Goal: Task Accomplishment & Management: Manage account settings

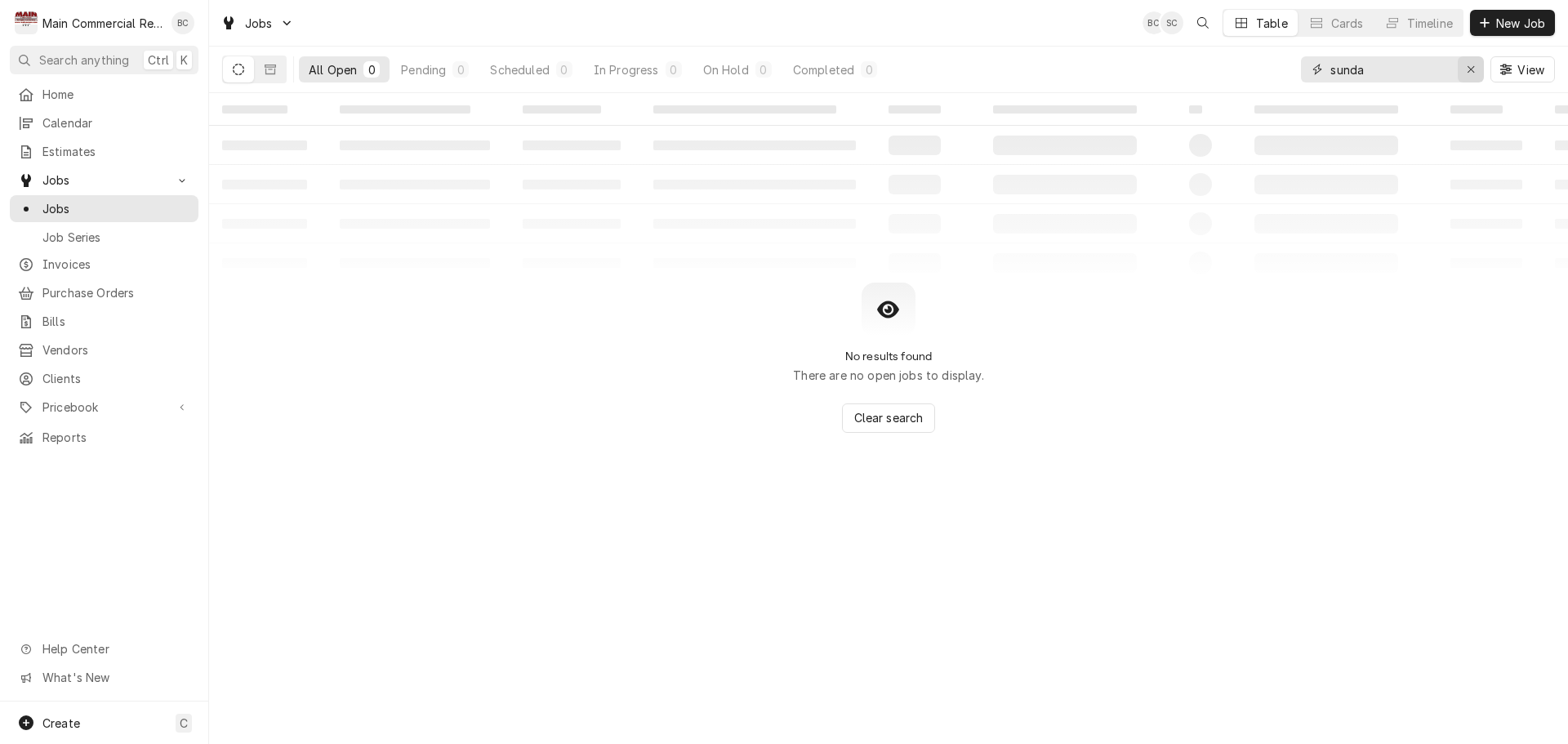
click at [1465, 76] on div "Erase input" at bounding box center [1471, 70] width 16 height 16
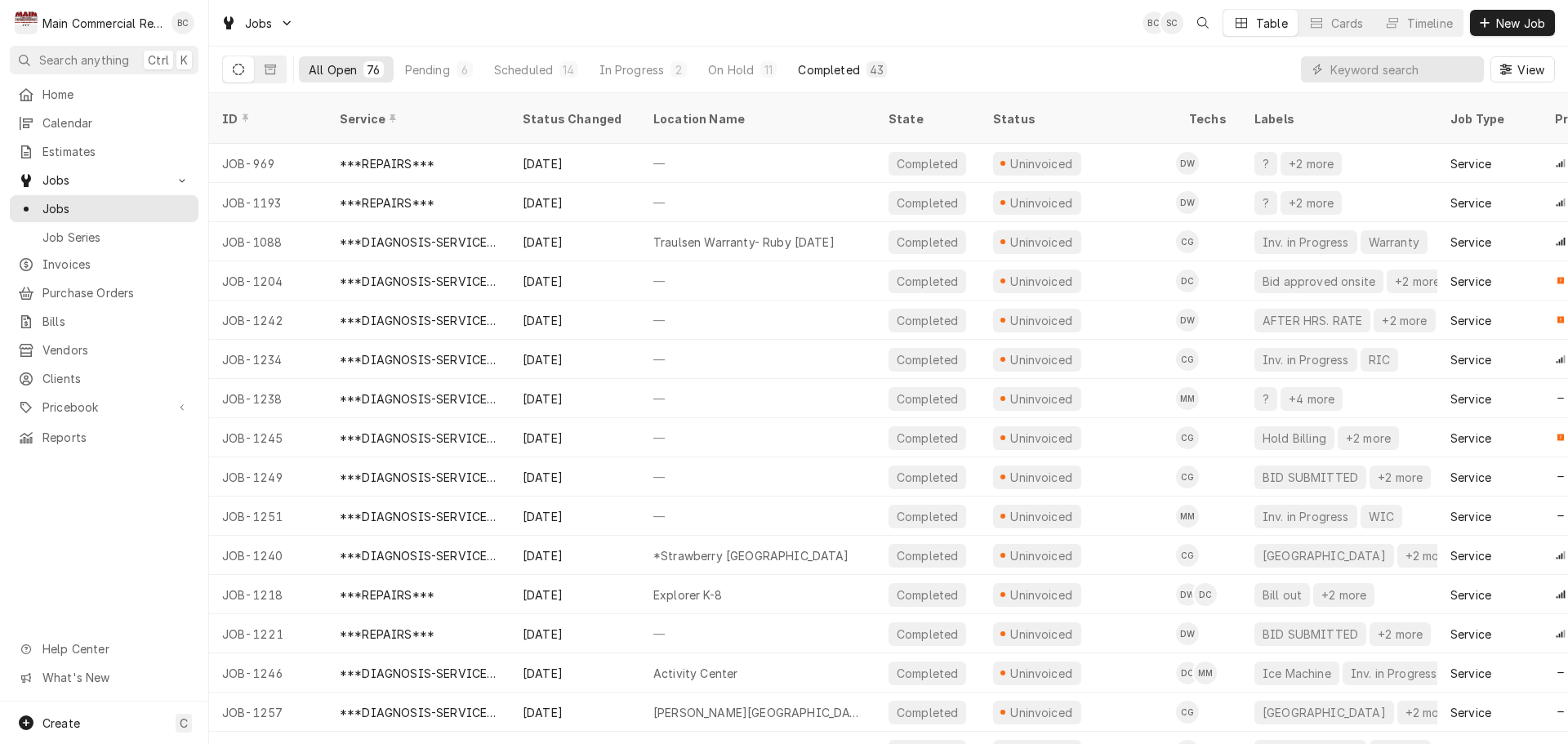
click at [830, 69] on div "Completed" at bounding box center [828, 70] width 61 height 17
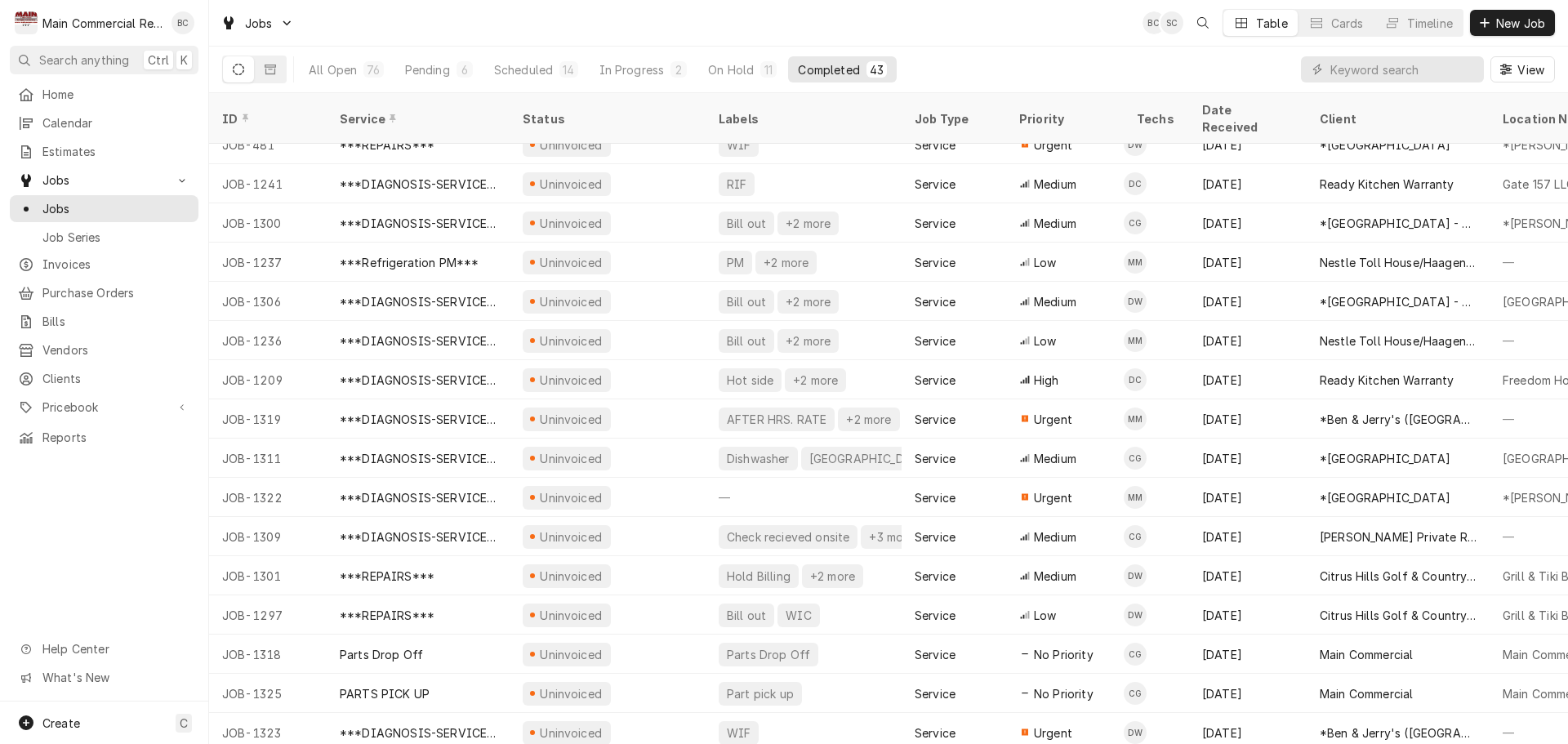
scroll to position [1078, 0]
click at [1373, 74] on input "Dynamic Content Wrapper" at bounding box center [1402, 70] width 146 height 27
type input "957"
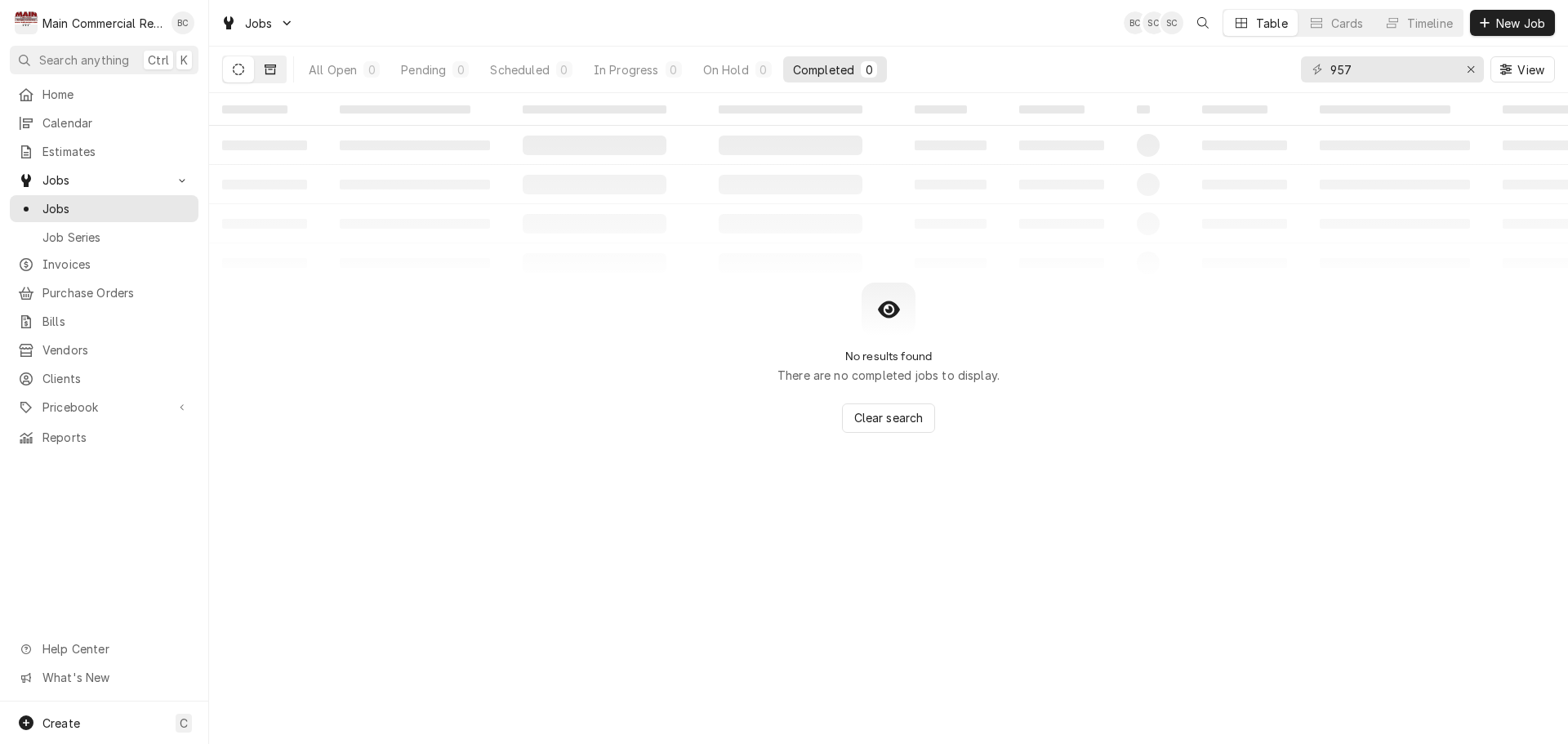
click at [269, 69] on icon "Dynamic Content Wrapper" at bounding box center [270, 70] width 11 height 11
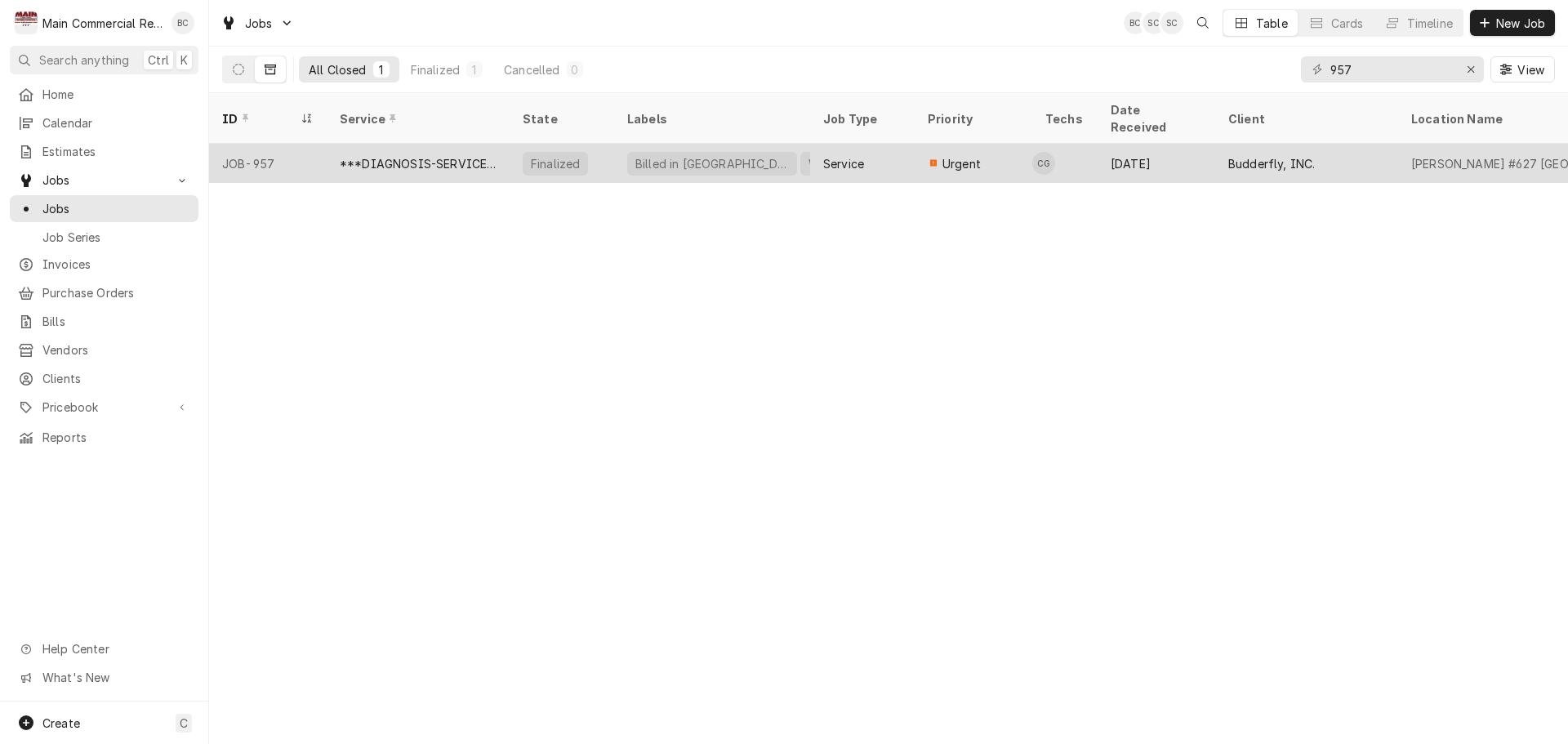
click at [413, 156] on div "***DIAGNOSIS-SERVICE CALL***" at bounding box center [417, 164] width 157 height 17
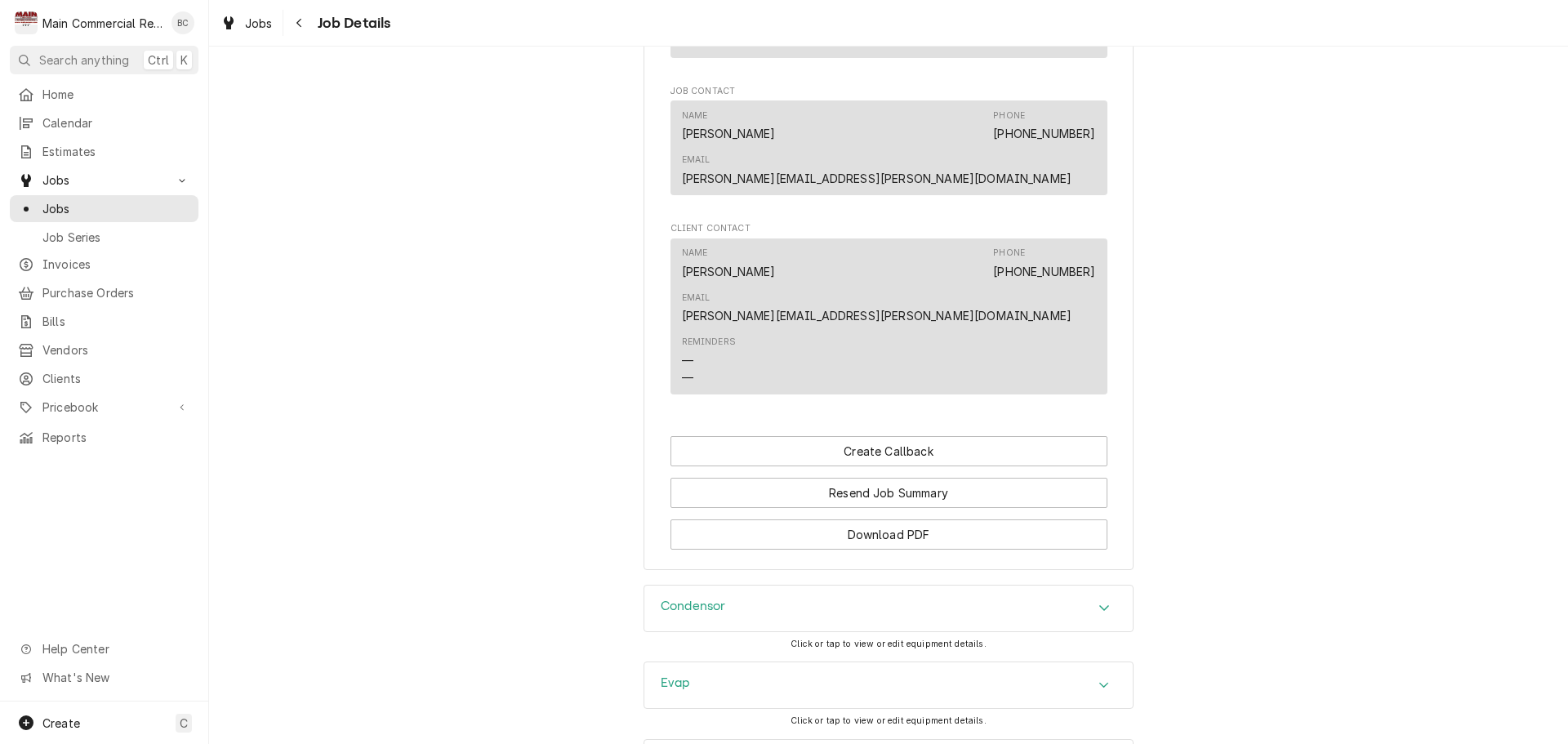
scroll to position [1878, 0]
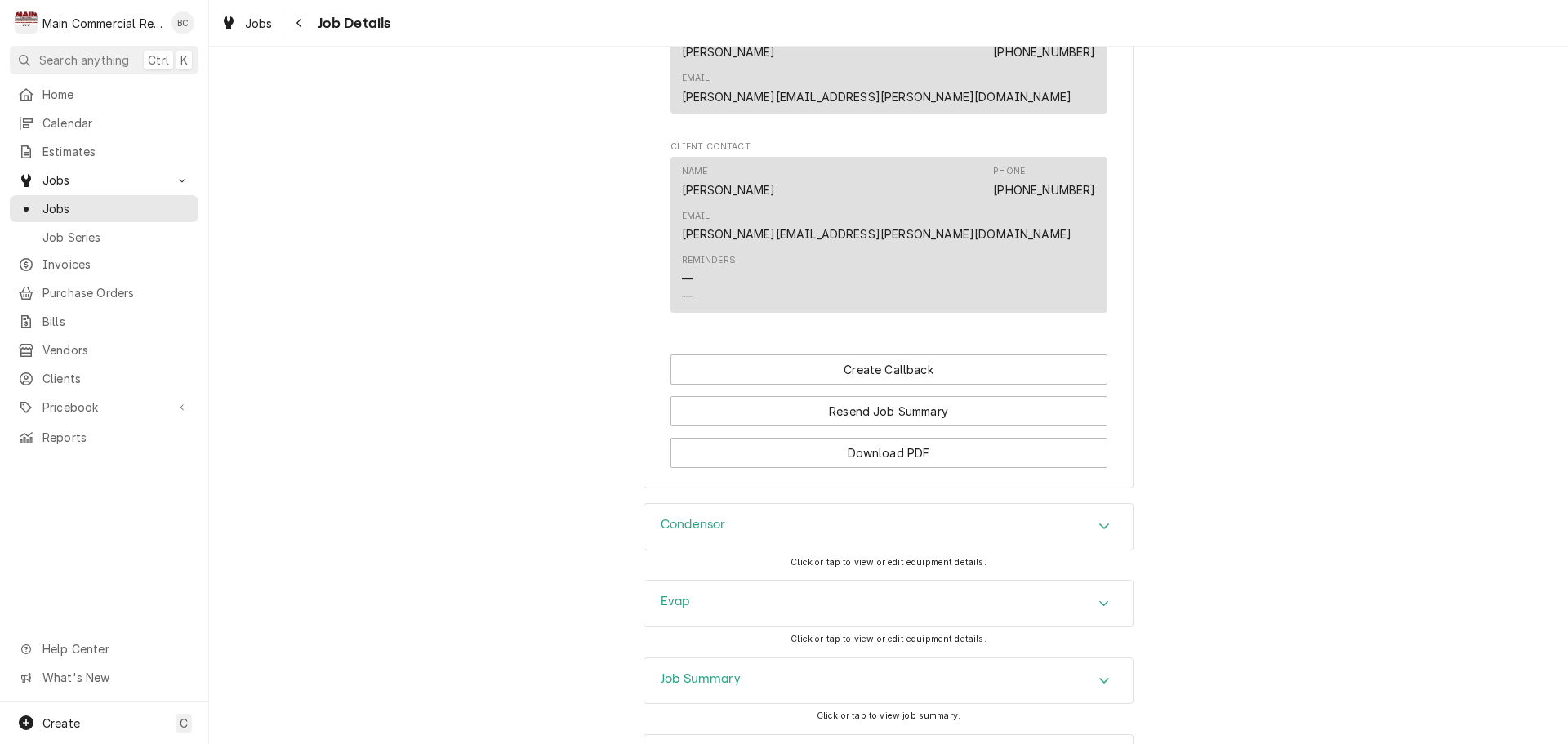
click at [672, 671] on h3 "Job Summary" at bounding box center [700, 678] width 80 height 16
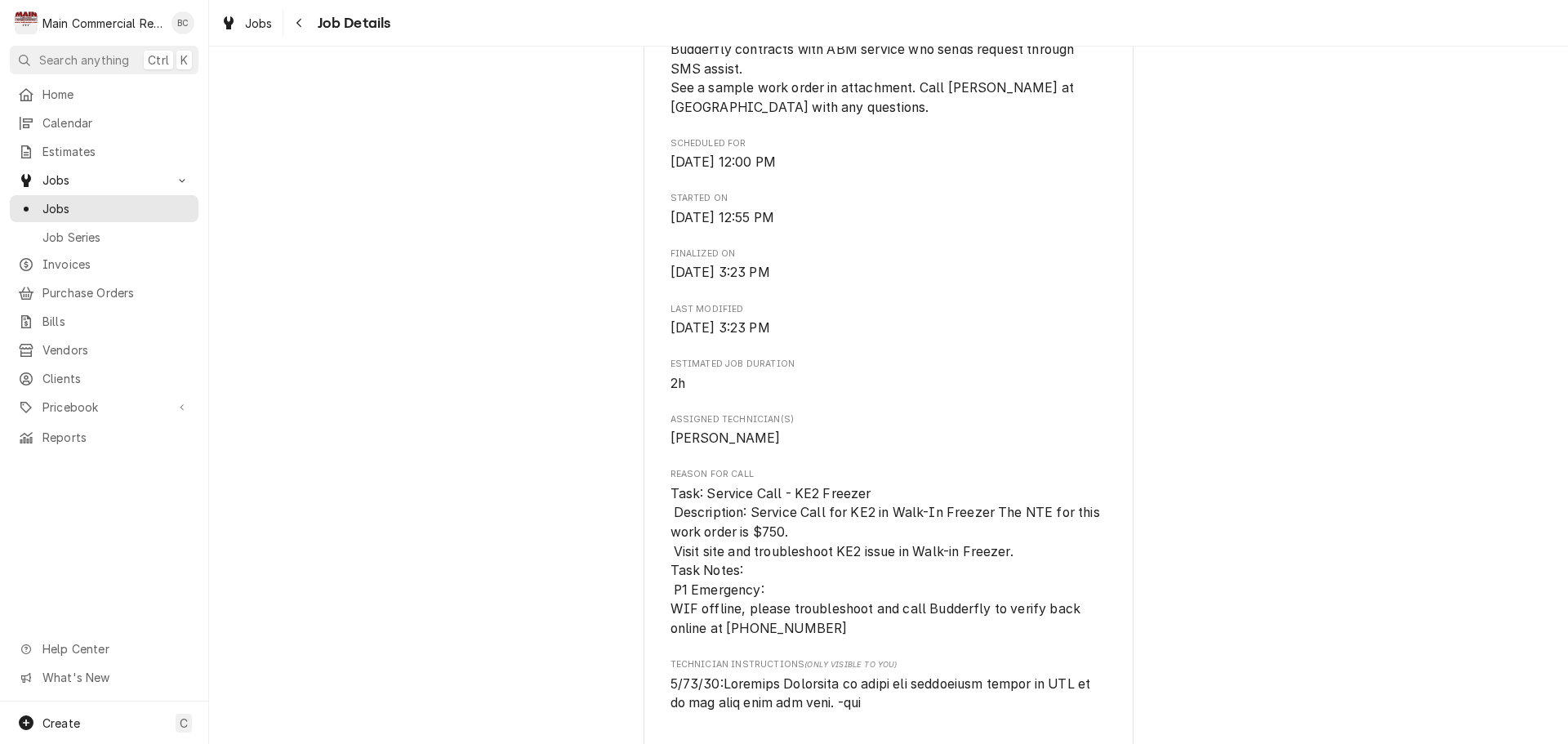
scroll to position [490, 0]
click at [86, 206] on span "Jobs" at bounding box center [115, 209] width 147 height 17
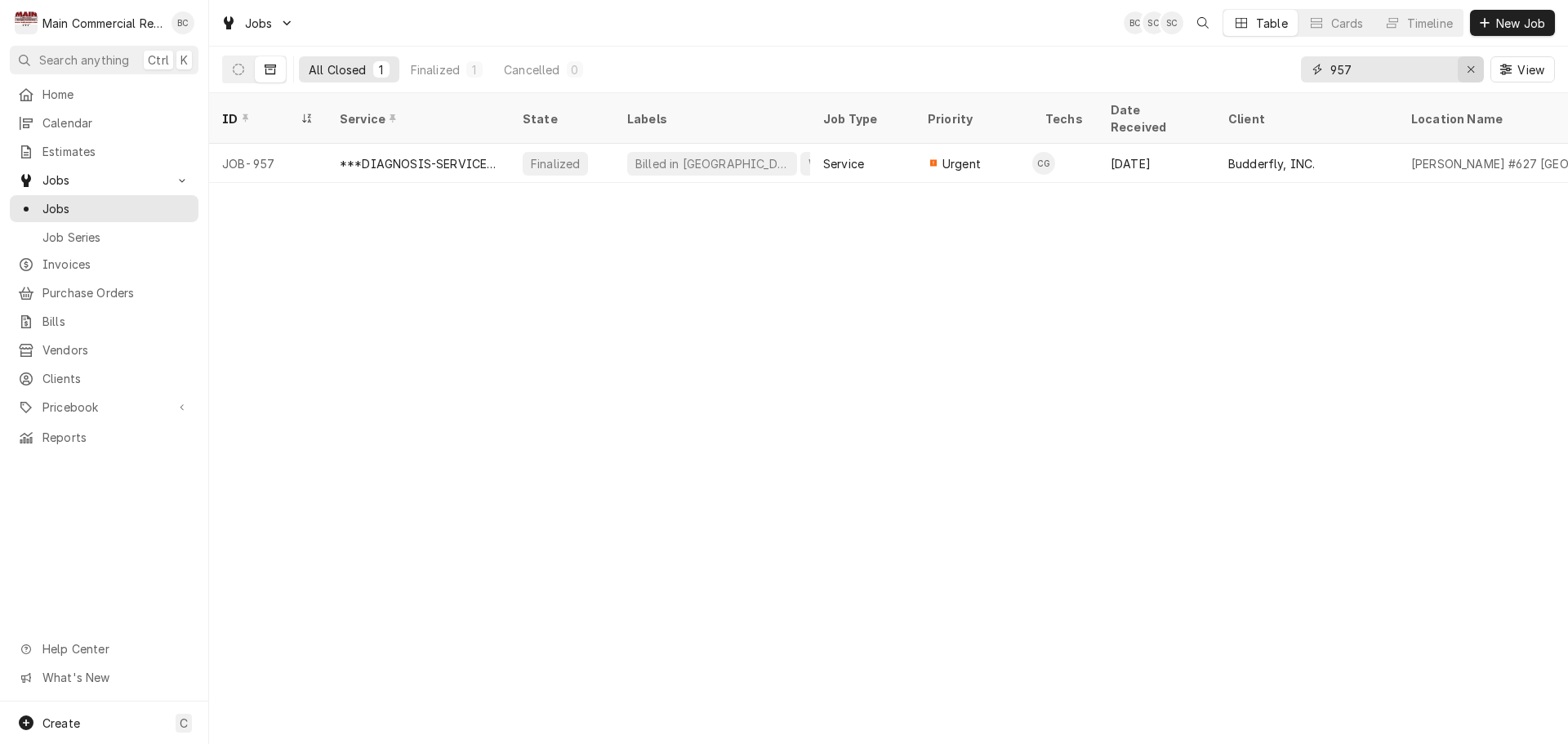
click at [1467, 70] on icon "Erase input" at bounding box center [1471, 70] width 9 height 11
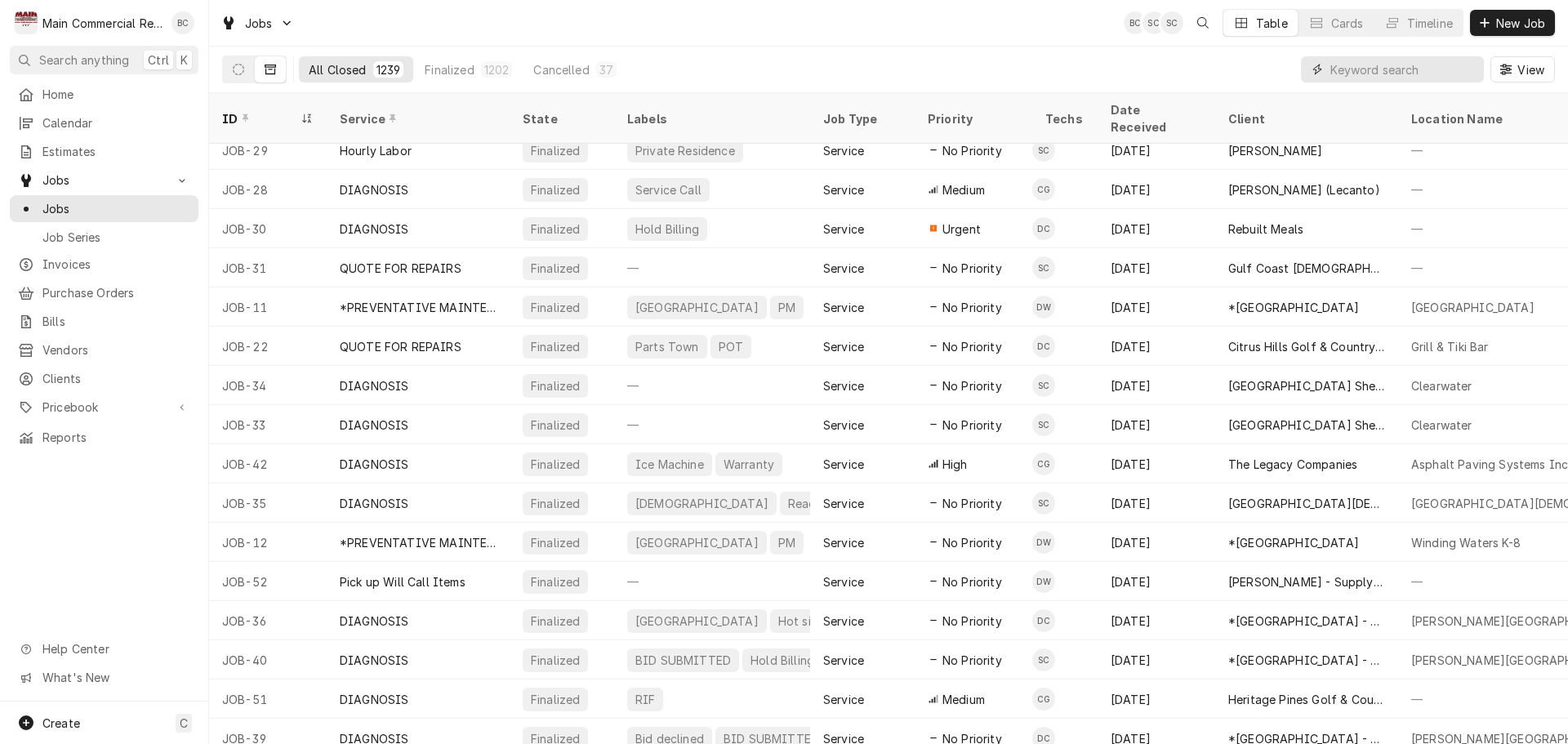
scroll to position [960, 0]
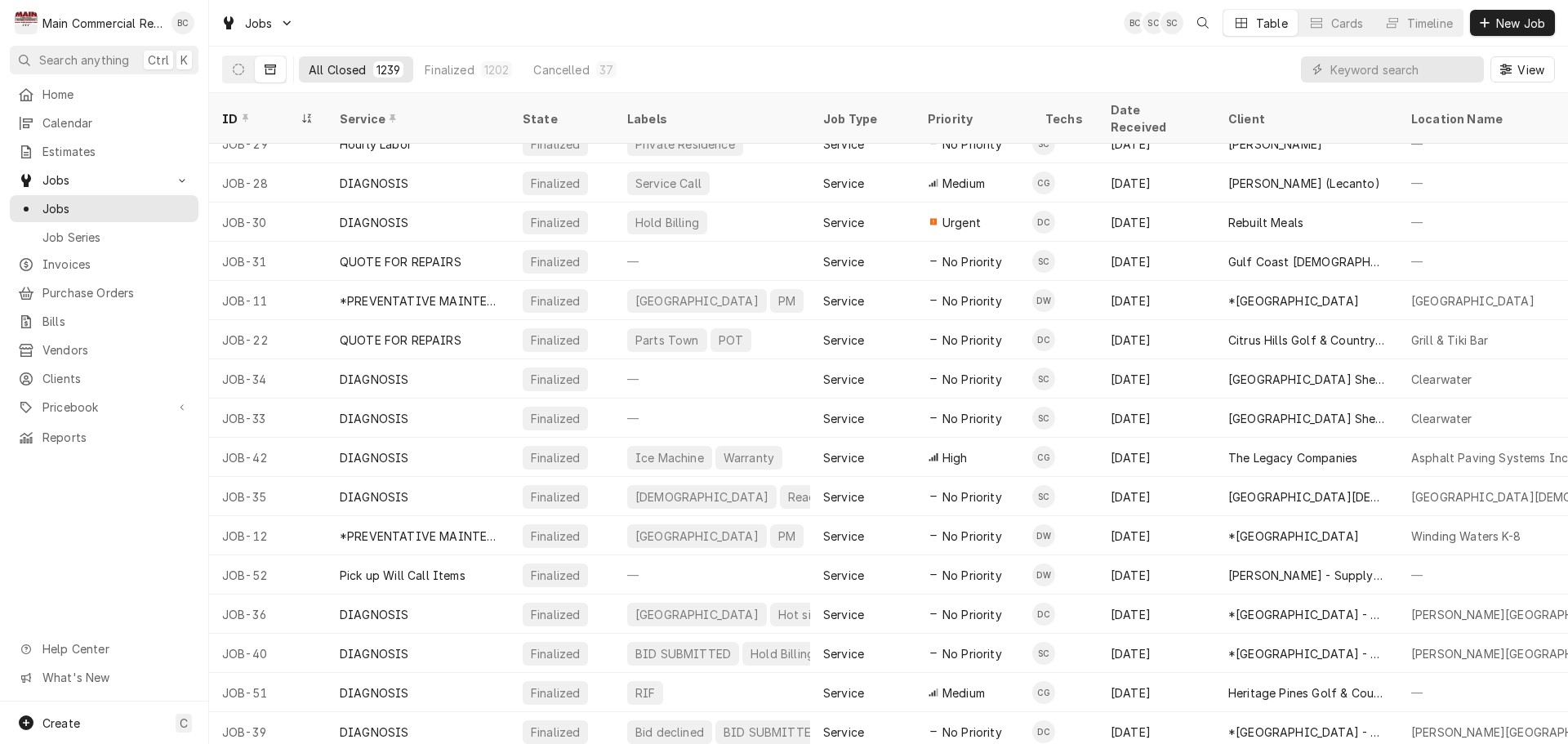
click at [276, 65] on icon "Dynamic Content Wrapper" at bounding box center [270, 69] width 11 height 10
click at [243, 72] on icon "Dynamic Content Wrapper" at bounding box center [238, 70] width 11 height 11
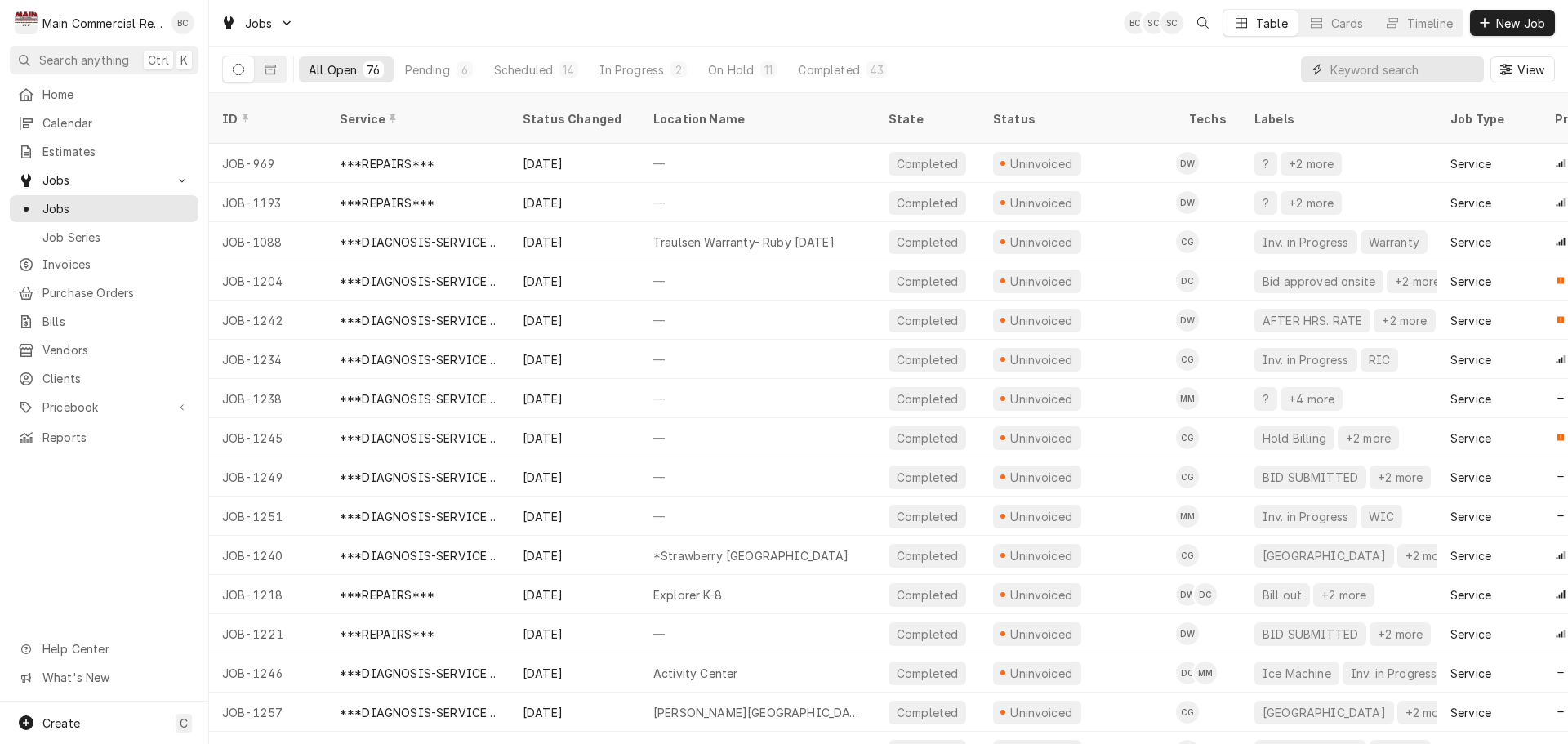
click at [1398, 76] on input "Dynamic Content Wrapper" at bounding box center [1402, 70] width 146 height 27
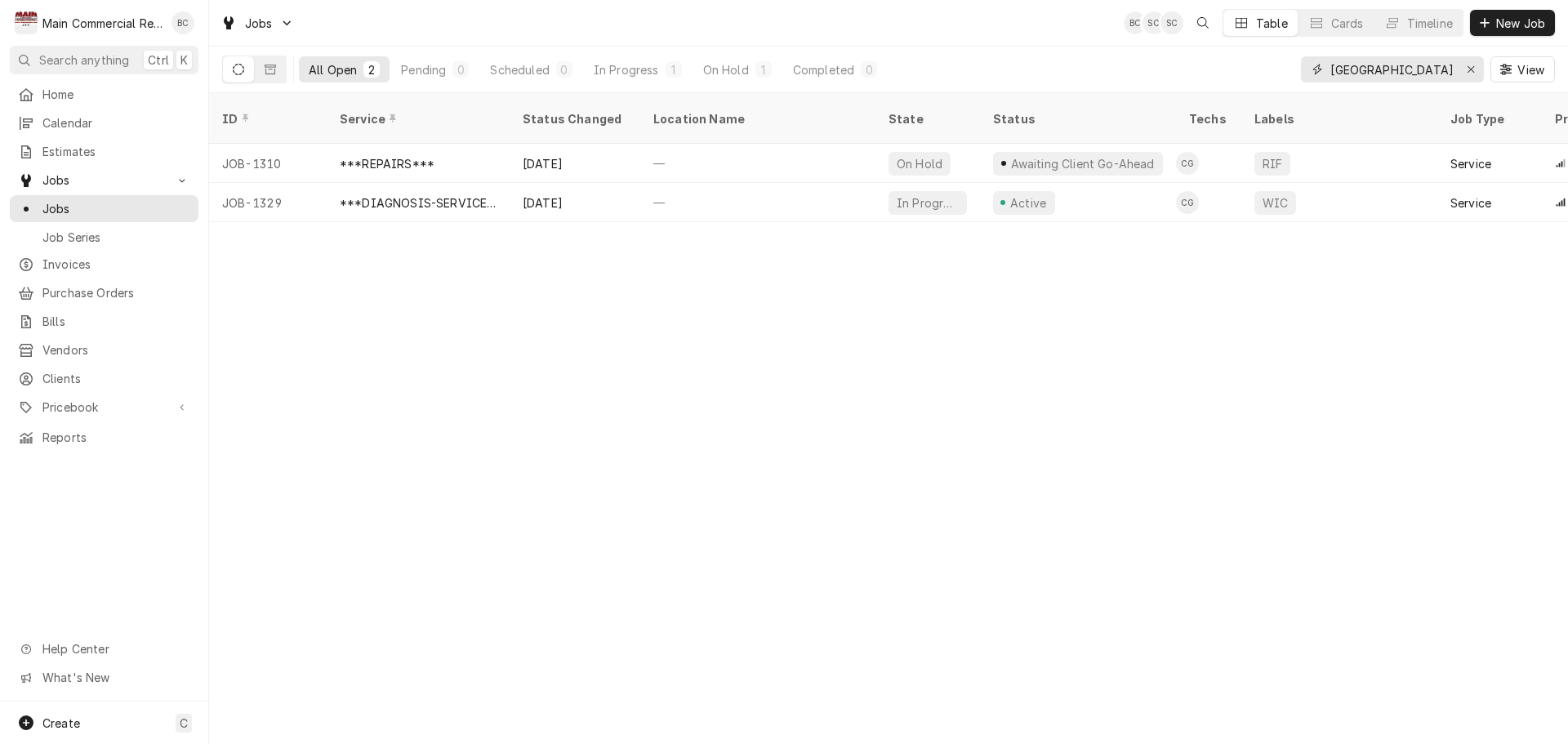
type input "brooklyn"
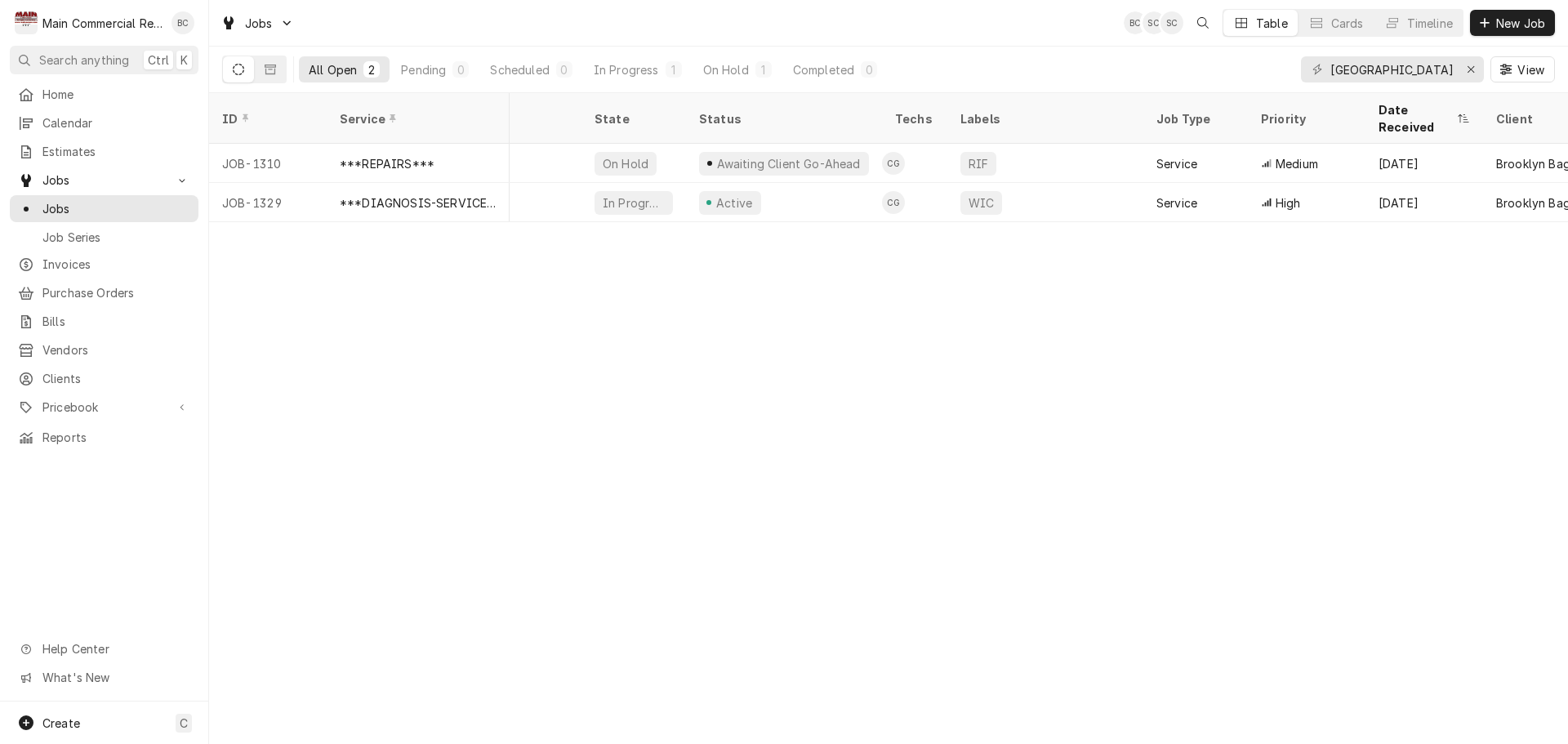
scroll to position [0, 473]
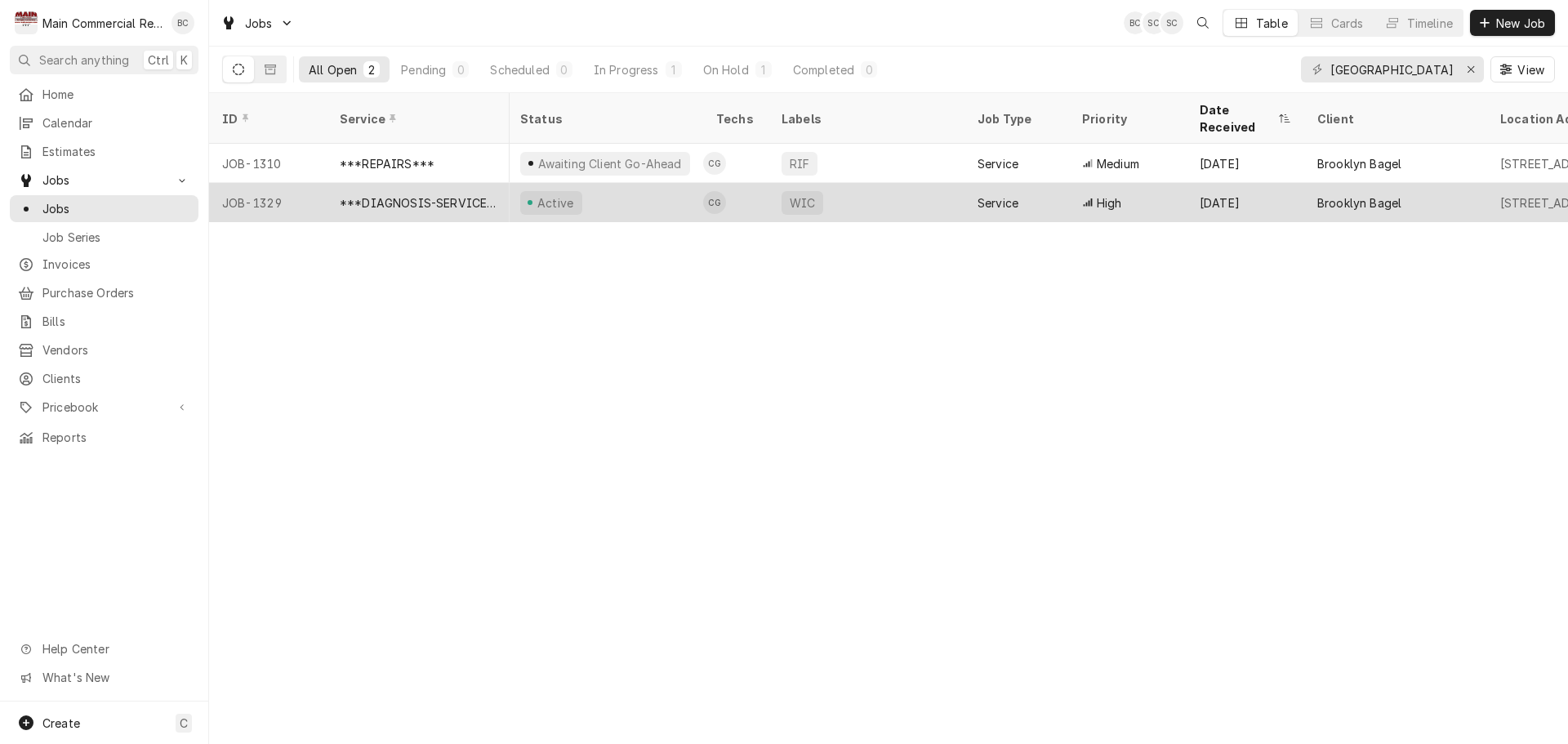
click at [413, 197] on div "***DIAGNOSIS-SERVICE CALL***" at bounding box center [418, 202] width 183 height 39
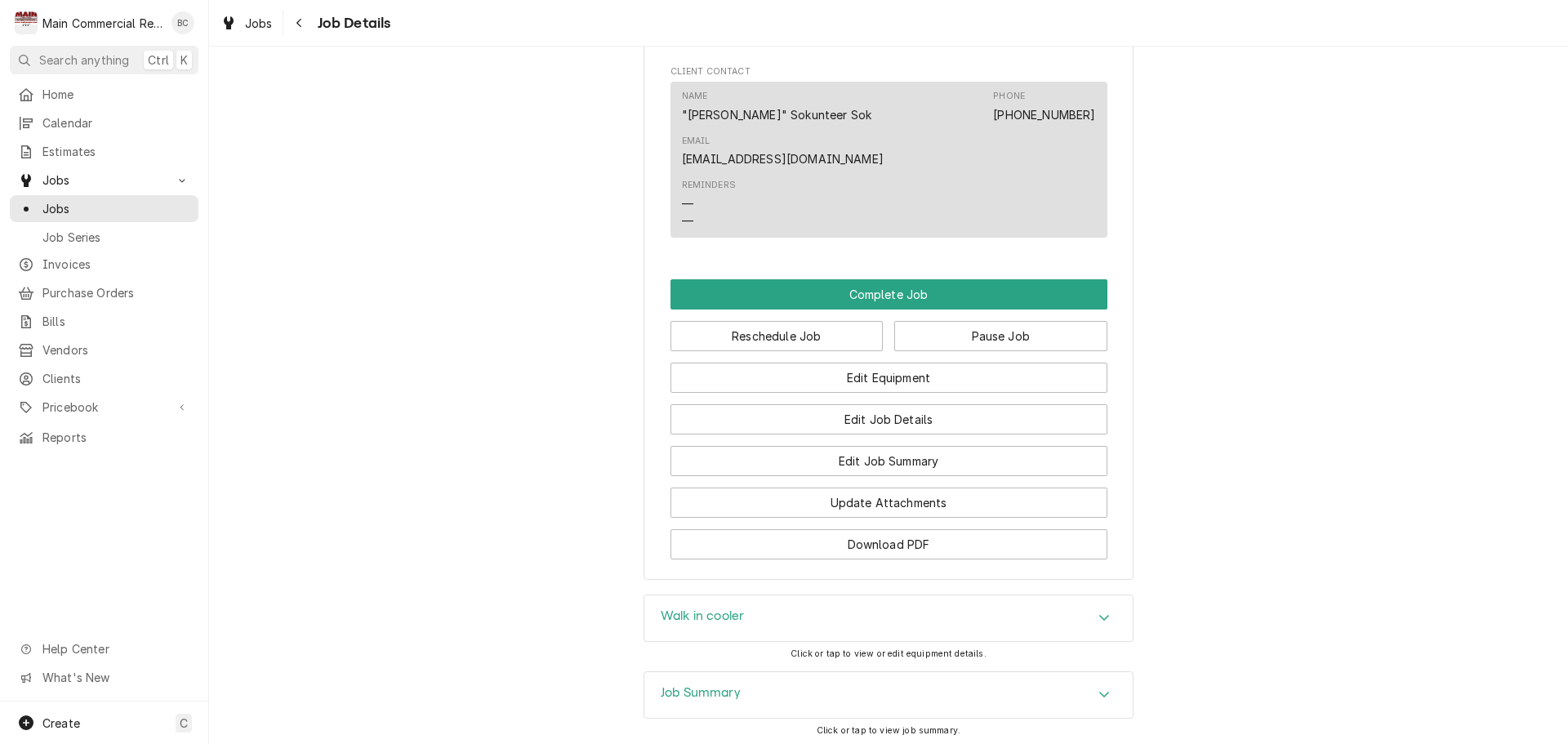
scroll to position [1677, 0]
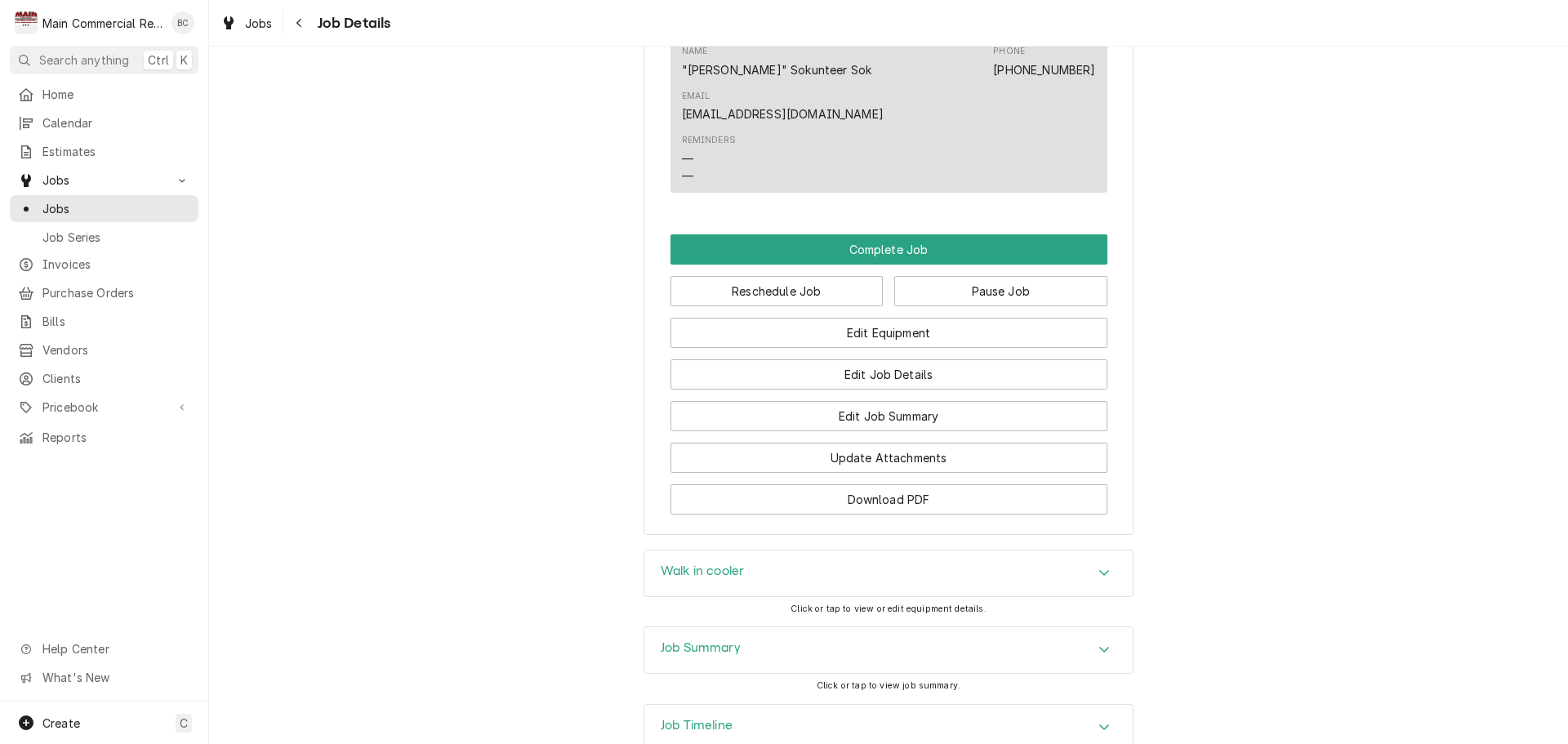
click at [911, 627] on div "Job Summary" at bounding box center [888, 650] width 488 height 46
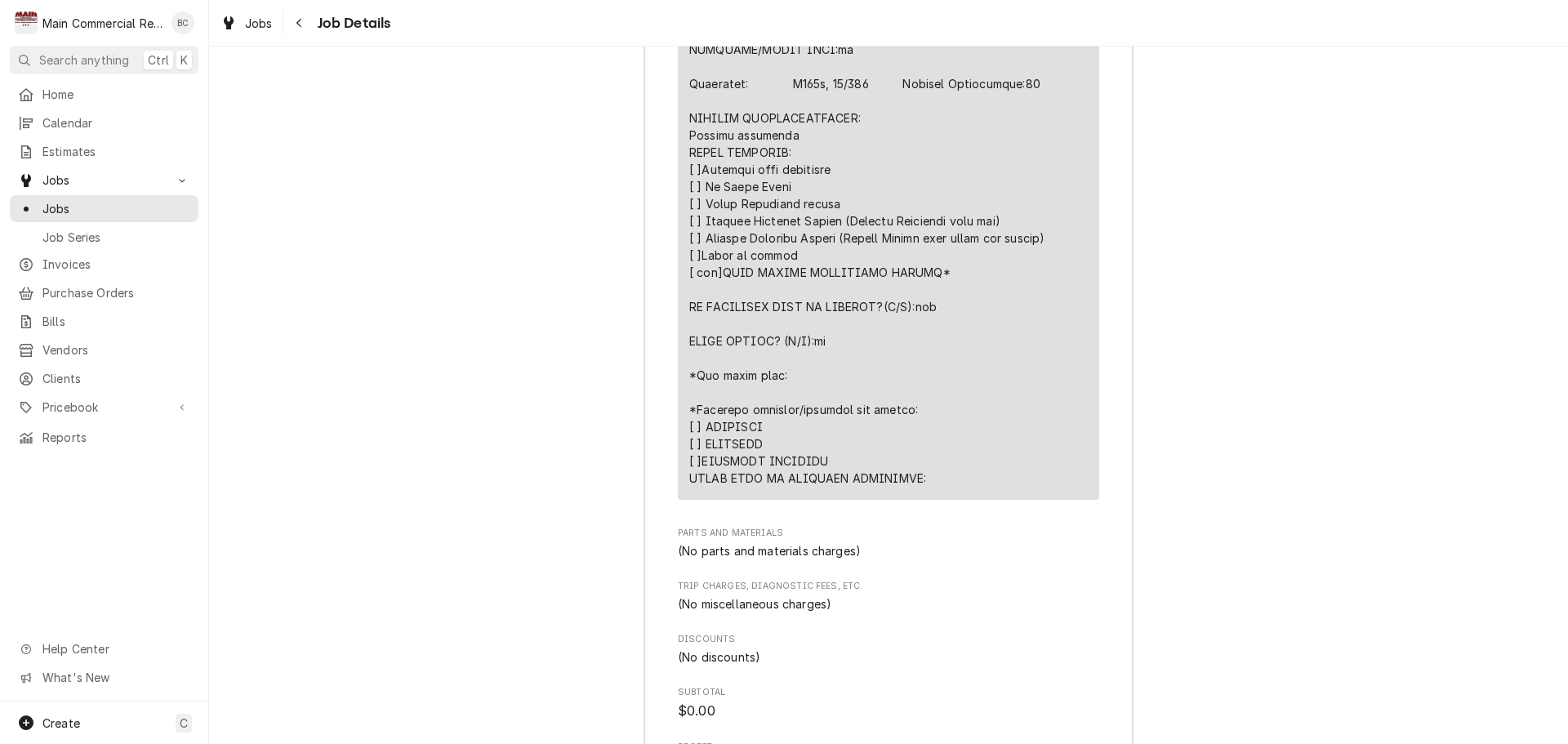
scroll to position [3311, 0]
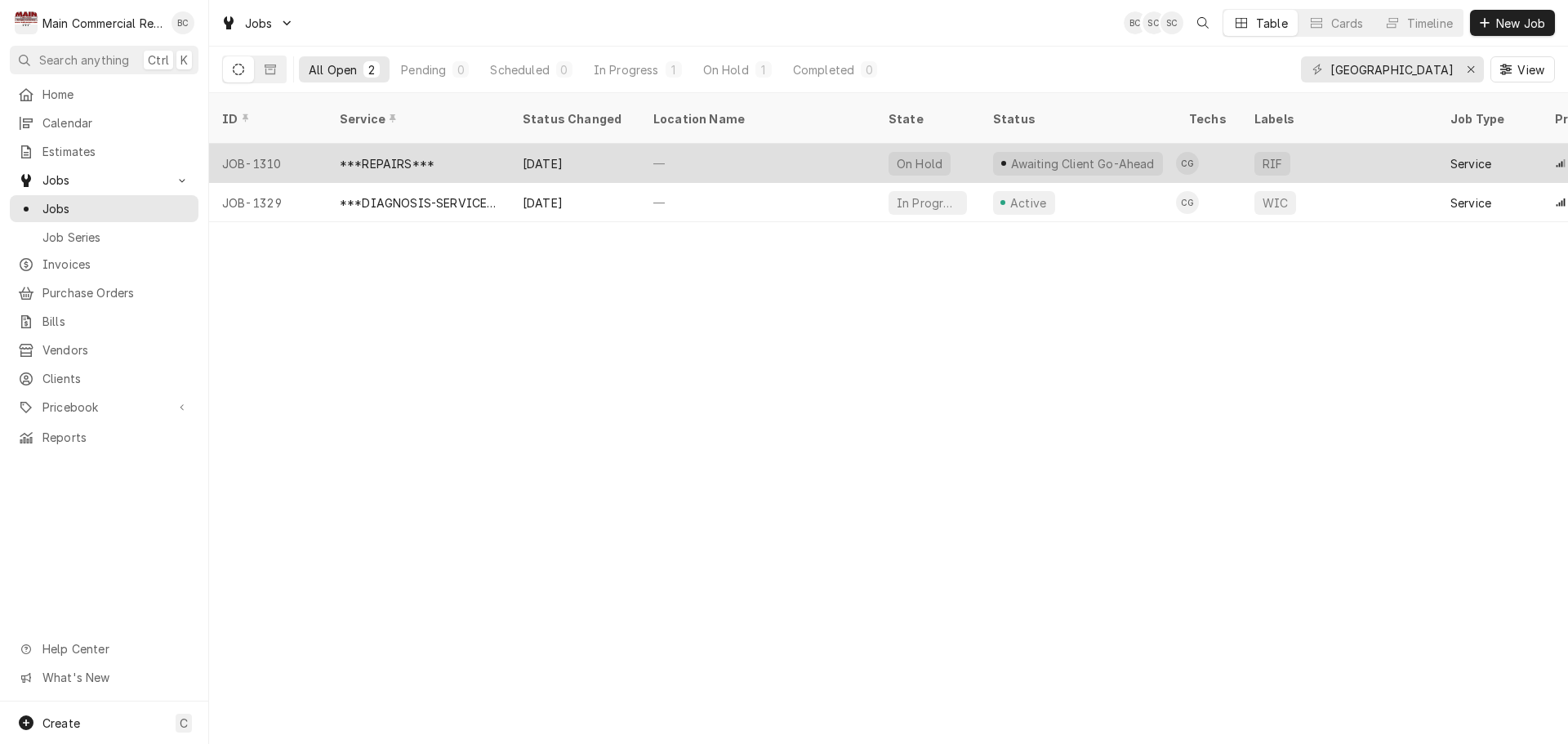
click at [406, 156] on div "***REPAIRS***" at bounding box center [386, 164] width 94 height 17
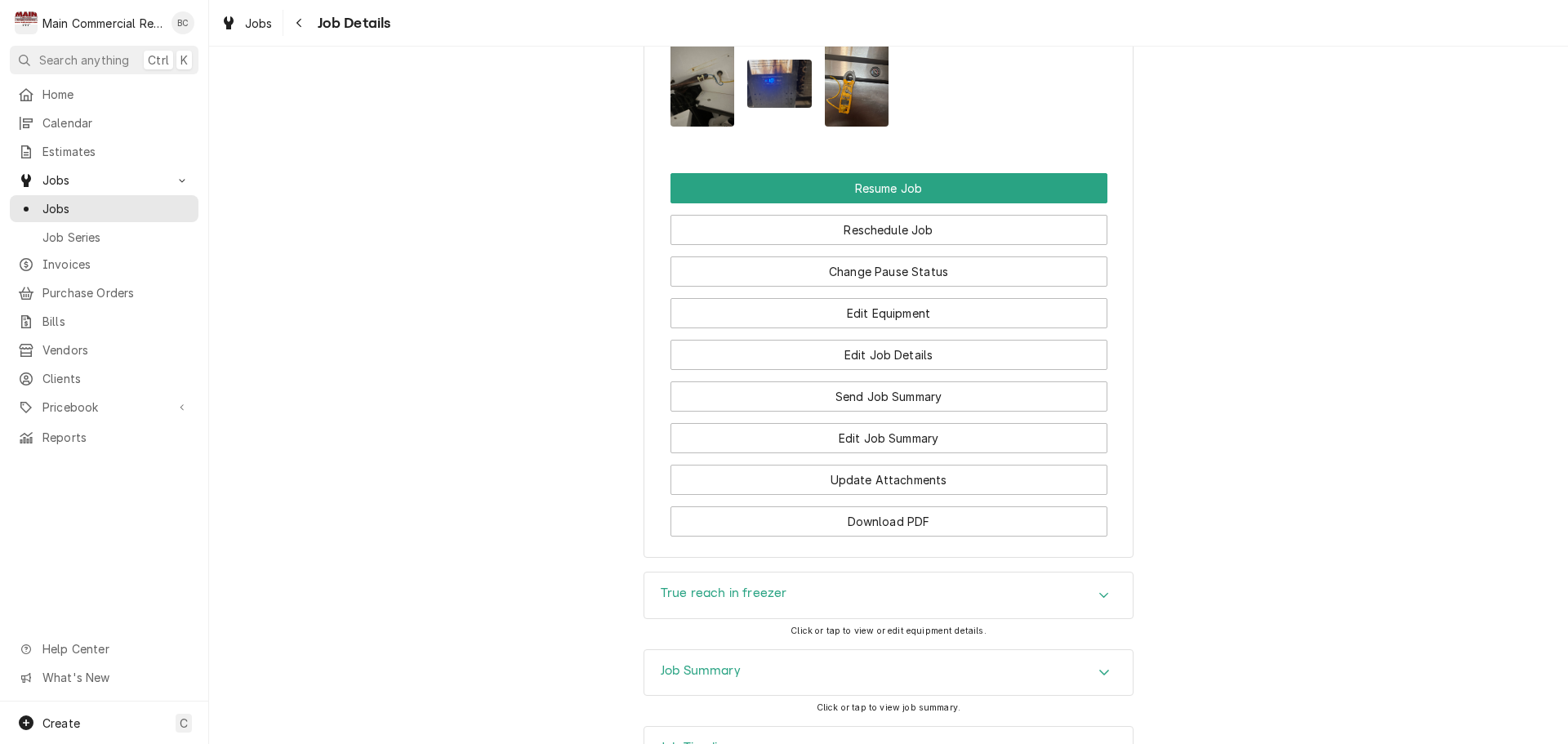
scroll to position [2190, 0]
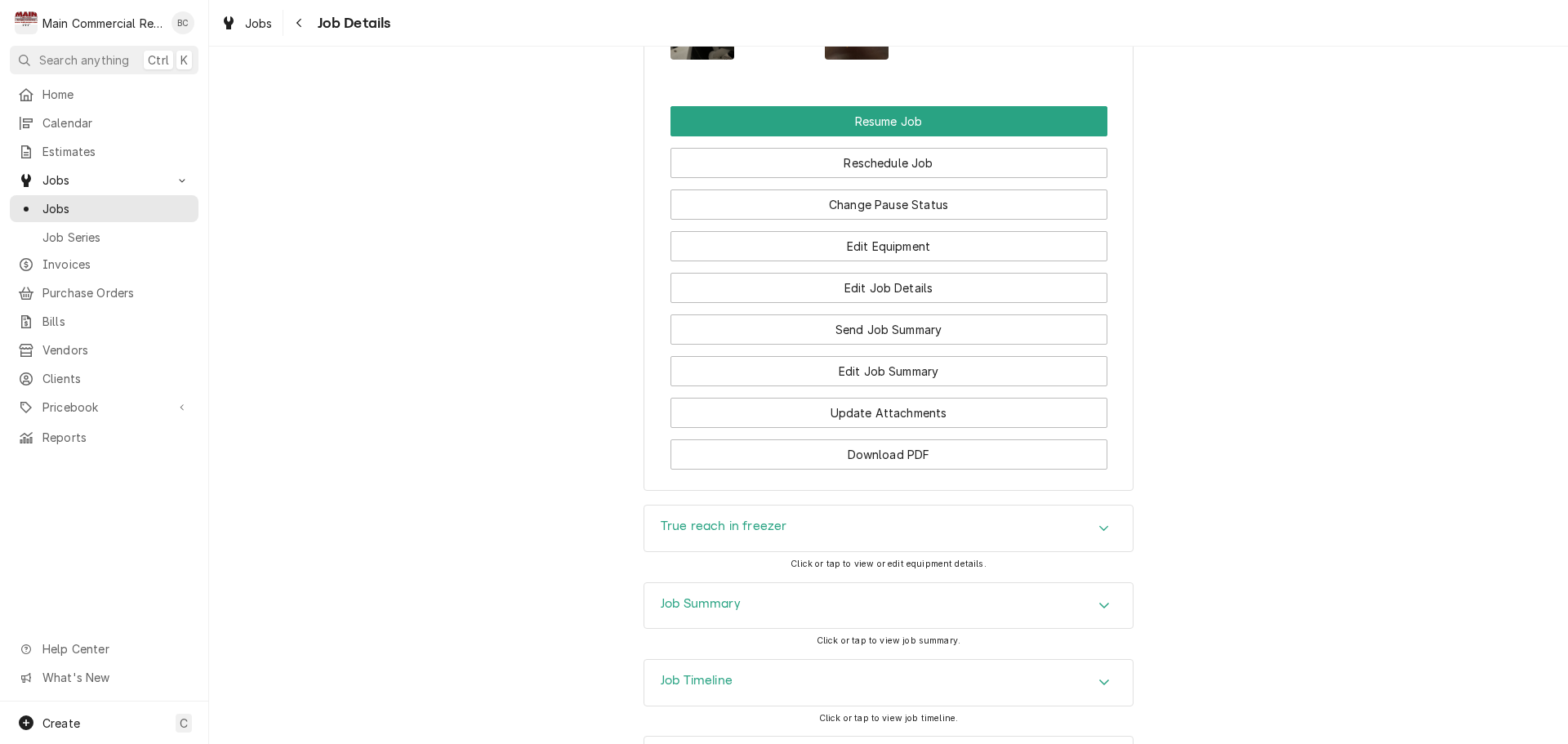
click at [715, 673] on h3 "Job Timeline" at bounding box center [697, 680] width 72 height 16
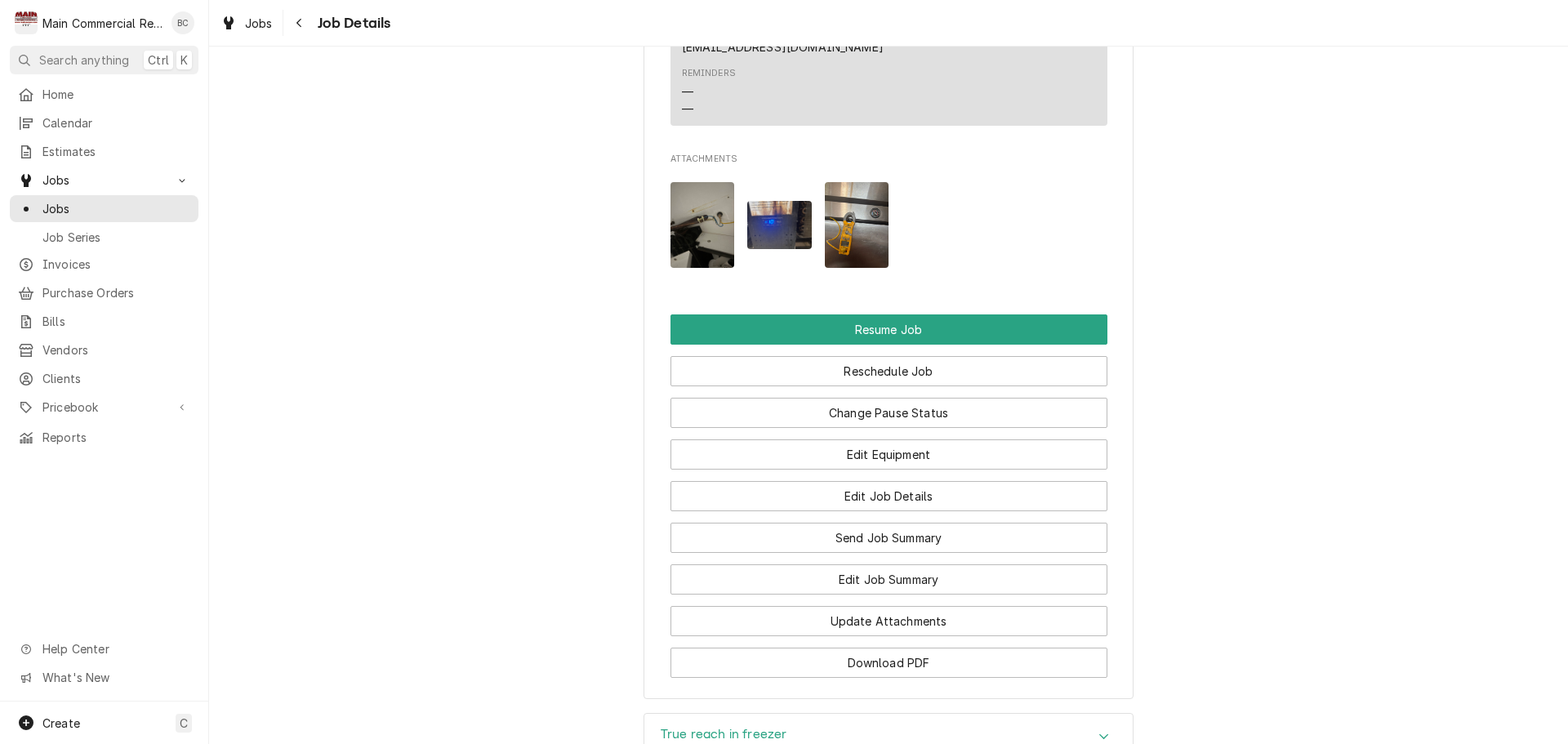
scroll to position [1945, 0]
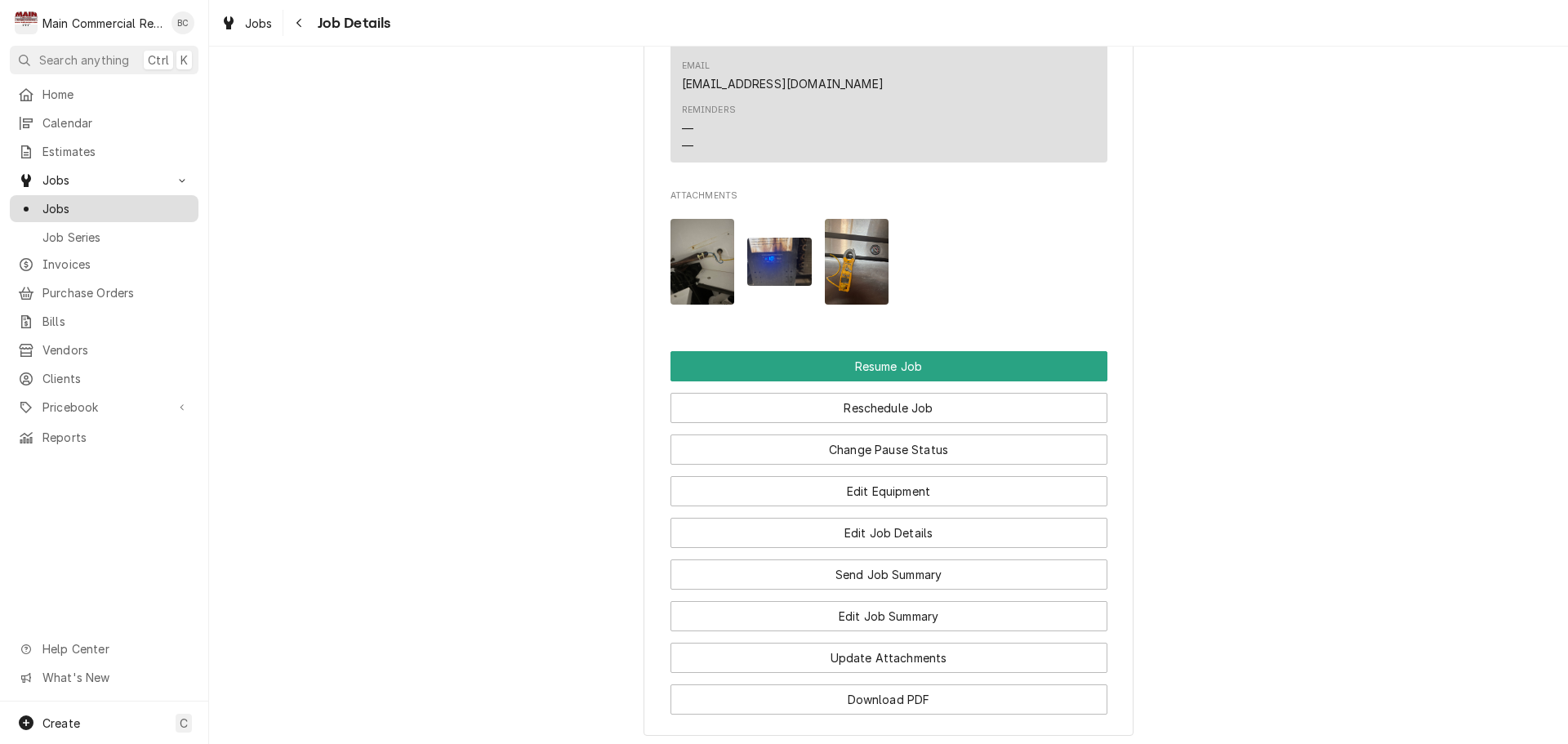
click at [69, 205] on span "Jobs" at bounding box center [115, 209] width 147 height 17
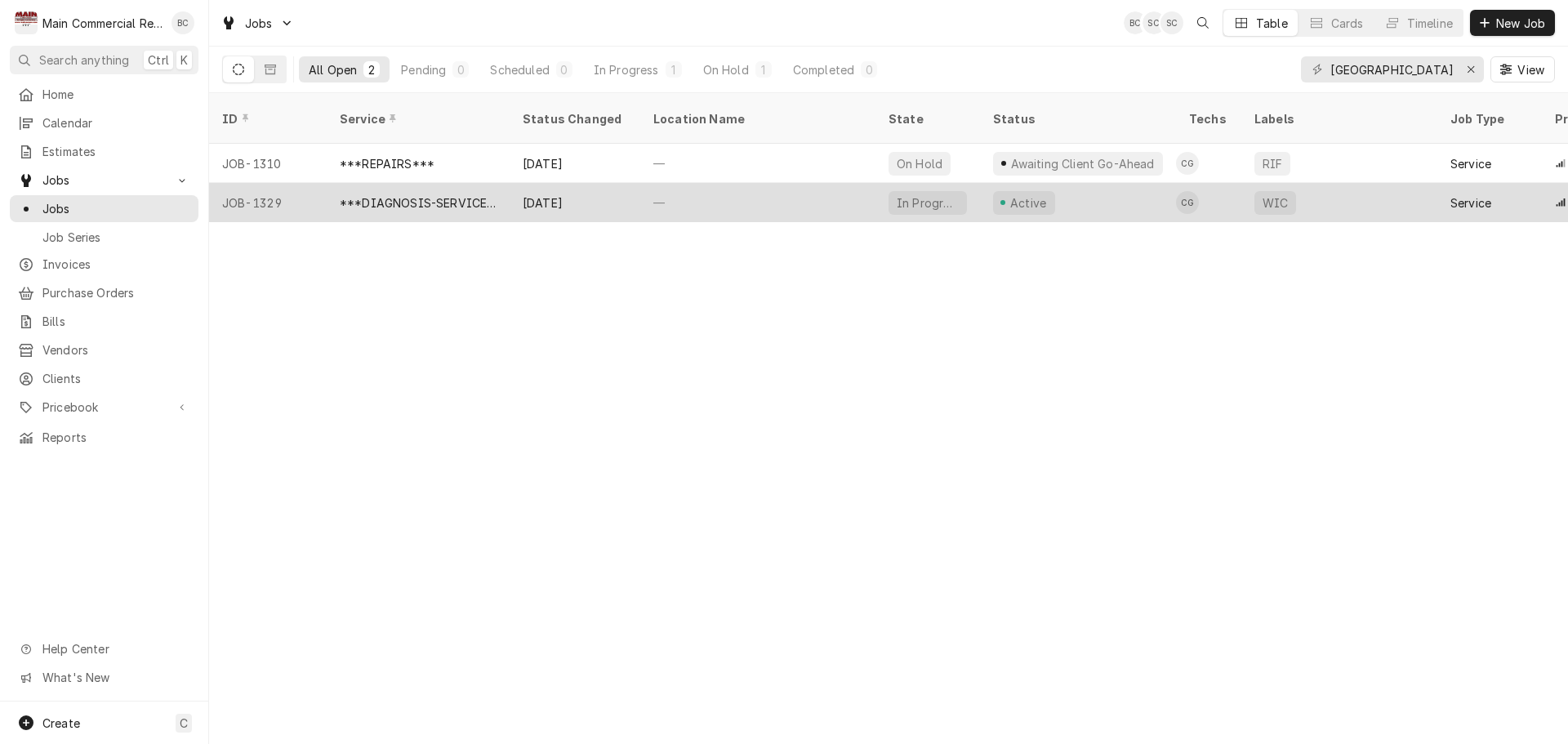
click at [434, 194] on div "***DIAGNOSIS-SERVICE CALL***" at bounding box center [417, 202] width 157 height 17
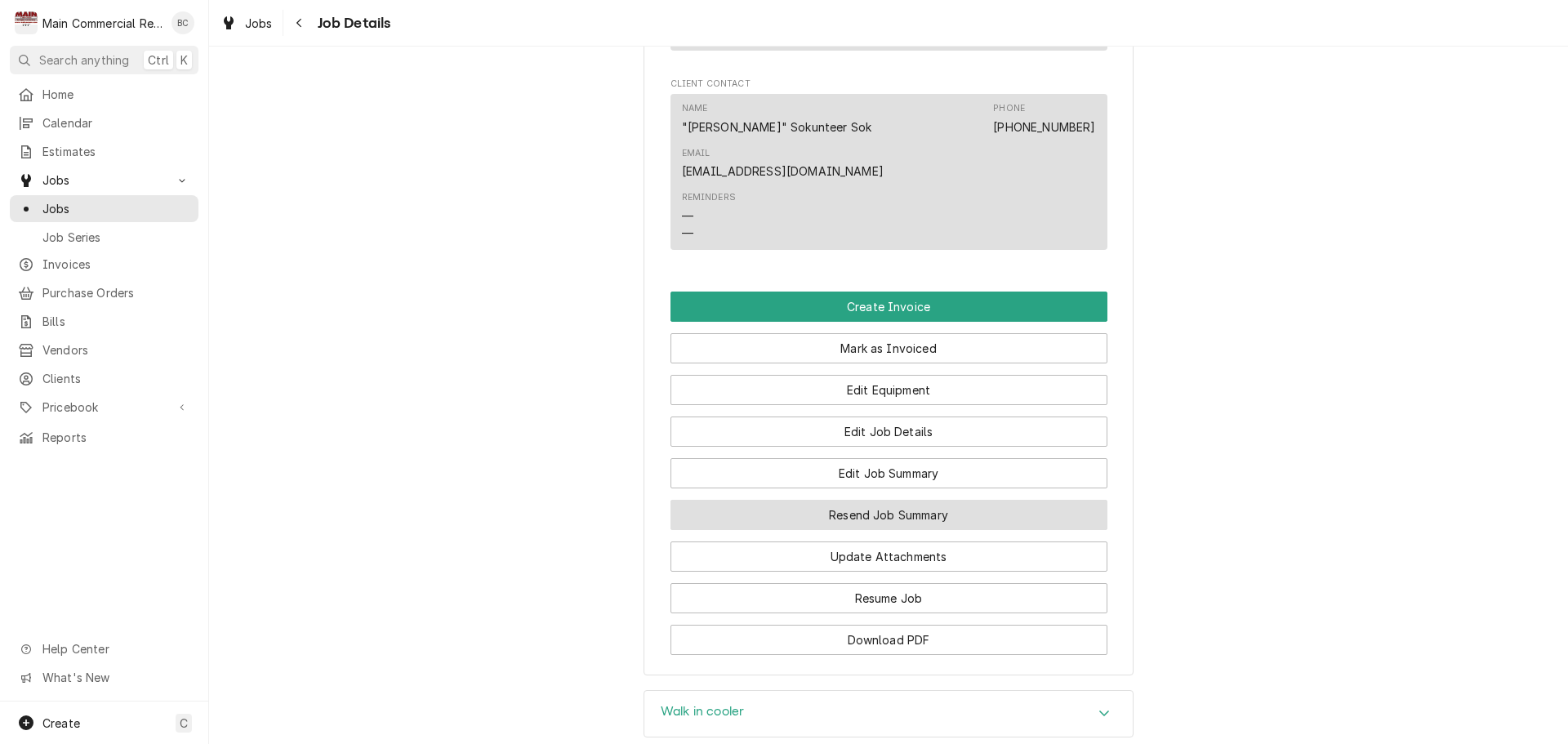
scroll to position [1551, 0]
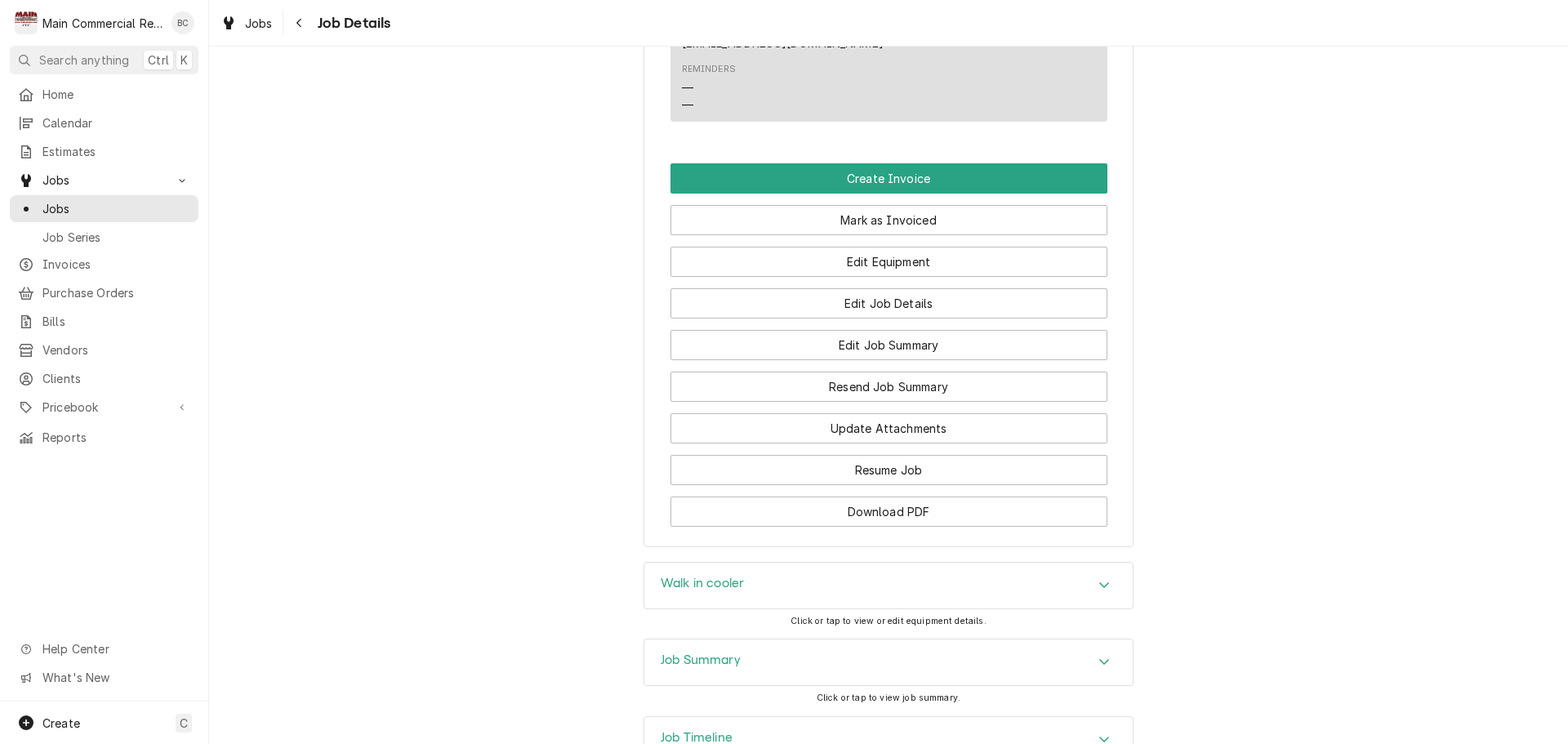
click at [717, 652] on h3 "Job Summary" at bounding box center [700, 660] width 80 height 16
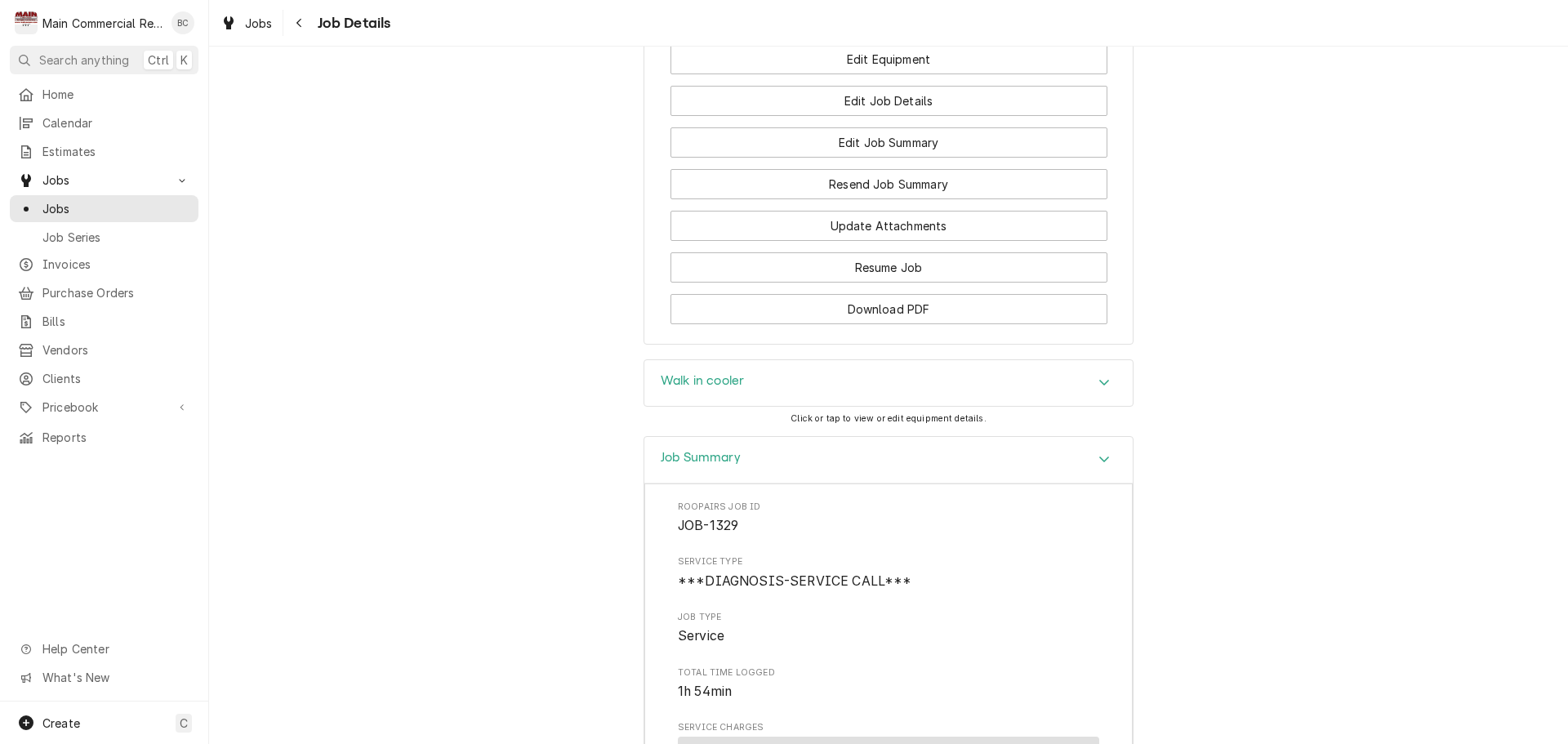
scroll to position [1714, 0]
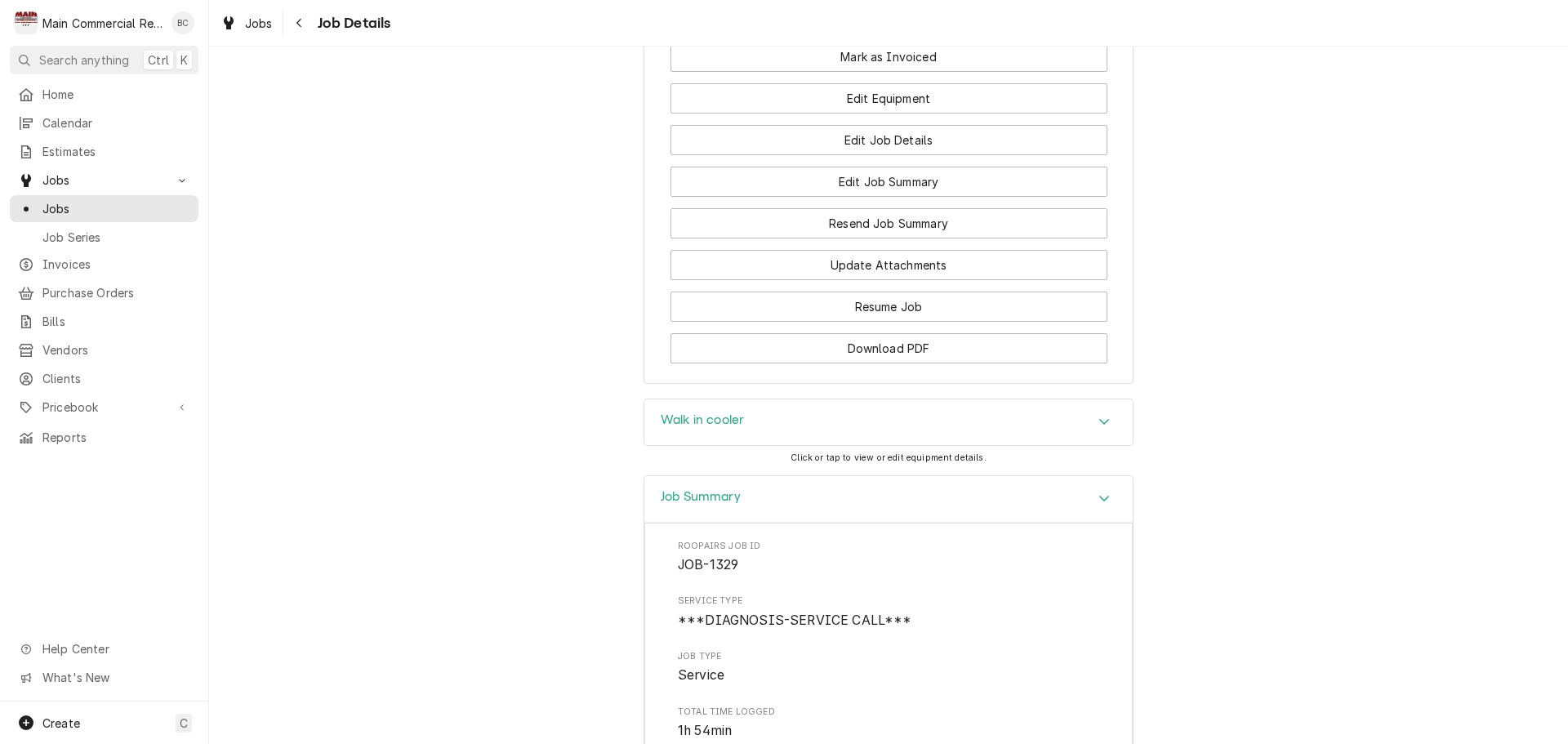
click at [721, 413] on h3 "Walk in cooler" at bounding box center [702, 420] width 83 height 16
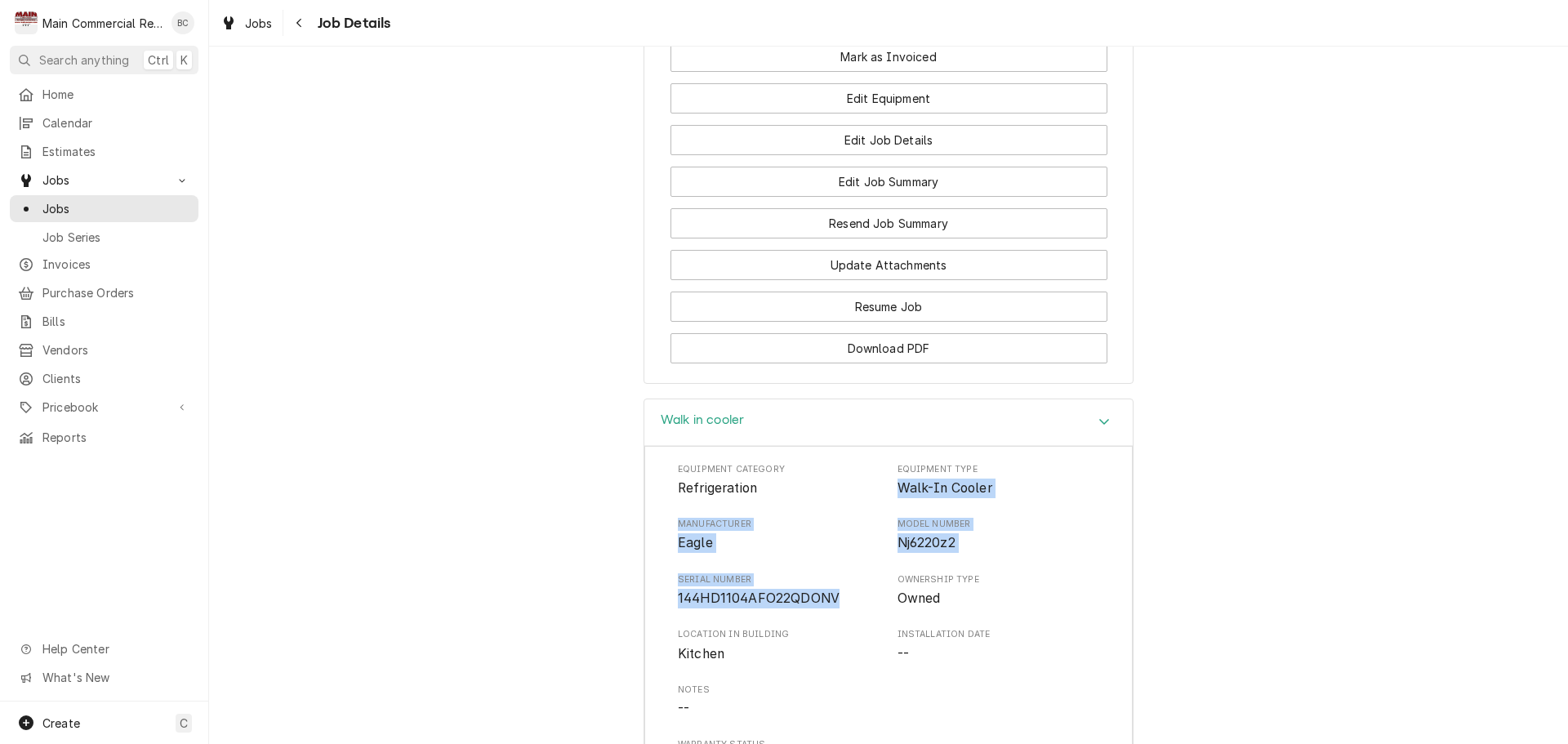
drag, startPoint x: 883, startPoint y: 365, endPoint x: 847, endPoint y: 488, distance: 128.2
click at [847, 488] on div "Equipment Category Refrigeration Equipment Type Walk-In Cooler Manufacturer Eag…" at bounding box center [888, 619] width 421 height 311
copy div "Walk-In Cooler Manufacturer Eagle Model Number Nj6220z2 Serial Number 144HD1104…"
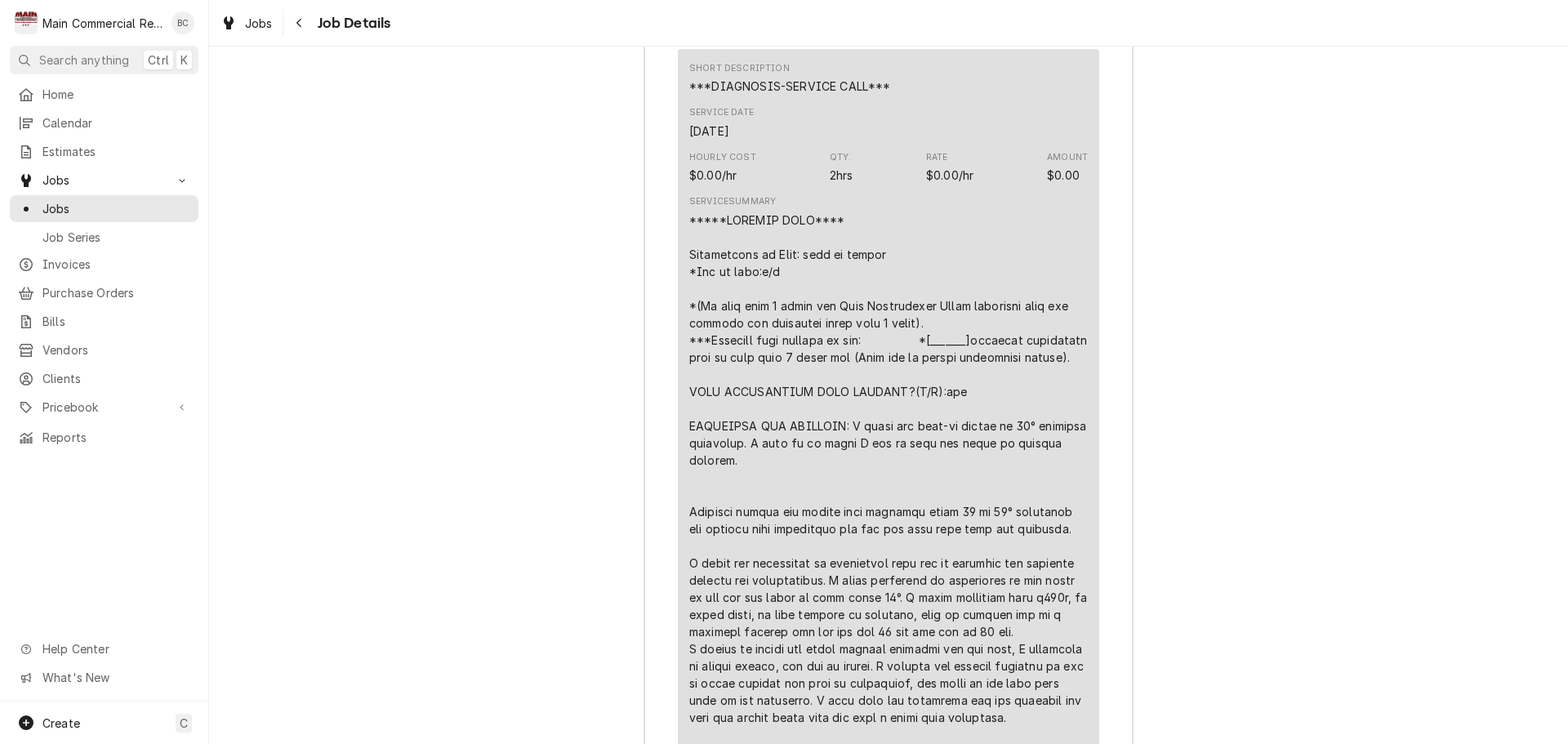
scroll to position [3102, 0]
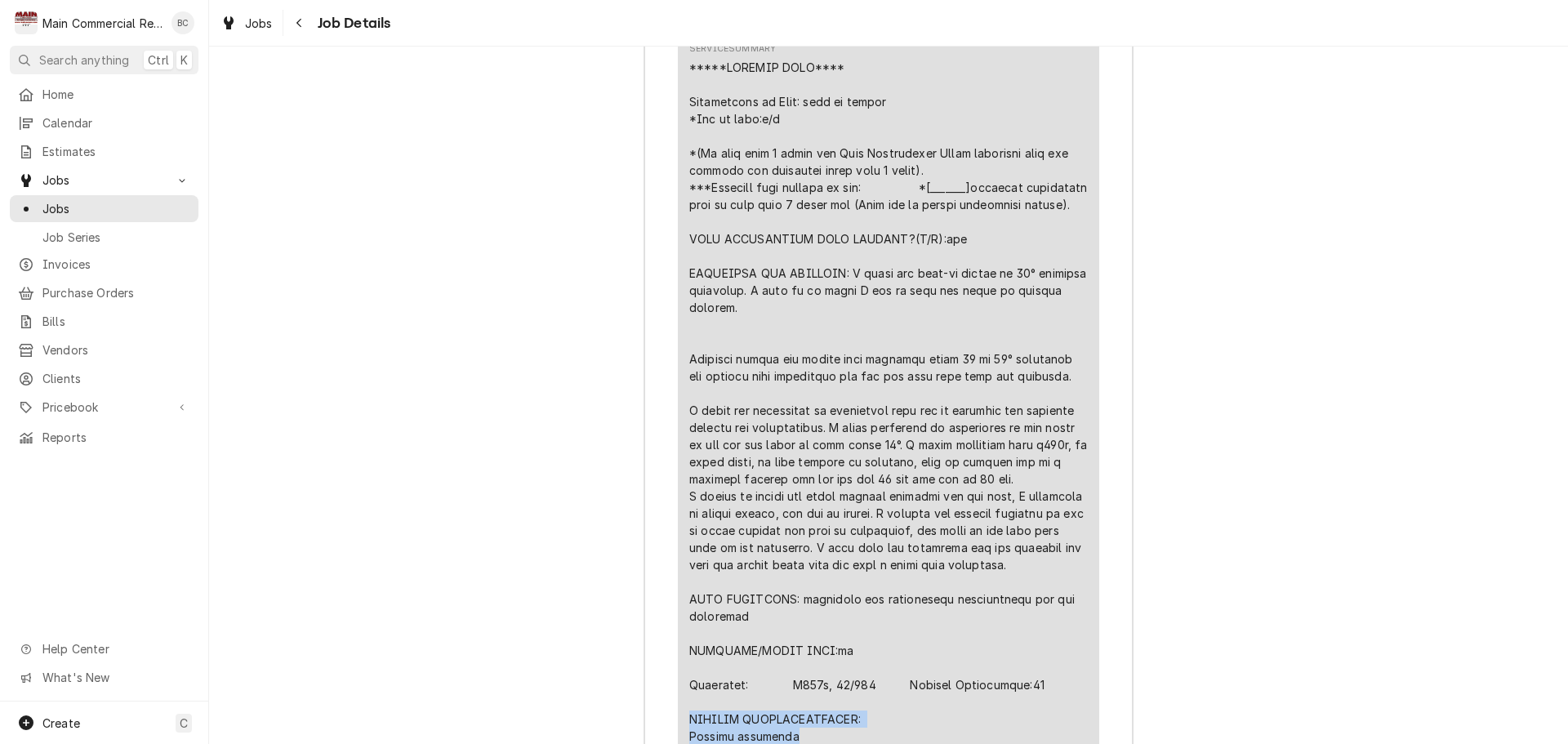
drag, startPoint x: 684, startPoint y: 634, endPoint x: 811, endPoint y: 654, distance: 128.6
click at [811, 654] on div "Line Item" at bounding box center [888, 573] width 398 height 1029
copy div "FURTHER RECOMMENDATIONS: Replace equipment"
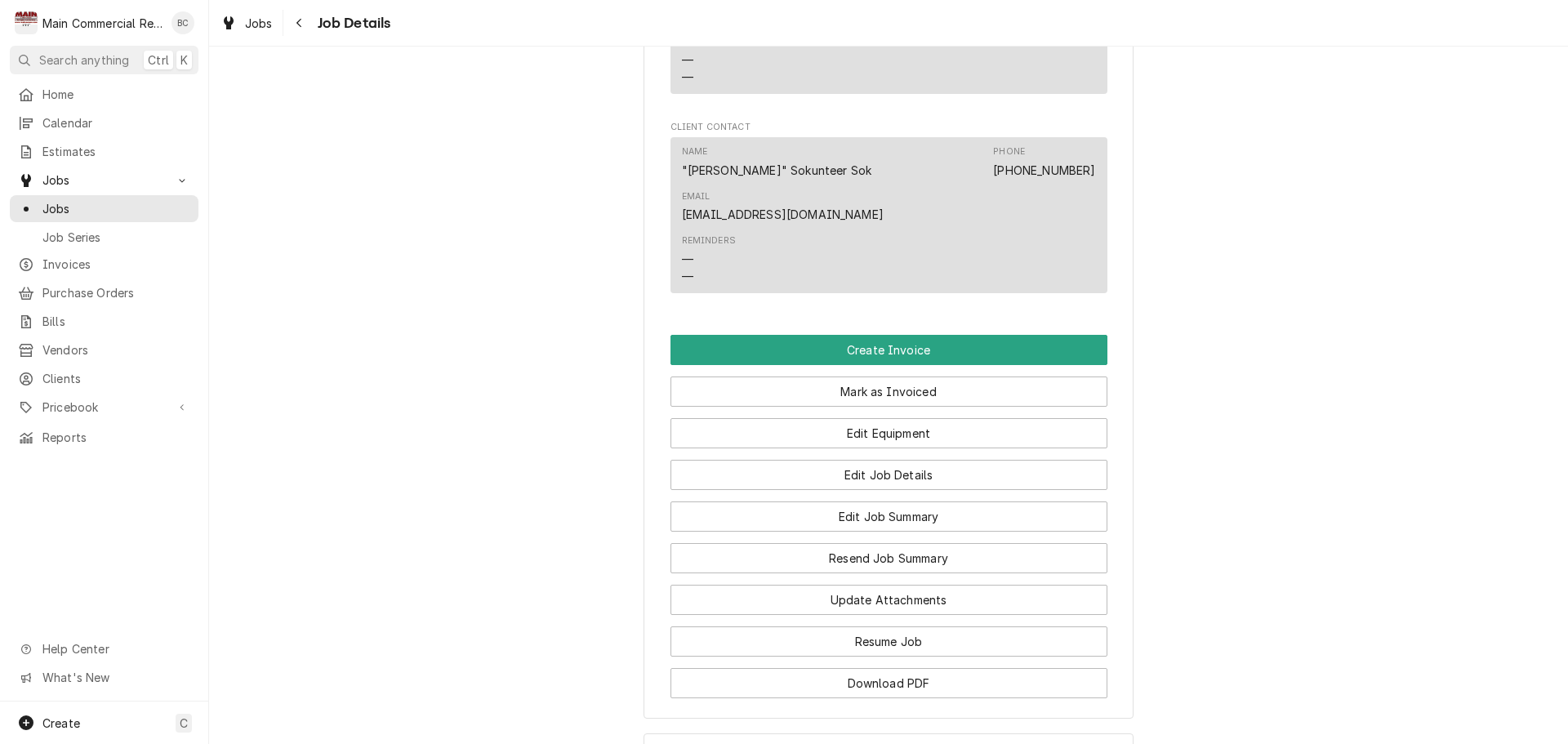
scroll to position [1389, 0]
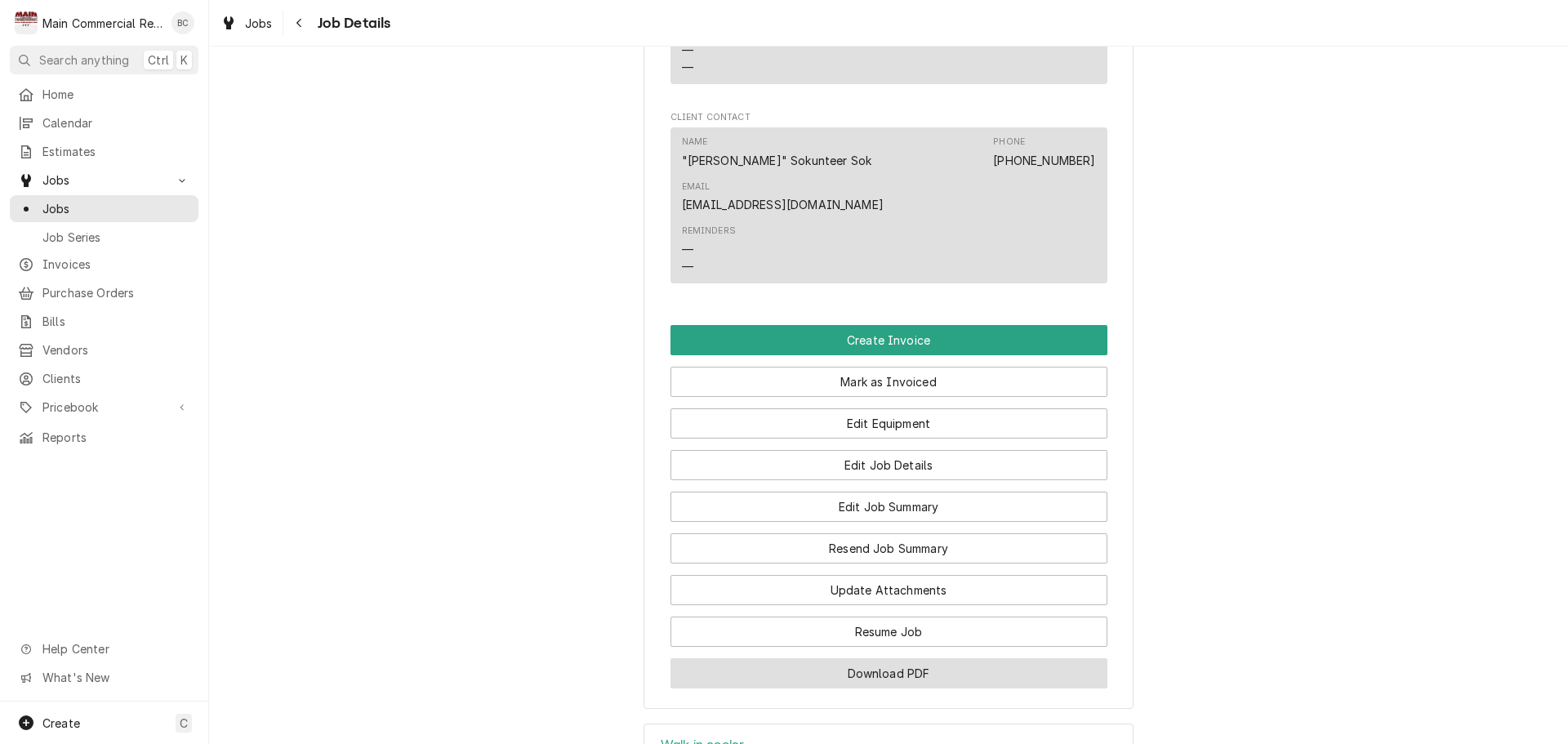
click at [882, 658] on button "Download PDF" at bounding box center [888, 673] width 437 height 30
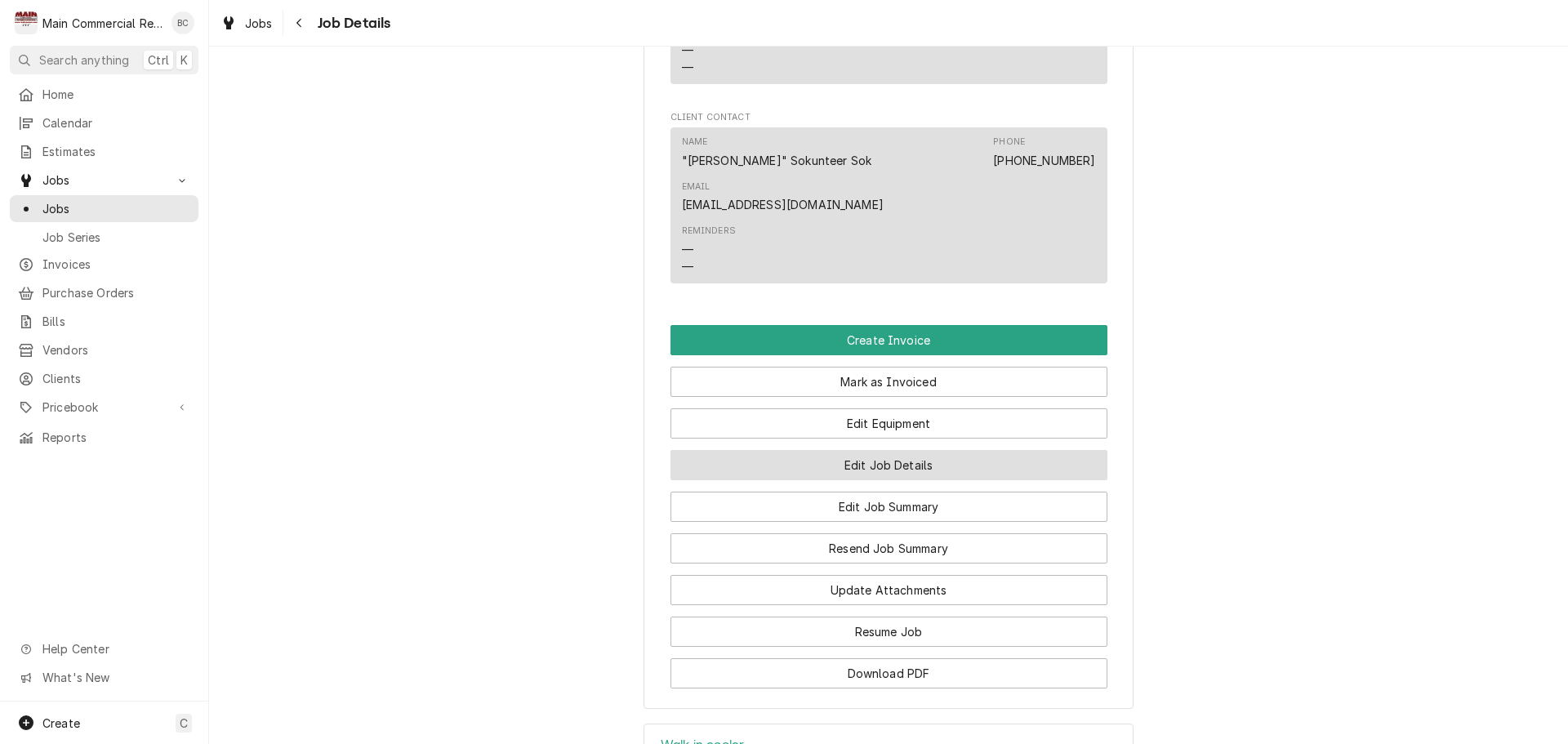
click at [826, 450] on button "Edit Job Details" at bounding box center [888, 465] width 437 height 30
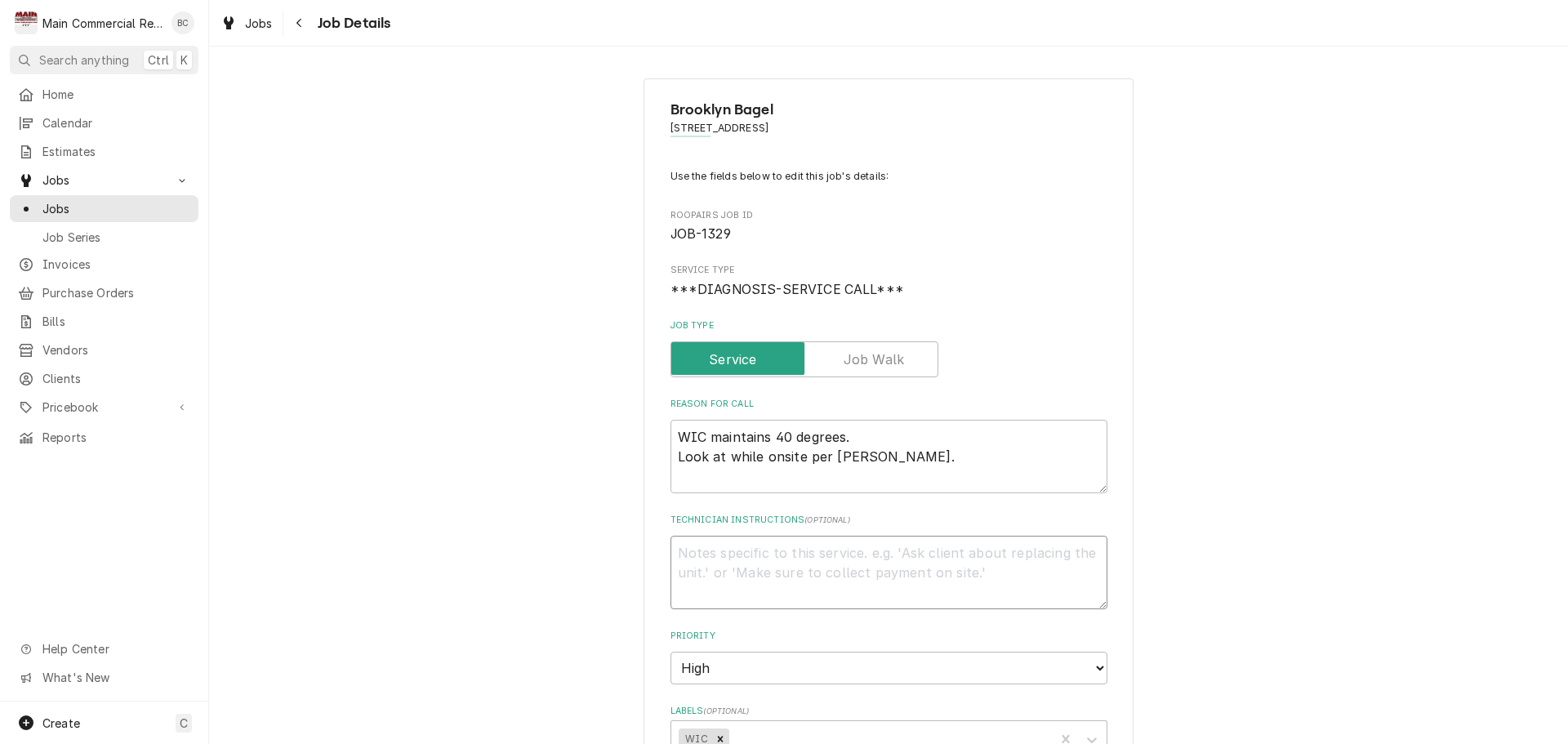
click at [687, 558] on textarea "Technician Instructions ( optional )" at bounding box center [888, 572] width 437 height 73
type textarea "x"
type textarea "I"
type textarea "x"
type textarea "IN"
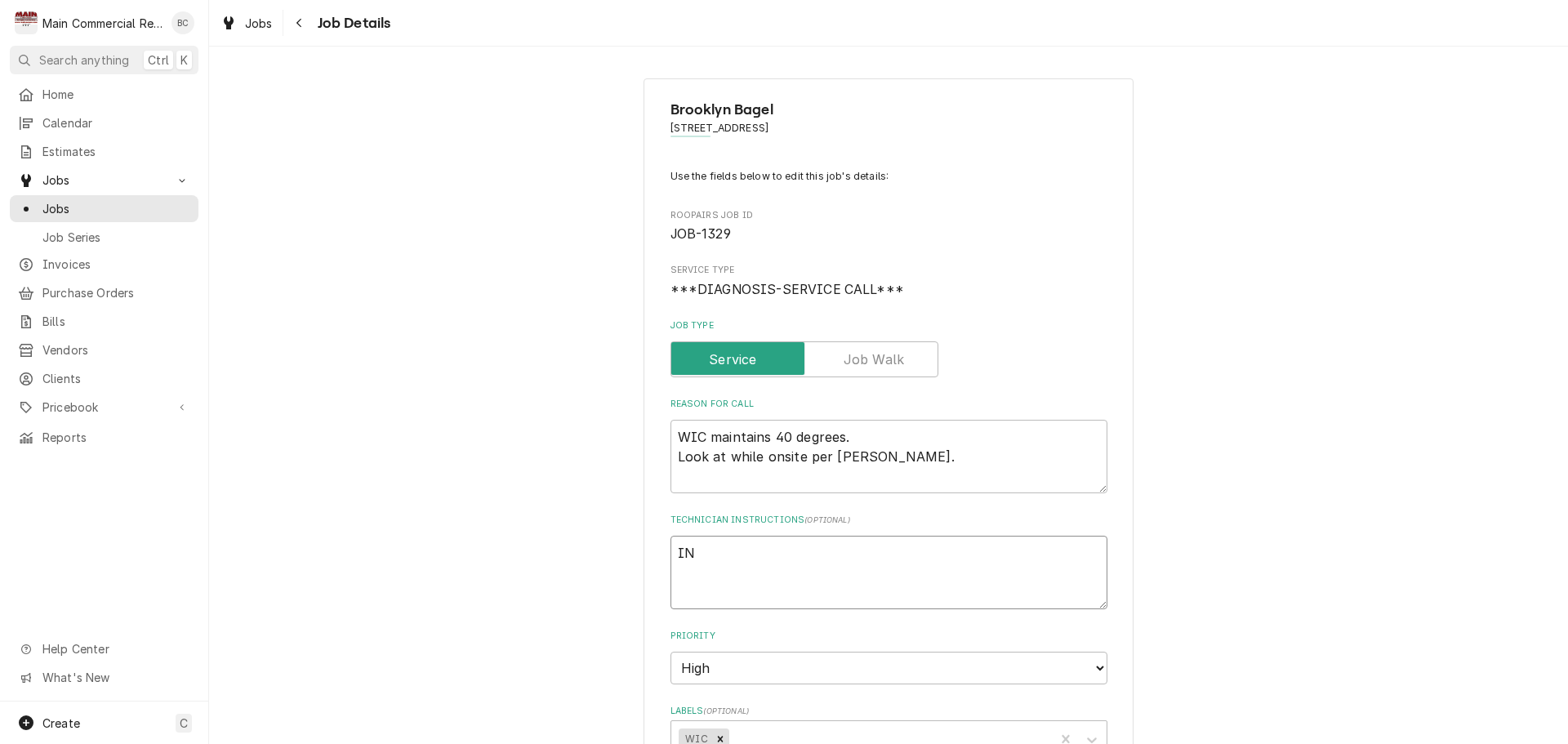
type textarea "x"
type textarea "INV"
type textarea "x"
type textarea "INV#"
type textarea "x"
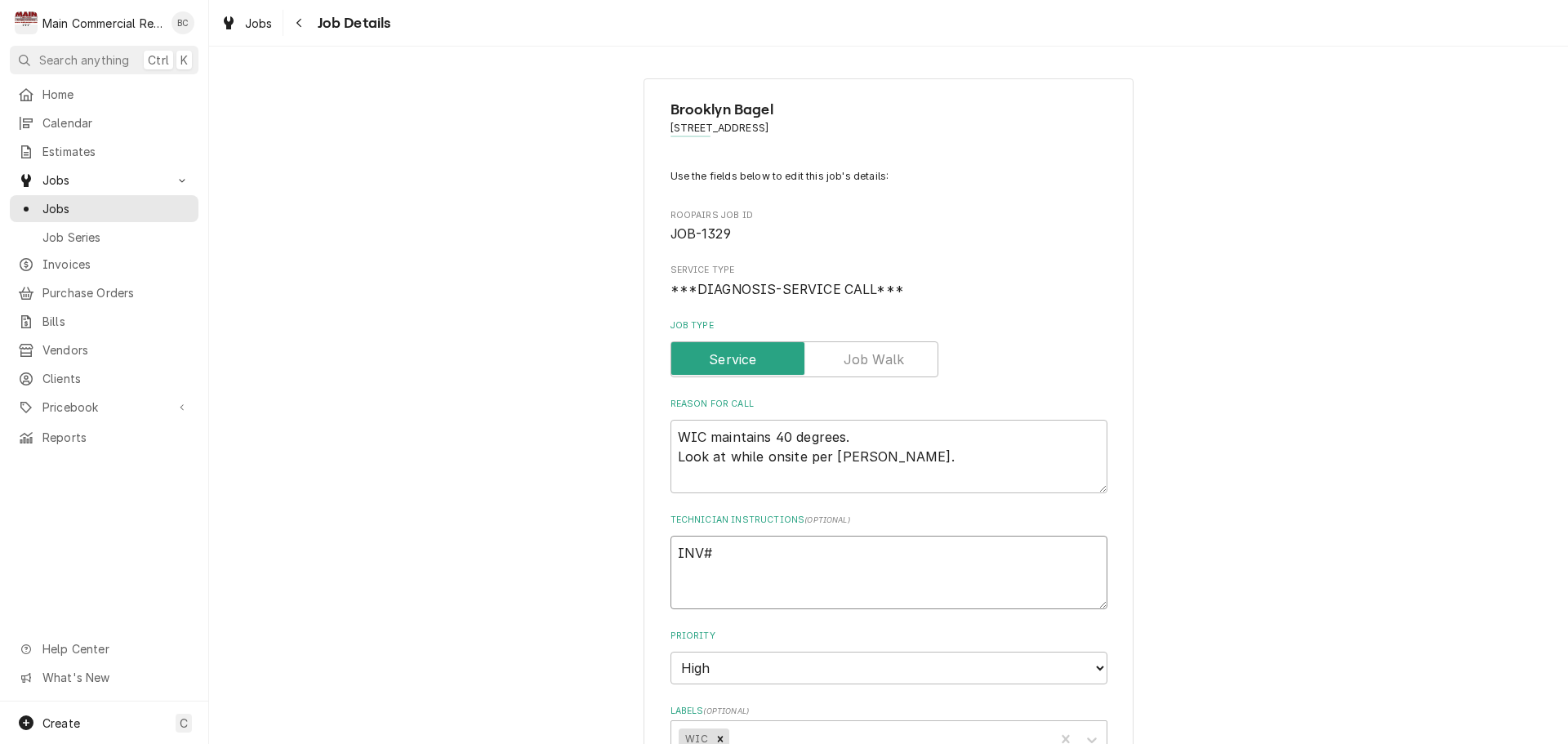
type textarea "INV#1"
type textarea "x"
type textarea "INV#15"
type textarea "x"
type textarea "INV#152"
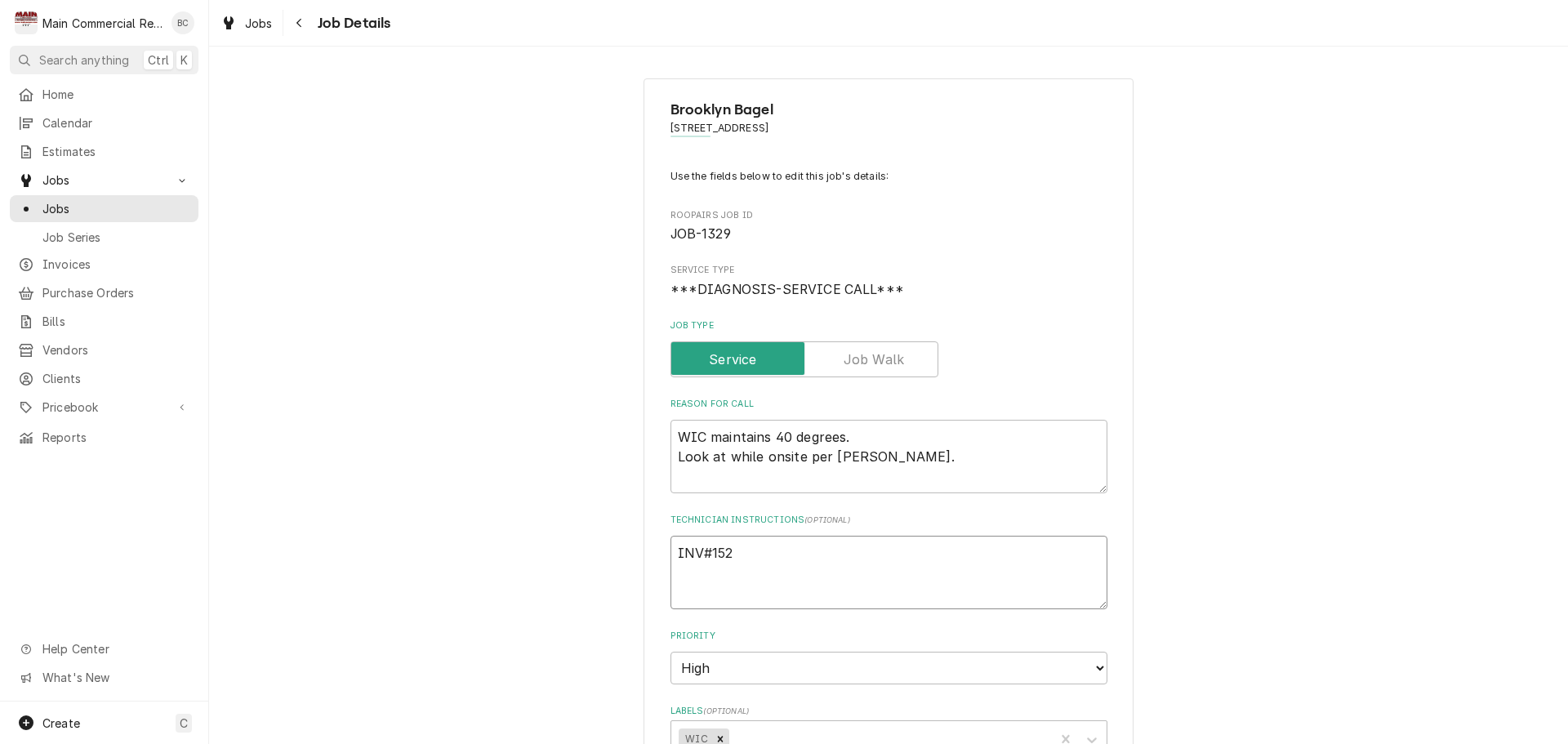
type textarea "x"
type textarea "INV#1521"
type textarea "x"
type textarea "INV#15219"
type textarea "x"
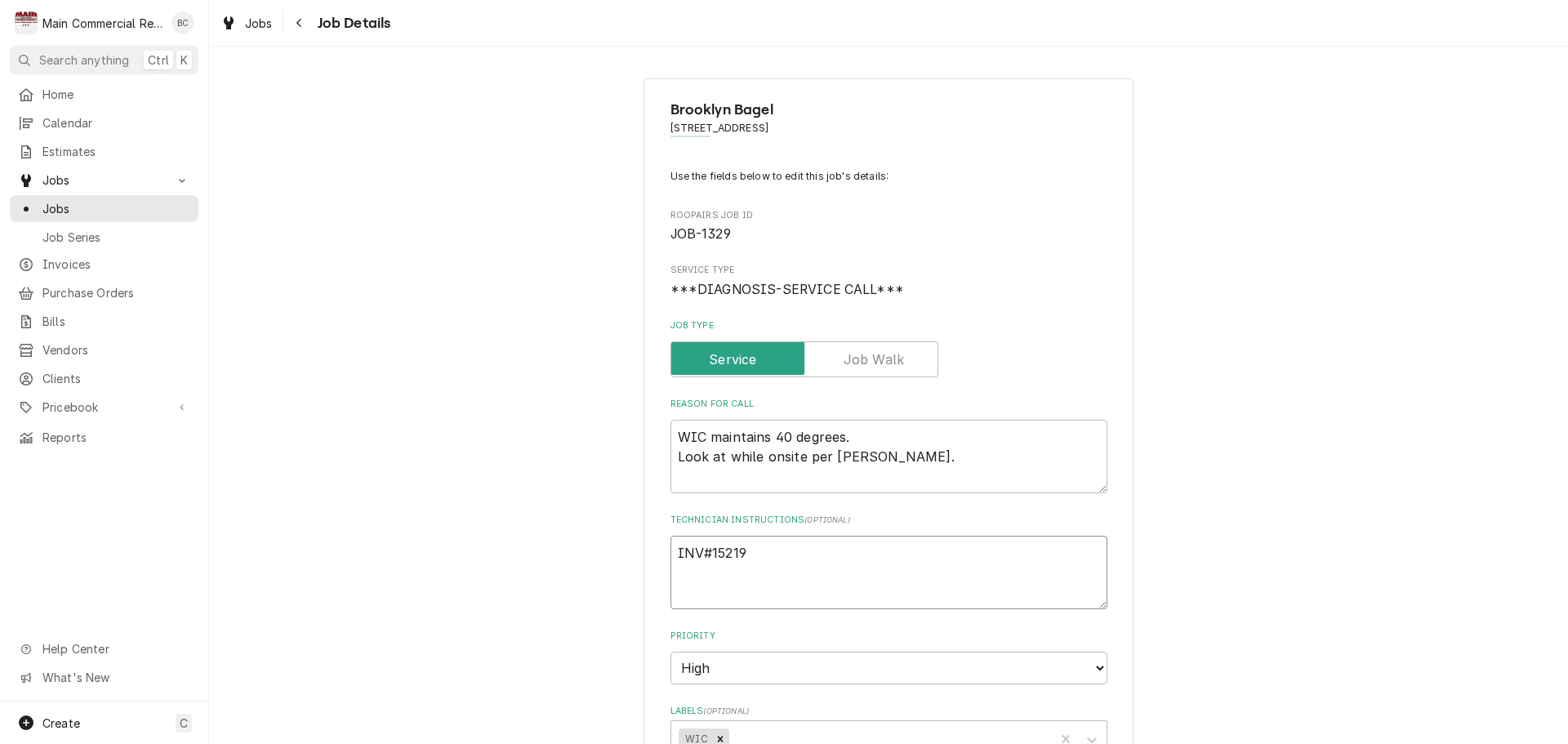
type textarea "INV#152199"
type textarea "x"
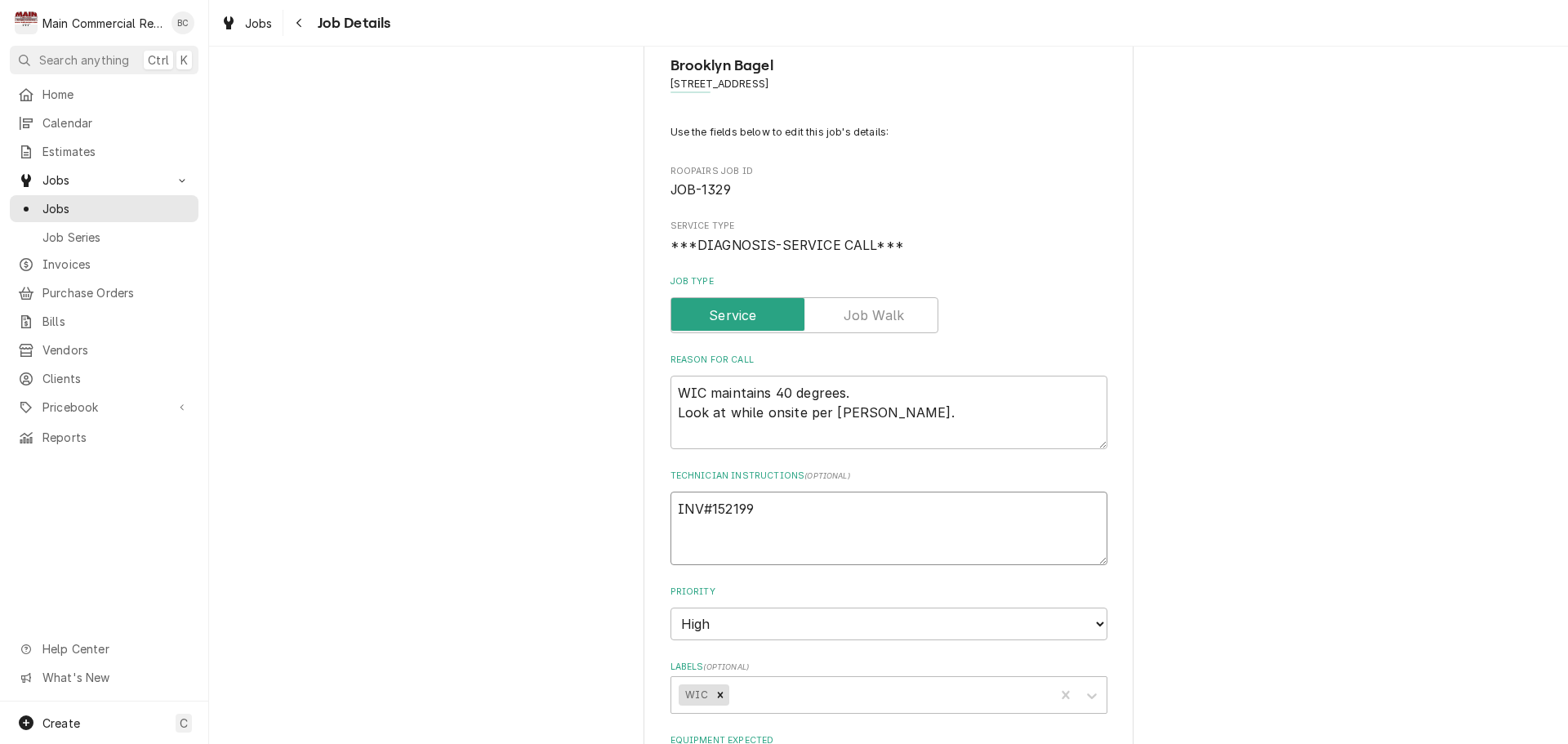
scroll to position [81, 0]
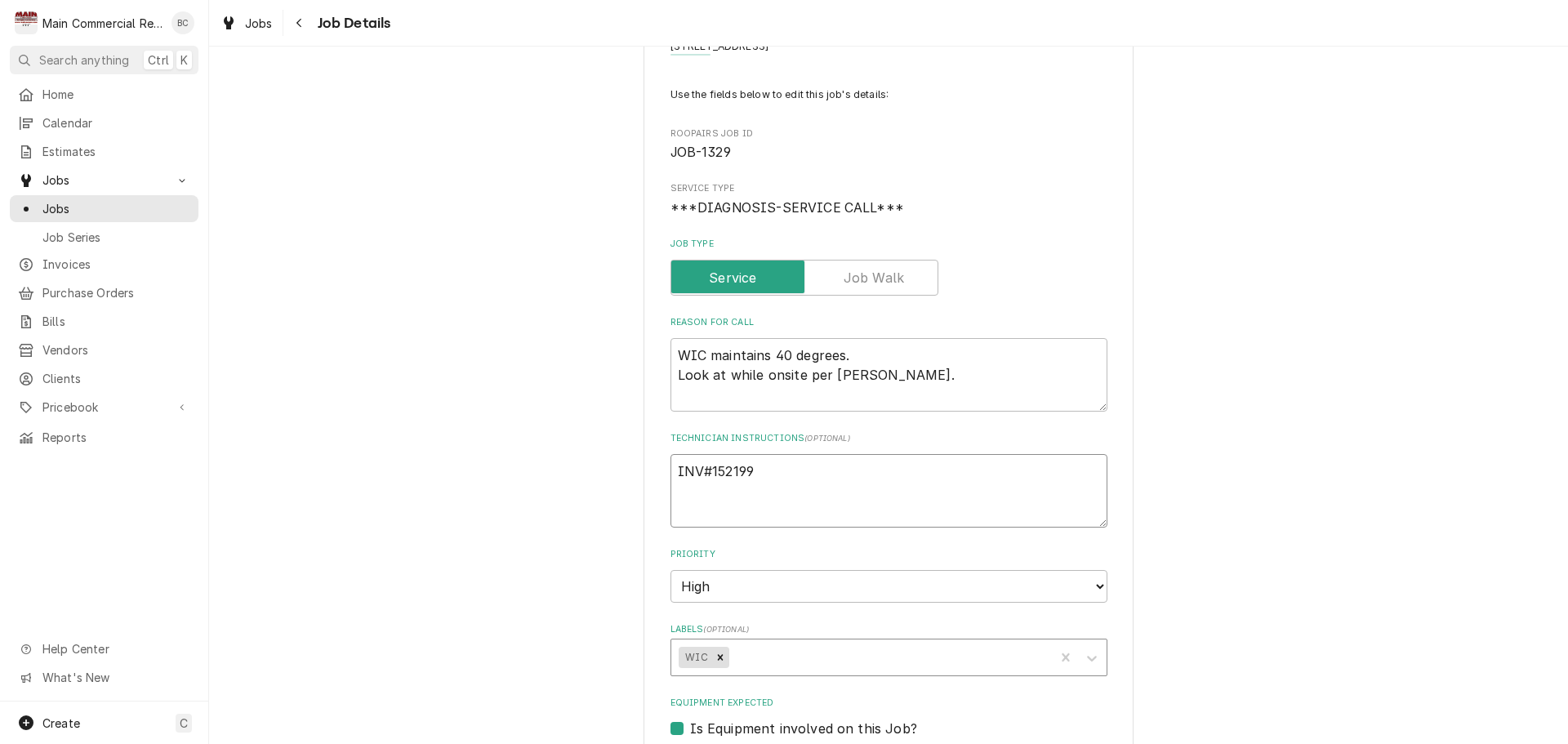
type textarea "INV#152199"
click at [746, 648] on div "Labels" at bounding box center [888, 657] width 314 height 29
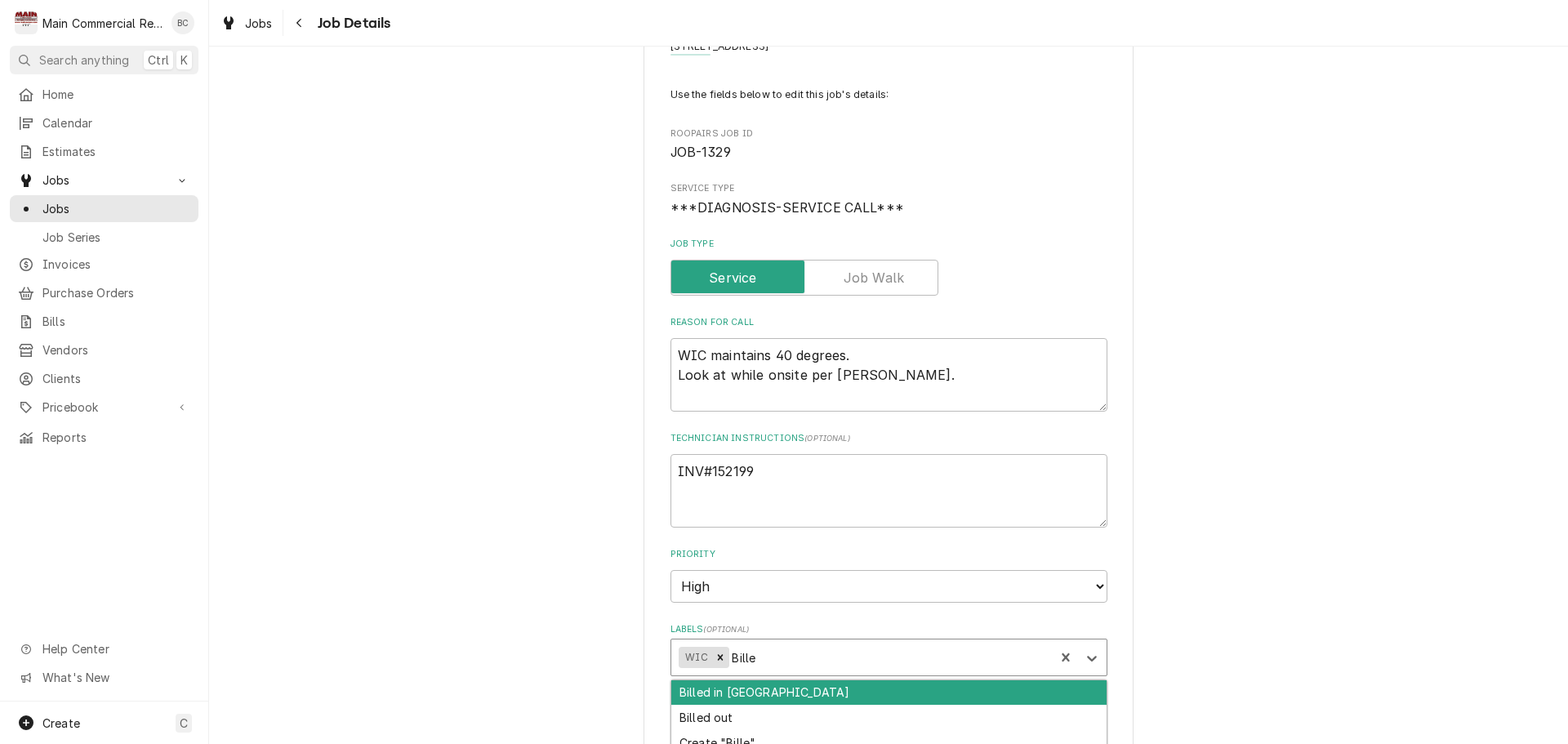
type input "Billed"
click at [748, 693] on div "Billed in [GEOGRAPHIC_DATA]" at bounding box center [889, 693] width 436 height 26
type textarea "x"
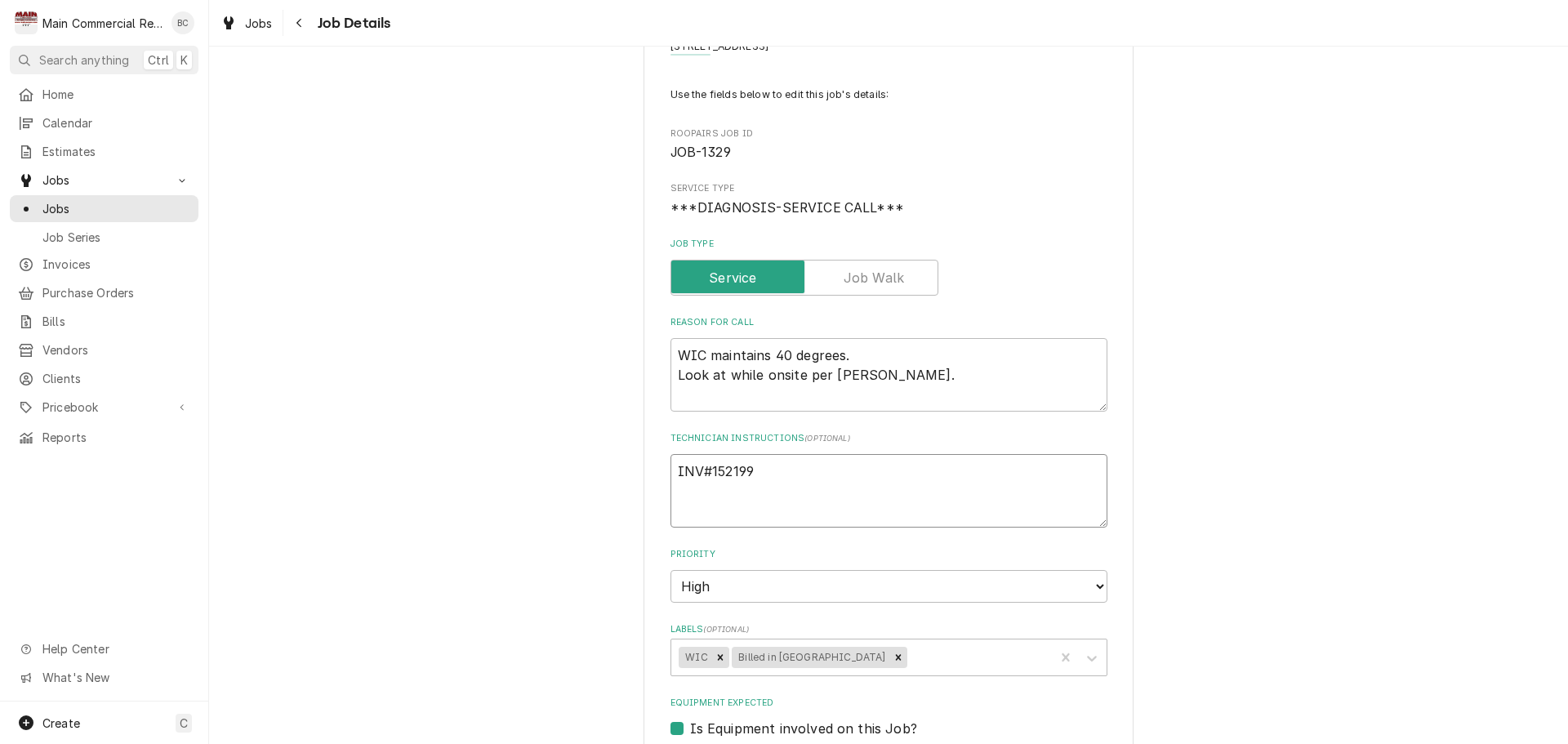
click at [764, 483] on textarea "INV#152199" at bounding box center [888, 491] width 437 height 73
type textarea "x"
type textarea "INV#152199"
type textarea "x"
type textarea "INV#152199 E"
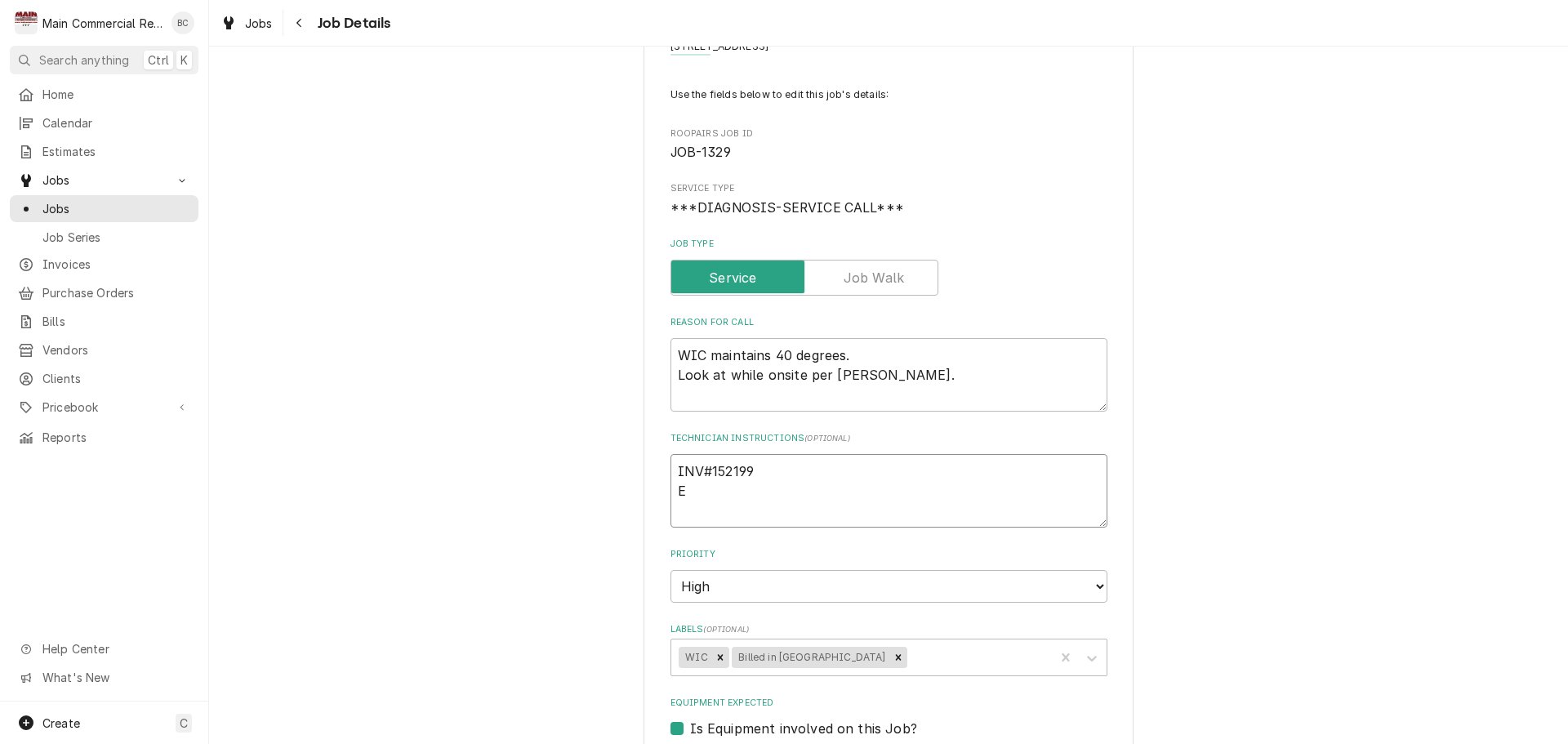
type textarea "x"
type textarea "INV#152199 Es"
type textarea "x"
type textarea "INV#152199 Est"
type textarea "x"
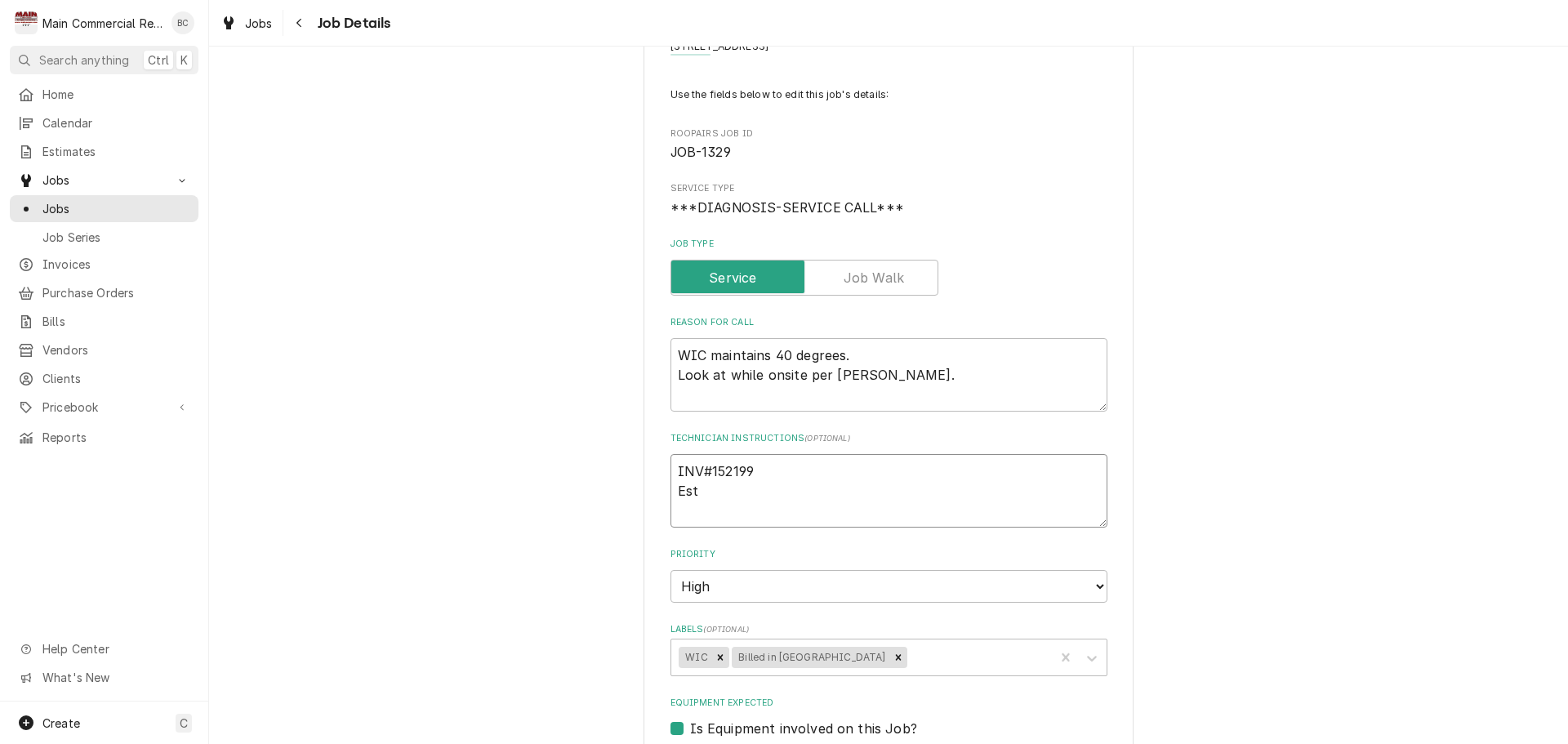
type textarea "INV#152199 Esti"
type textarea "x"
type textarea "INV#152199 Estim"
type textarea "x"
type textarea "INV#152199 Estima"
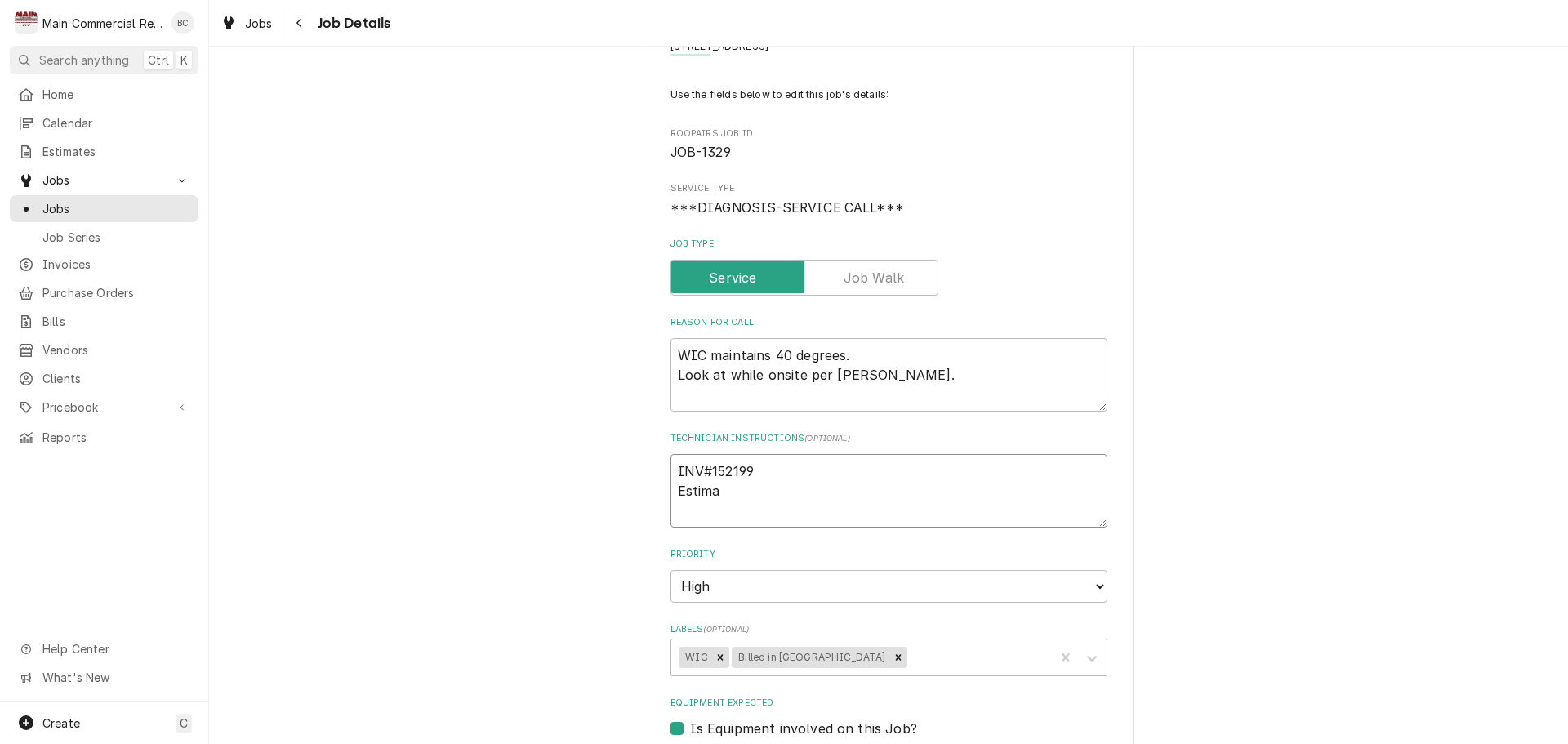
type textarea "x"
type textarea "INV#152199 Estimat"
type textarea "x"
type textarea "INV#152199 Estimate"
type textarea "x"
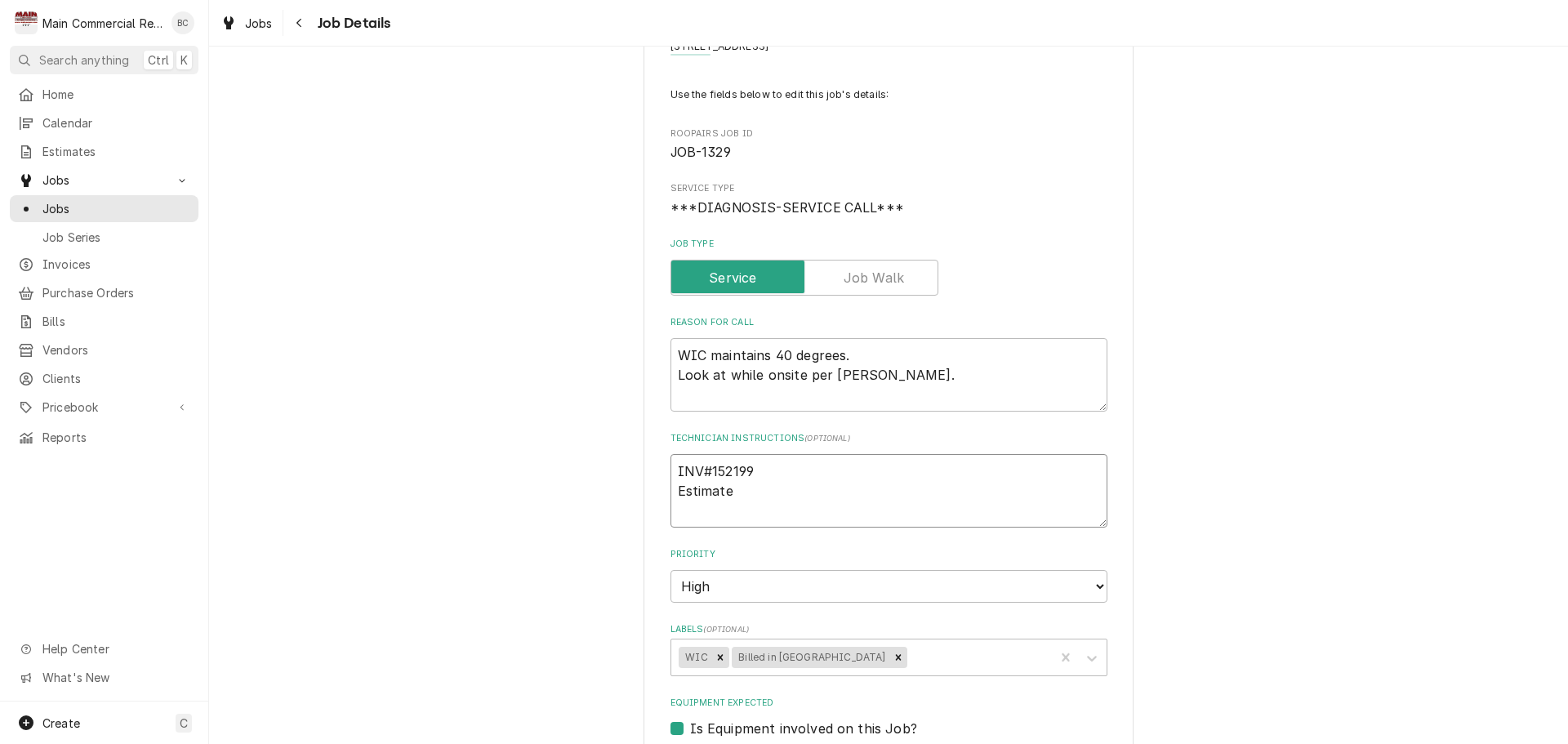
type textarea "INV#152199 Estimated"
type textarea "x"
type textarea "INV#152199 Estimate"
type textarea "x"
type textarea "INV#152199 Estimate"
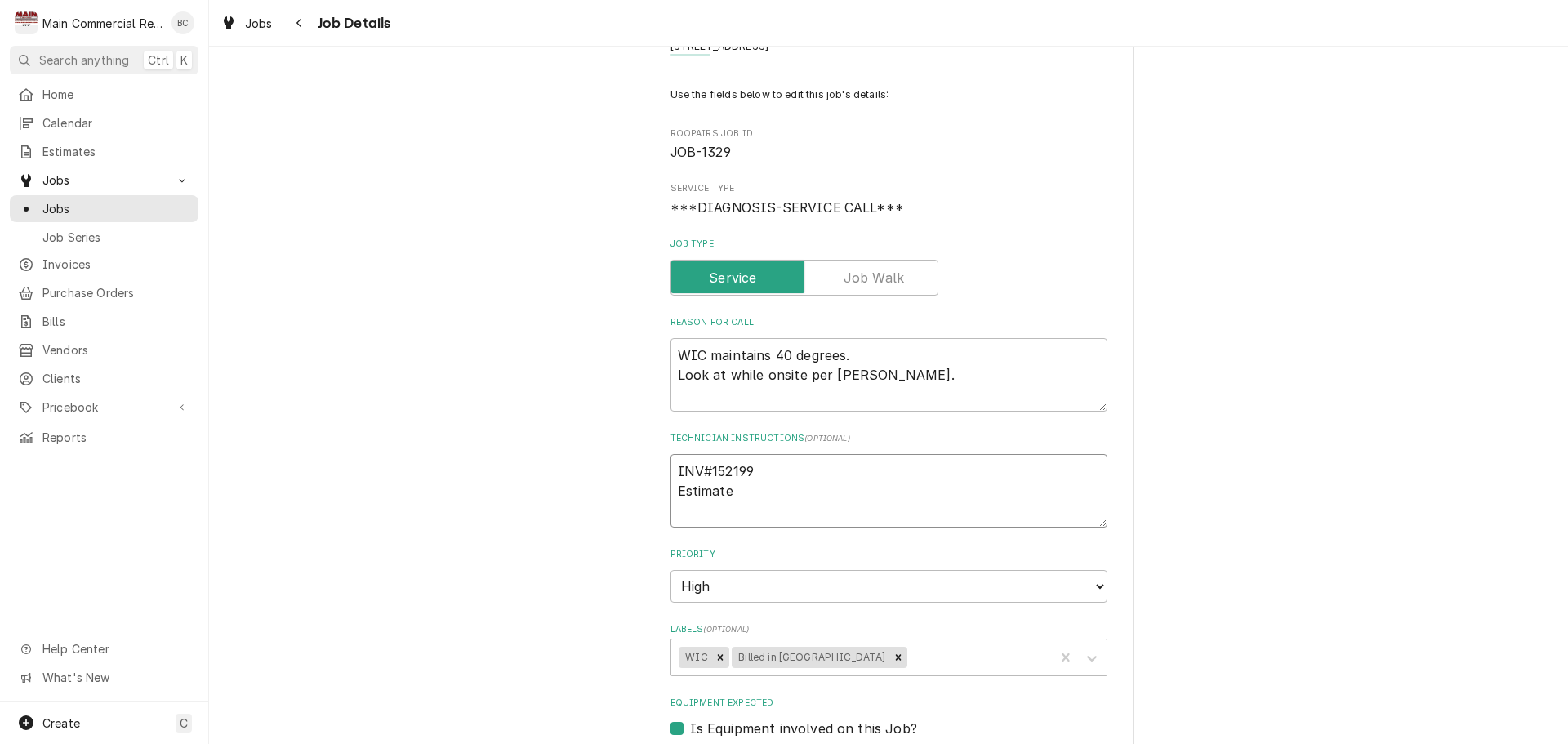
type textarea "x"
type textarea "INV#152199 Estimate"
type textarea "x"
type textarea "INV#152199 Estimat"
type textarea "x"
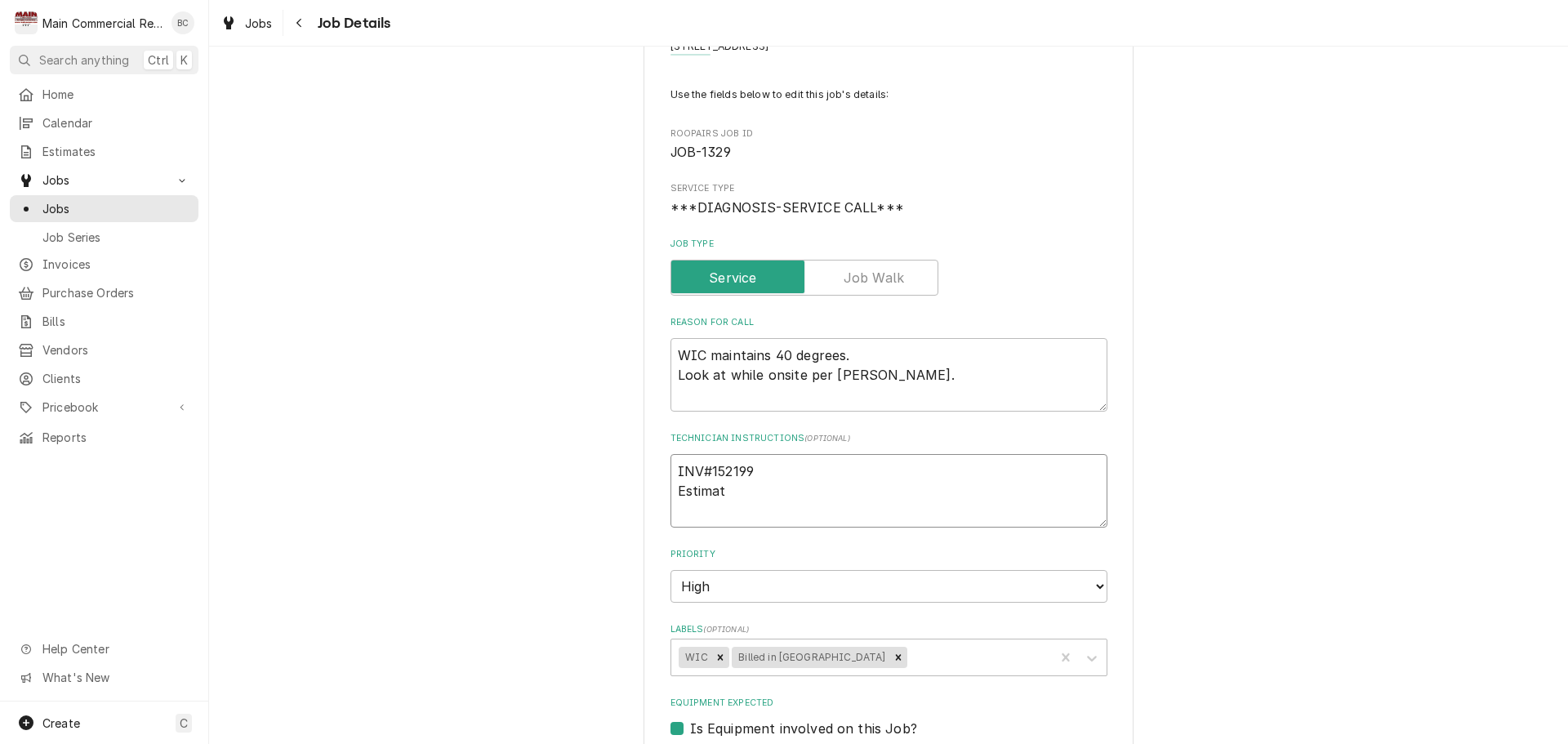
type textarea "INV#152199 Estima"
type textarea "x"
type textarea "INV#152199 Estim"
type textarea "x"
type textarea "INV#152199 Esti"
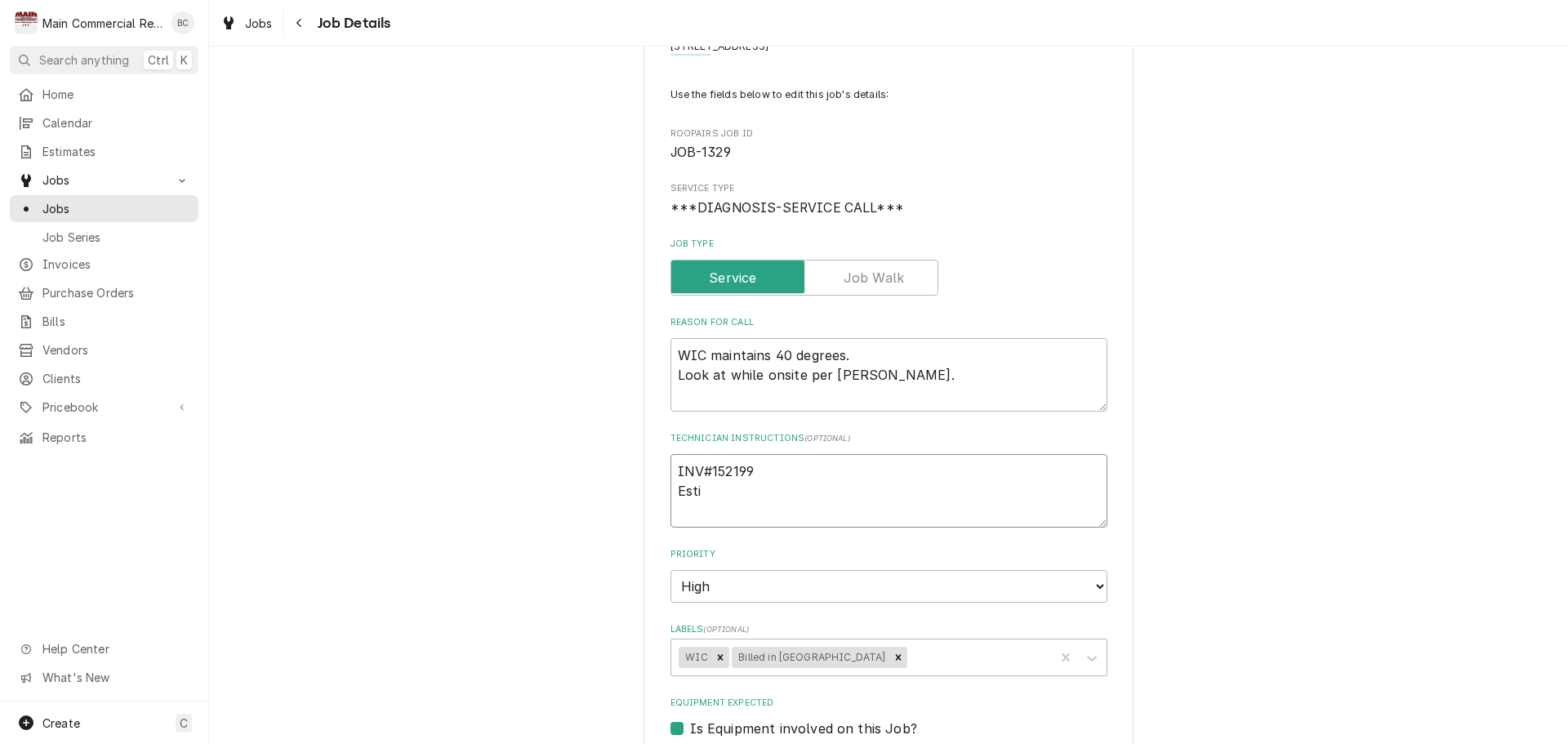
type textarea "x"
type textarea "INV#152199 Est"
type textarea "x"
type textarea "INV#152199 Es"
type textarea "x"
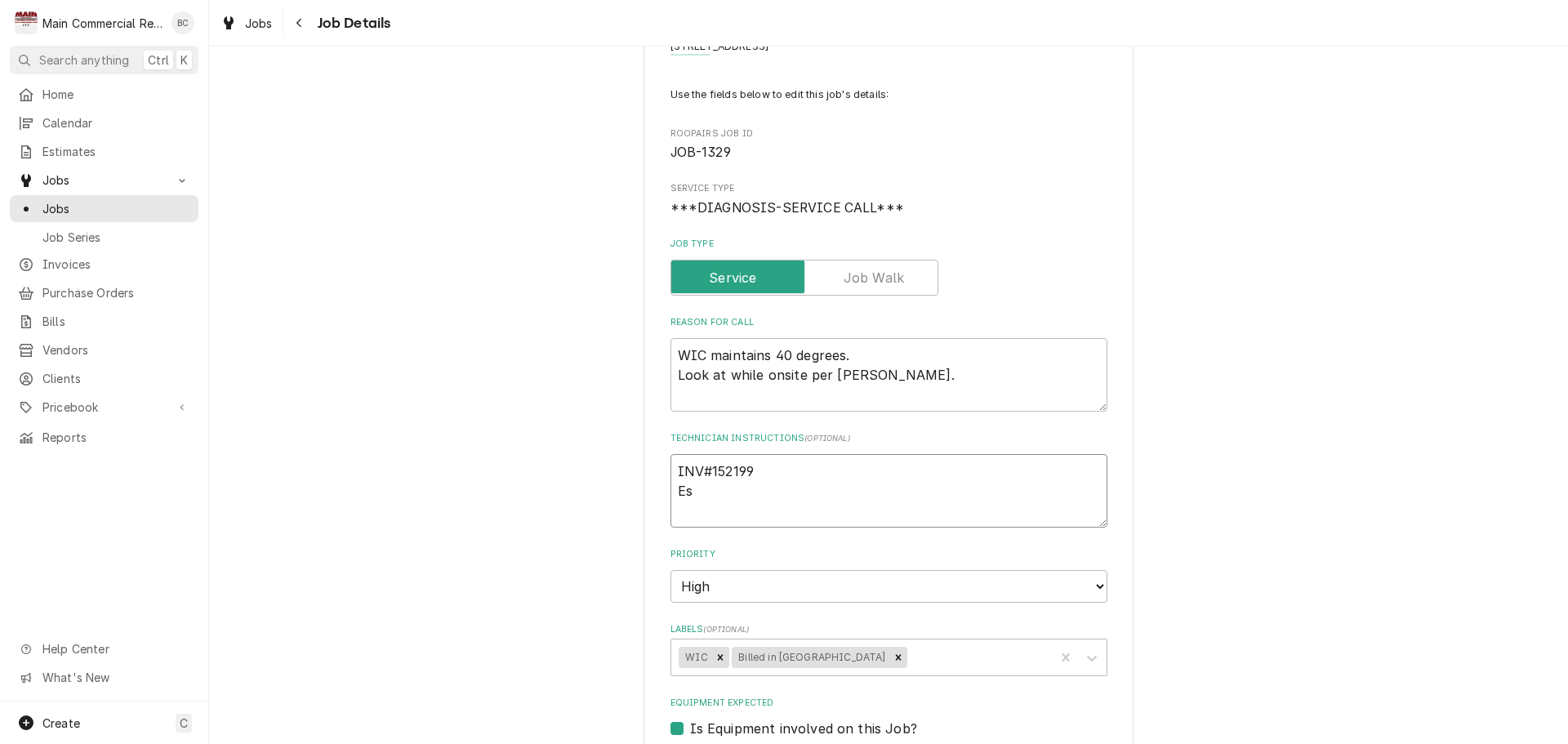
type textarea "INV#152199 E"
type textarea "x"
type textarea "INV#152199"
type textarea "x"
type textarea "INV#152199"
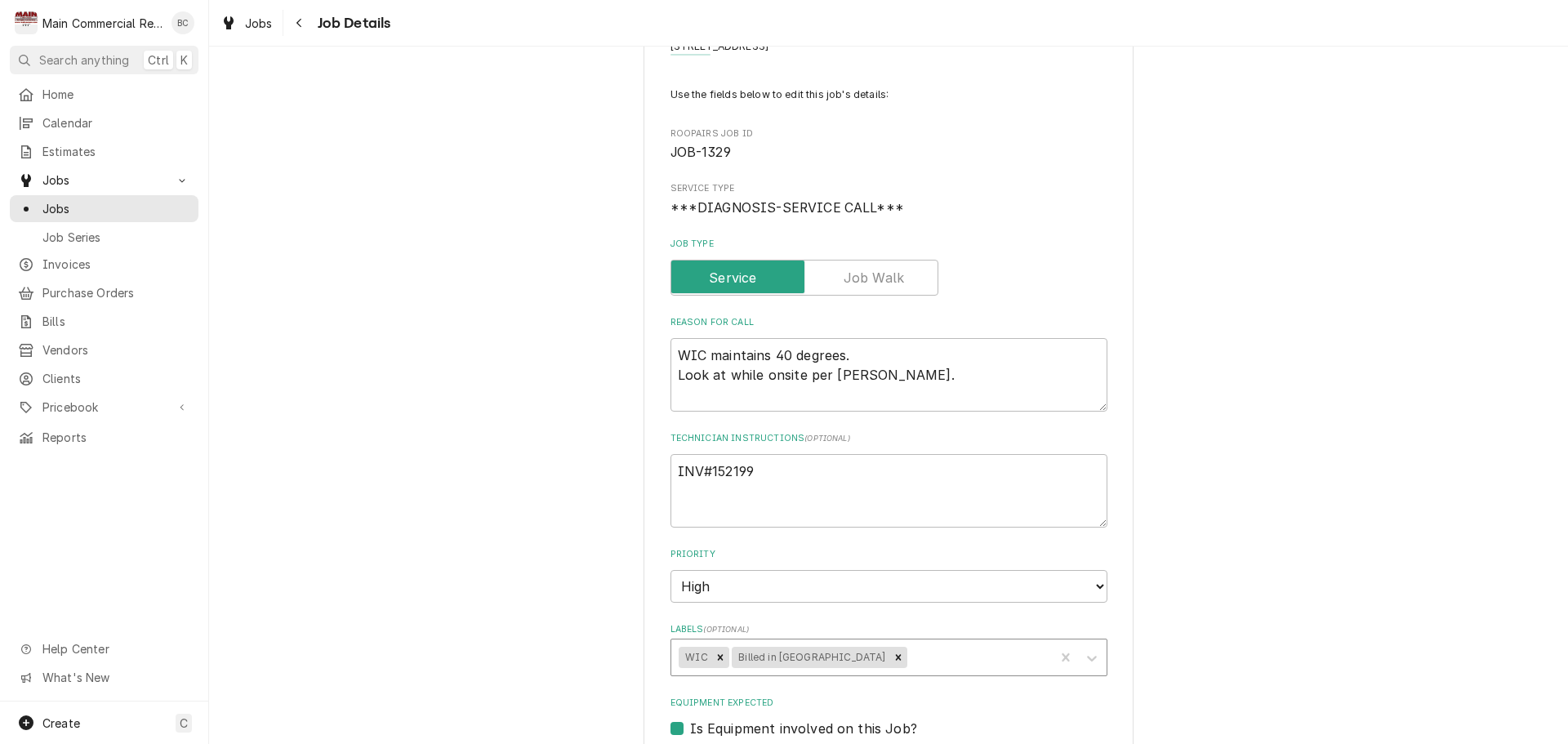
click at [910, 659] on div "Labels" at bounding box center [978, 657] width 136 height 29
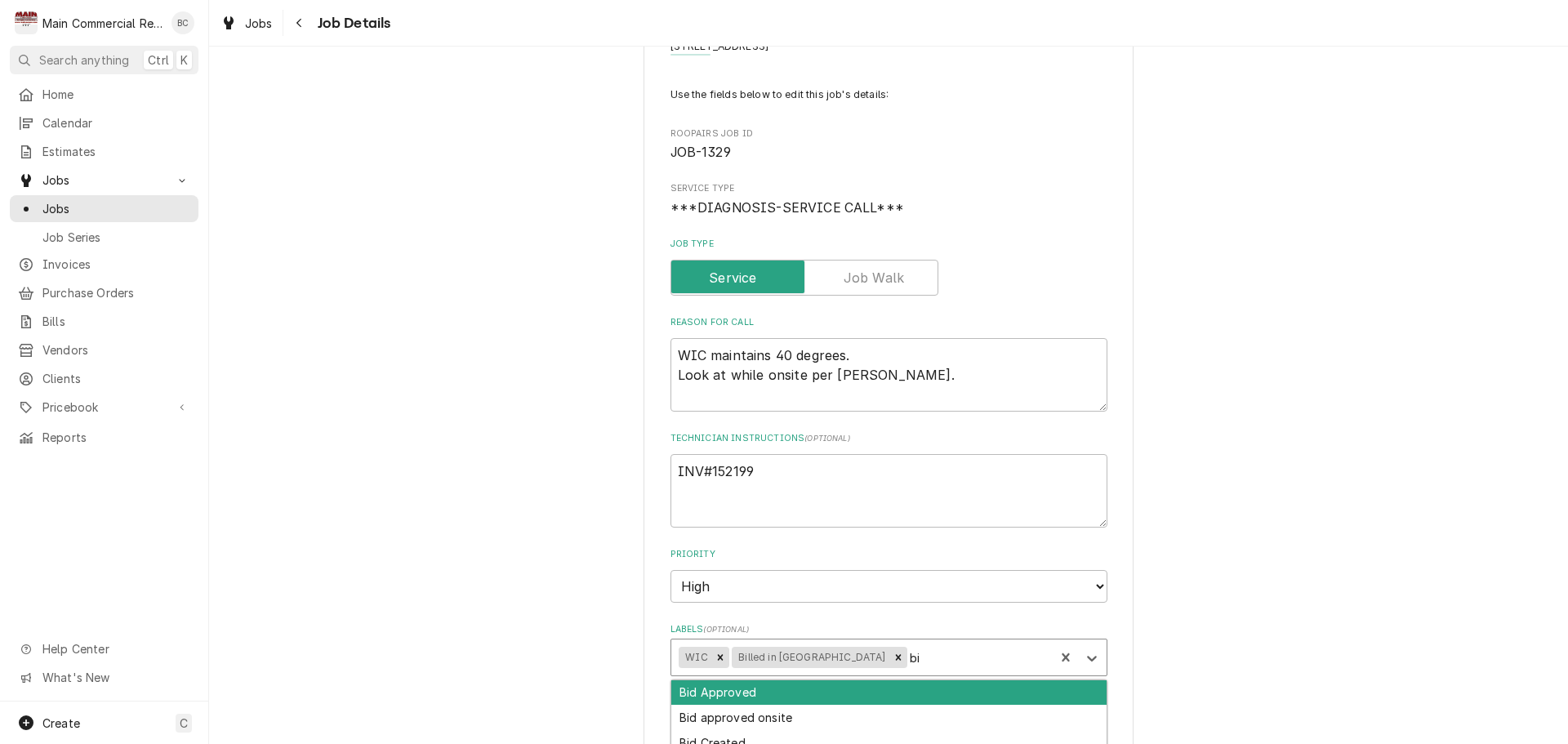
type input "bid"
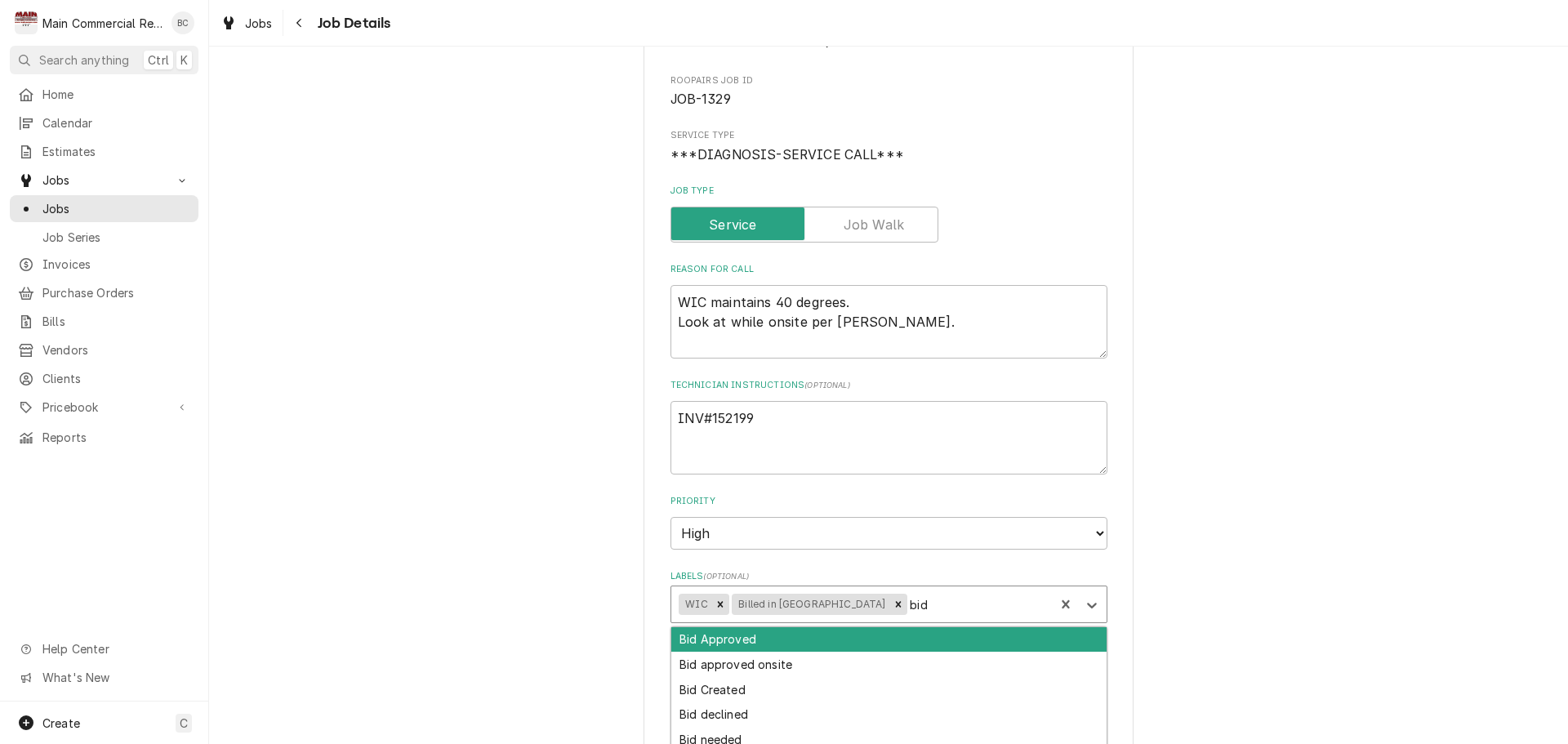
scroll to position [163, 0]
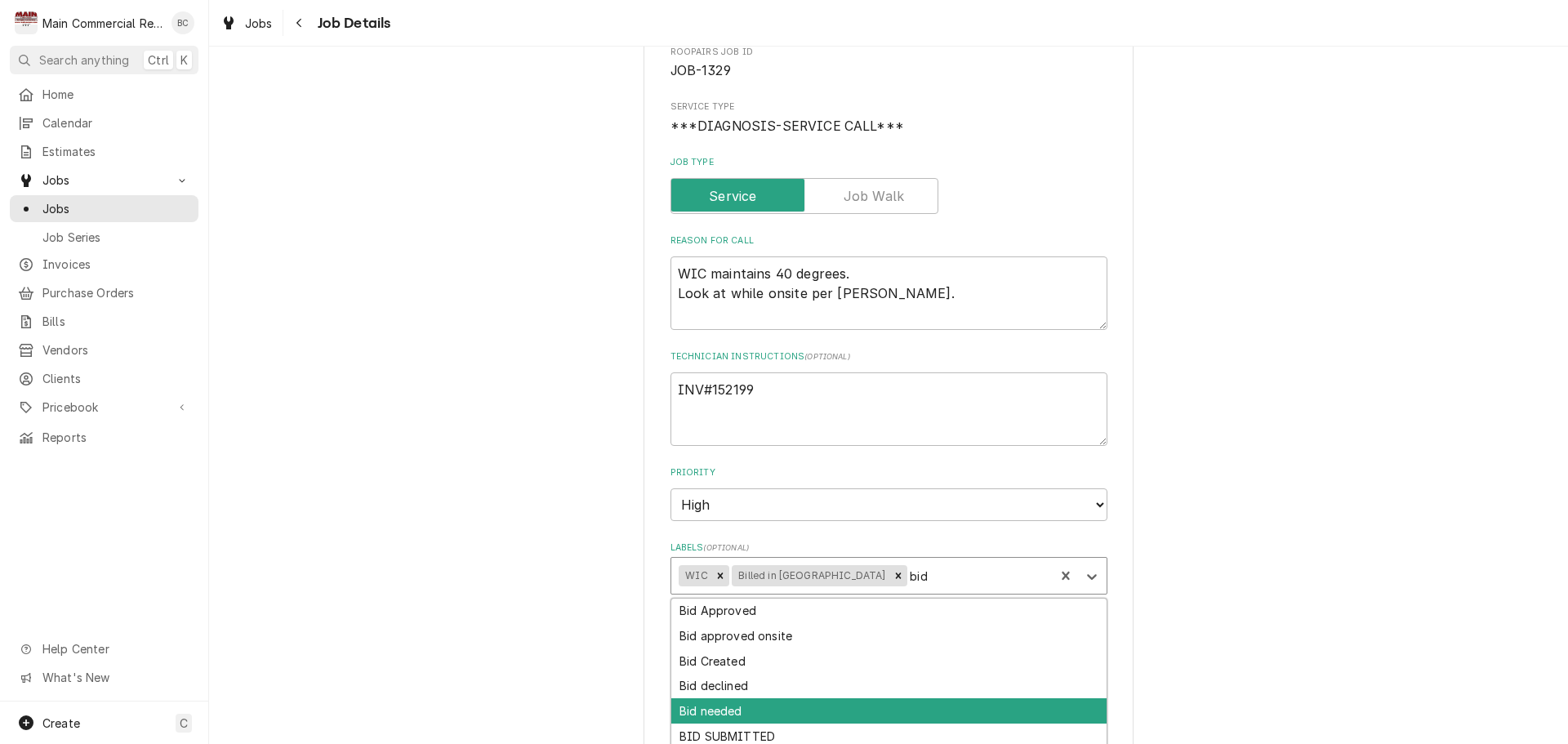
click at [790, 706] on div "Bid needed" at bounding box center [889, 711] width 436 height 26
type textarea "x"
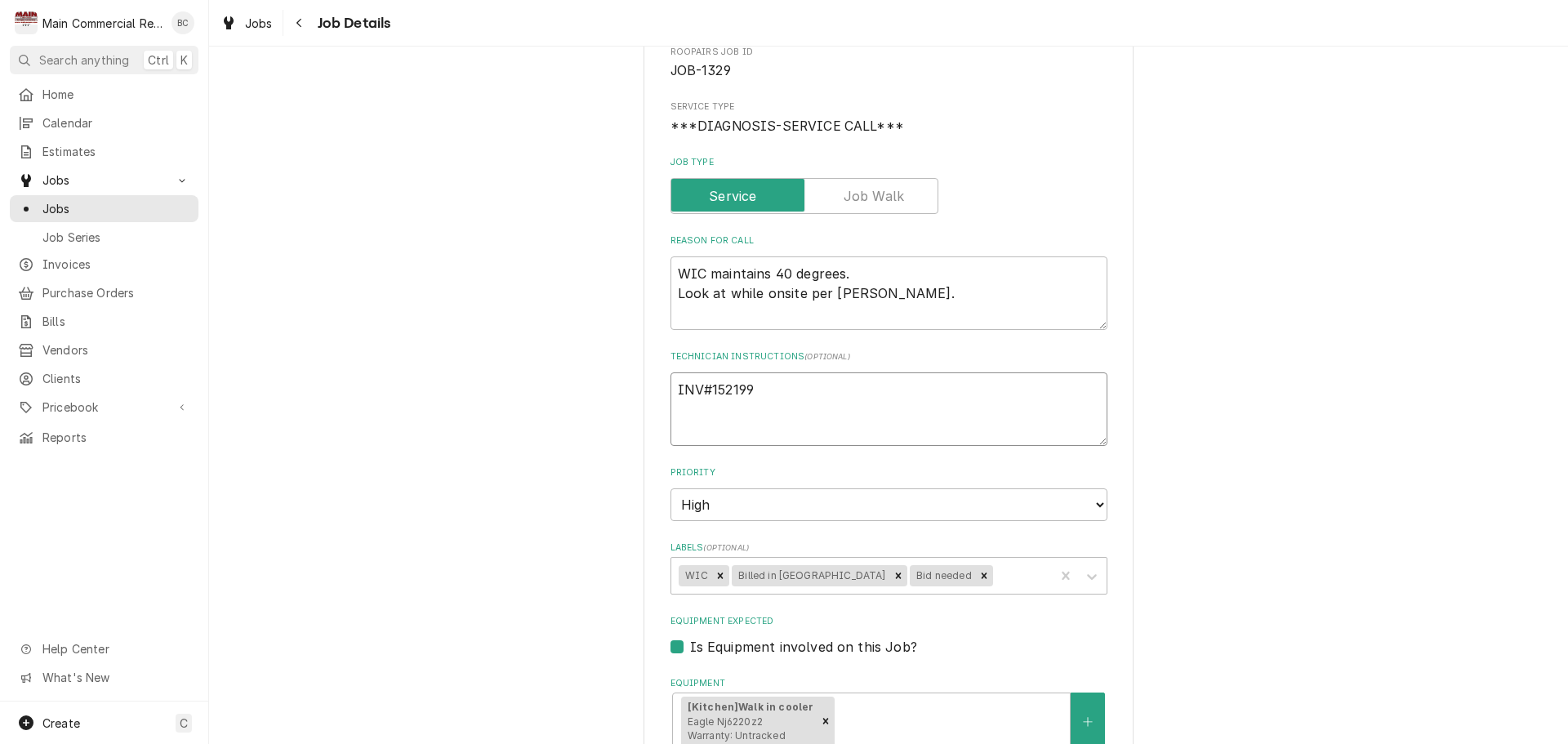
click at [780, 413] on textarea "INV#152199" at bounding box center [888, 409] width 437 height 73
type textarea "x"
type textarea "INV#152199 PA"
type textarea "x"
type textarea "INV#152199 PAI"
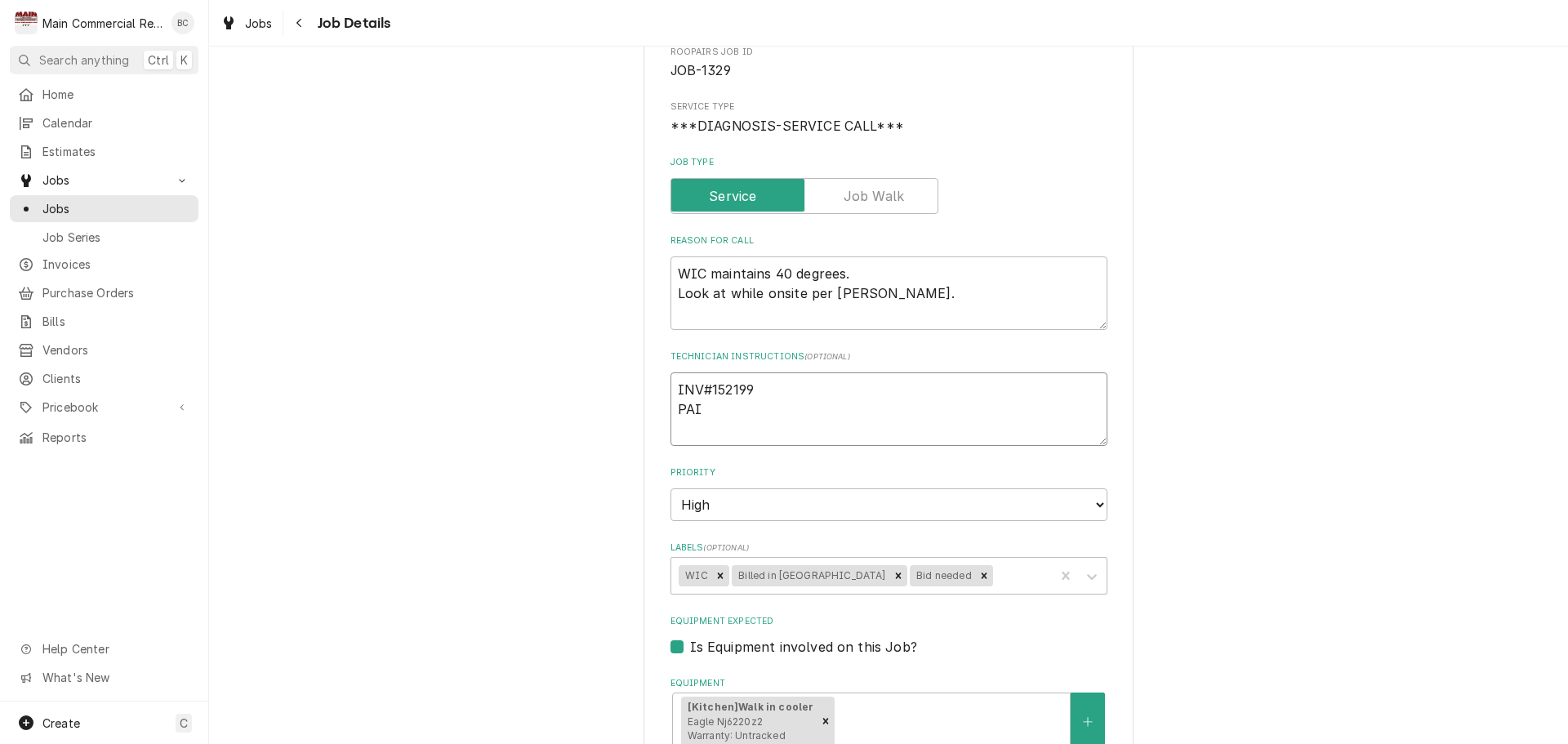
type textarea "x"
type textarea "INV#152199 PAID"
type textarea "x"
type textarea "INV#152199 PAID"
type textarea "x"
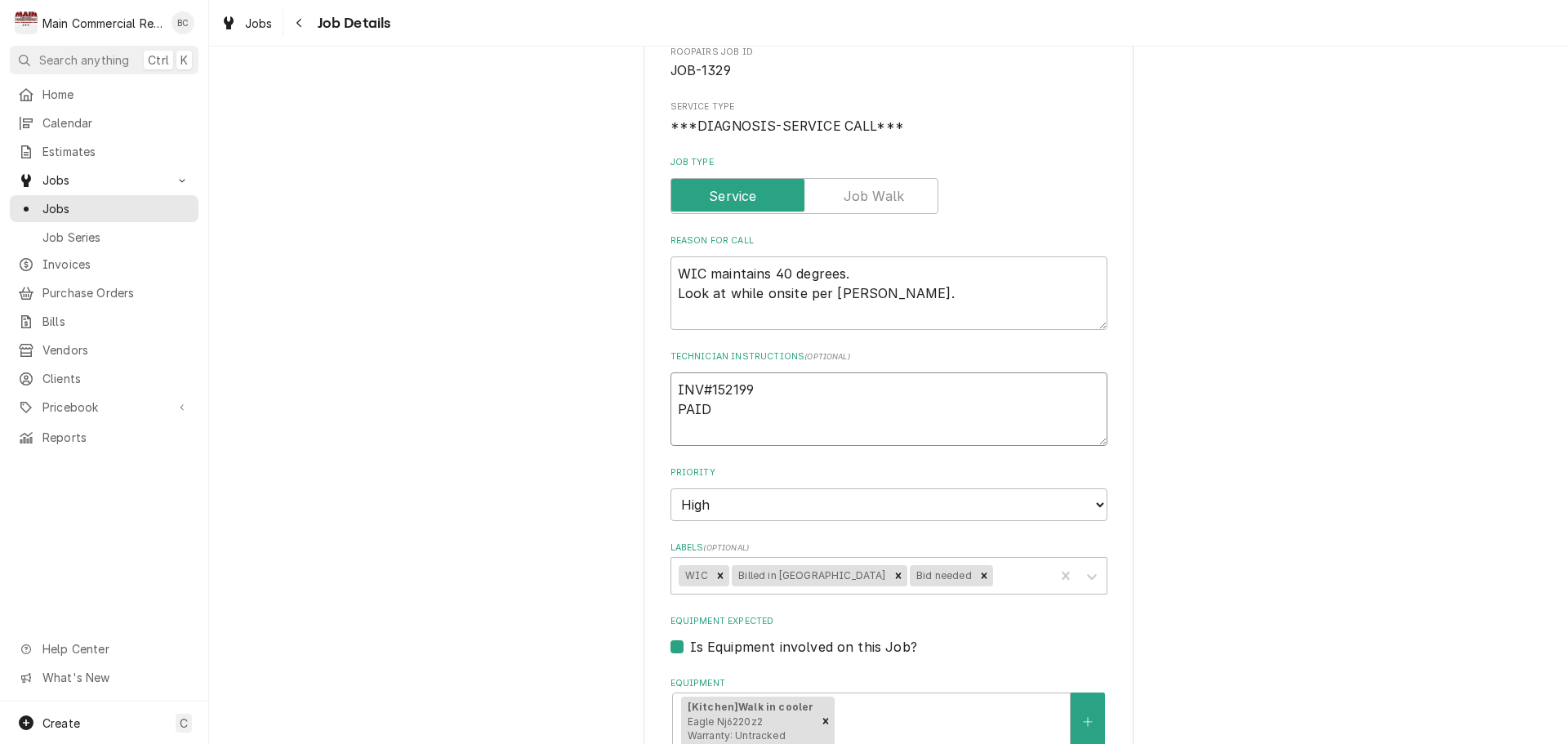
type textarea "INV#152199 PAID I"
type textarea "x"
type textarea "INV#152199 PAID IF"
type textarea "x"
type textarea "INV#152199 PAID I"
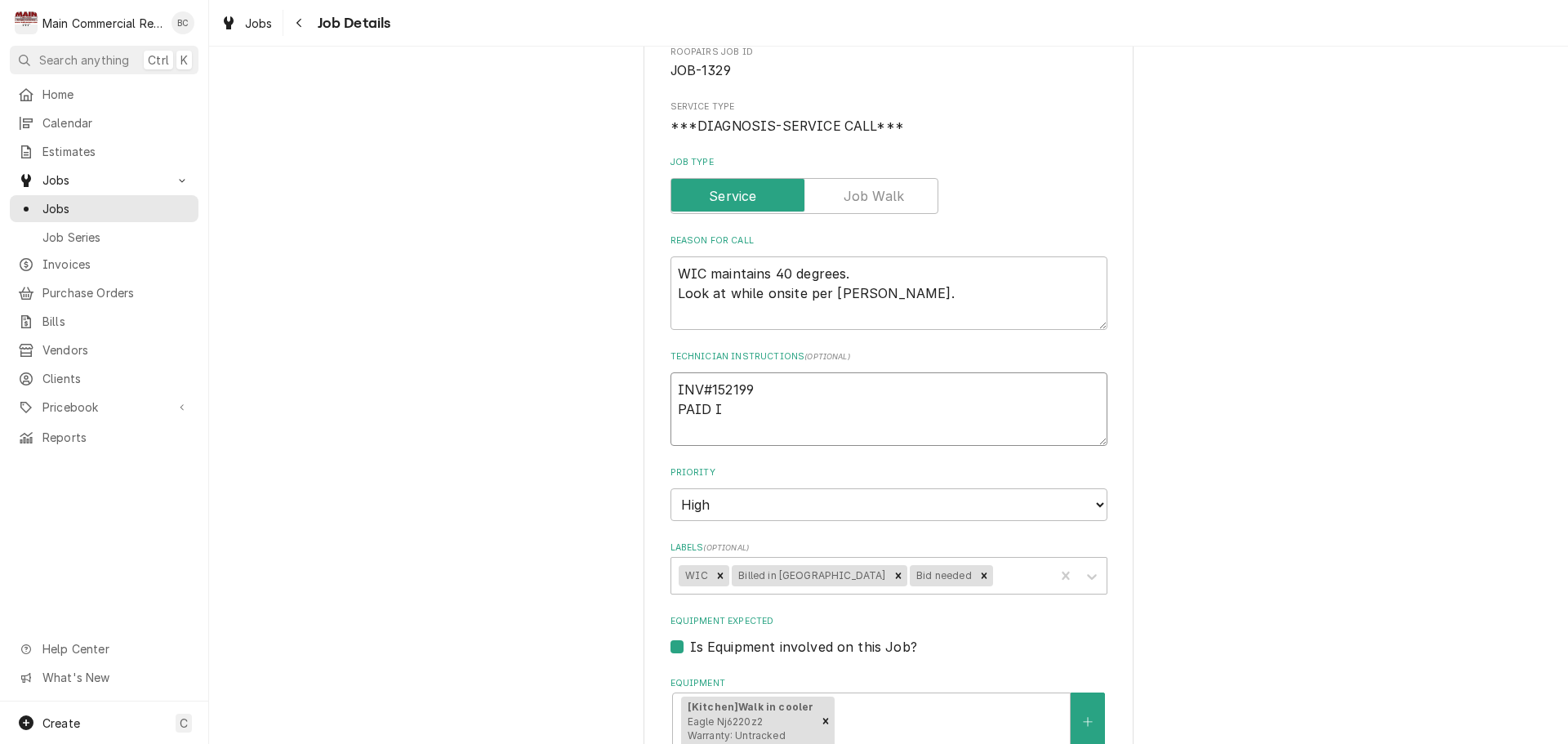
type textarea "x"
type textarea "INV#152199 PAID IN"
type textarea "x"
type textarea "INV#152199 PAID IN"
type textarea "x"
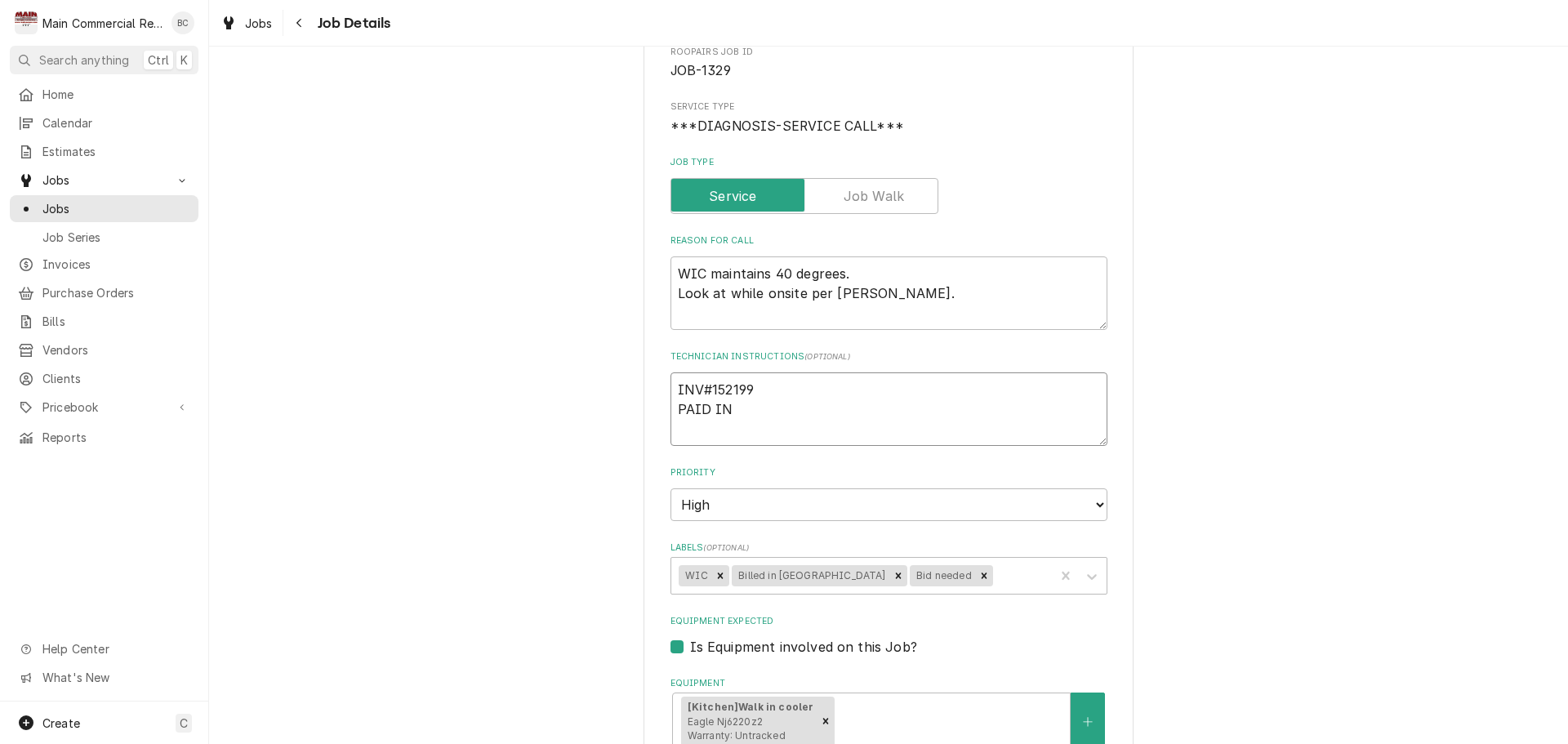
type textarea "INV#152199 PAID IN F"
type textarea "x"
type textarea "INV#152199 PAID IN FU"
type textarea "x"
type textarea "INV#152199 PAID IN FUL"
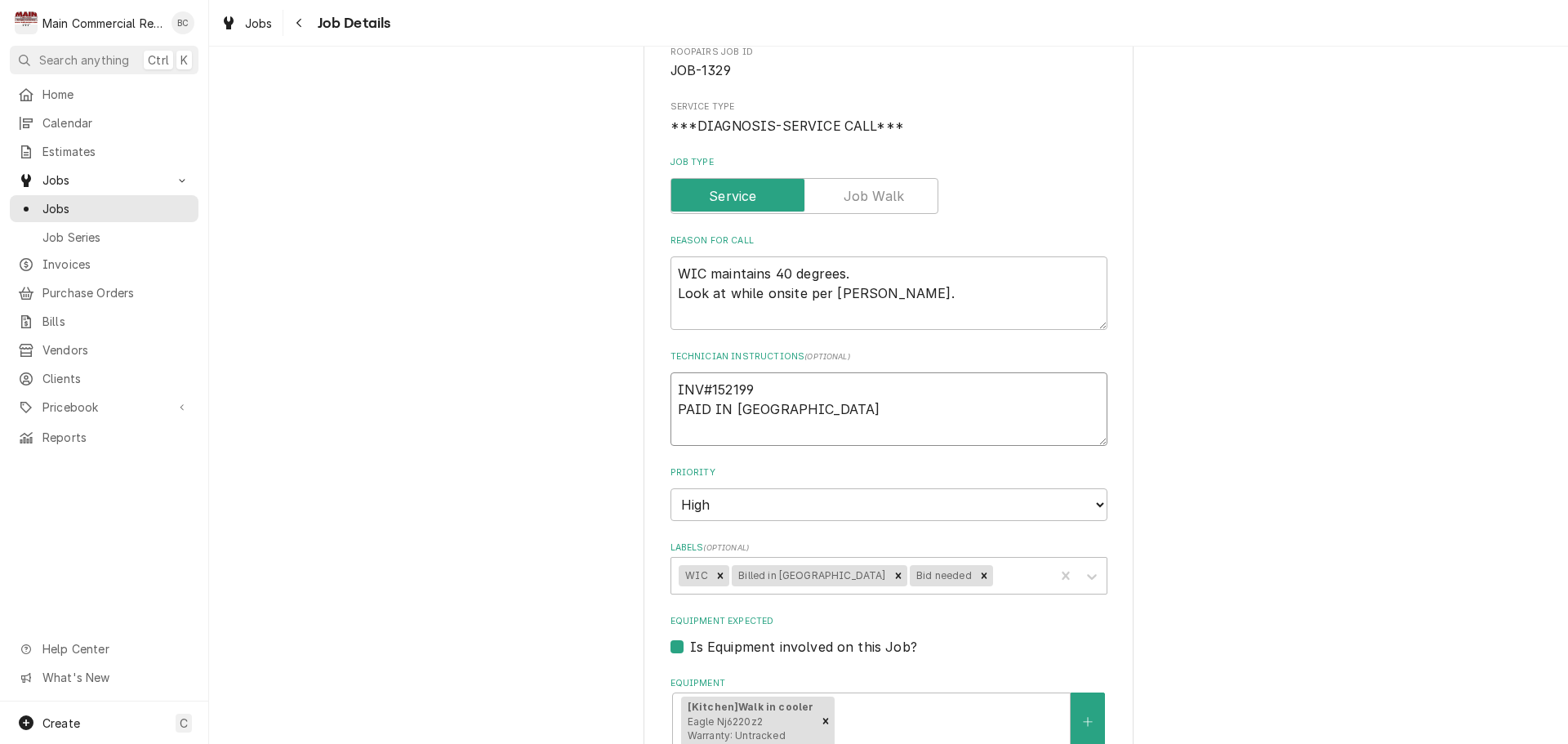
type textarea "x"
type textarea "INV#152199 PAID IN FUL"
type textarea "x"
type textarea "INV#152199 PAID IN FUL"
type textarea "x"
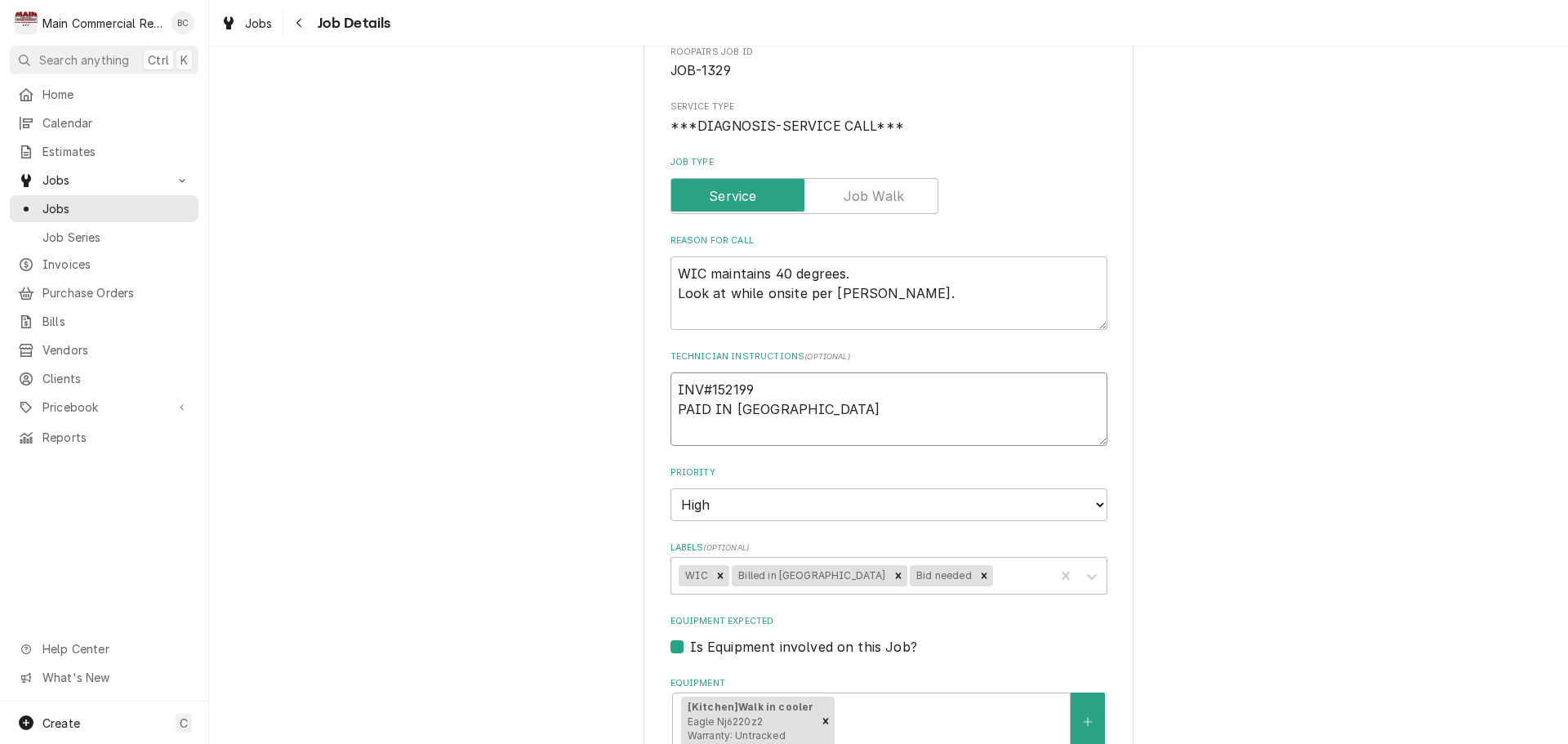
type textarea "INV#152199 PAID IN FUL;"
type textarea "x"
type textarea "INV#152199 PAID IN FUL"
type textarea "x"
type textarea "INV#152199 PAID IN FULL"
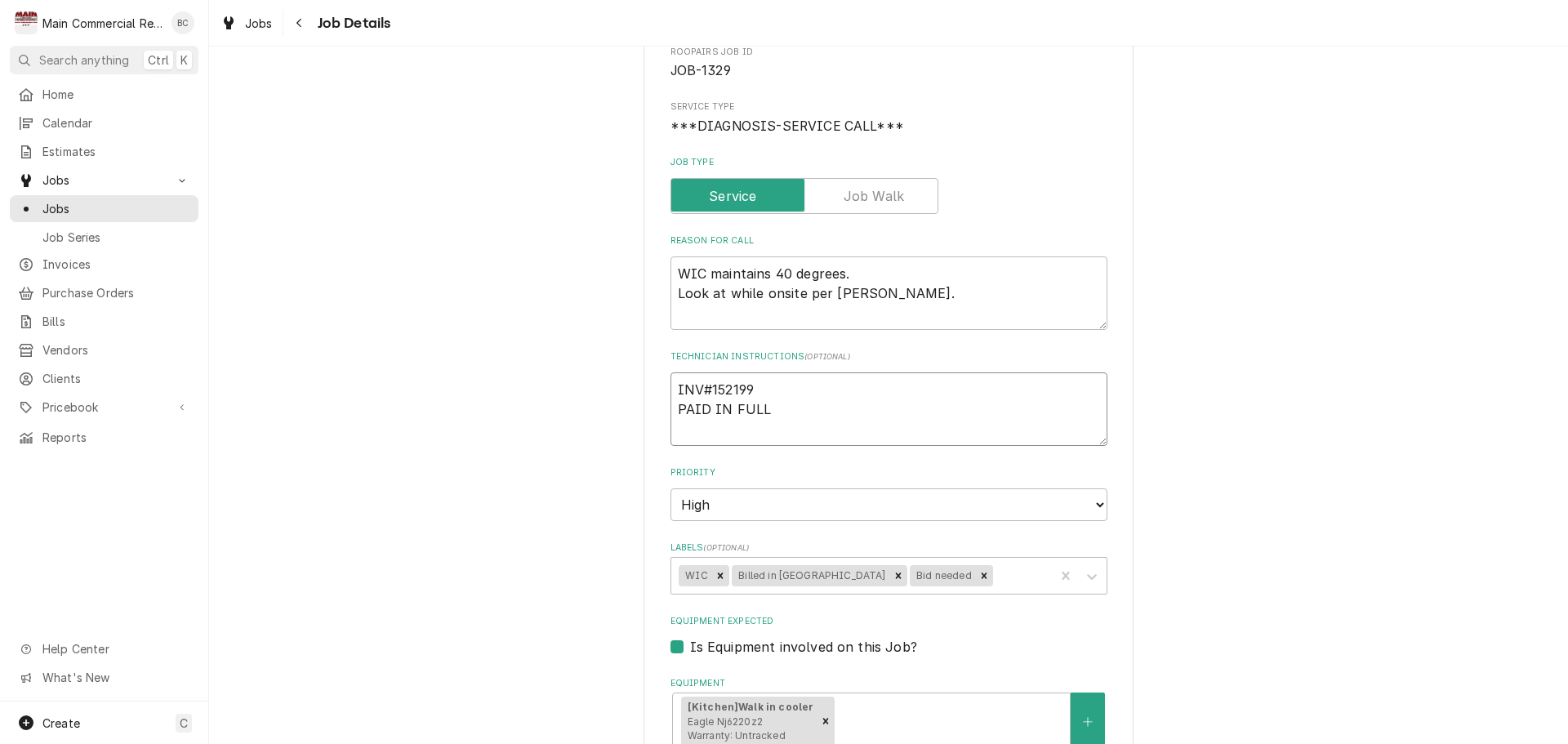
type textarea "x"
type textarea "INV#152199 PAID IN FULL"
type textarea "x"
type textarea "INV#152199 PAID IN FULL -"
type textarea "x"
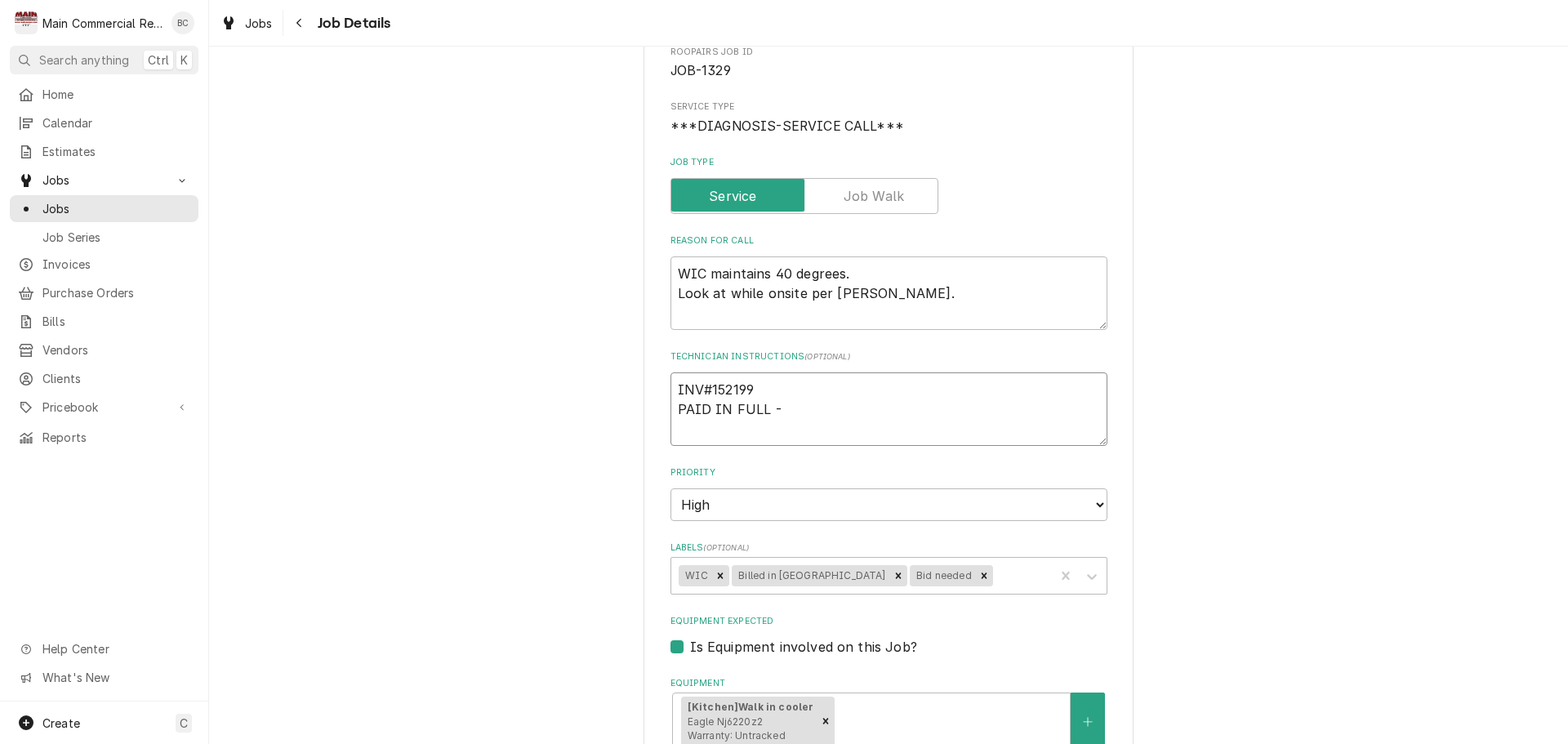
type textarea "INV#152199 PAID IN FULL"
type textarea "x"
type textarea "INV#152199 PAID IN FULL"
type textarea "x"
type textarea "INV#152199 PAID IN FULL"
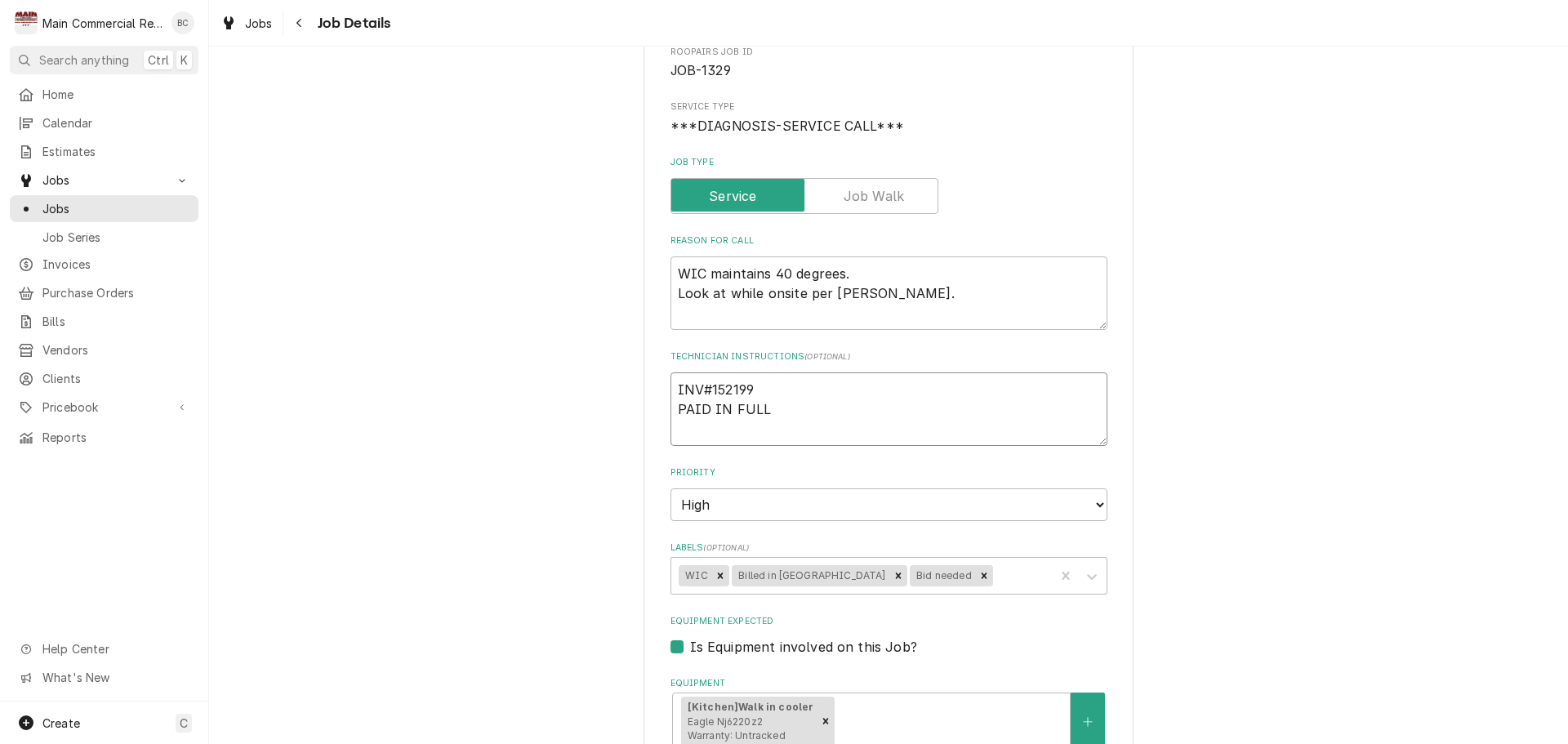
type textarea "x"
type textarea "INV#152199 PAID IN FULL O"
type textarea "x"
type textarea "INV#152199 PAID IN FULL ON"
type textarea "x"
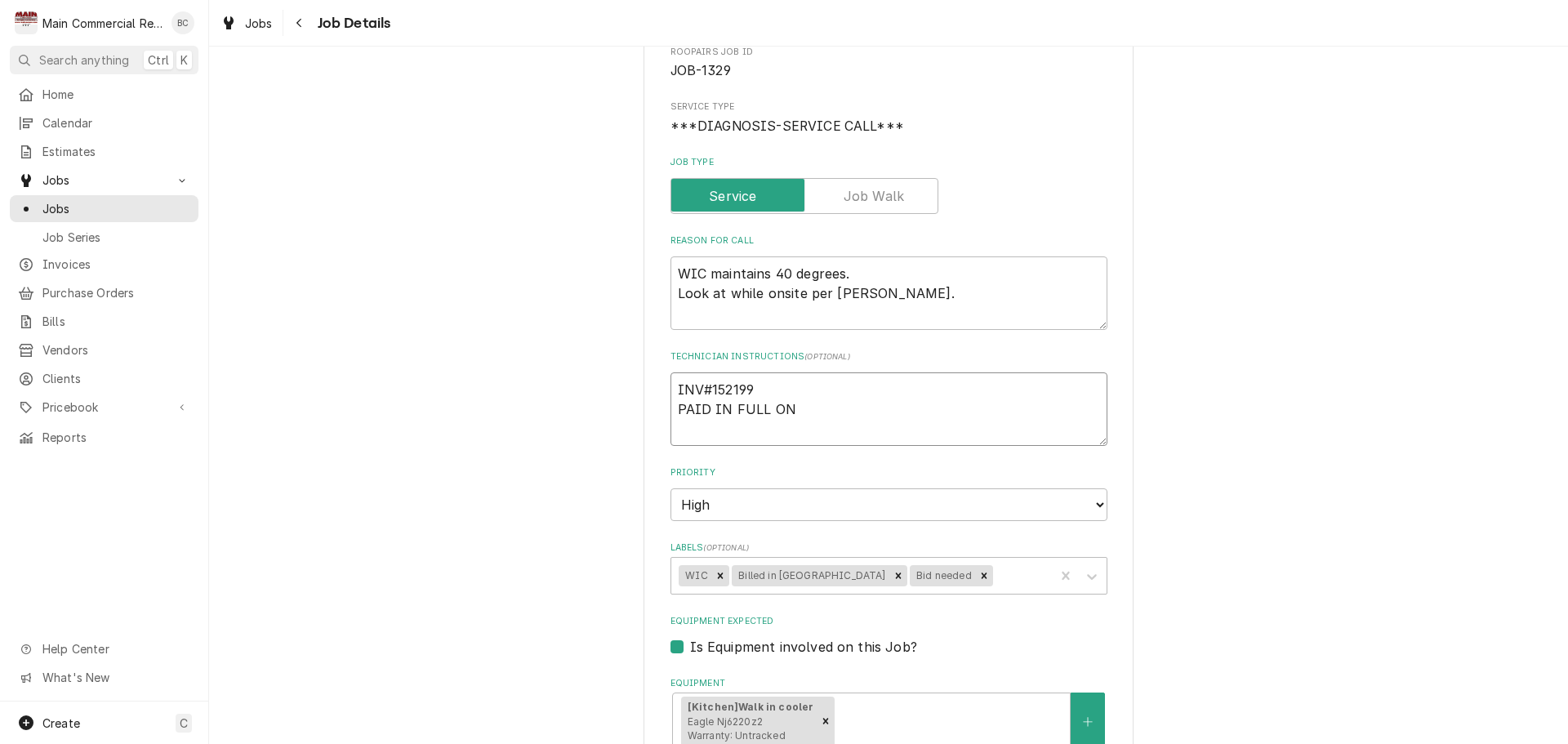
type textarea "INV#152199 PAID IN FULL ONS"
type textarea "x"
type textarea "INV#152199 PAID IN FULL ONSI"
type textarea "x"
type textarea "INV#152199 PAID IN FULL ONSIT"
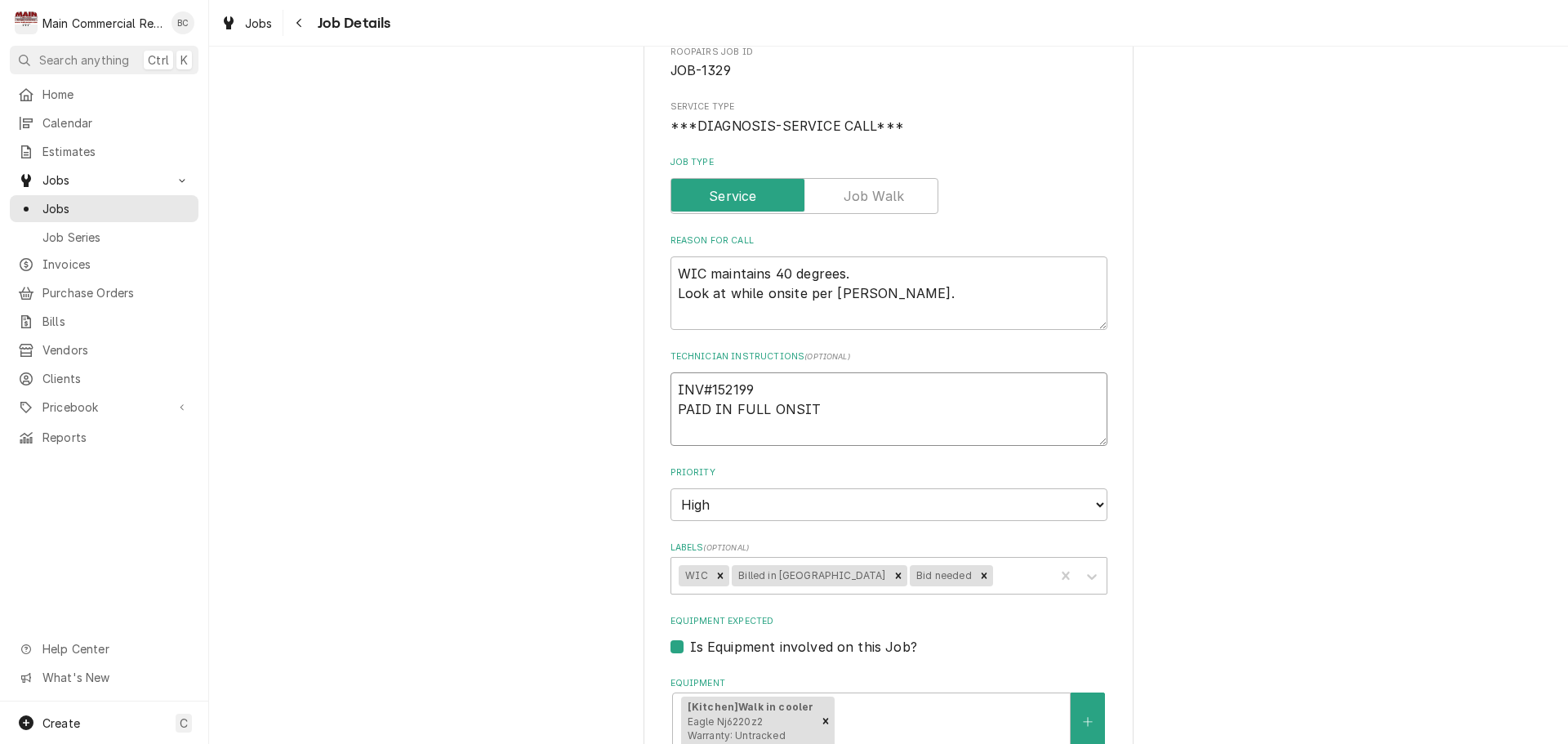
type textarea "x"
type textarea "INV#152199 PAID IN FULL ONSITE"
type textarea "x"
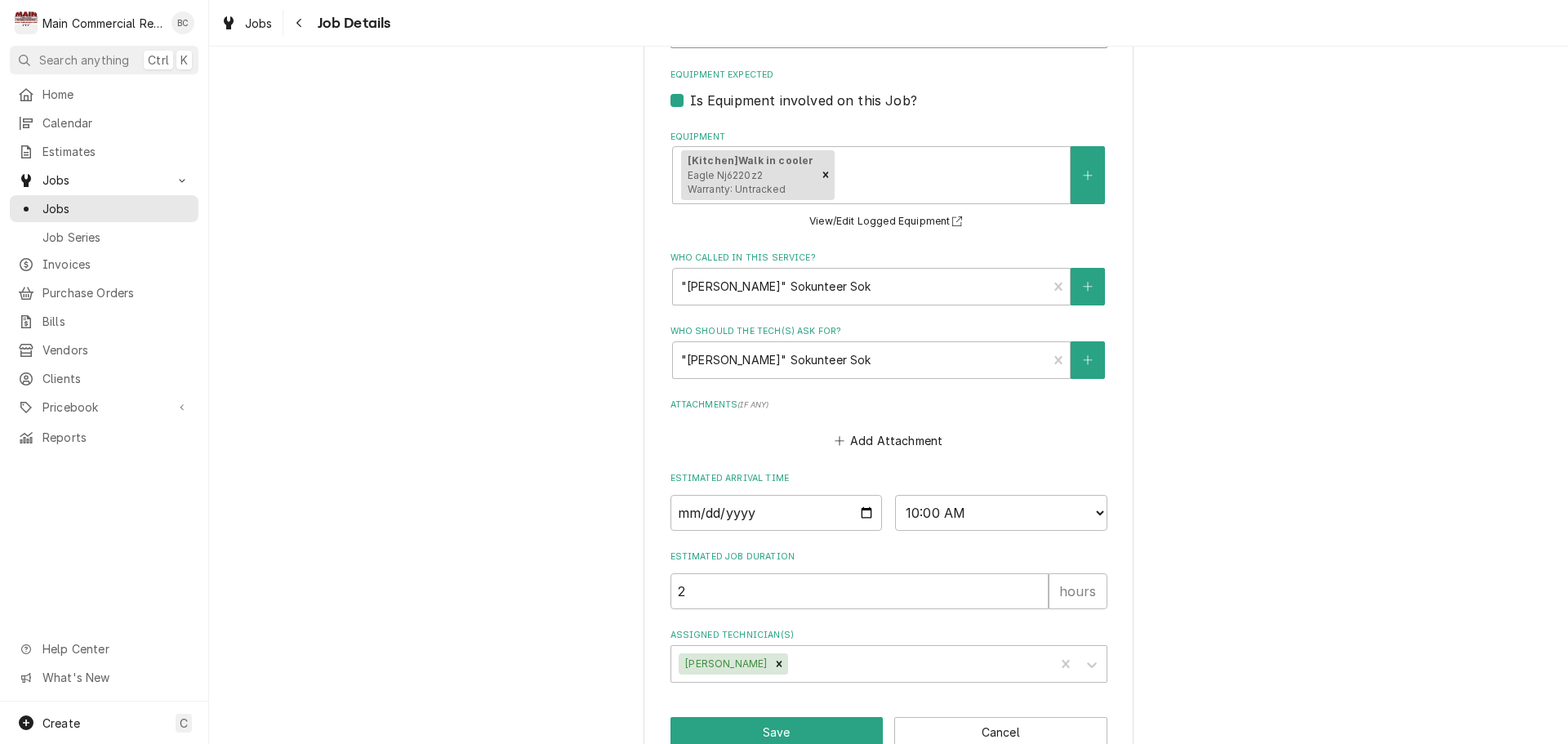
scroll to position [748, 0]
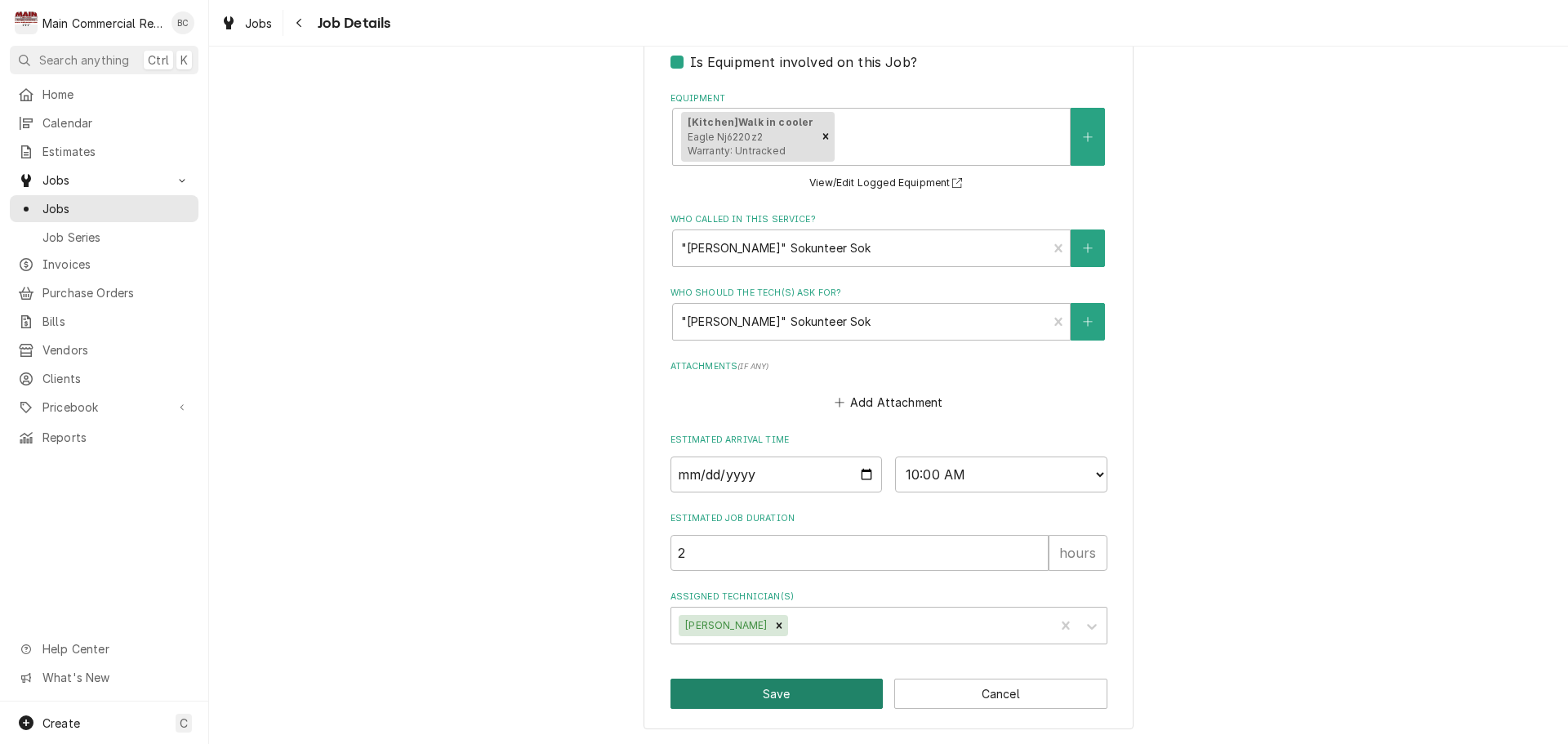
type textarea "INV#152199 PAID IN FULL ONSITE"
click at [817, 695] on button "Save" at bounding box center [776, 693] width 213 height 30
type textarea "x"
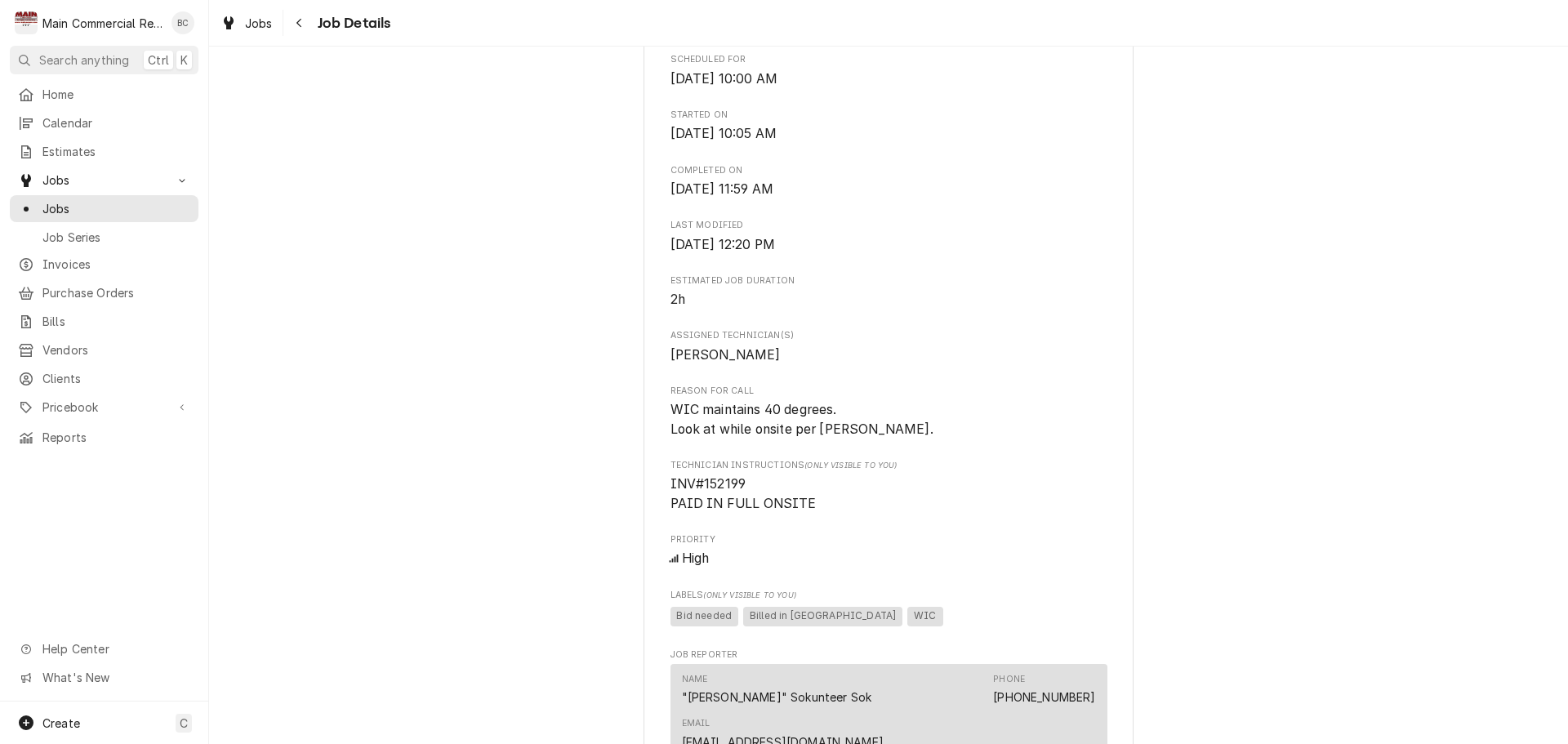
scroll to position [490, 0]
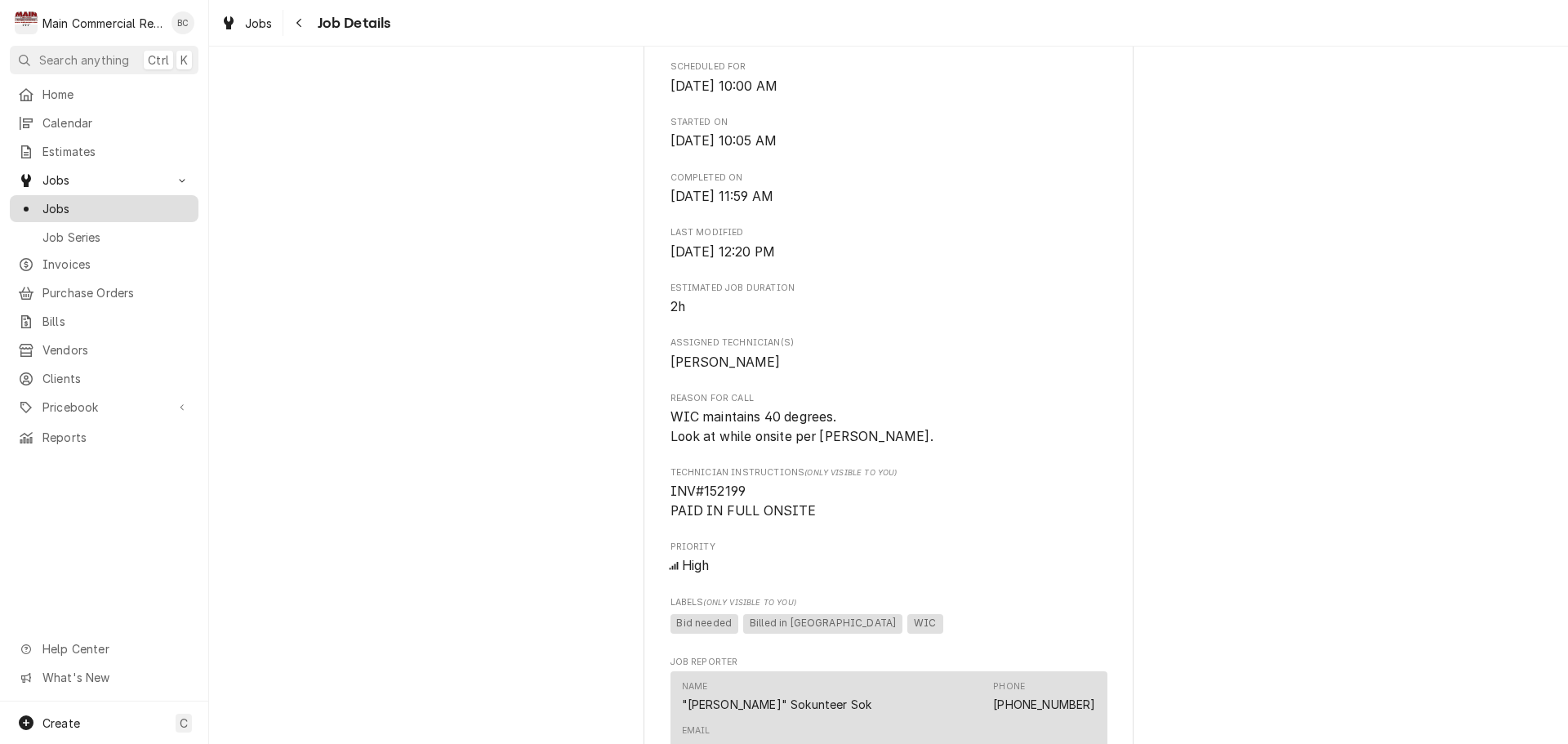
click at [83, 207] on span "Jobs" at bounding box center [115, 209] width 147 height 17
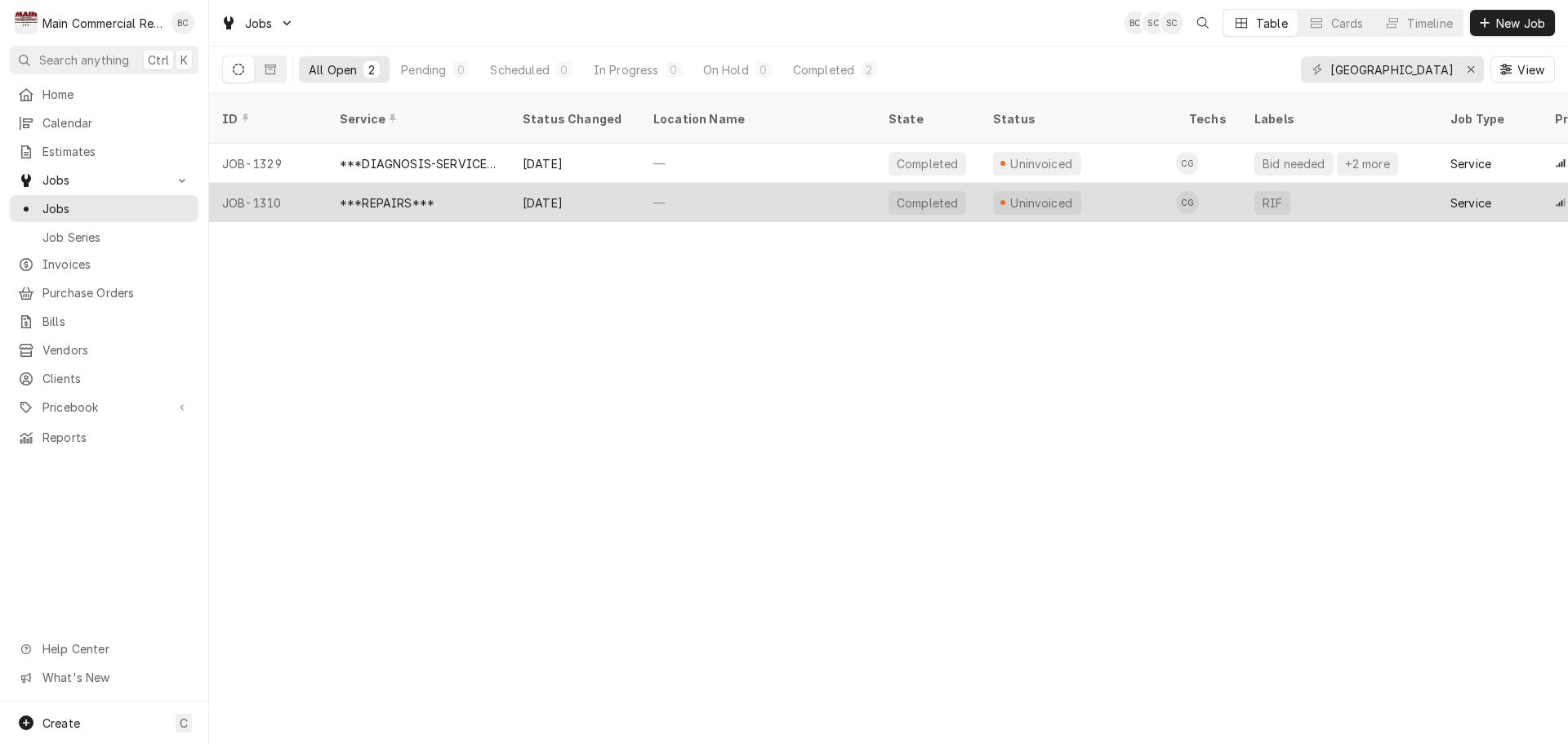
click at [399, 194] on div "***REPAIRS***" at bounding box center [386, 202] width 94 height 17
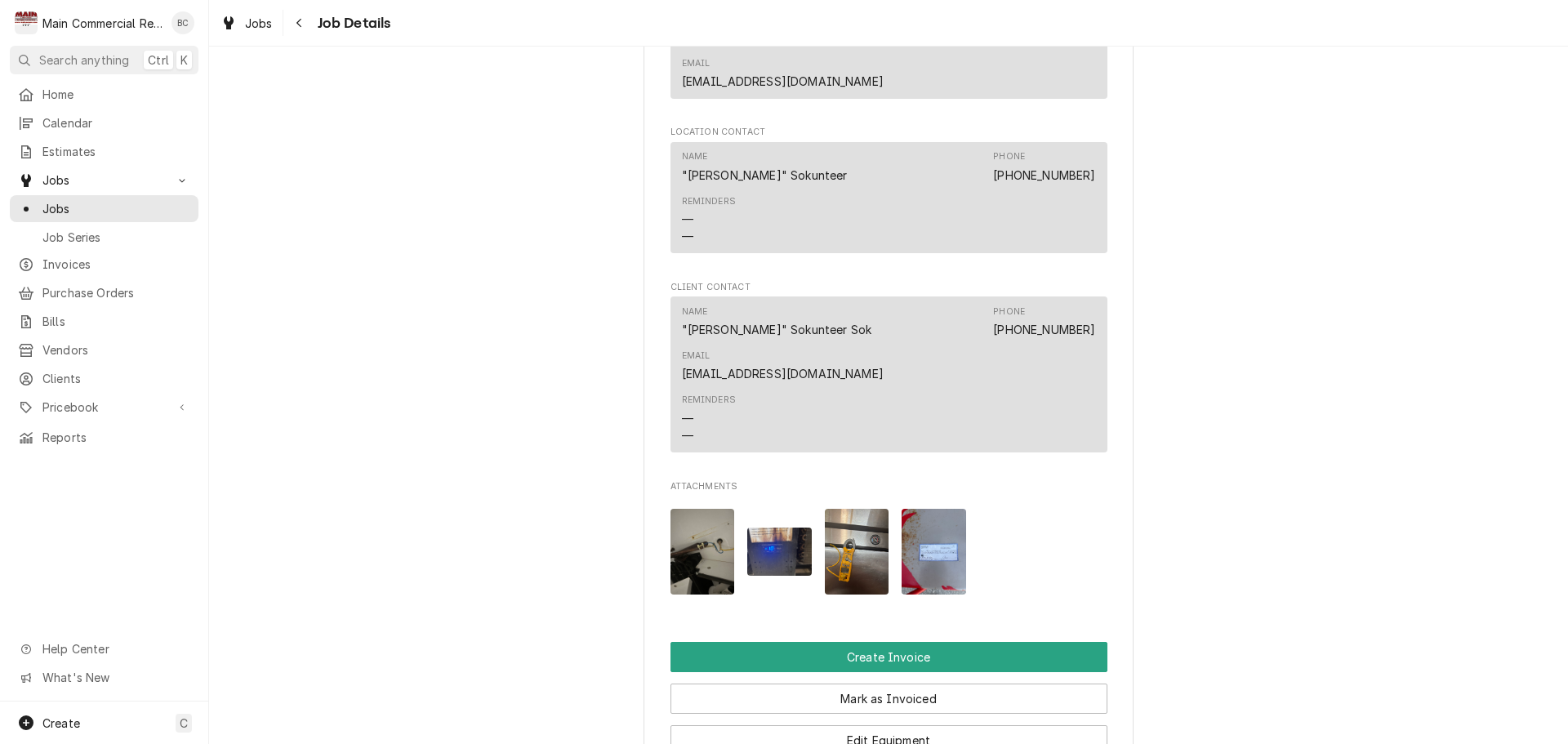
scroll to position [1551, 0]
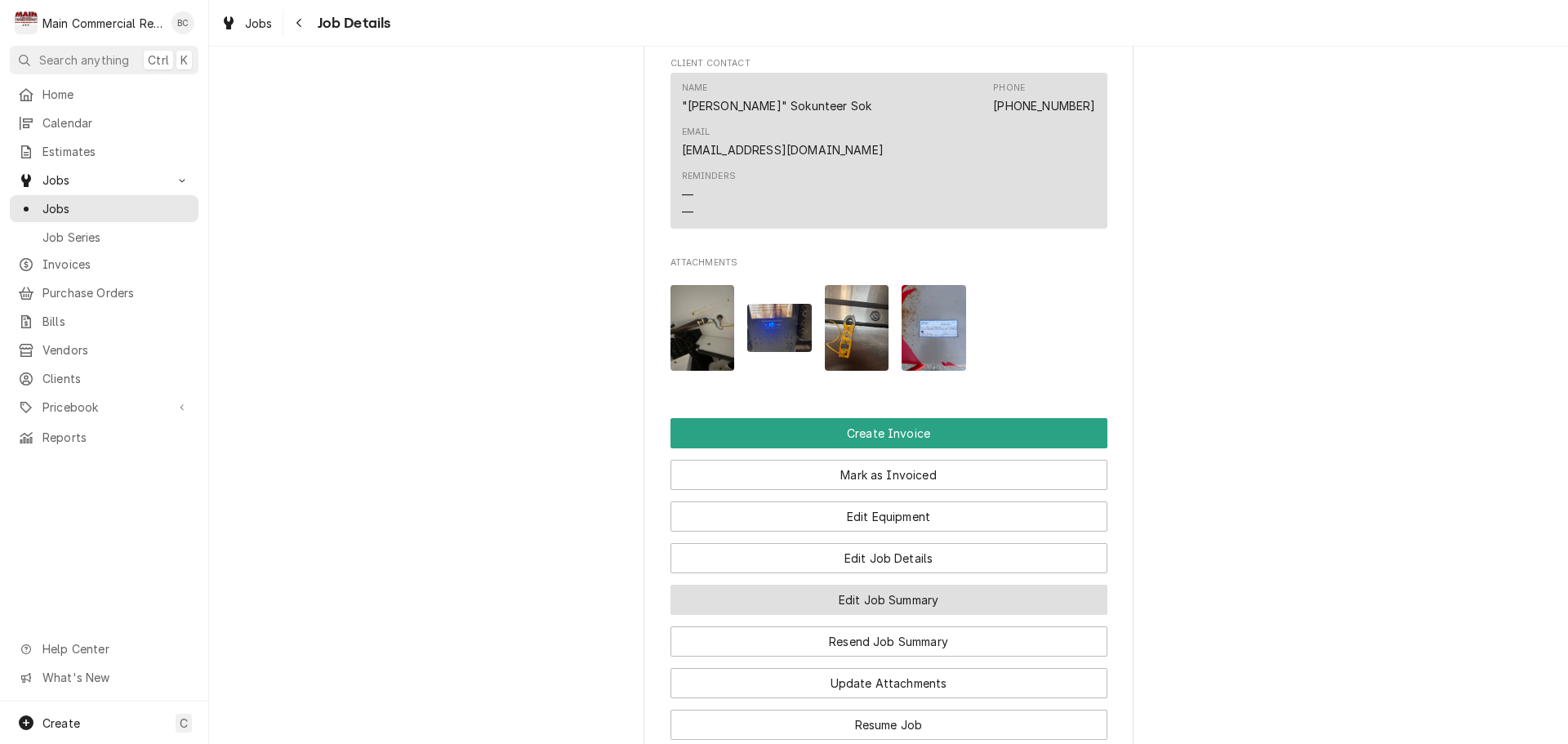
click at [812, 585] on button "Edit Job Summary" at bounding box center [888, 599] width 437 height 30
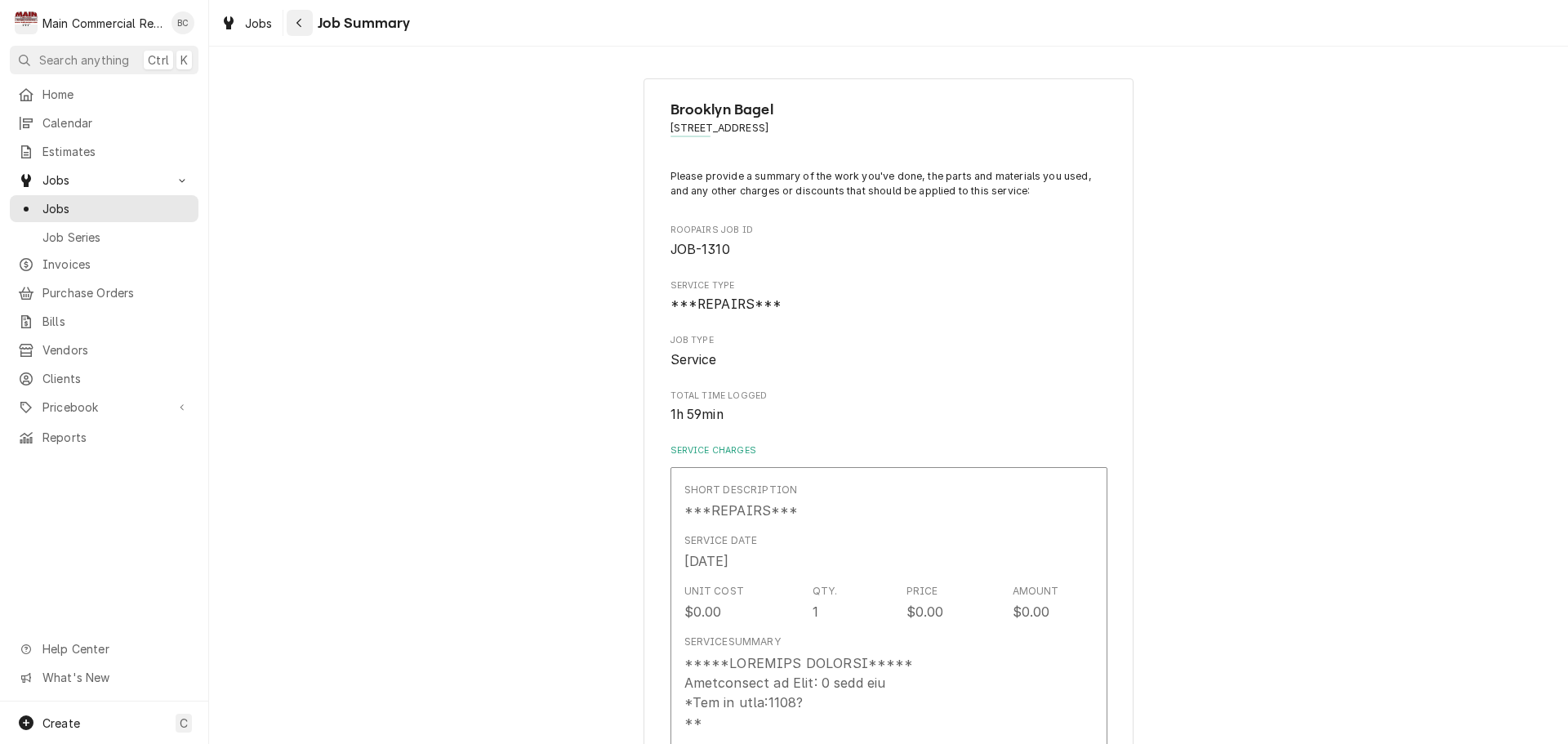
click at [299, 27] on icon "Navigate back" at bounding box center [299, 23] width 7 height 11
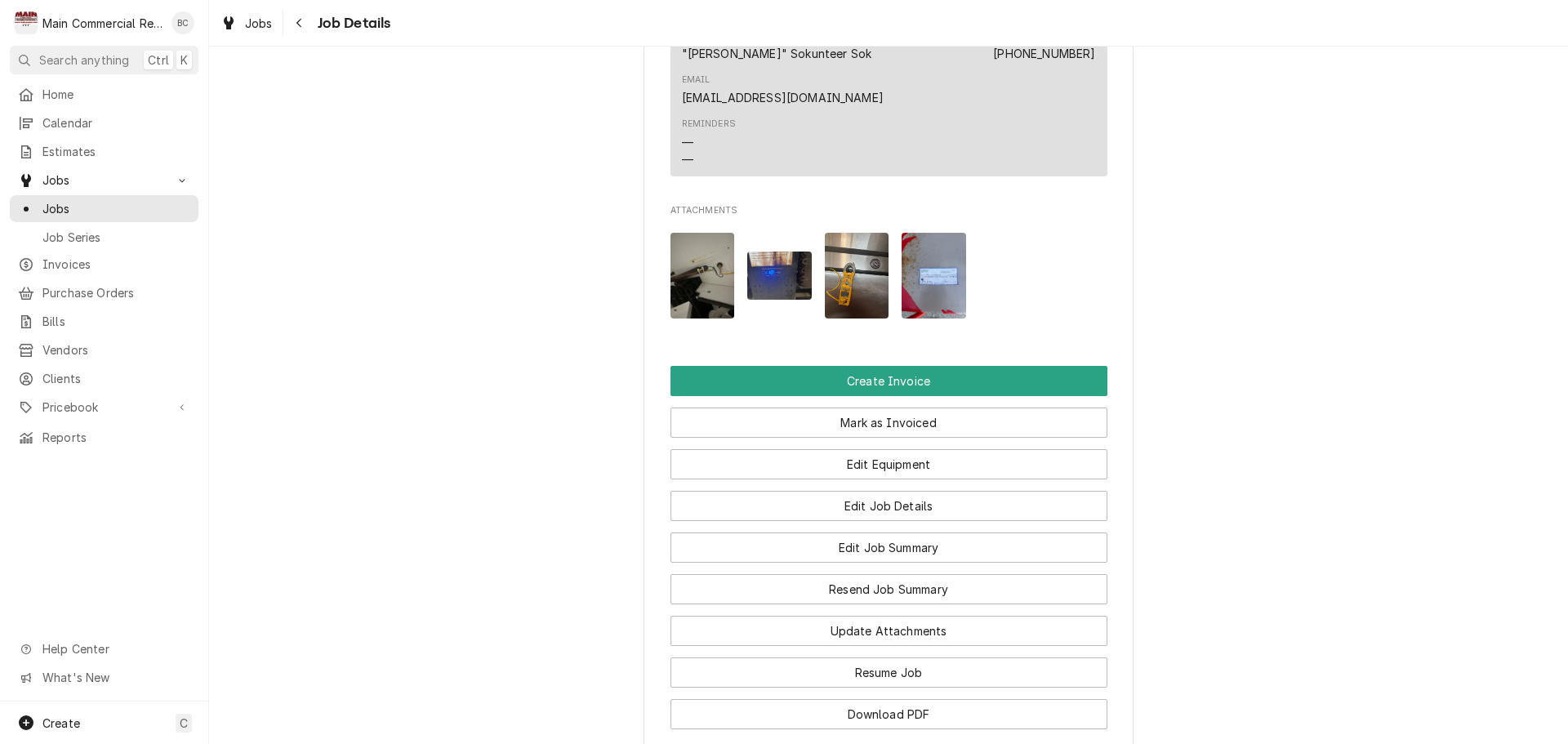
scroll to position [1633, 0]
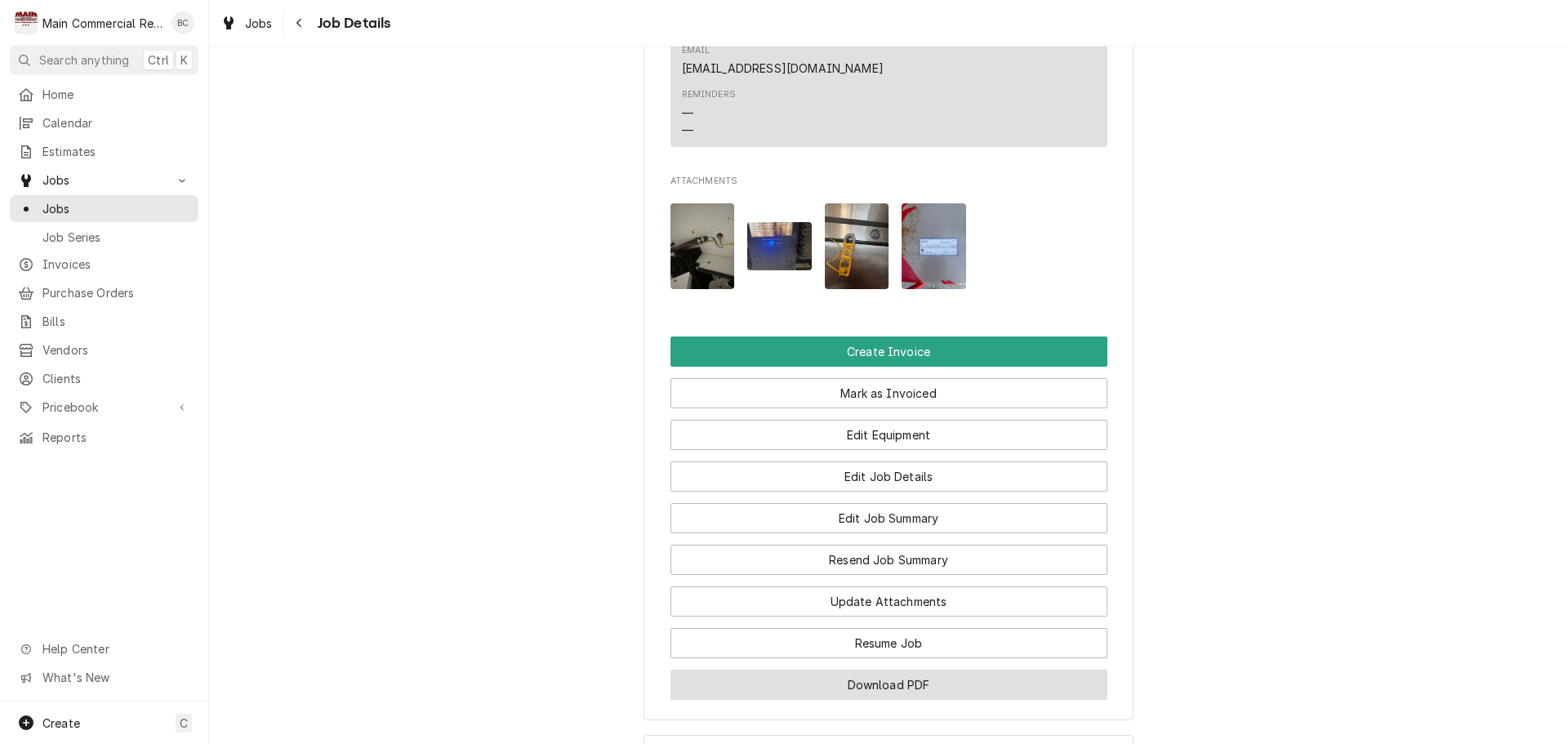
click at [850, 670] on button "Download PDF" at bounding box center [888, 685] width 437 height 30
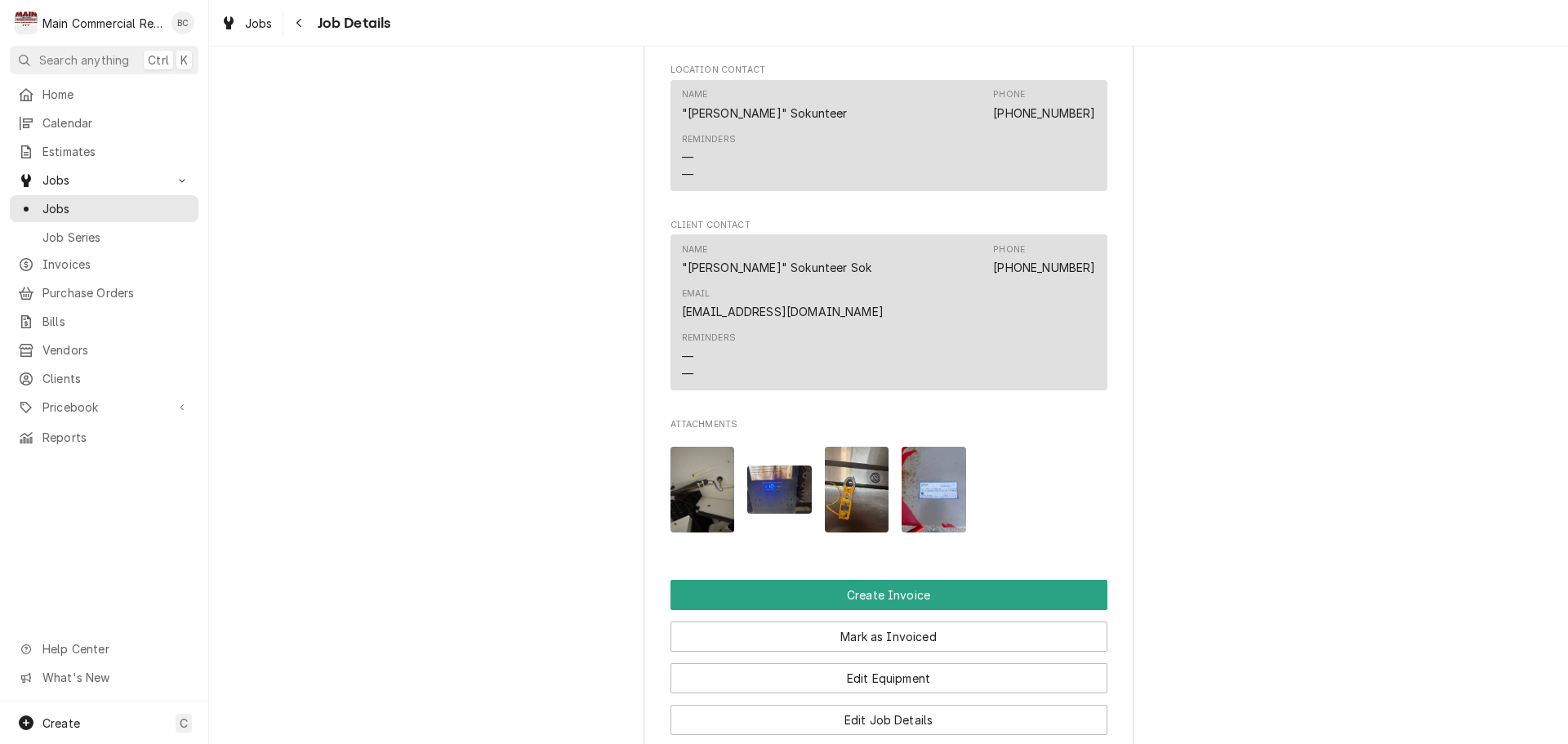
scroll to position [1388, 0]
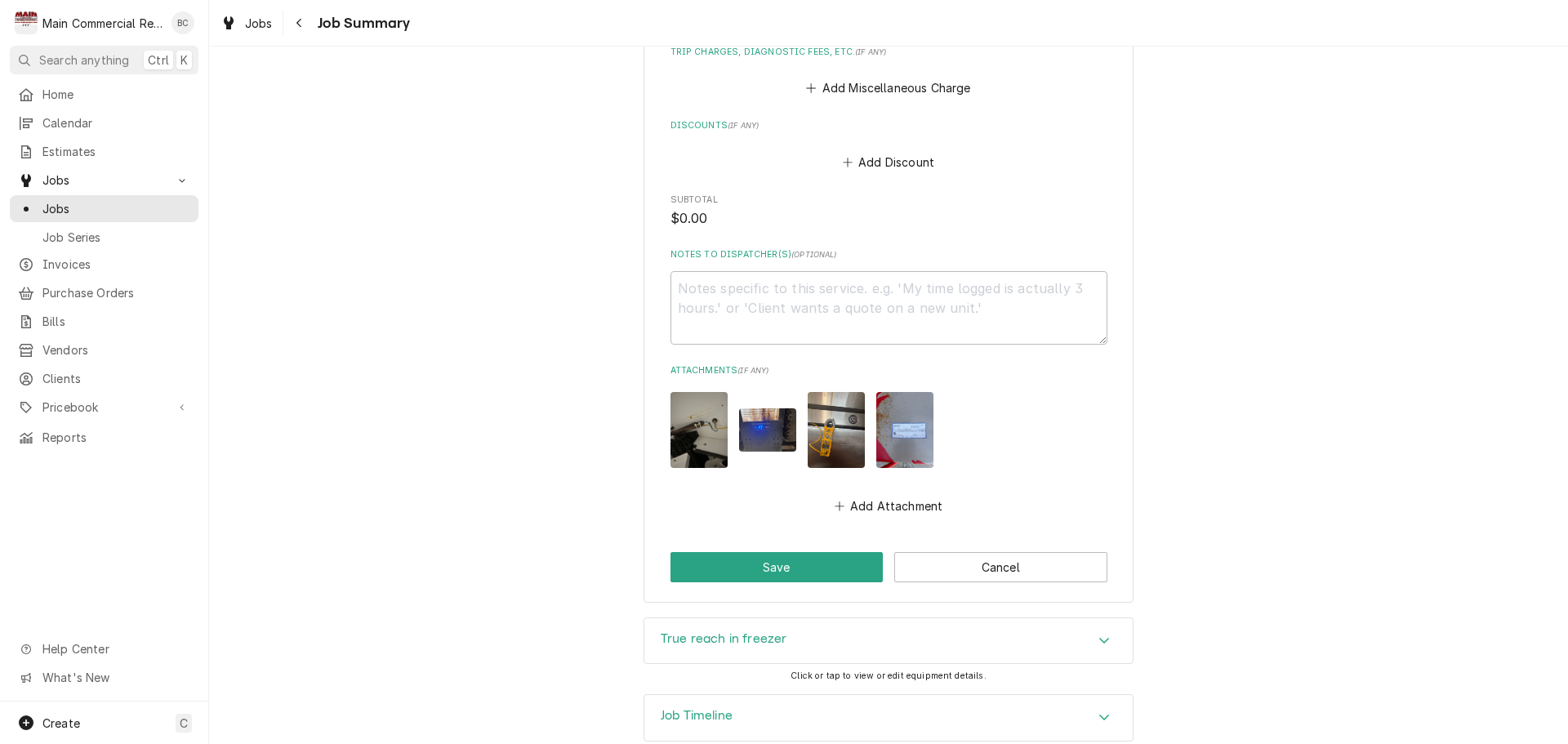
scroll to position [1684, 0]
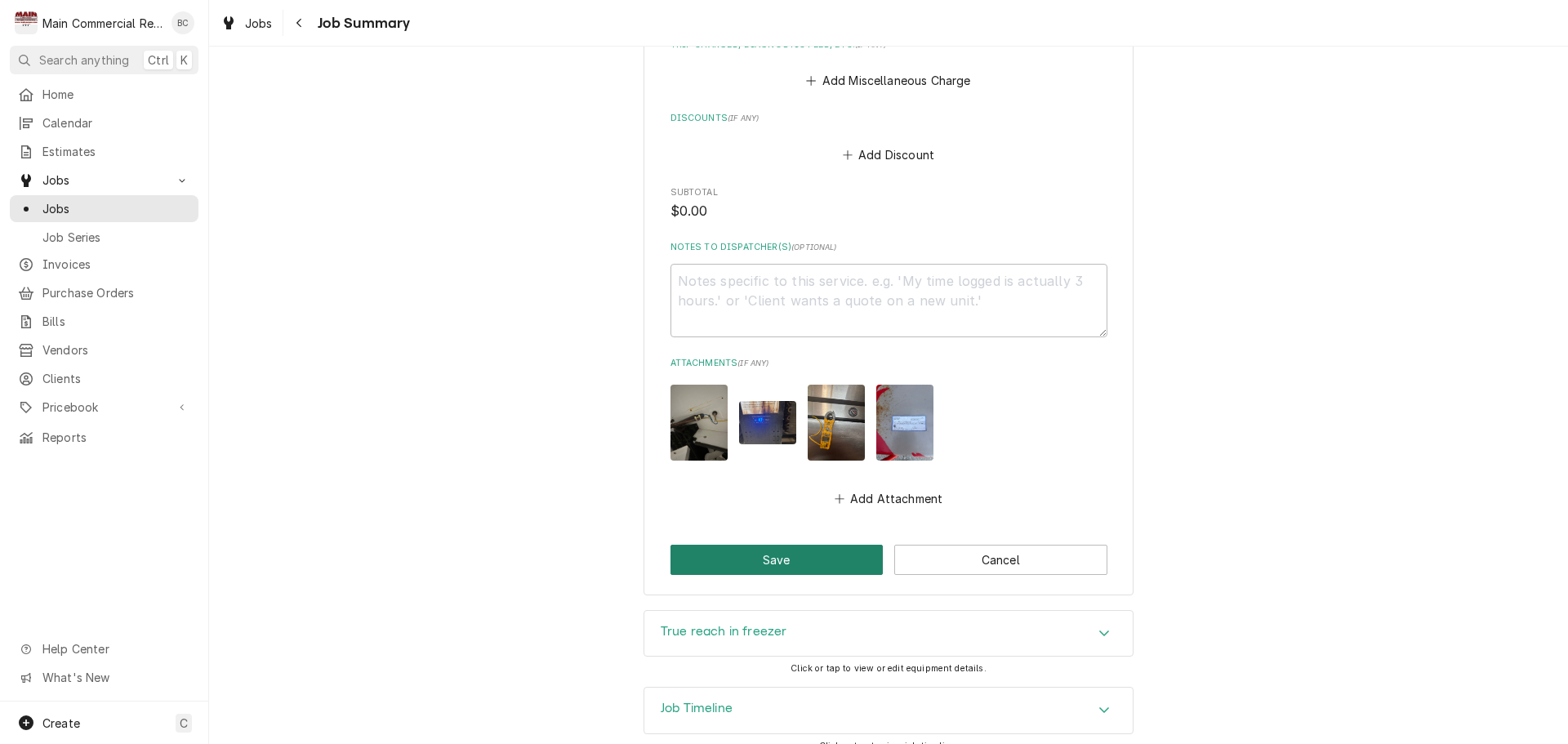
click at [825, 545] on button "Save" at bounding box center [776, 559] width 213 height 30
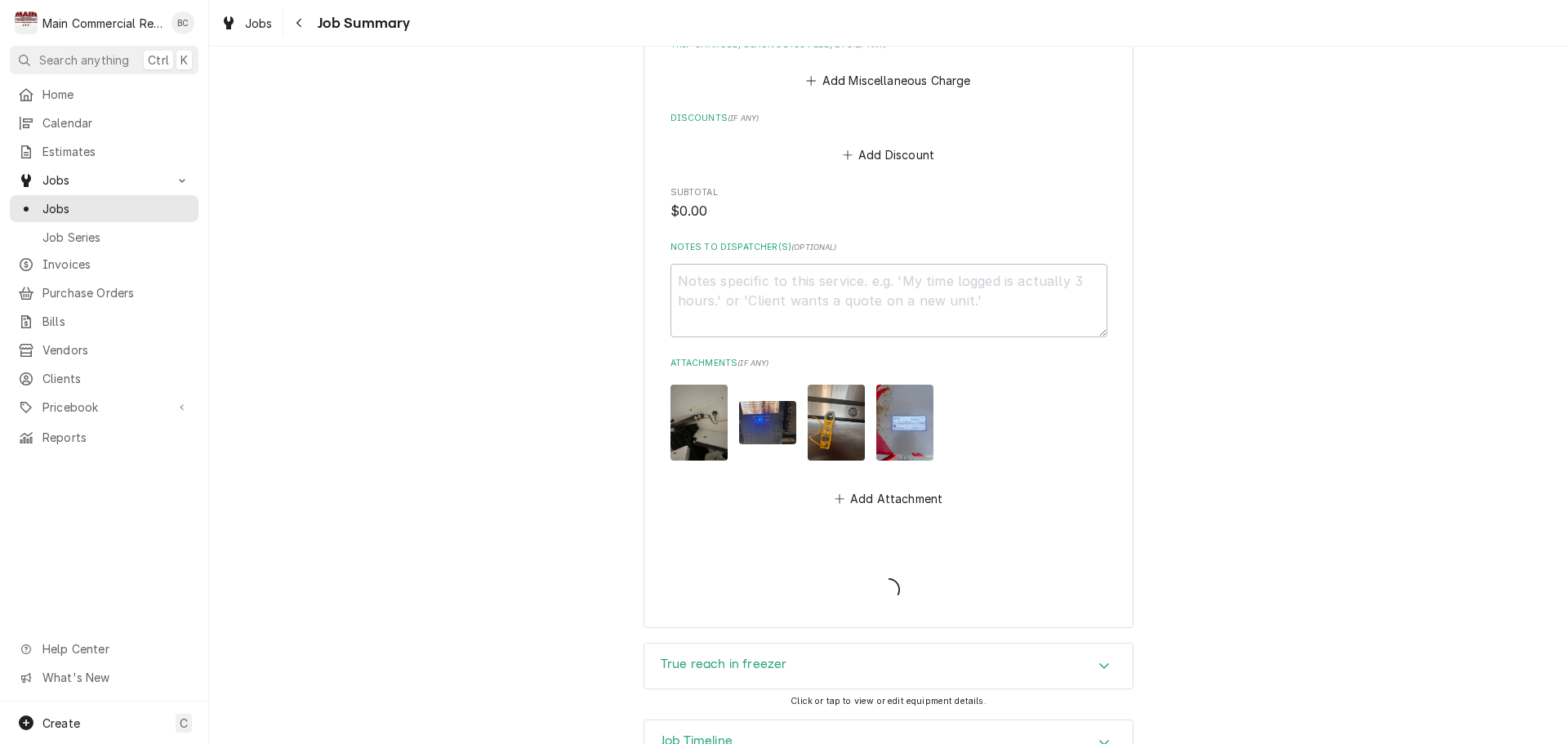
type textarea "x"
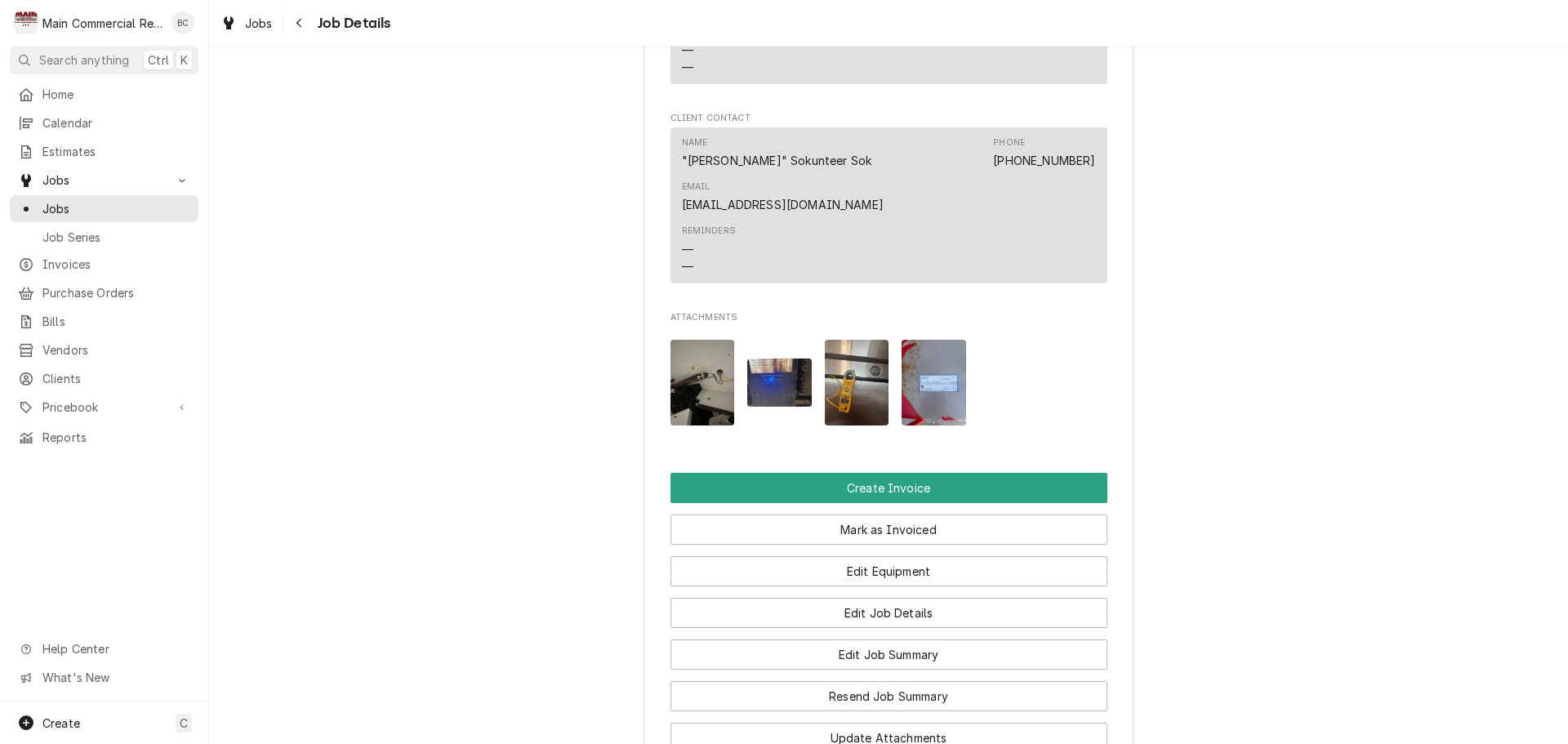
scroll to position [1633, 0]
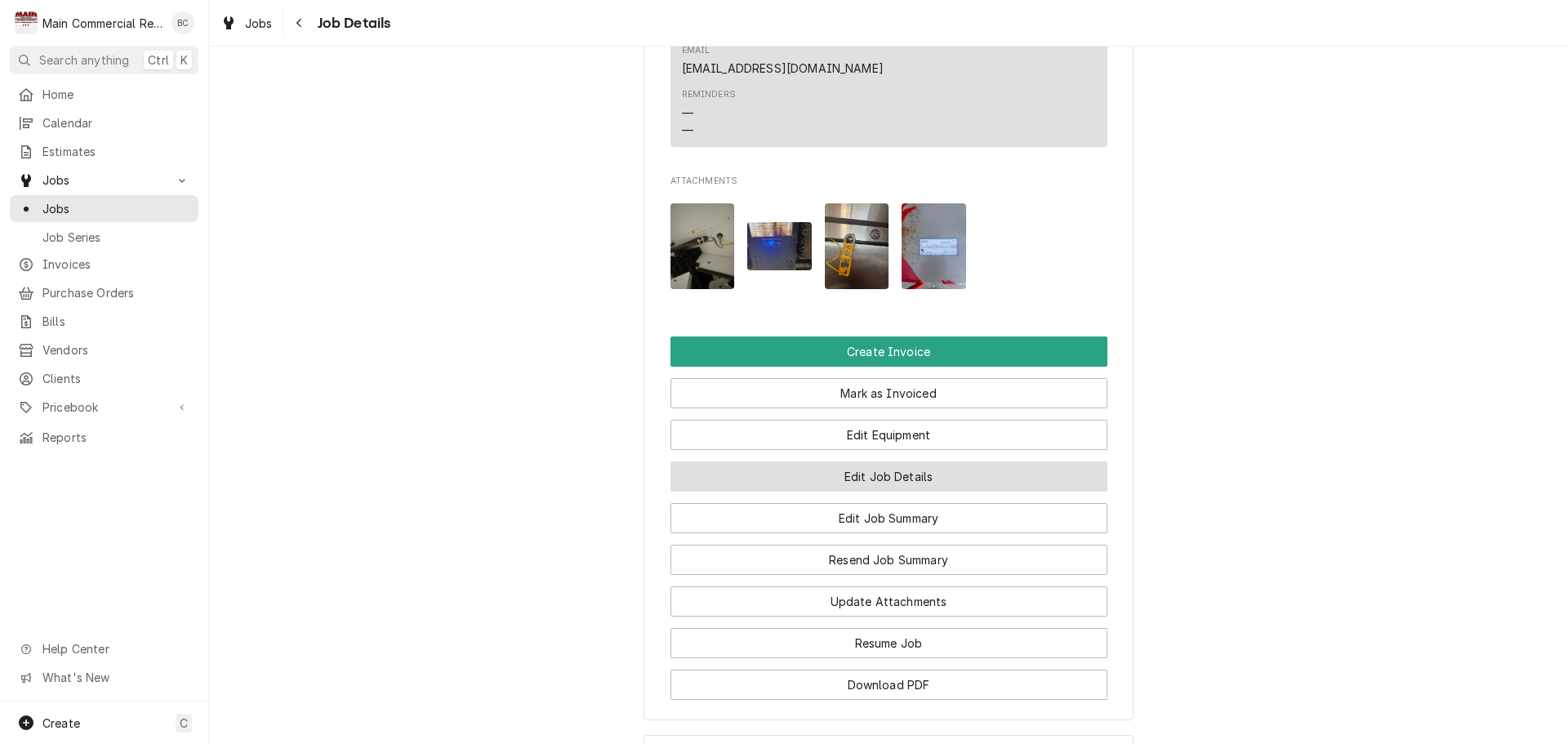
click at [881, 461] on button "Edit Job Details" at bounding box center [888, 476] width 437 height 30
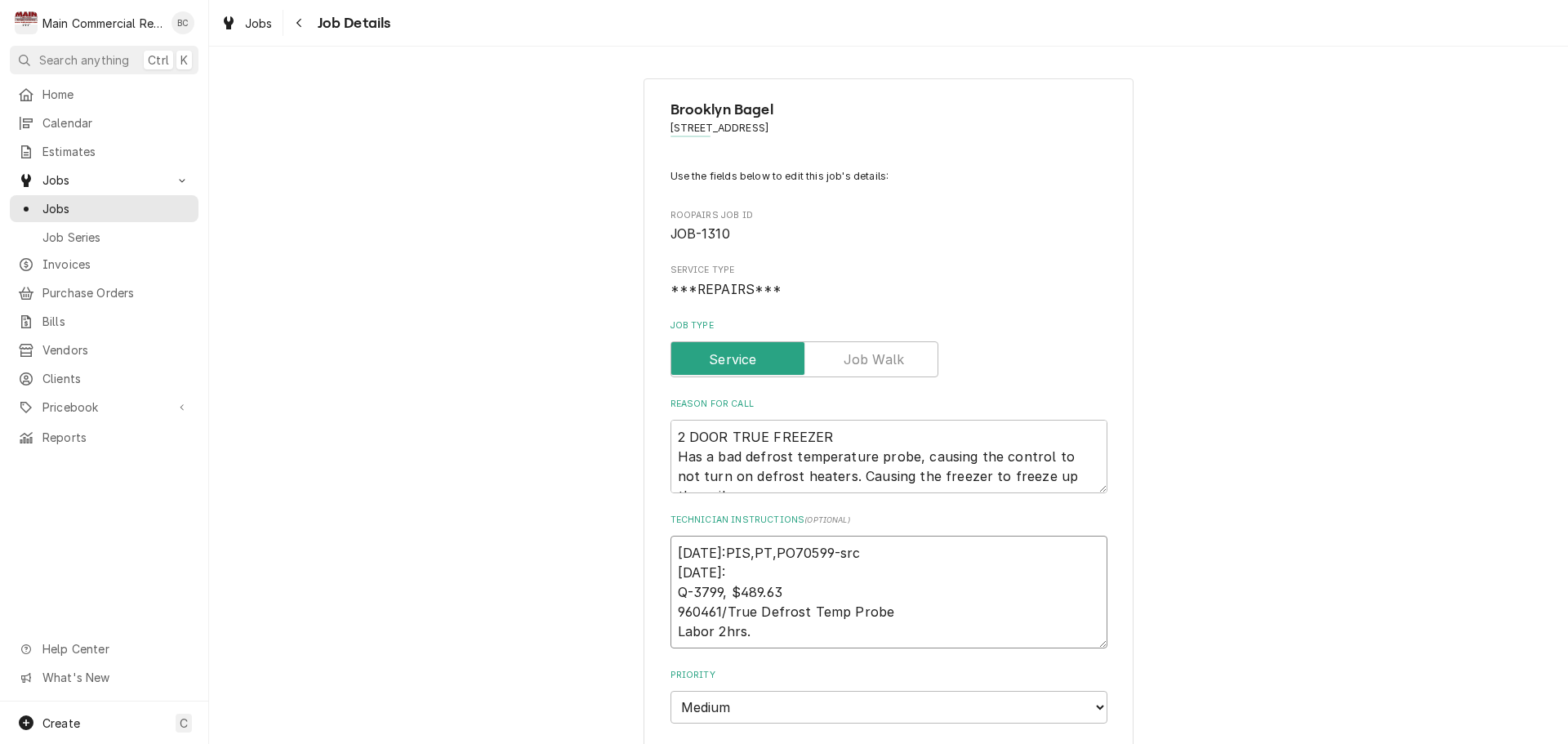
click at [676, 543] on textarea "[DATE]:PIS,PT,PO70599-src [DATE]: Q-3799, $489.63 960461/True Defrost Temp Prob…" at bounding box center [888, 591] width 437 height 113
type textarea "x"
type textarea "[DATE]:PIS,PT,PO70599-src [DATE]: Q-3799, $489.63 960461/True Defrost Temp Prob…"
type textarea "x"
type textarea "8/28/25:PIS,PT,PO70599-src 8/26/25: Q-3799, $489.63 960461/True Defrost Temp Pr…"
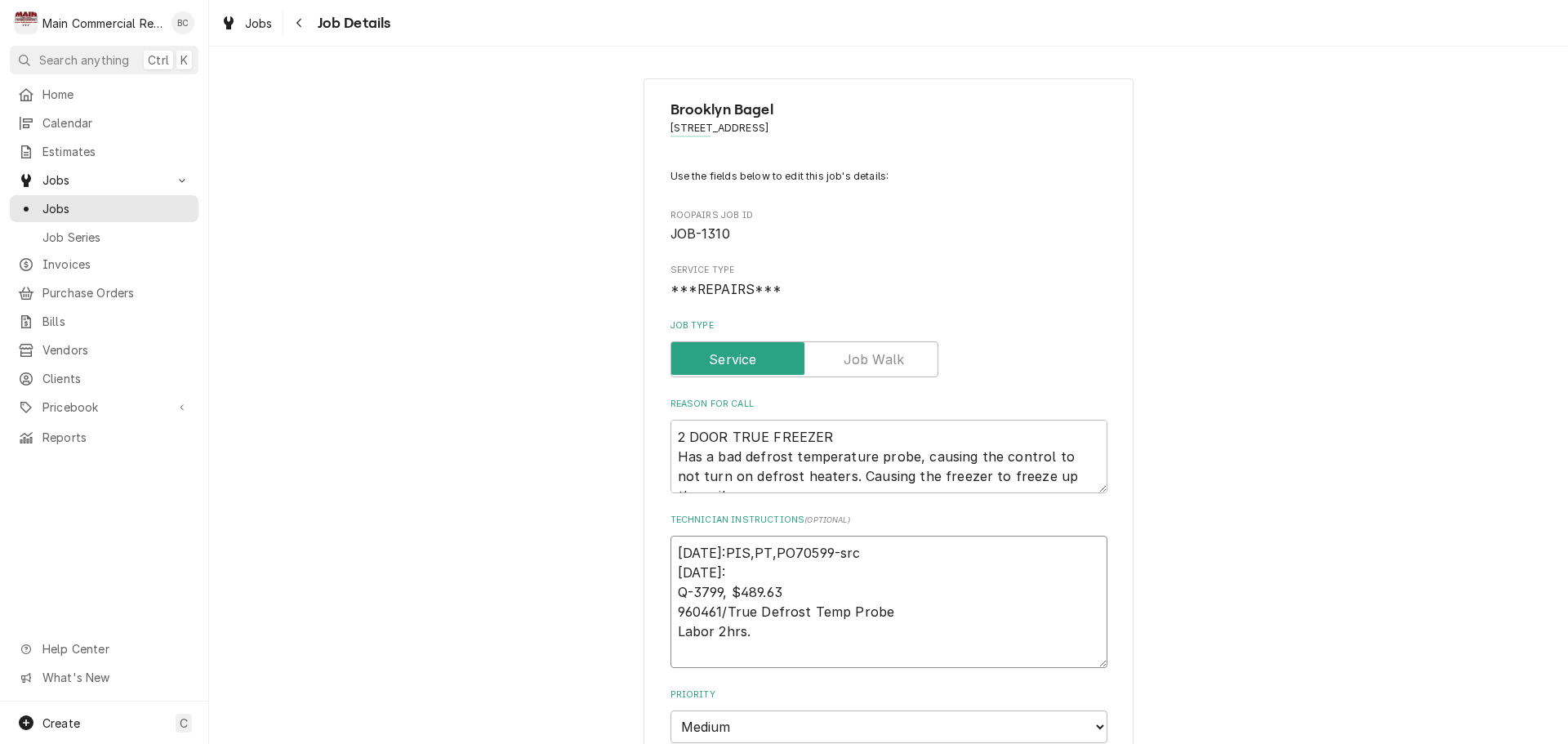
click at [707, 547] on textarea "8/28/25:PIS,PT,PO70599-src 8/26/25: Q-3799, $489.63 960461/True Defrost Temp Pr…" at bounding box center [888, 601] width 437 height 133
type textarea "x"
type textarea "I 8/28/25:PIS,PT,PO70599-src 8/26/25: Q-3799, $489.63 960461/True Defrost Temp …"
type textarea "x"
type textarea "In 8/28/25:PIS,PT,PO70599-src 8/26/25: Q-3799, $489.63 960461/True Defrost Temp…"
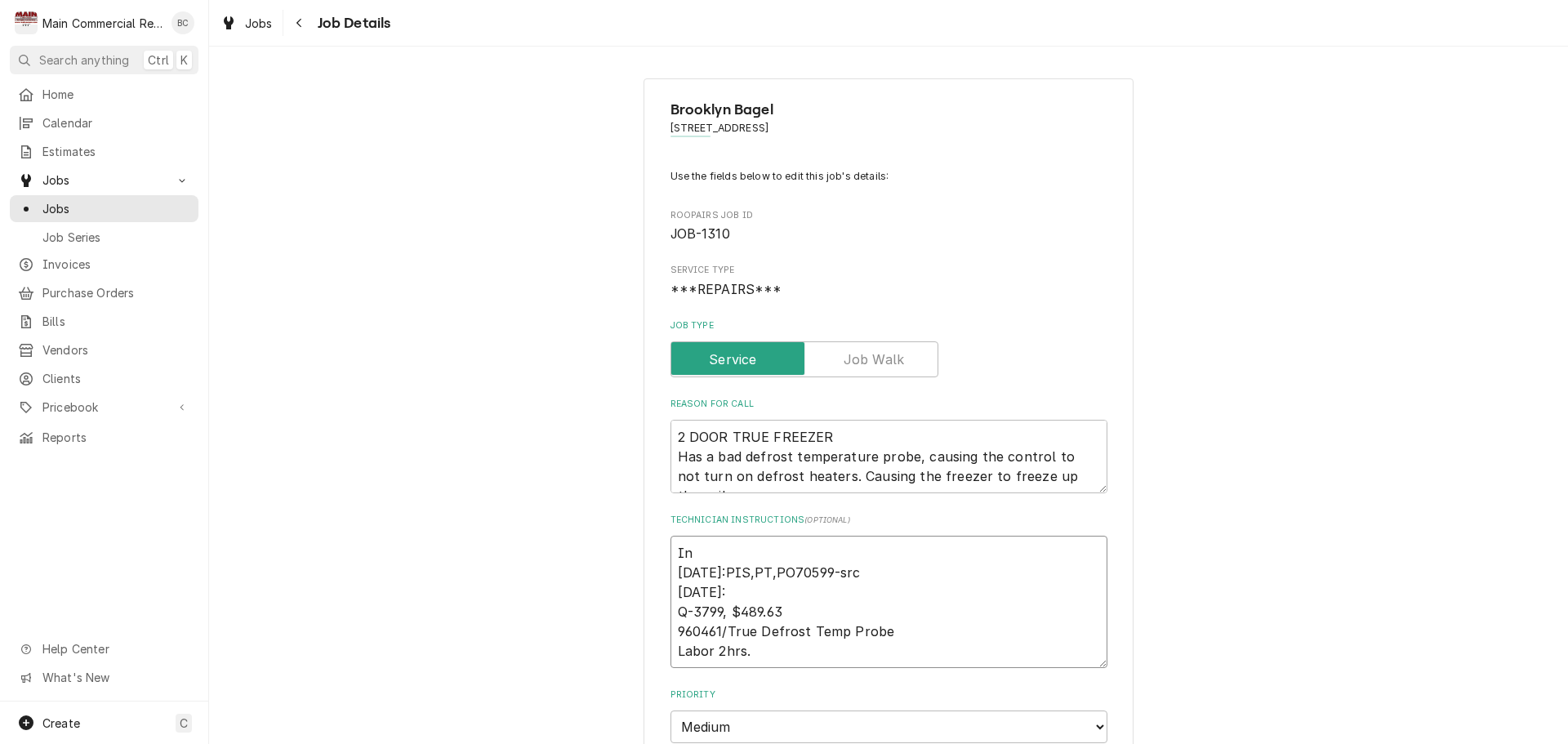
type textarea "x"
type textarea "Inv 8/28/25:PIS,PT,PO70599-src 8/26/25: Q-3799, $489.63 960461/True Defrost Tem…"
type textarea "x"
type textarea "Inv# 8/28/25:PIS,PT,PO70599-src 8/26/25: Q-3799, $489.63 960461/True Defrost Te…"
type textarea "x"
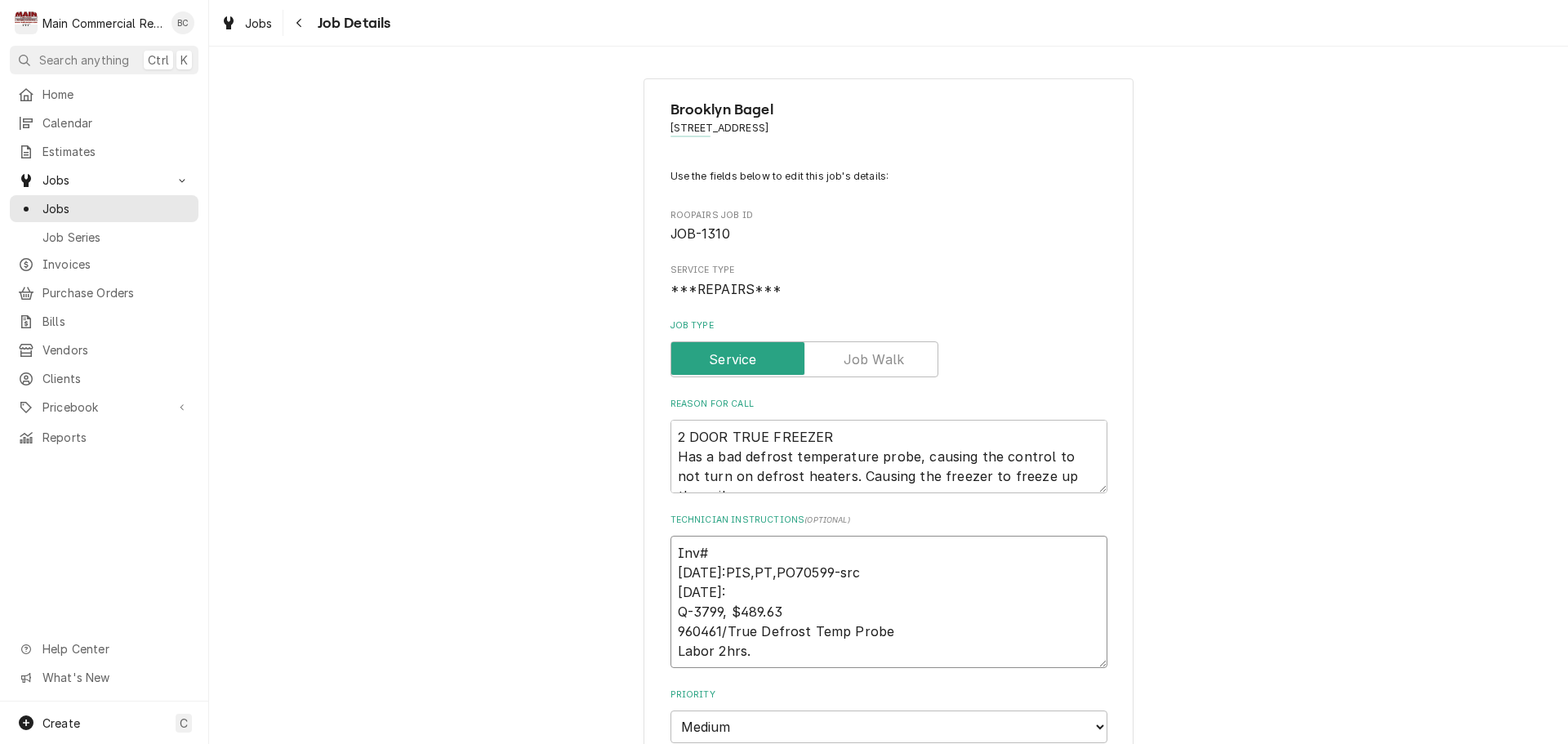
type textarea "Inv#1 8/28/25:PIS,PT,PO70599-src 8/26/25: Q-3799, $489.63 960461/True Defrost T…"
type textarea "x"
type textarea "Inv#15 8/28/25:PIS,PT,PO70599-src 8/26/25: Q-3799, $489.63 960461/True Defrost …"
type textarea "x"
type textarea "Inv#152 8/28/25:PIS,PT,PO70599-src 8/26/25: Q-3799, $489.63 960461/True Defrost…"
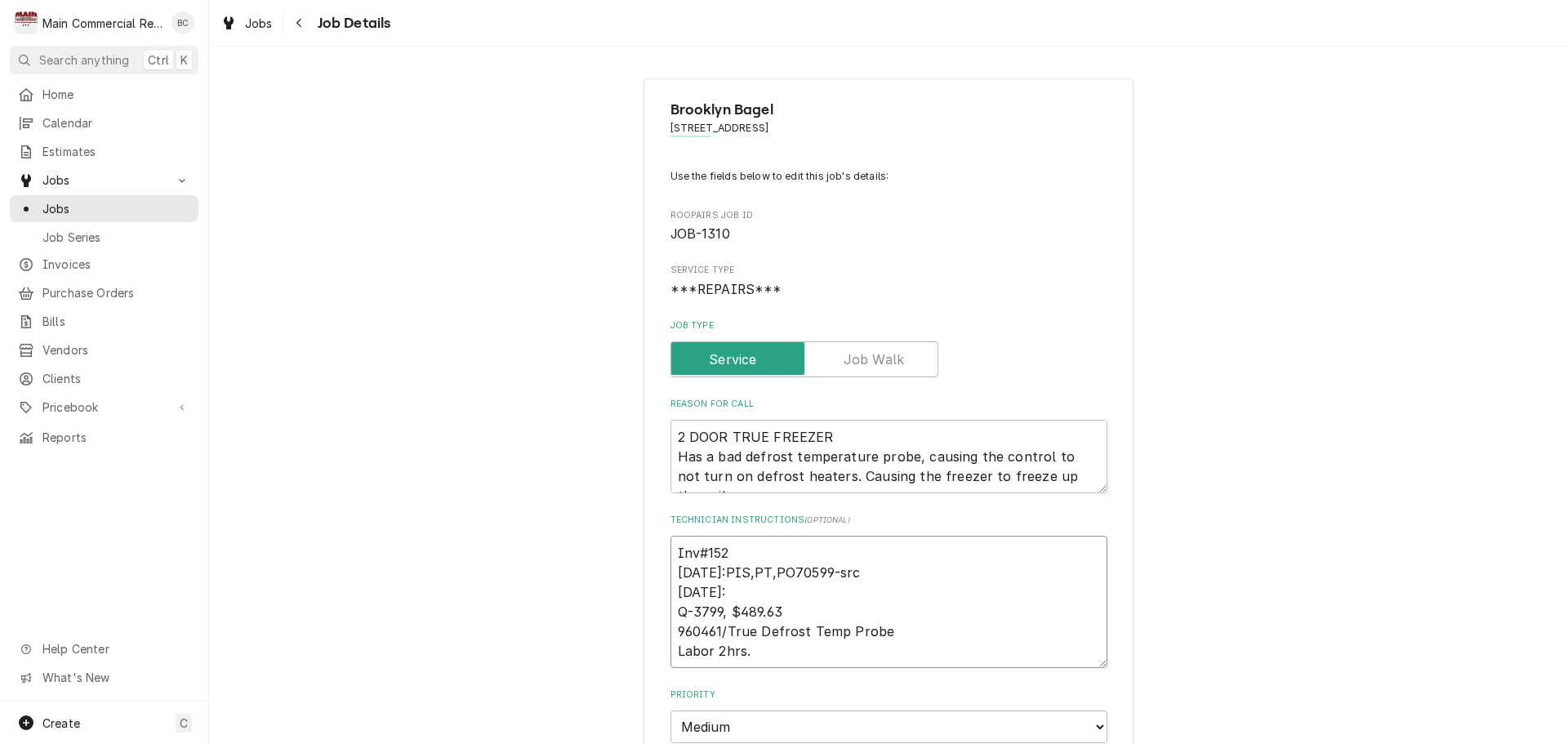
type textarea "x"
type textarea "Inv#1522 8/28/25:PIS,PT,PO70599-src 8/26/25: Q-3799, $489.63 960461/True Defros…"
type textarea "x"
type textarea "Inv#15220 8/28/25:PIS,PT,PO70599-src 8/26/25: Q-3799, $489.63 960461/True Defro…"
type textarea "x"
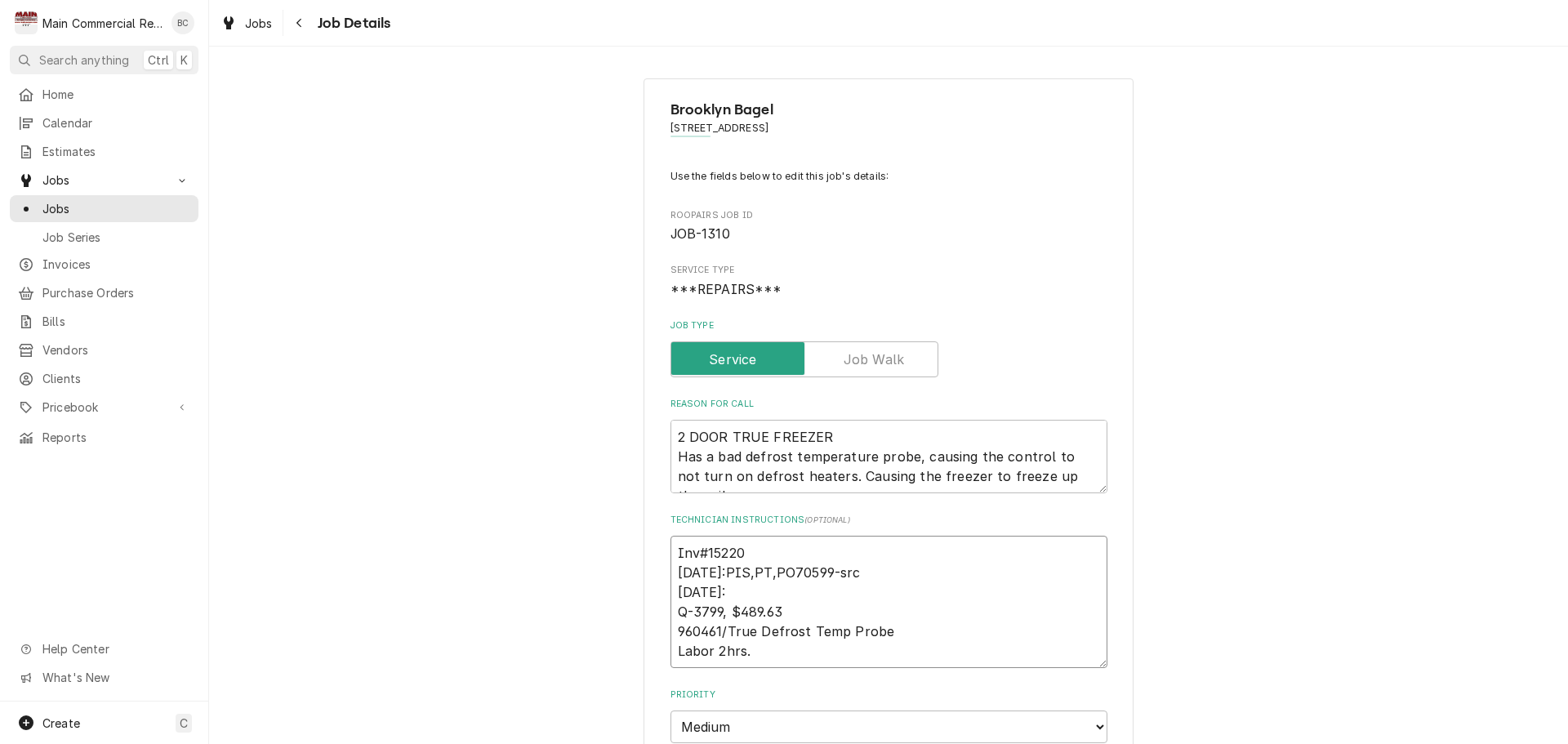
type textarea "Inv#152200 8/28/25:PIS,PT,PO70599-src 8/26/25: Q-3799, $489.63 960461/True Defr…"
type textarea "x"
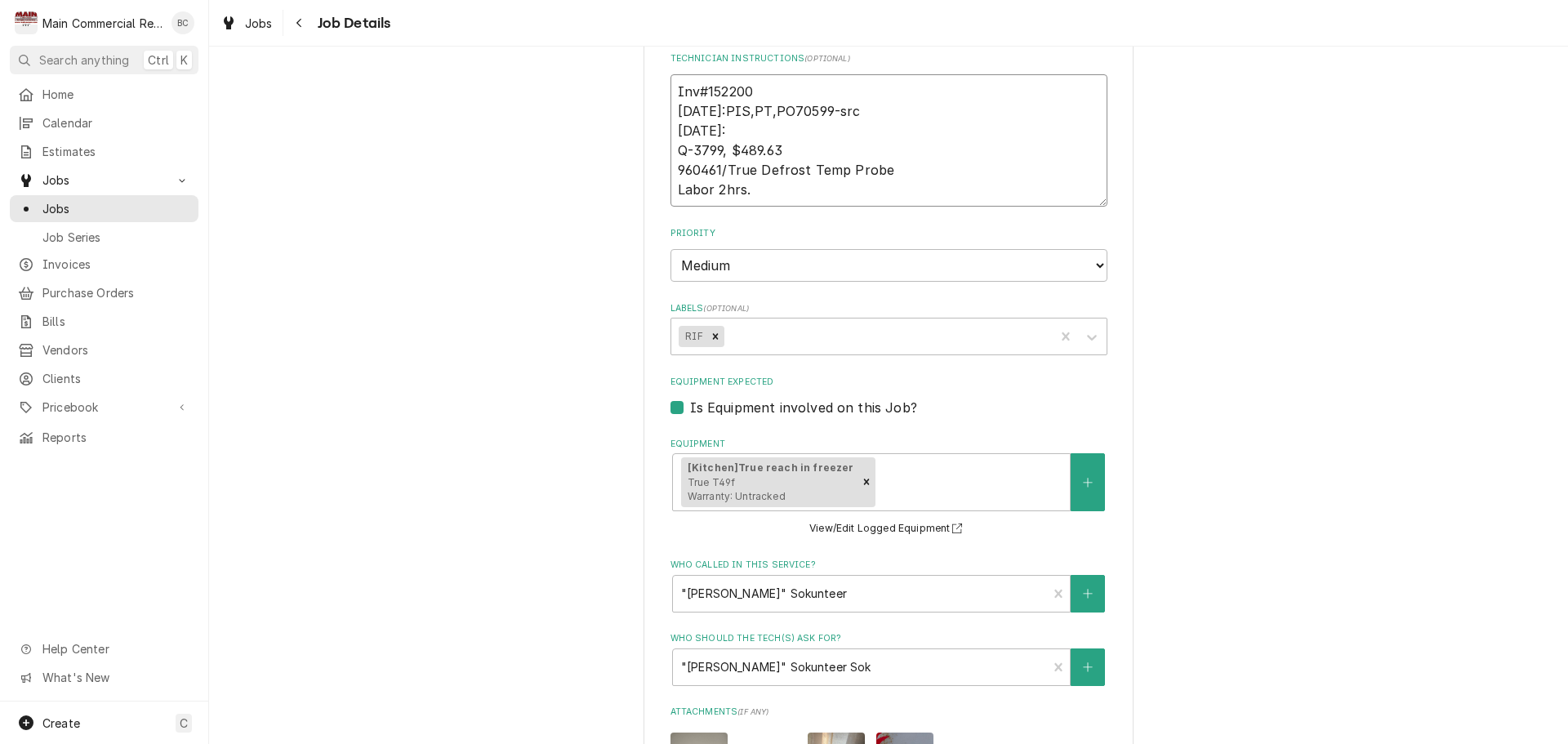
scroll to position [490, 0]
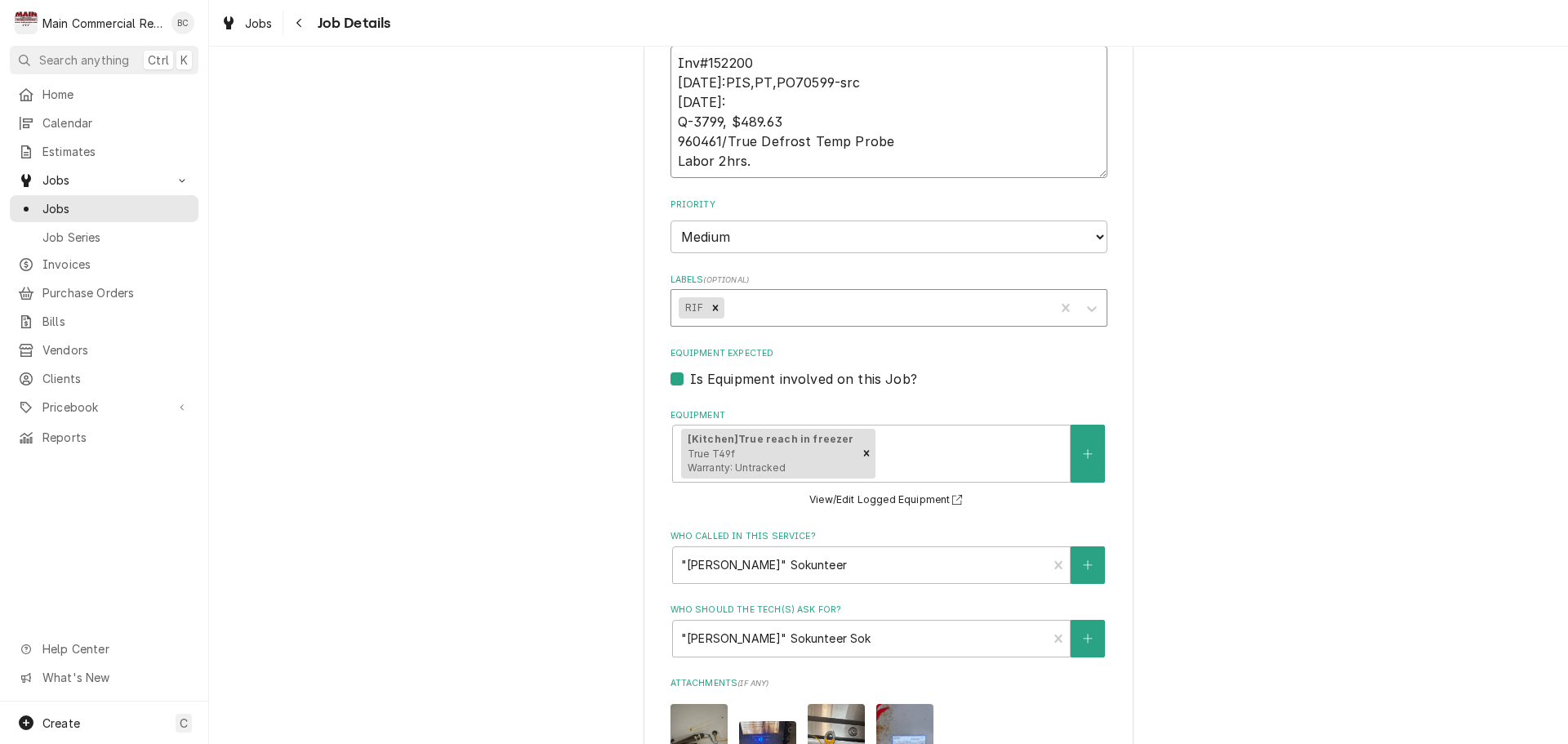
type textarea "Inv#152200 8/28/25:PIS,PT,PO70599-src 8/26/25: Q-3799, $489.63 960461/True Defr…"
click at [829, 306] on div "Labels" at bounding box center [886, 307] width 319 height 29
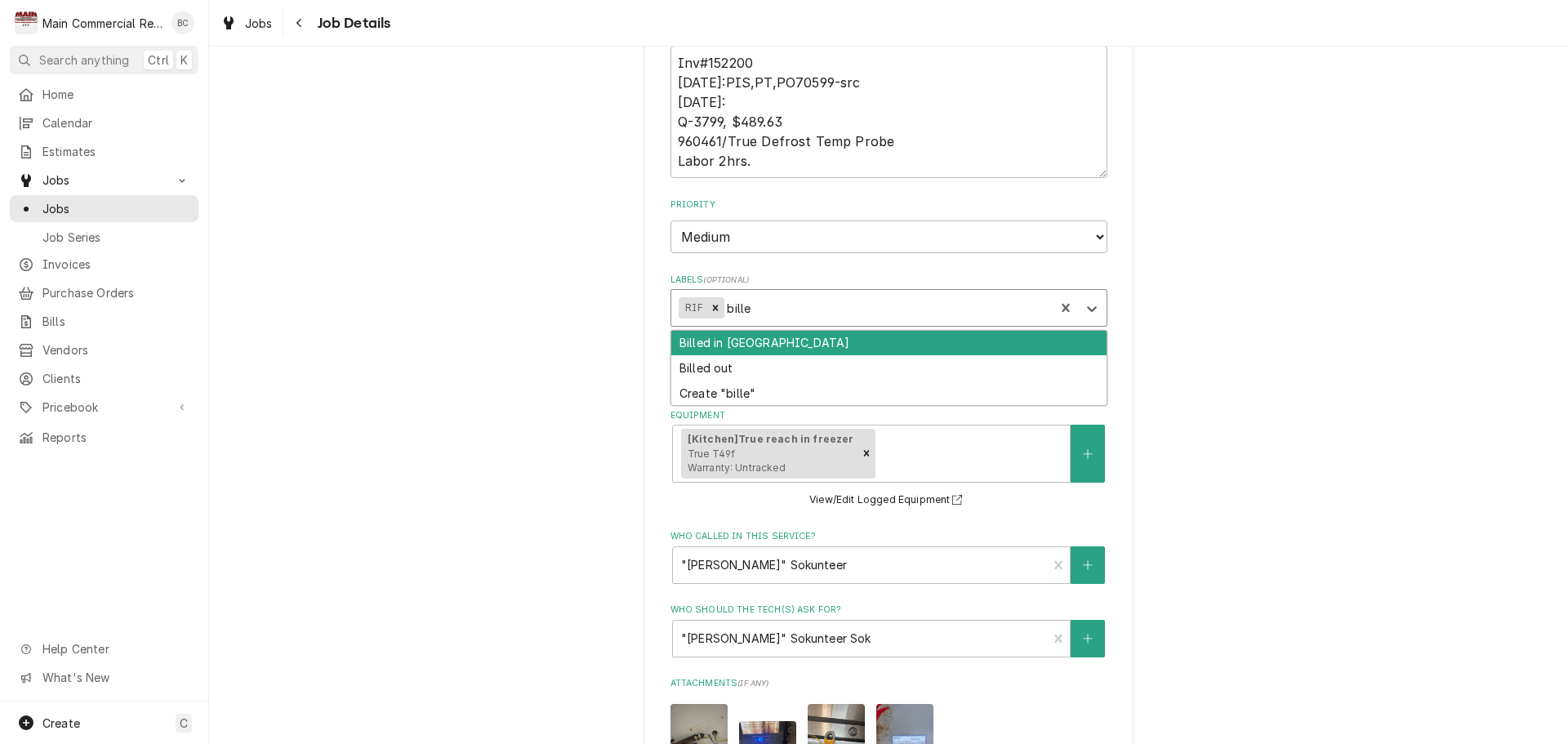
type input "billed"
click at [762, 338] on div "Billed in [GEOGRAPHIC_DATA]" at bounding box center [889, 343] width 436 height 26
type textarea "x"
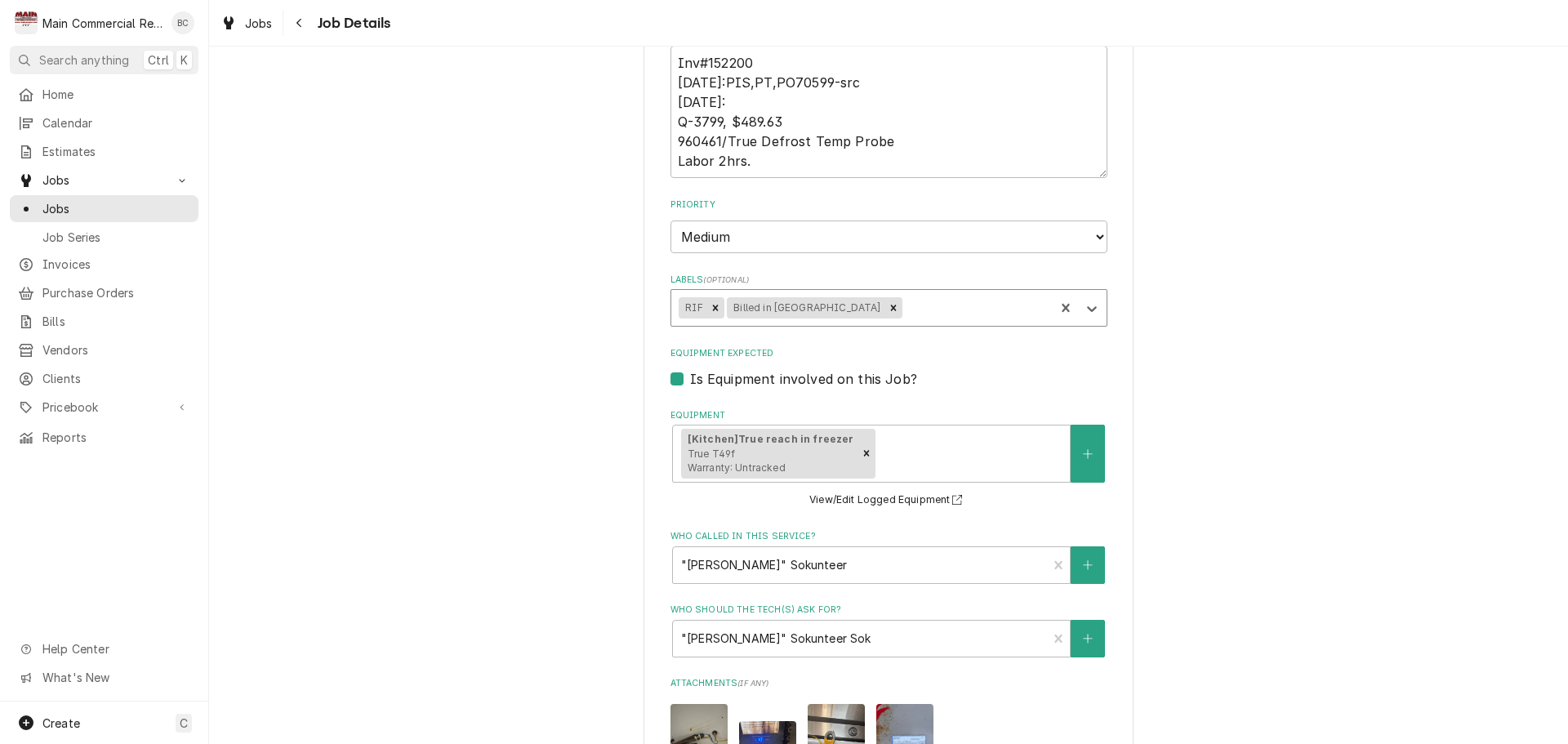
scroll to position [898, 0]
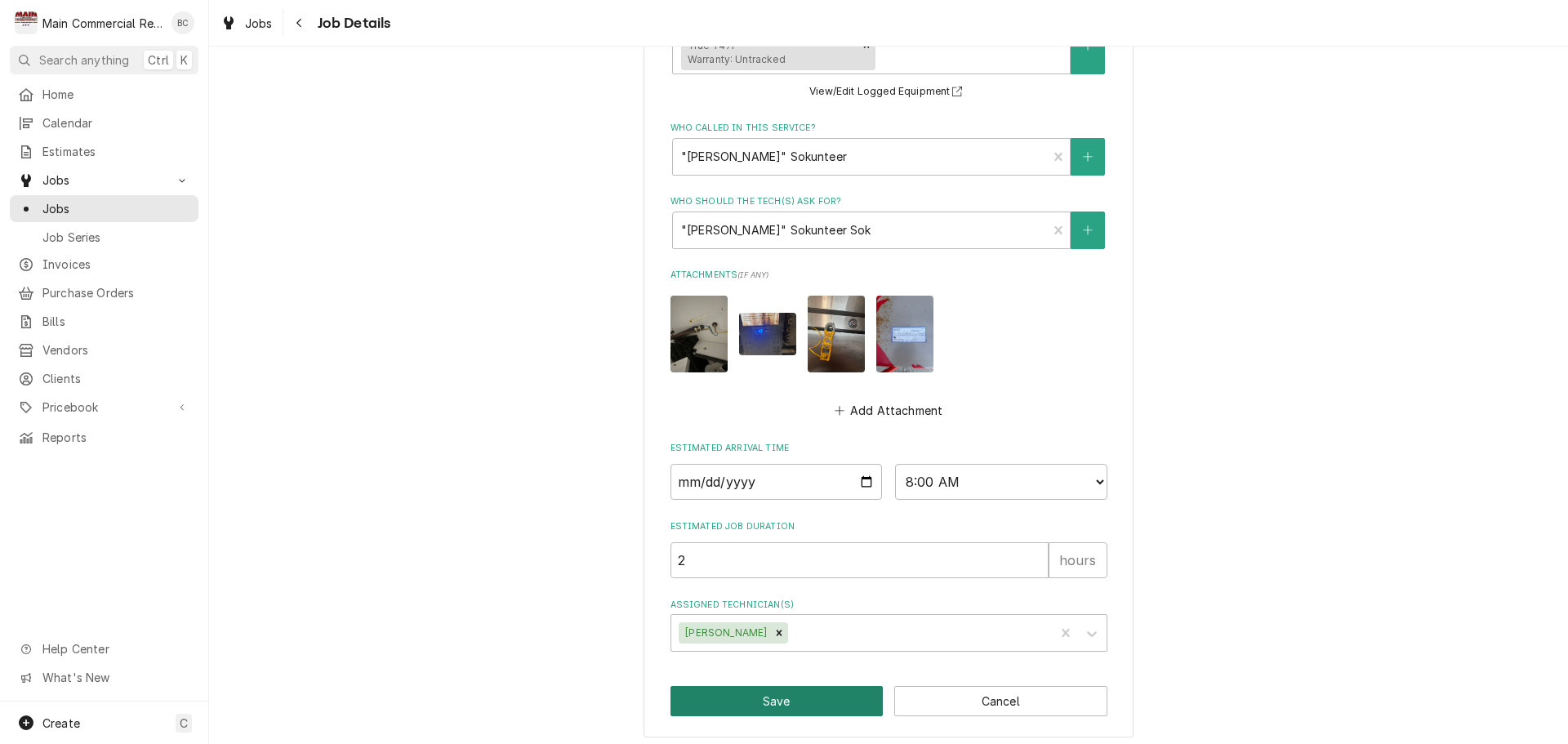
click at [849, 705] on button "Save" at bounding box center [776, 700] width 213 height 30
type textarea "x"
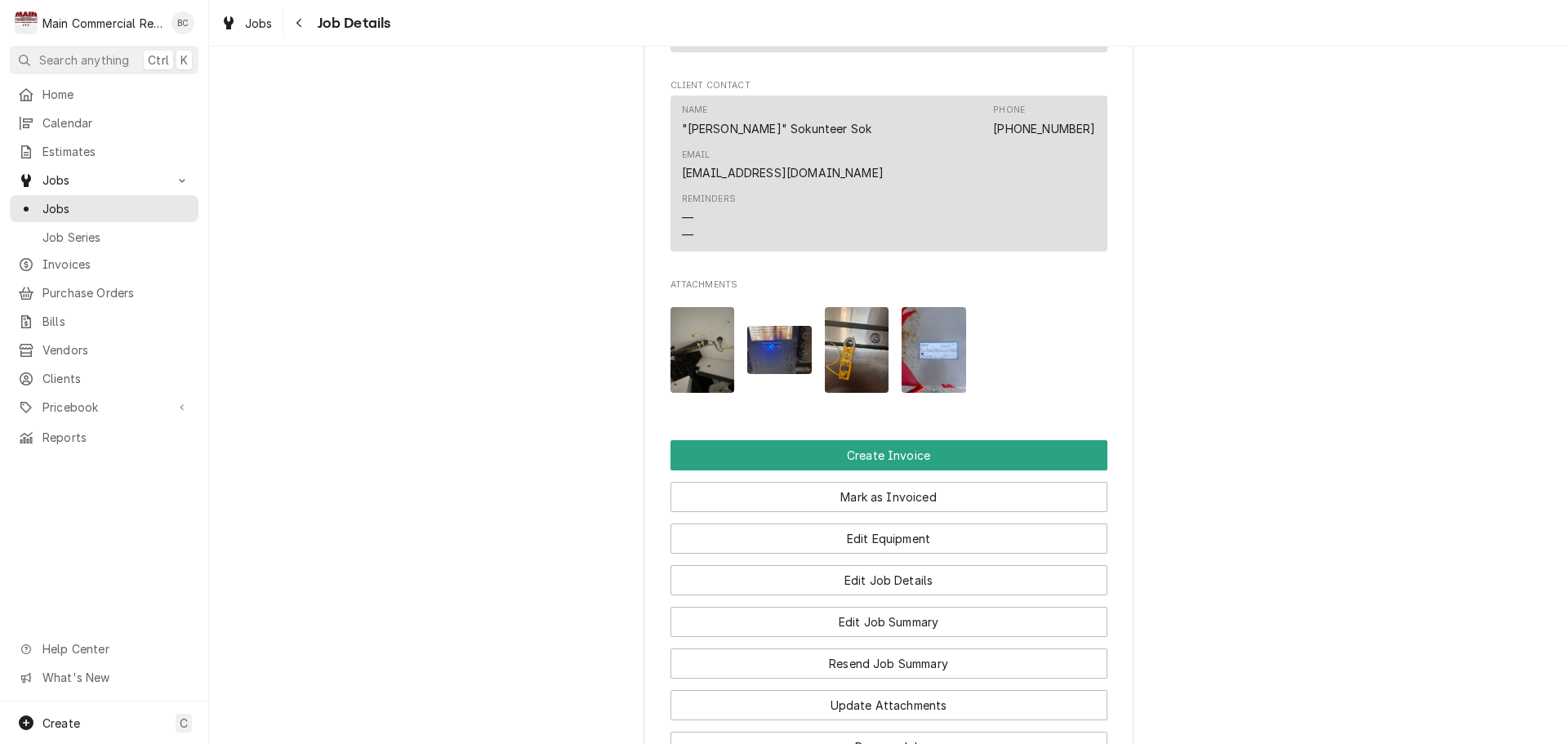
scroll to position [1551, 0]
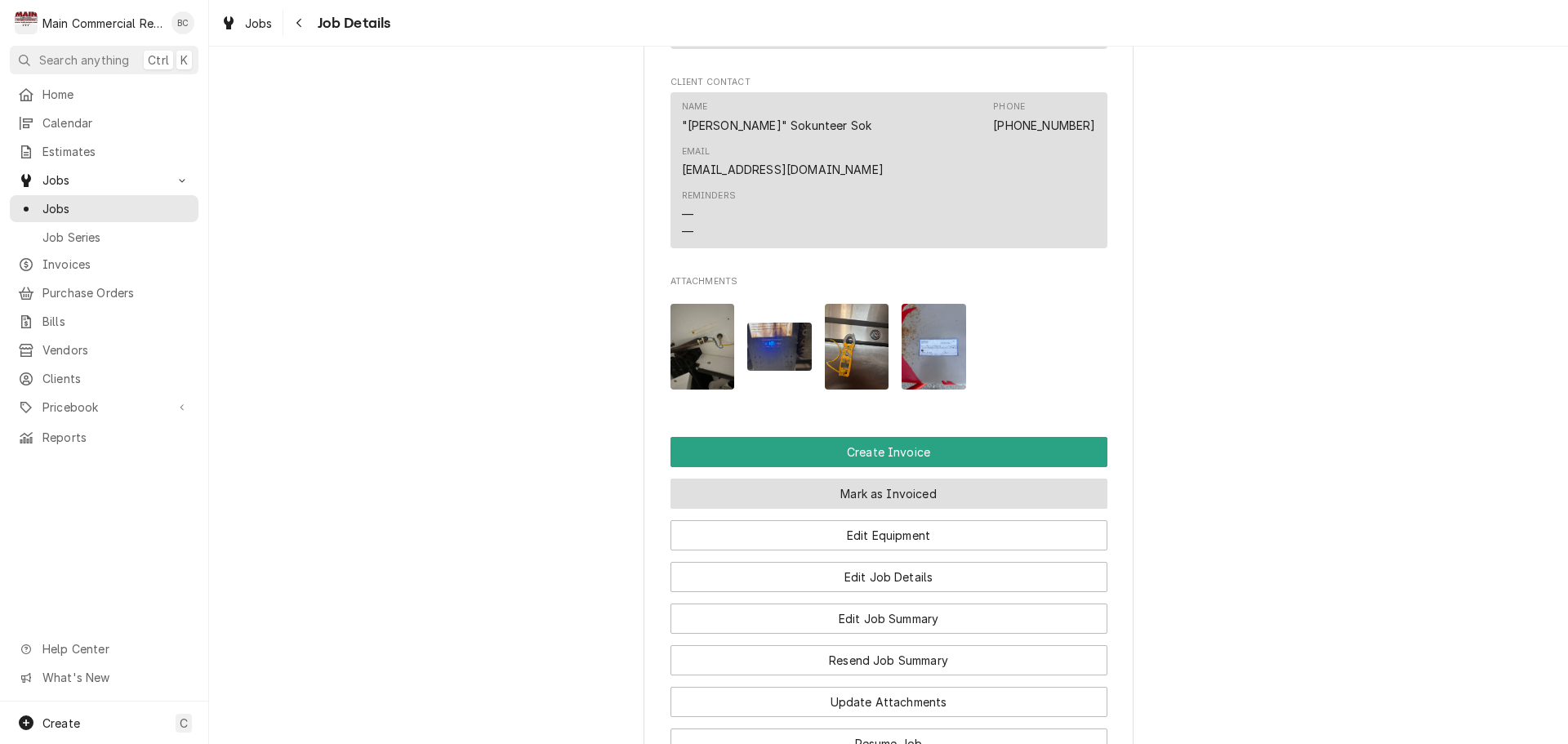
click at [872, 479] on button "Mark as Invoiced" at bounding box center [888, 493] width 437 height 30
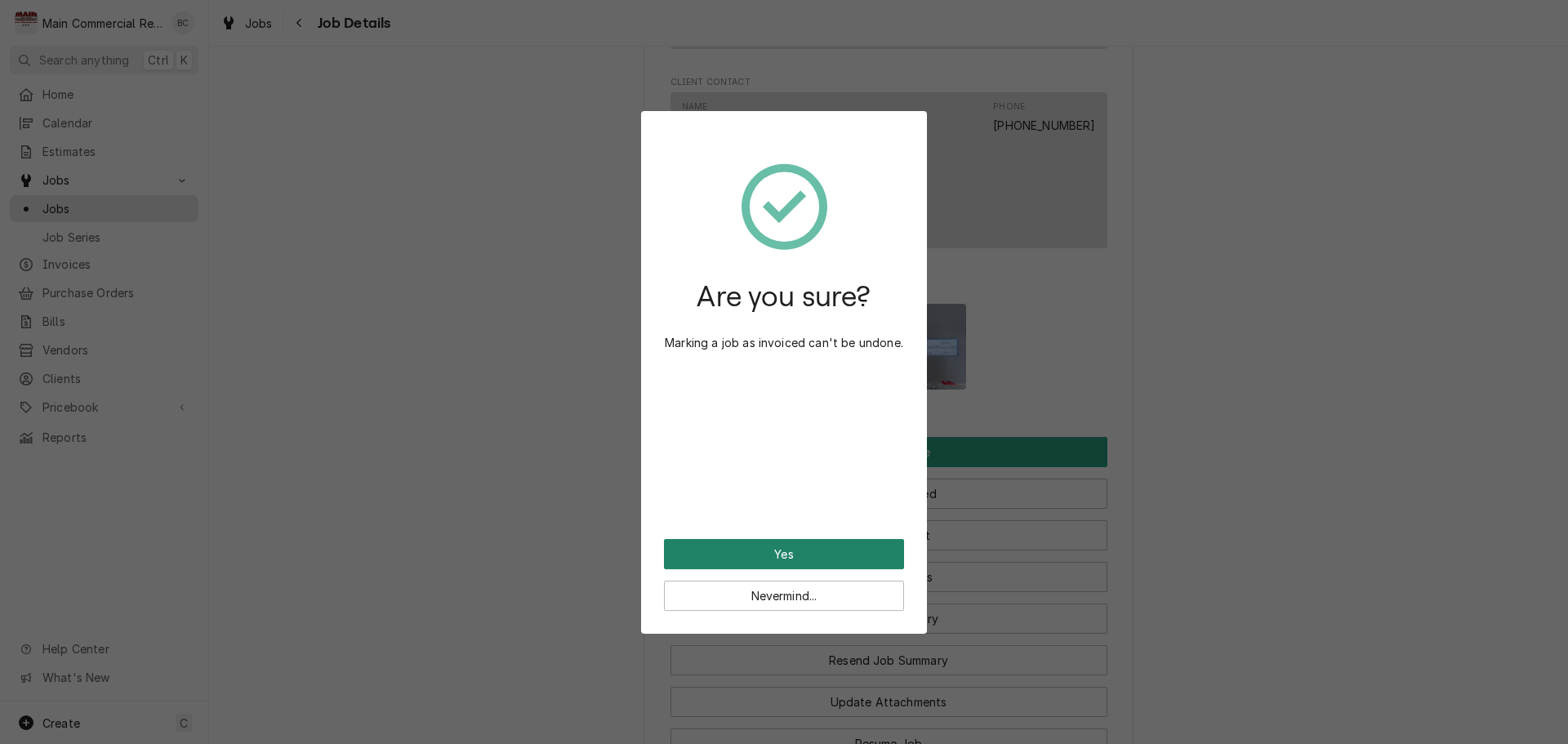
click at [777, 555] on button "Yes" at bounding box center [784, 554] width 240 height 30
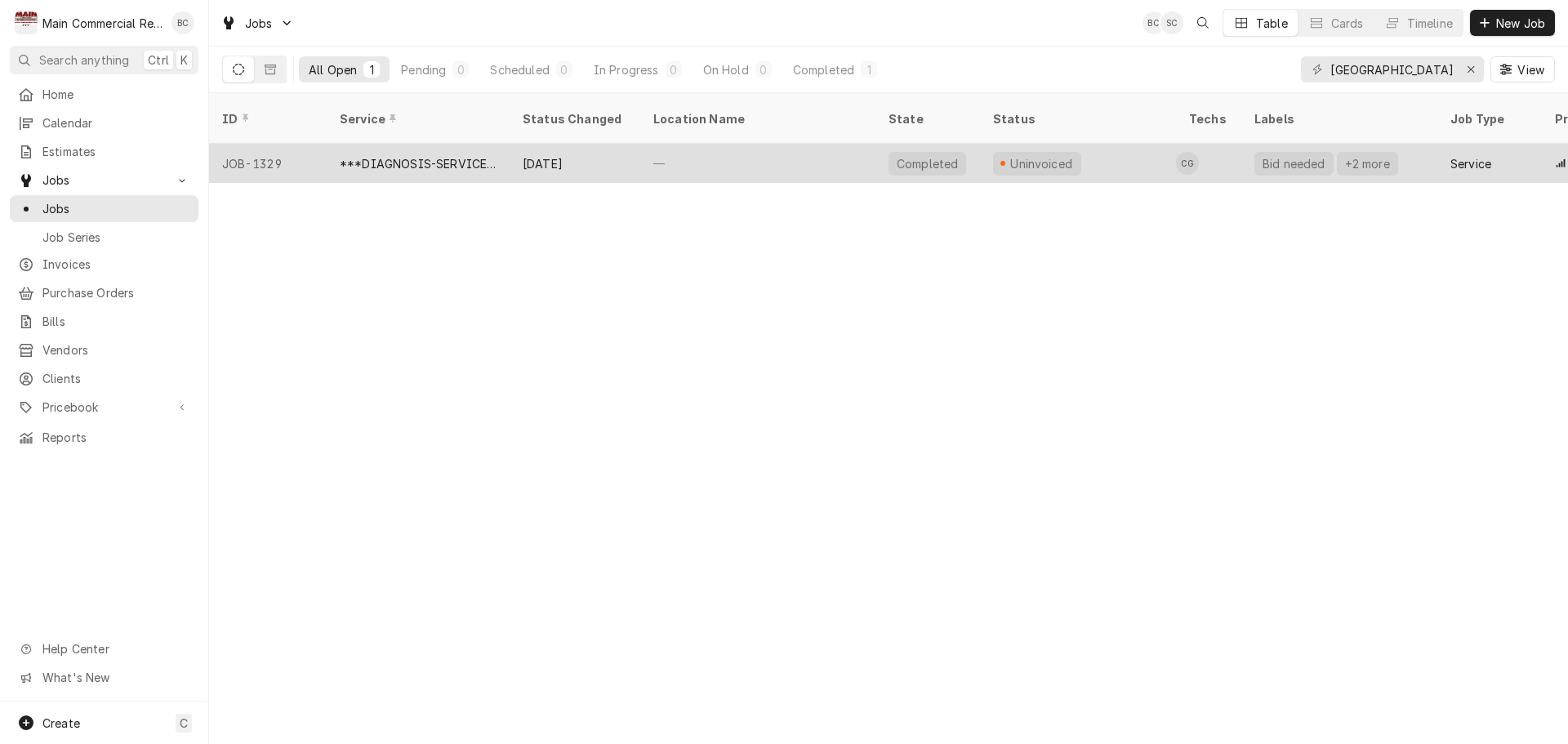
click at [441, 156] on div "***DIAGNOSIS-SERVICE CALL***" at bounding box center [418, 163] width 183 height 39
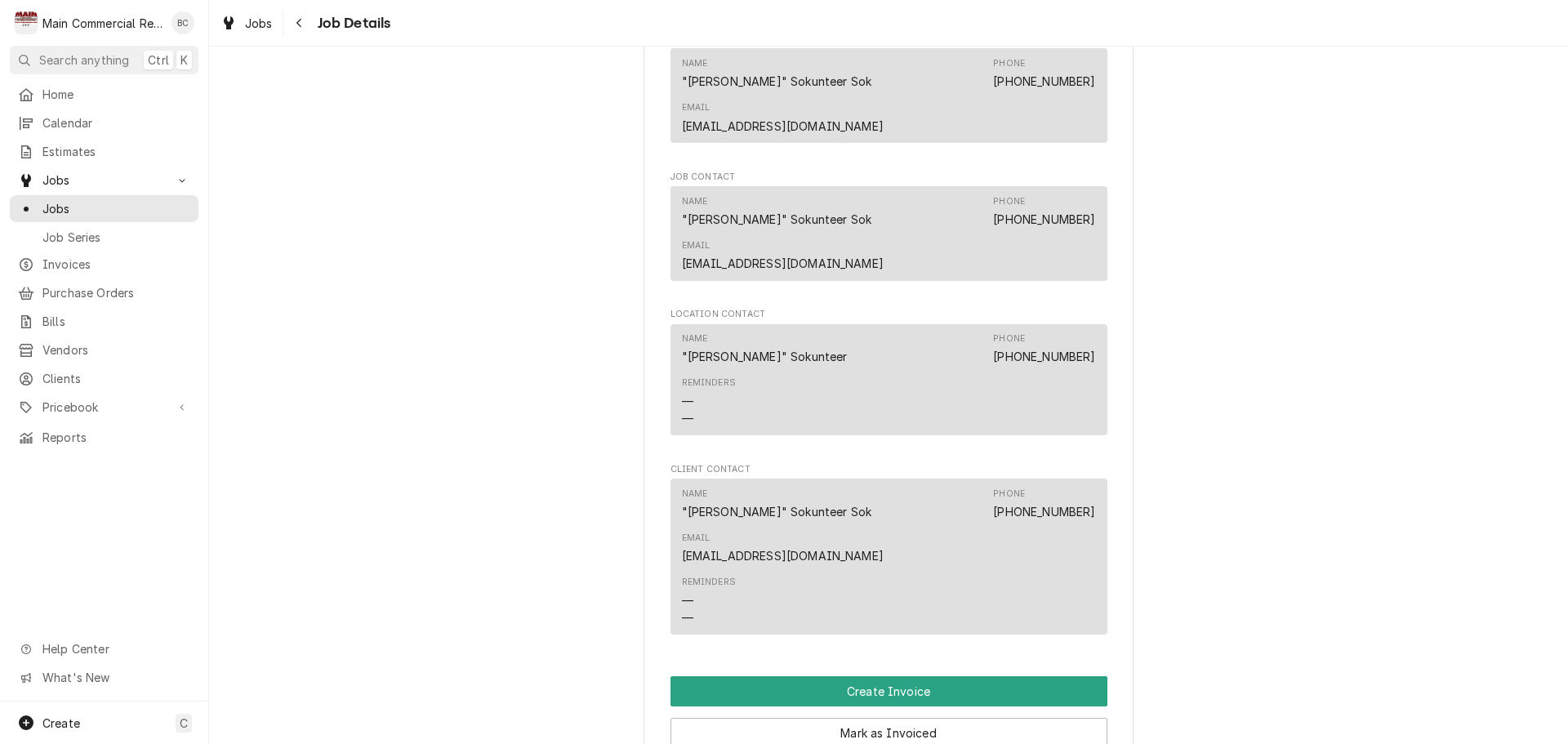
scroll to position [1388, 0]
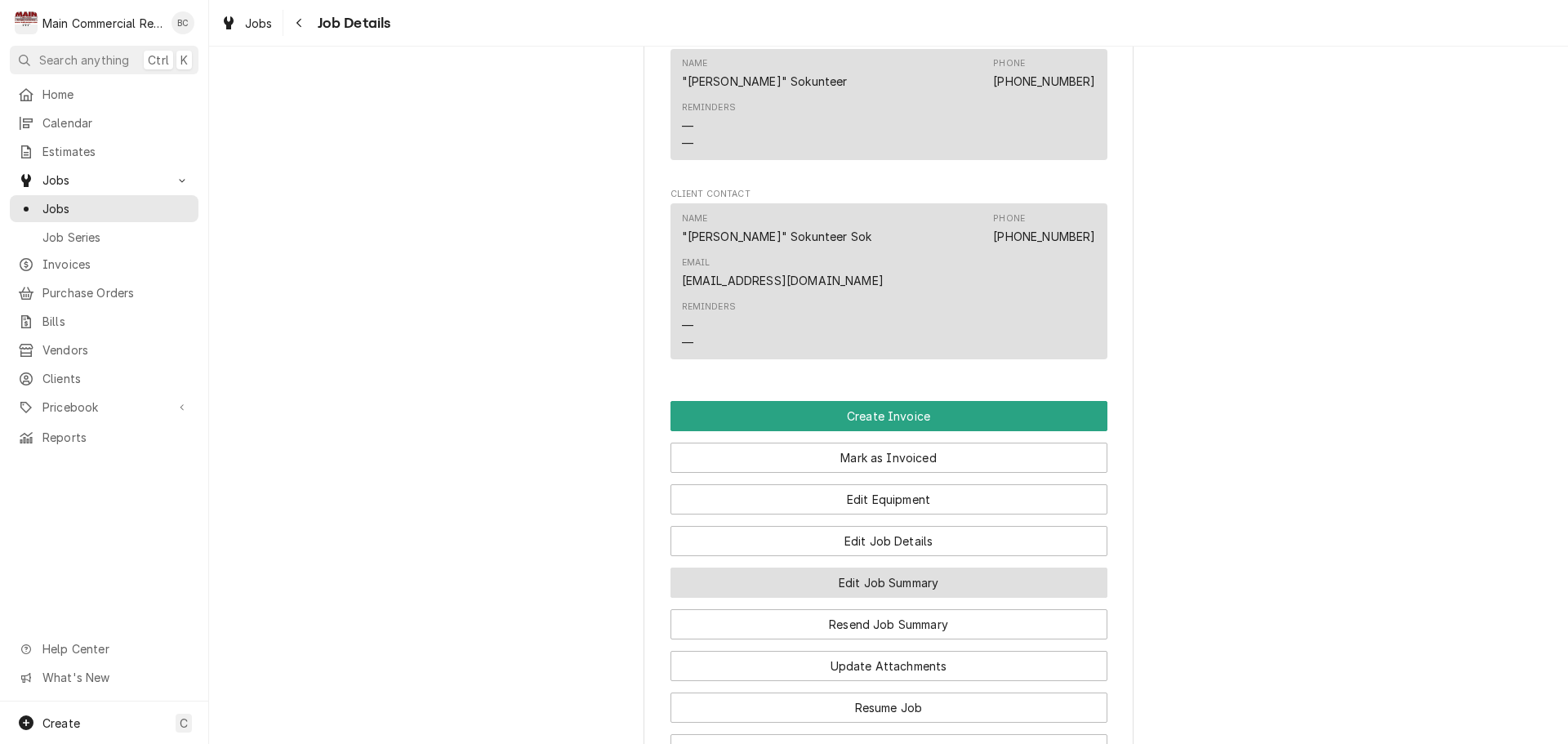
click at [867, 567] on button "Edit Job Summary" at bounding box center [888, 582] width 437 height 30
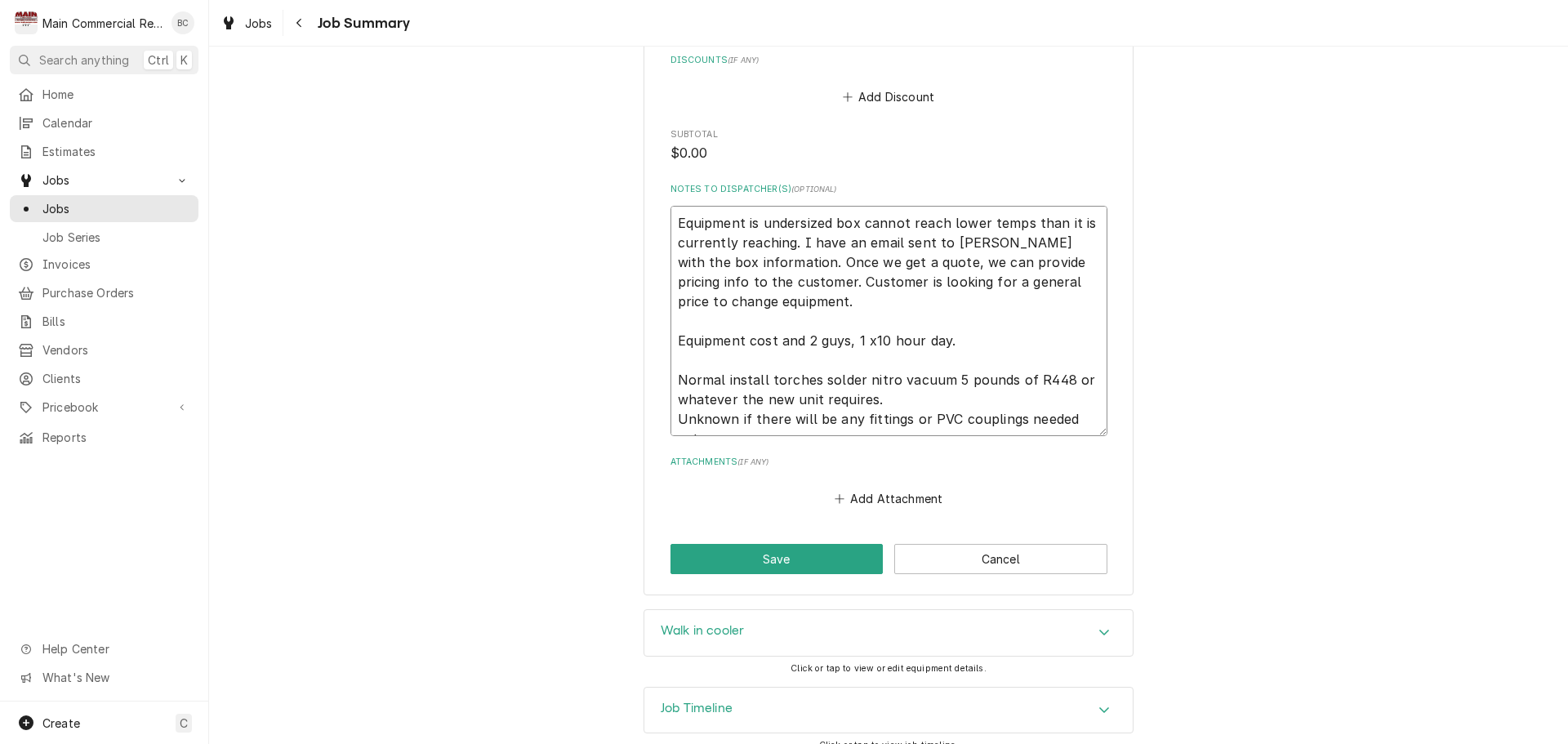
scroll to position [19, 0]
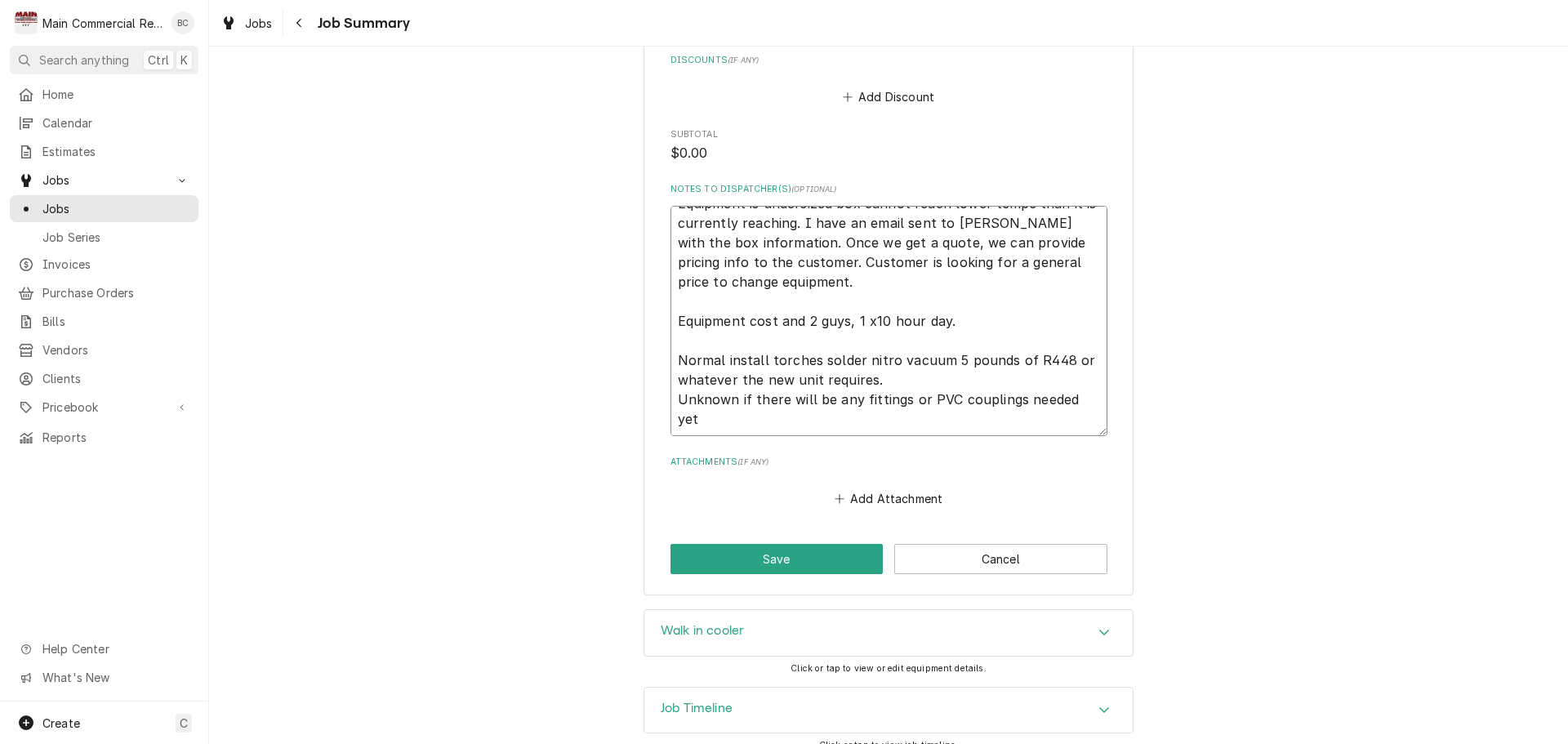
drag, startPoint x: 670, startPoint y: 206, endPoint x: 1076, endPoint y: 417, distance: 457.6
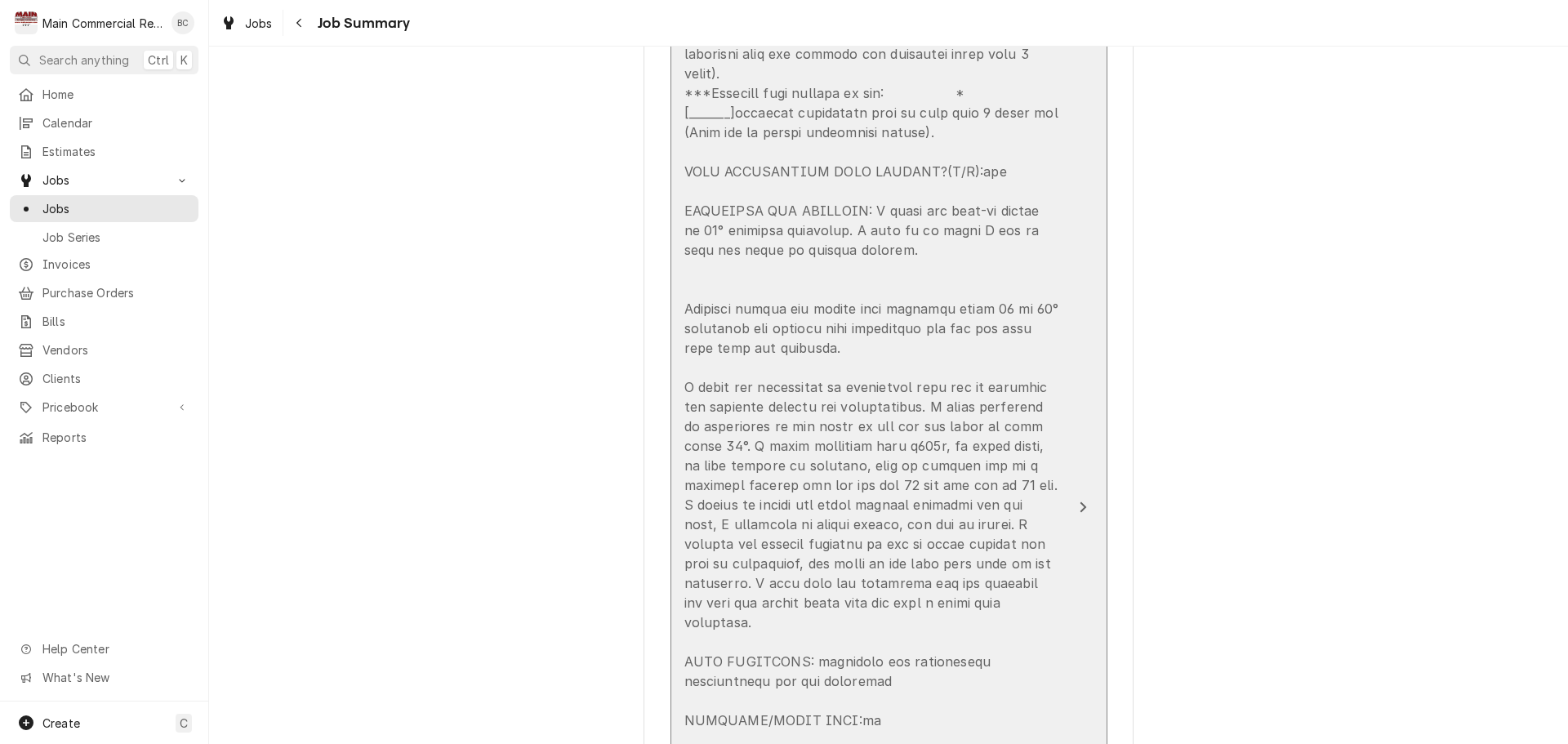
scroll to position [816, 0]
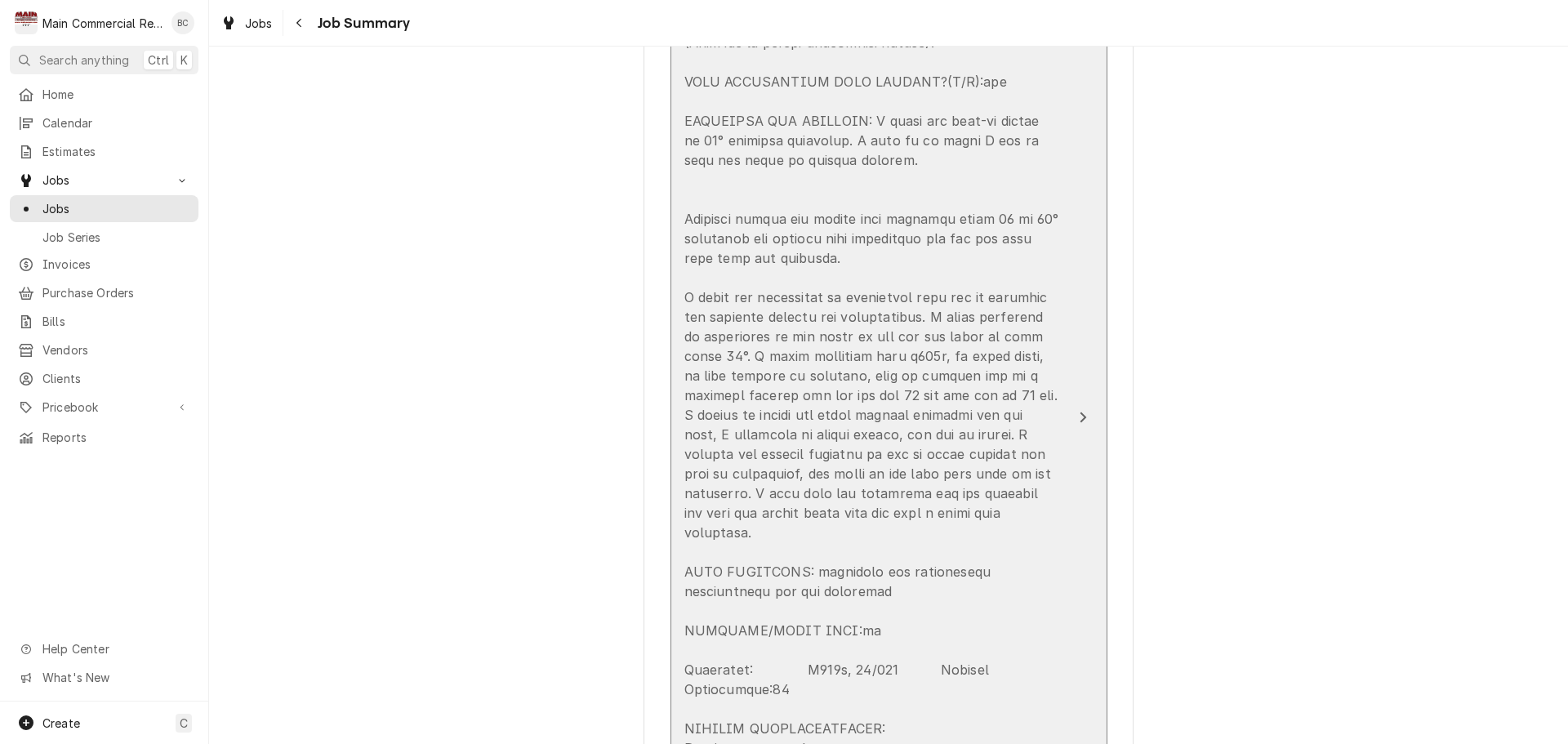
click at [747, 344] on div "Update Line Item" at bounding box center [871, 503] width 374 height 1332
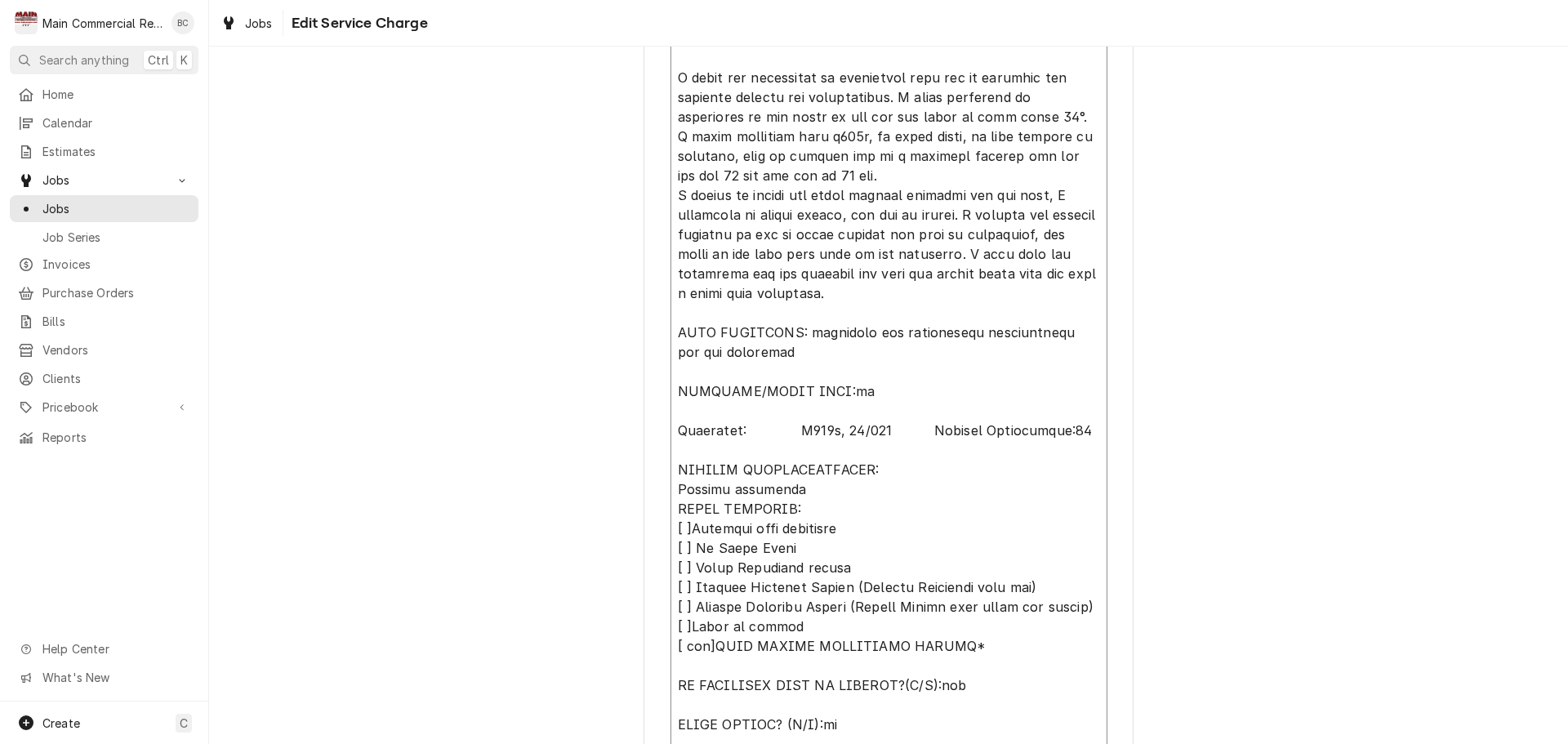
scroll to position [1310, 0]
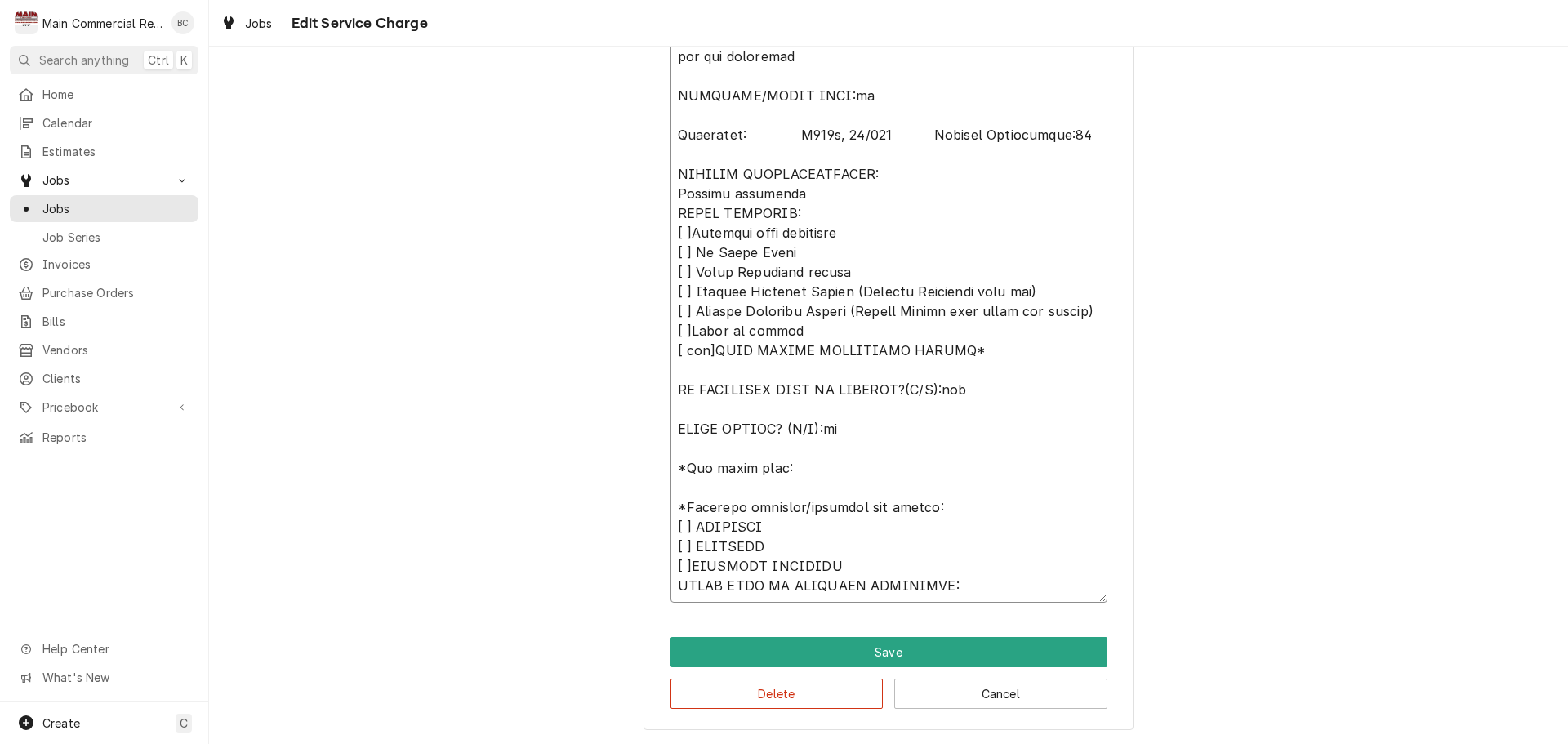
drag, startPoint x: 674, startPoint y: 324, endPoint x: 891, endPoint y: 134, distance: 288.4
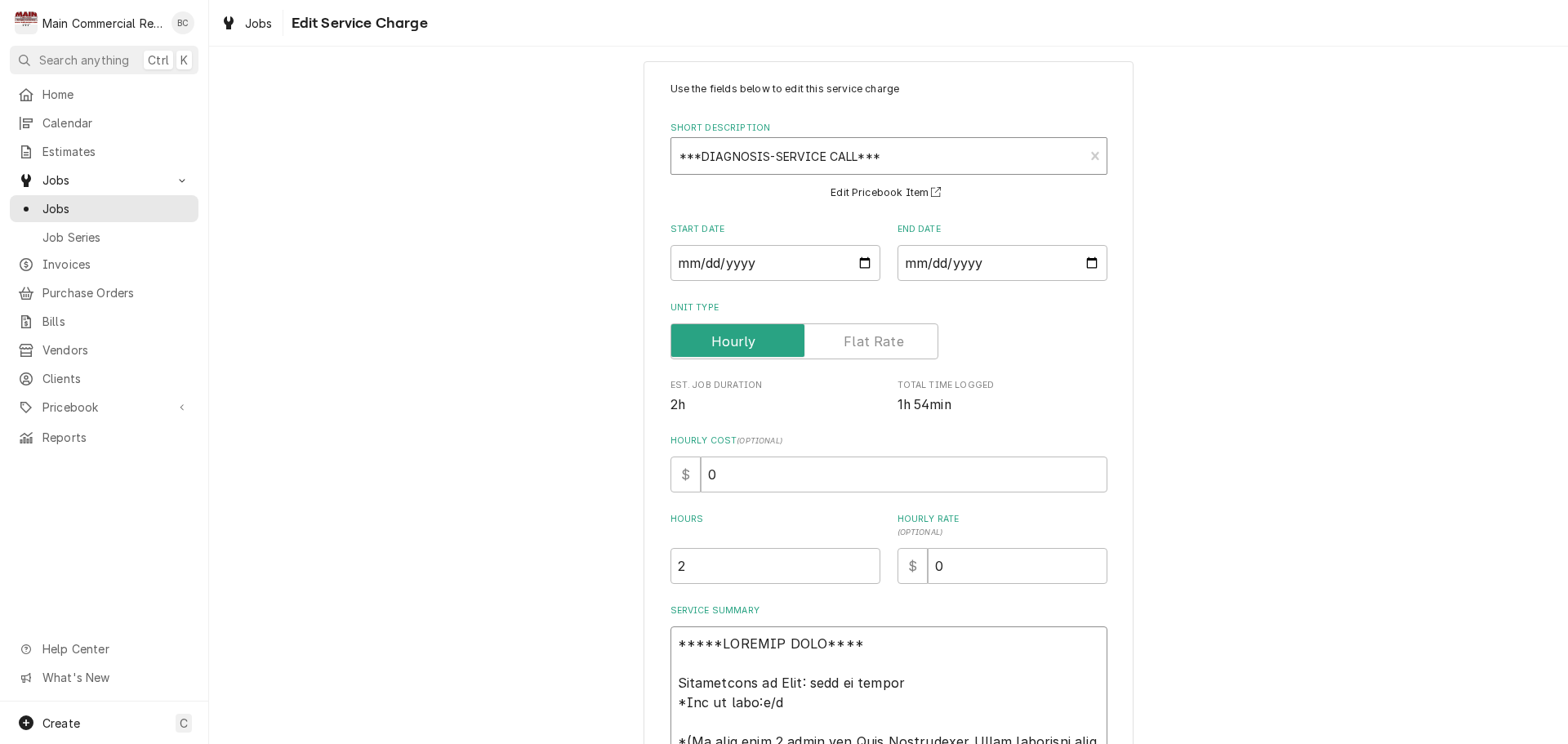
scroll to position [7, 0]
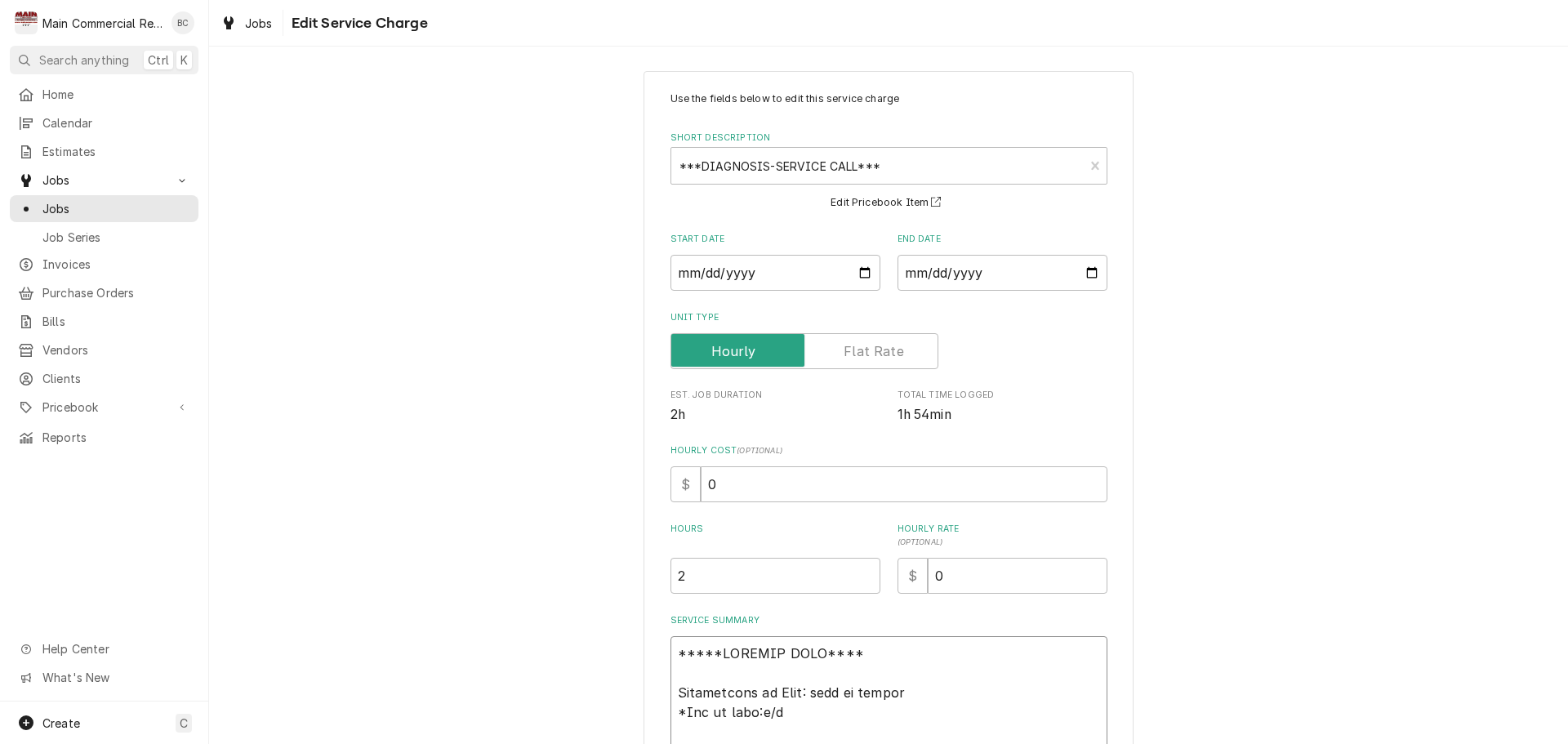
drag, startPoint x: 1078, startPoint y: 623, endPoint x: 665, endPoint y: 656, distance: 414.3
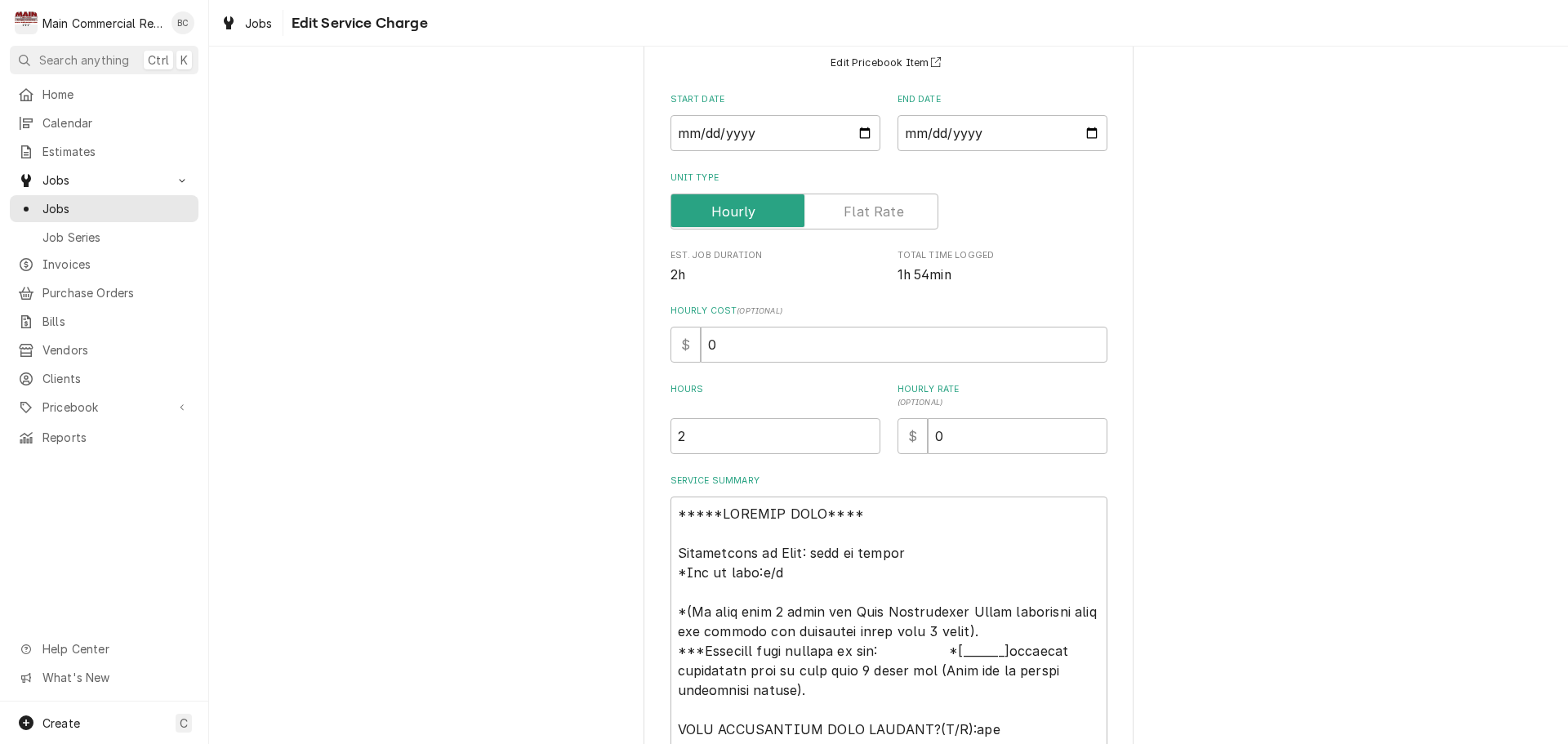
scroll to position [0, 0]
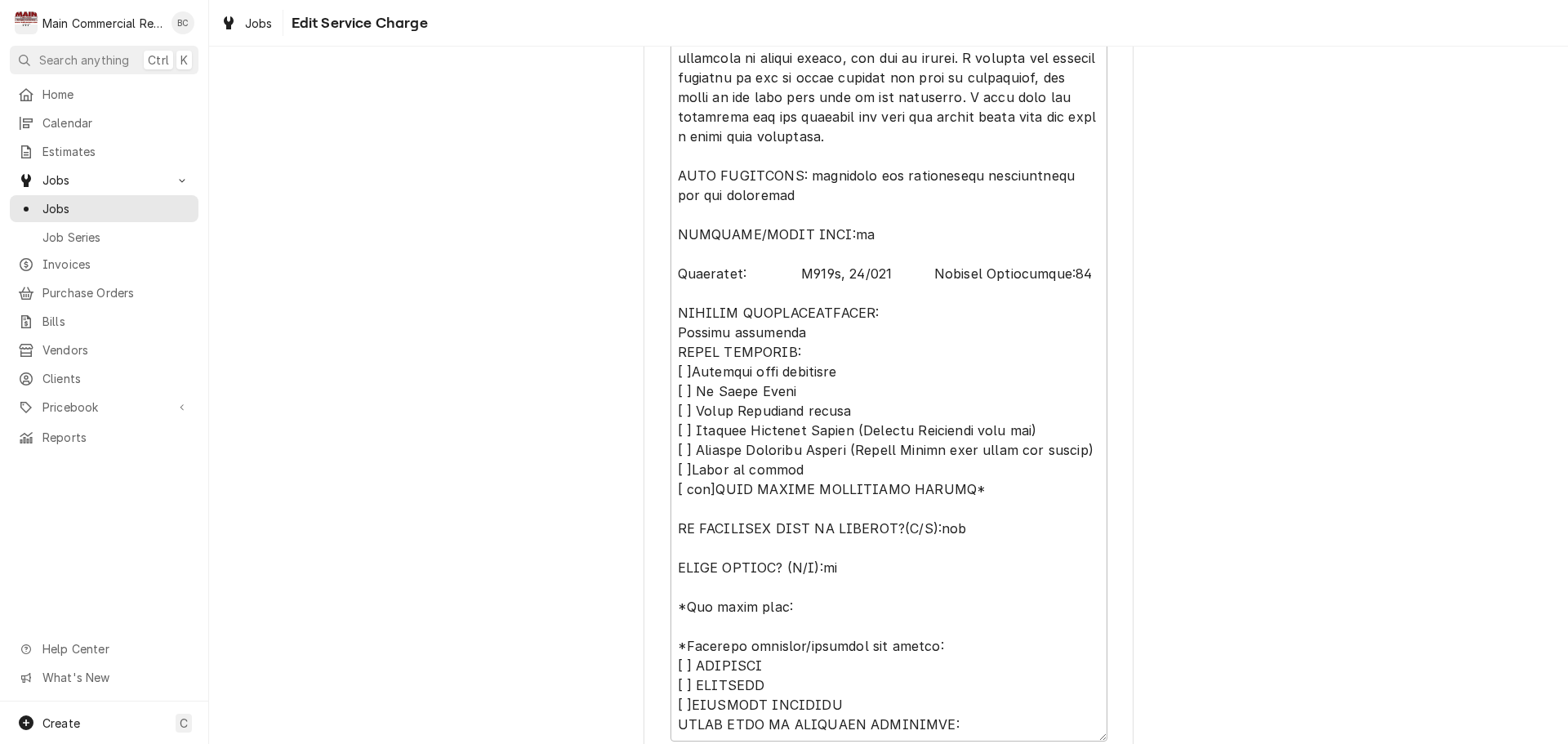
scroll to position [1310, 0]
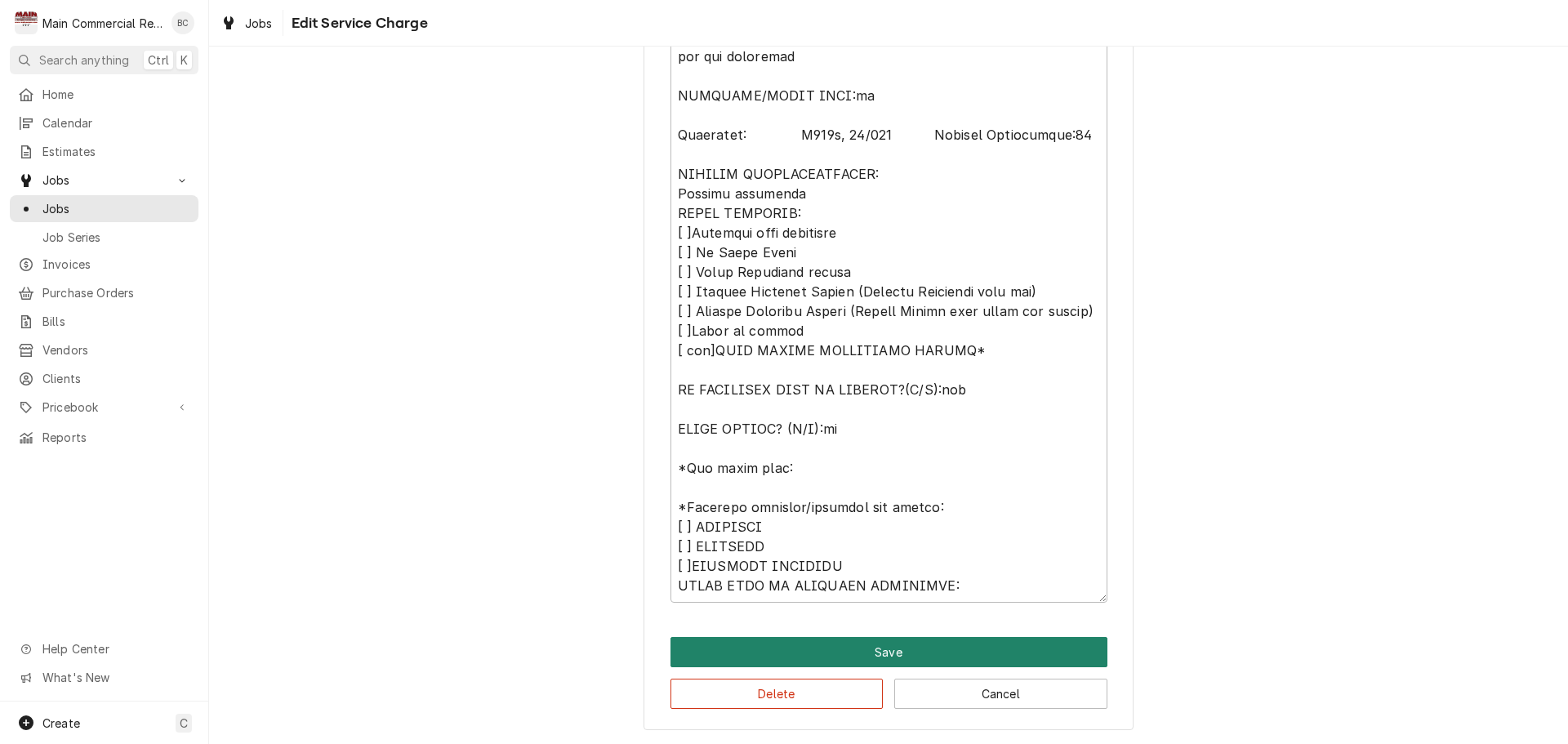
click at [791, 659] on button "Save" at bounding box center [888, 652] width 437 height 30
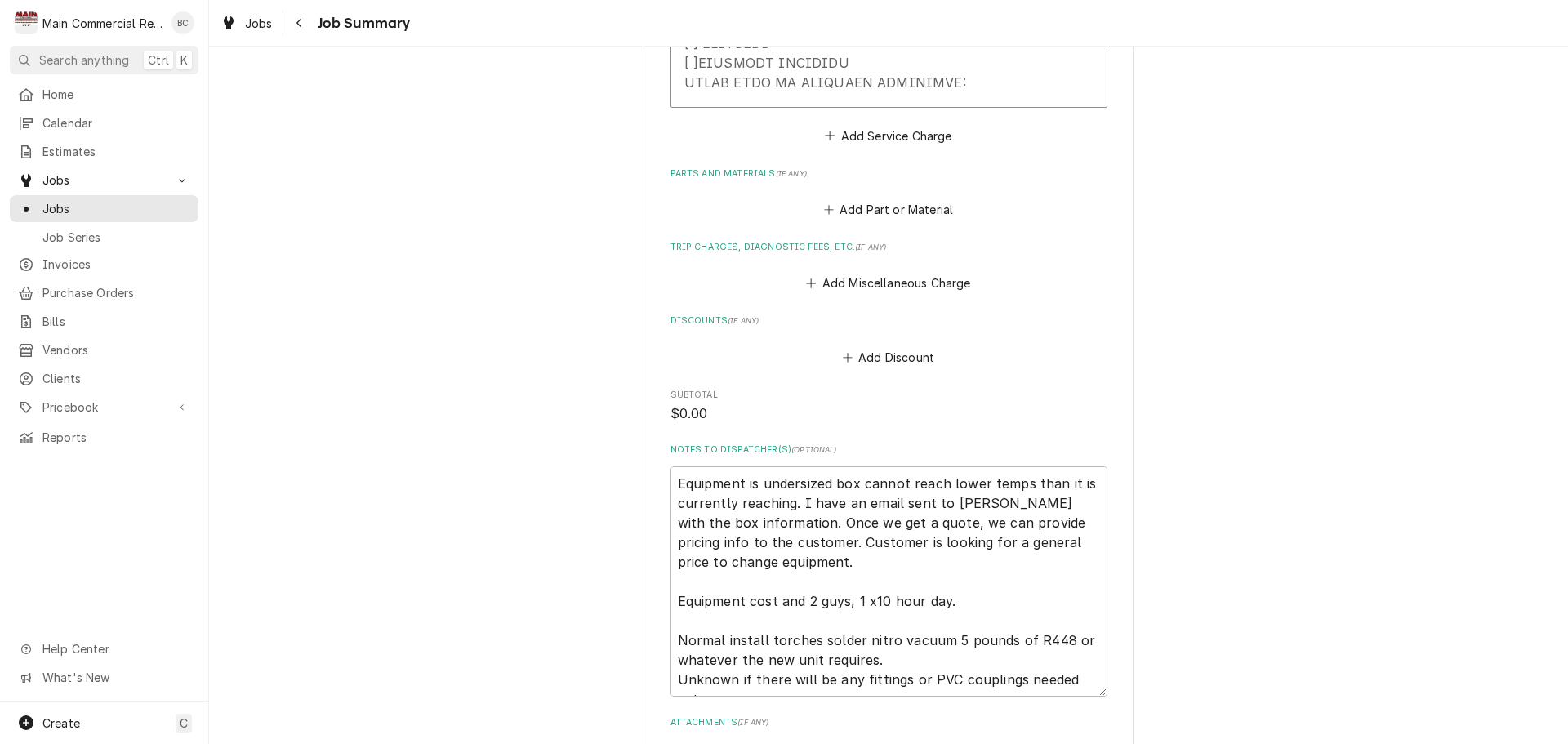
scroll to position [2153, 0]
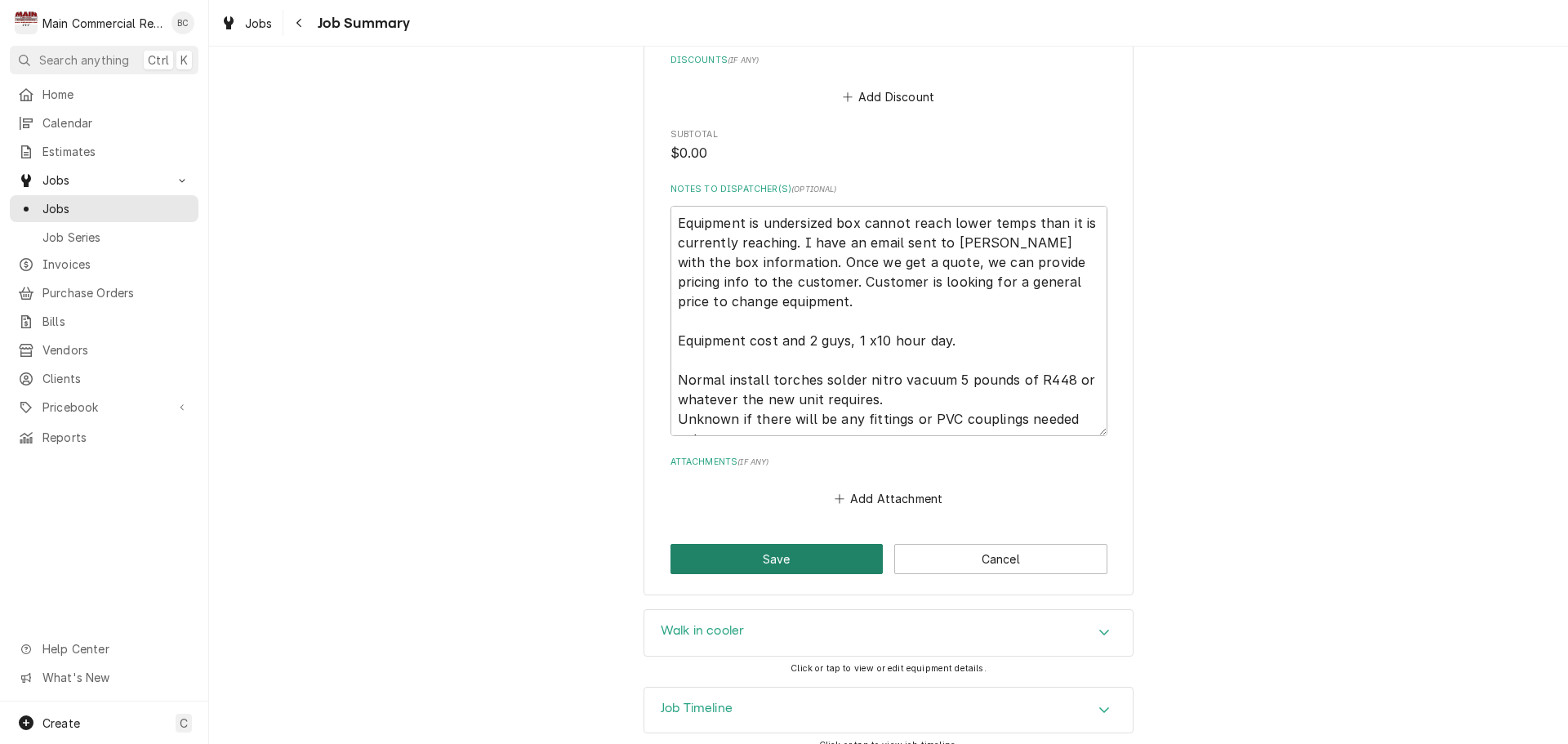
click at [770, 544] on button "Save" at bounding box center [776, 558] width 213 height 30
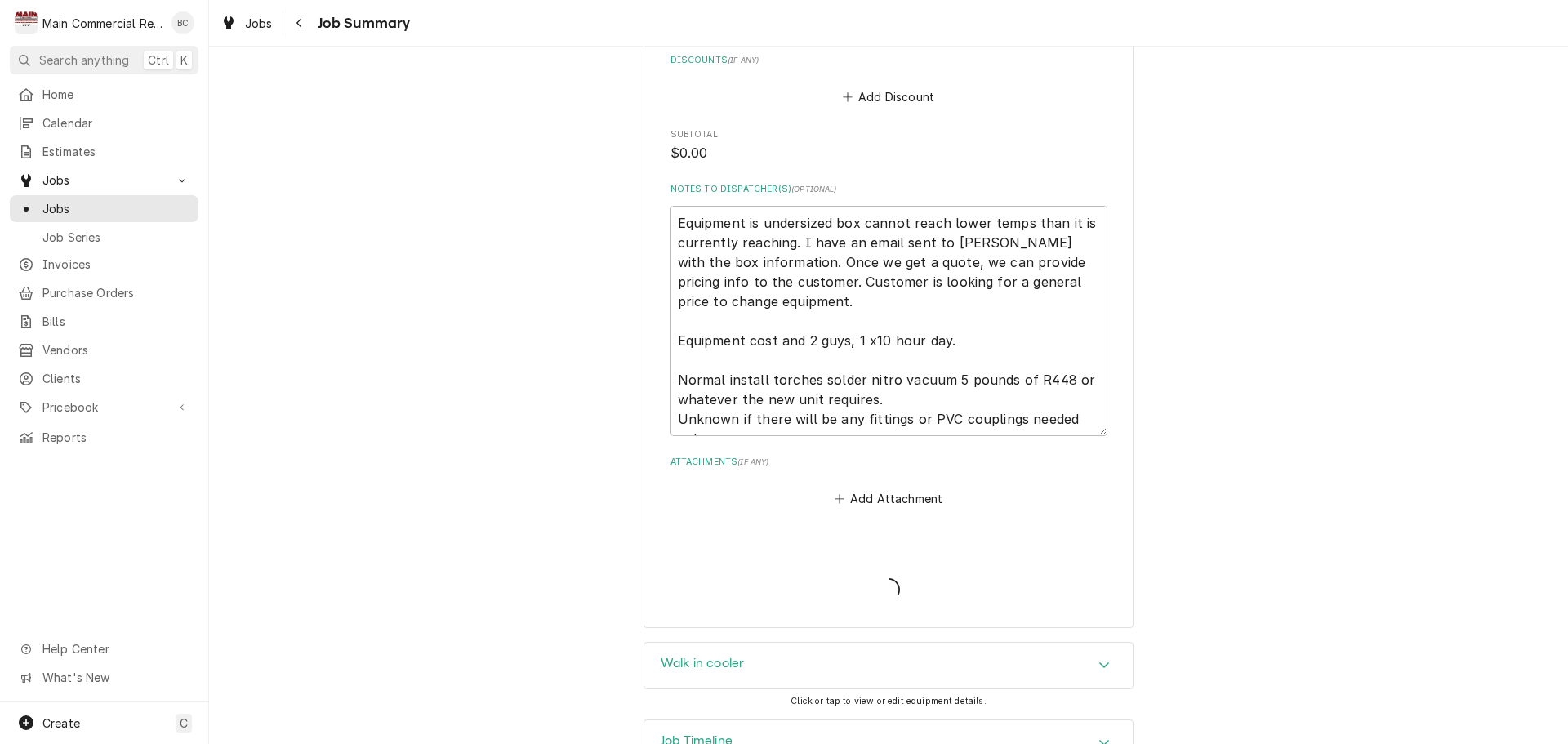
type textarea "x"
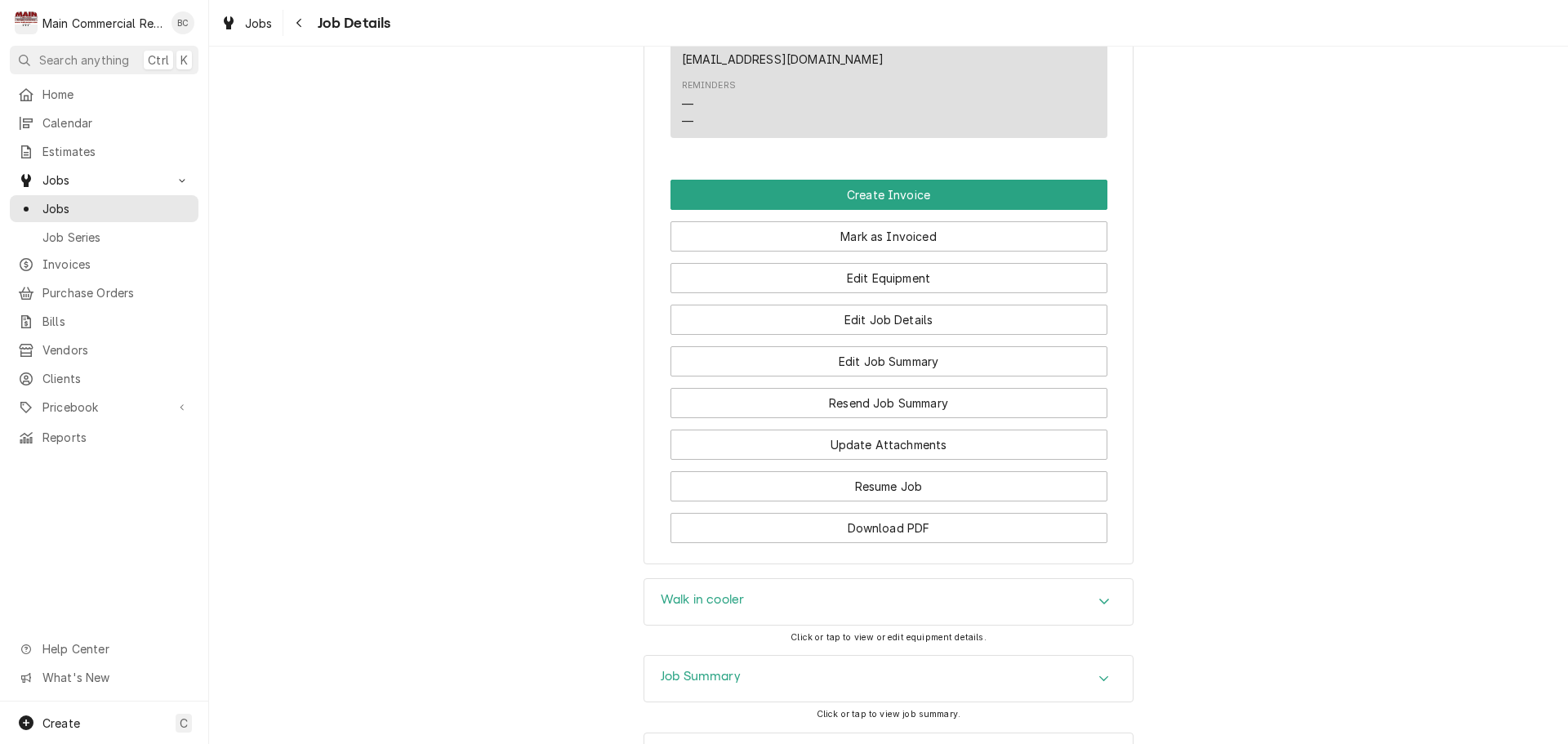
scroll to position [1638, 0]
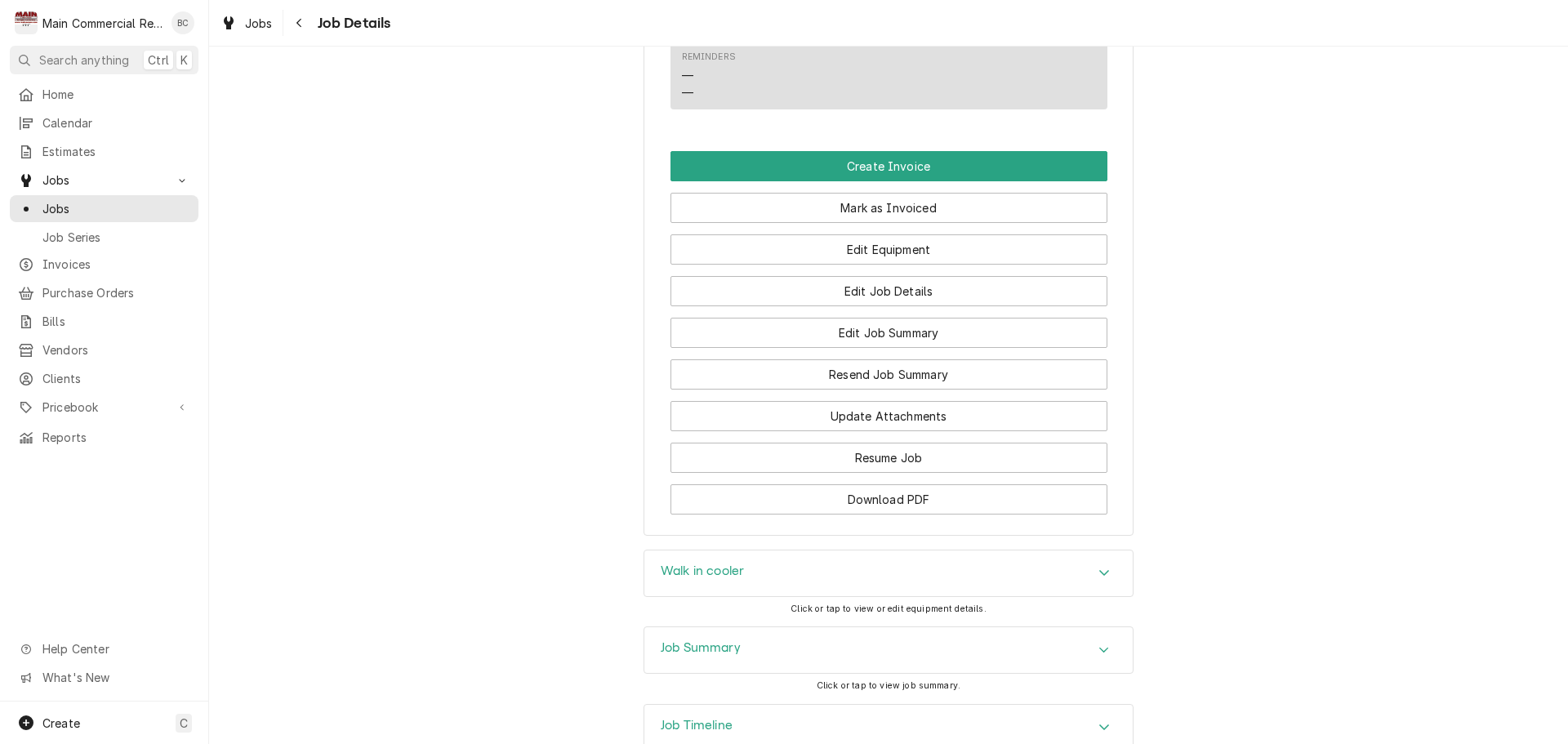
click at [1058, 550] on div "Walk in cooler" at bounding box center [888, 573] width 488 height 46
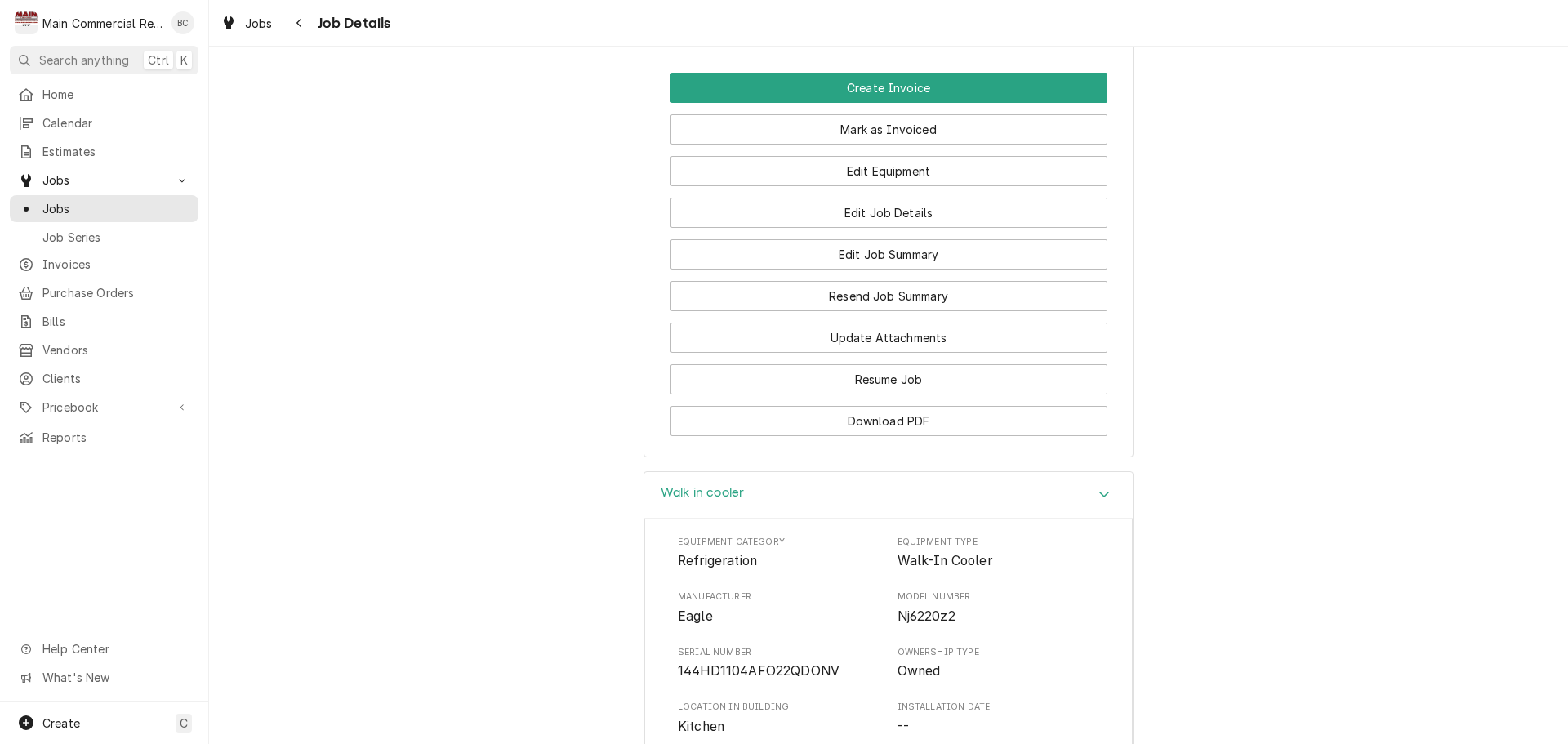
scroll to position [1801, 0]
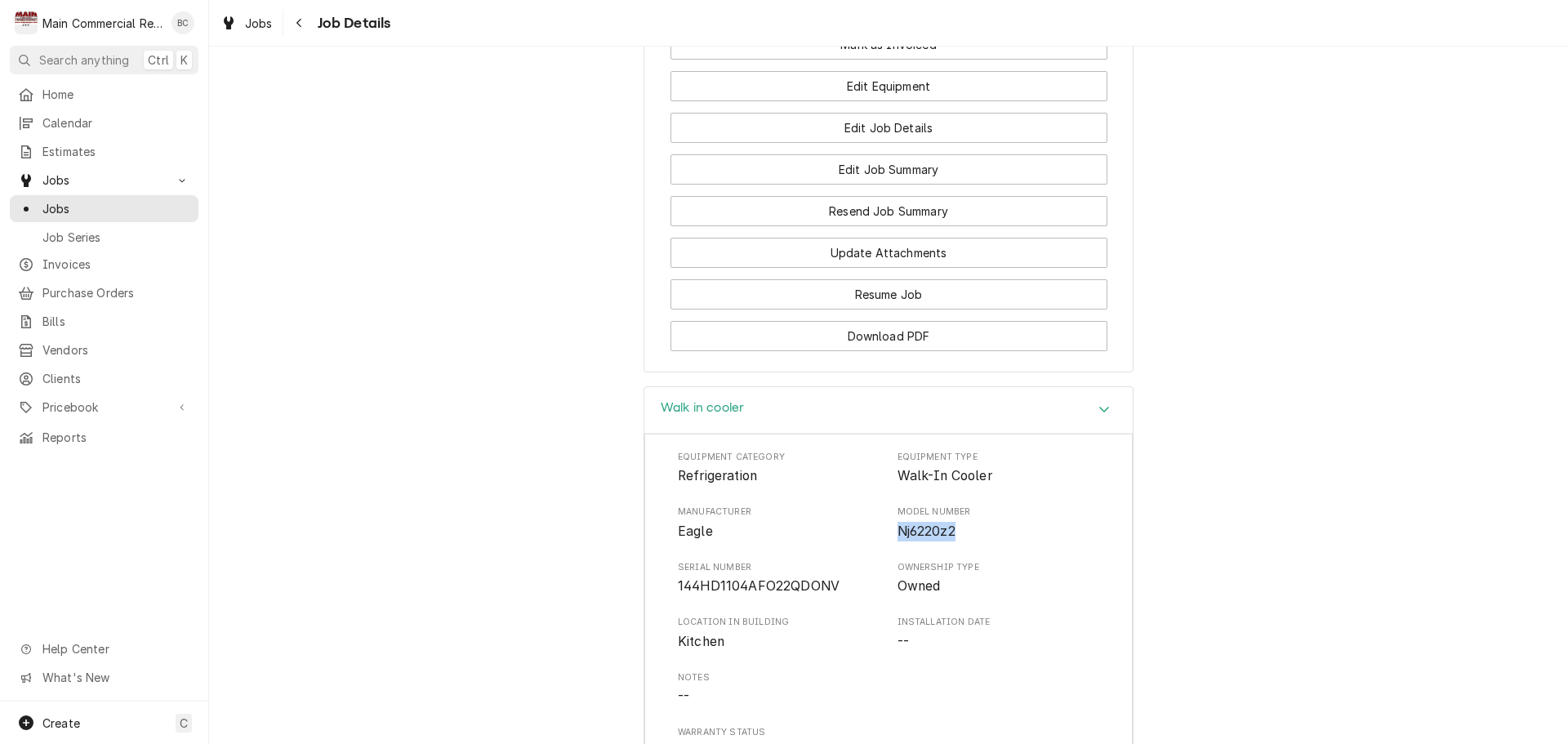
drag, startPoint x: 892, startPoint y: 418, endPoint x: 950, endPoint y: 415, distance: 58.1
click at [950, 523] on span "Nj6220z2" at bounding box center [925, 531] width 58 height 16
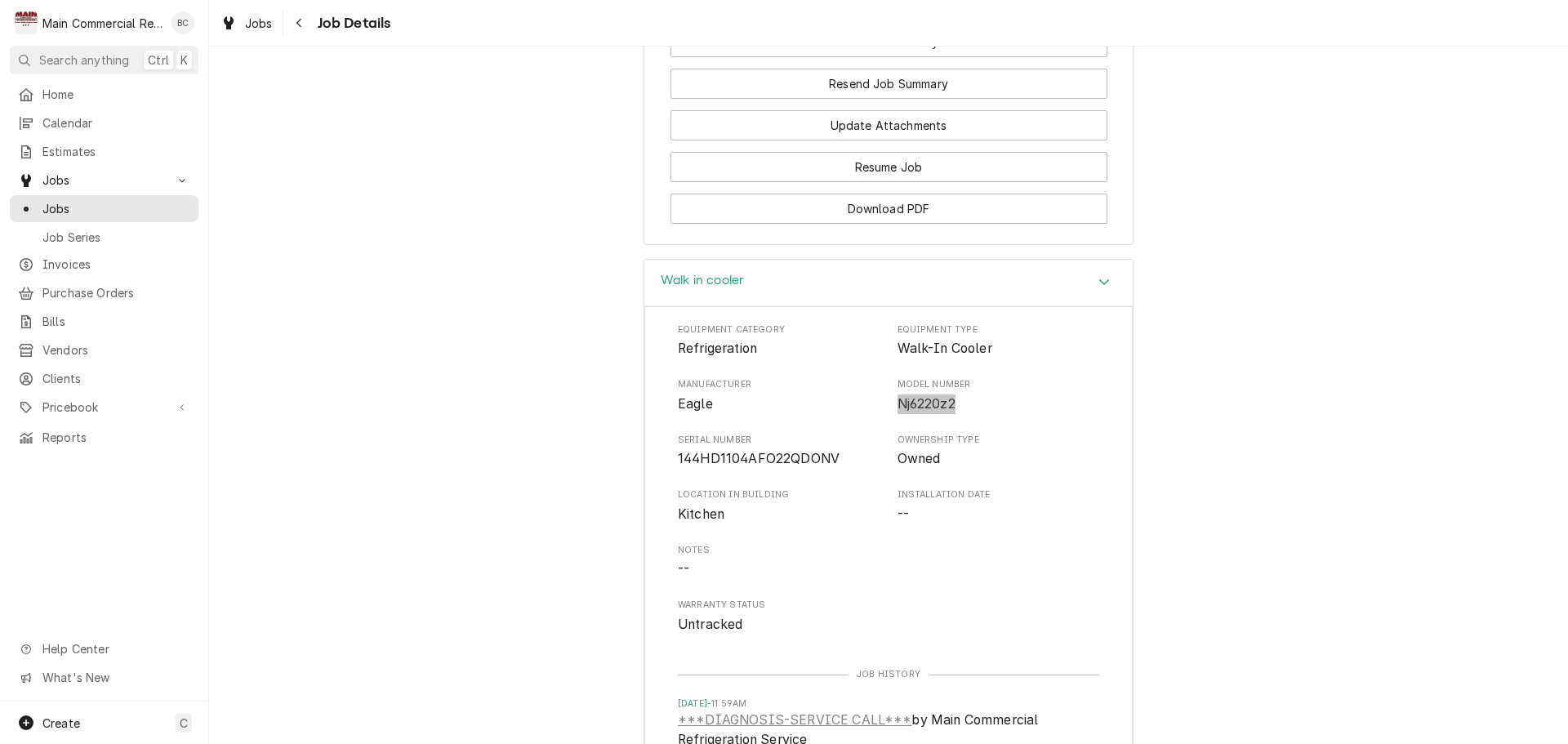
scroll to position [2146, 0]
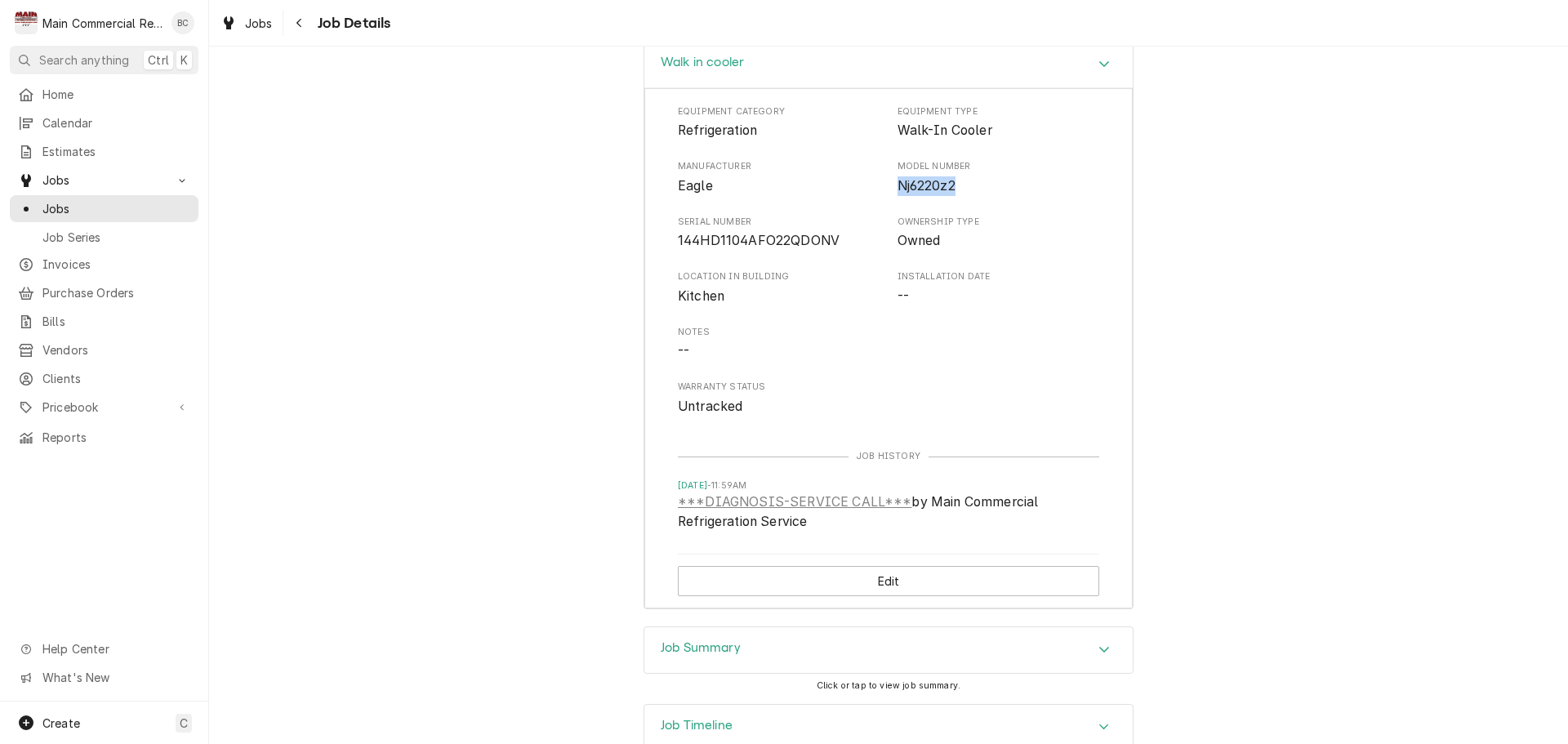
click at [1098, 642] on icon "Accordion Header" at bounding box center [1104, 649] width 11 height 13
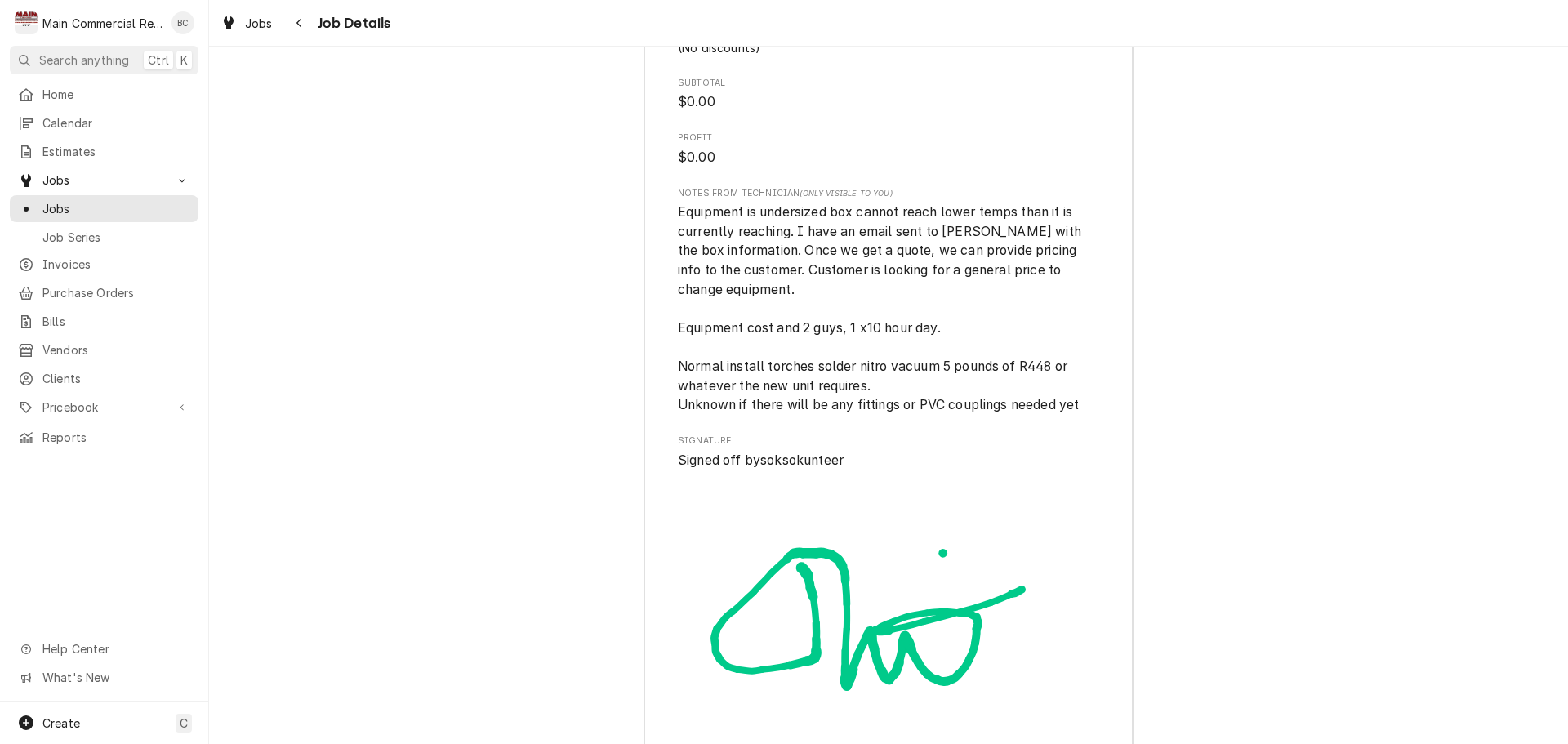
scroll to position [4567, 0]
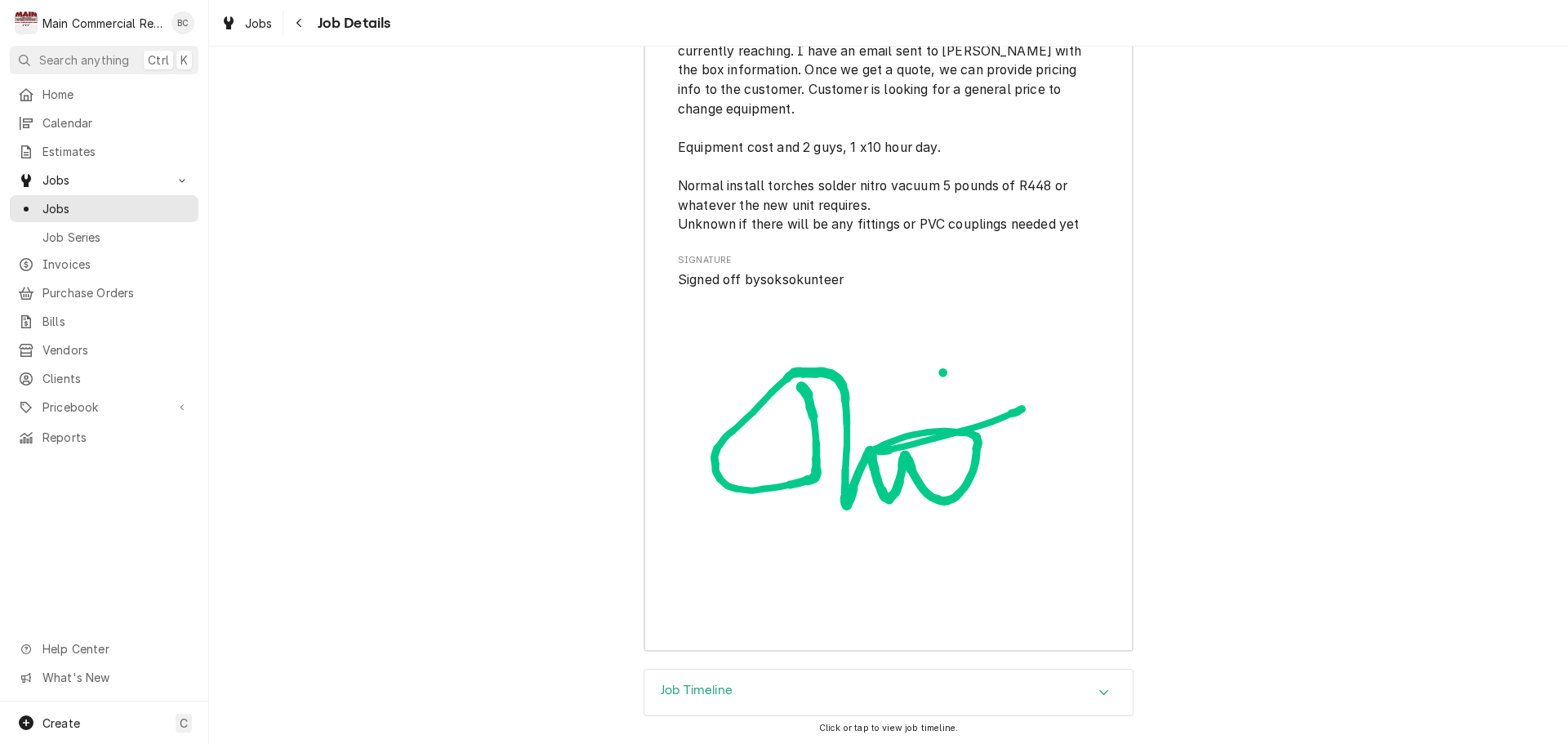
click at [1091, 670] on div "Job Timeline" at bounding box center [888, 693] width 488 height 46
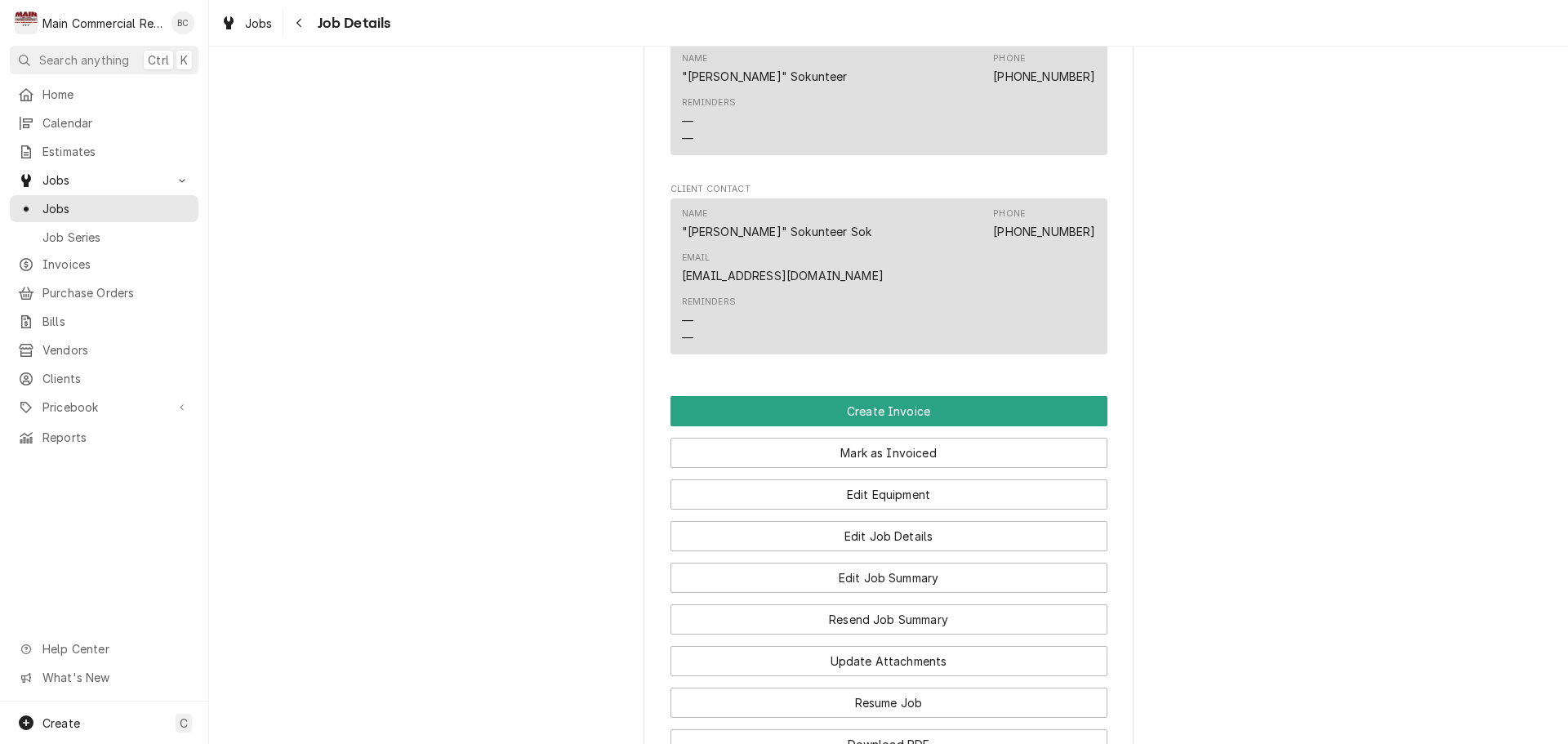
scroll to position [1638, 0]
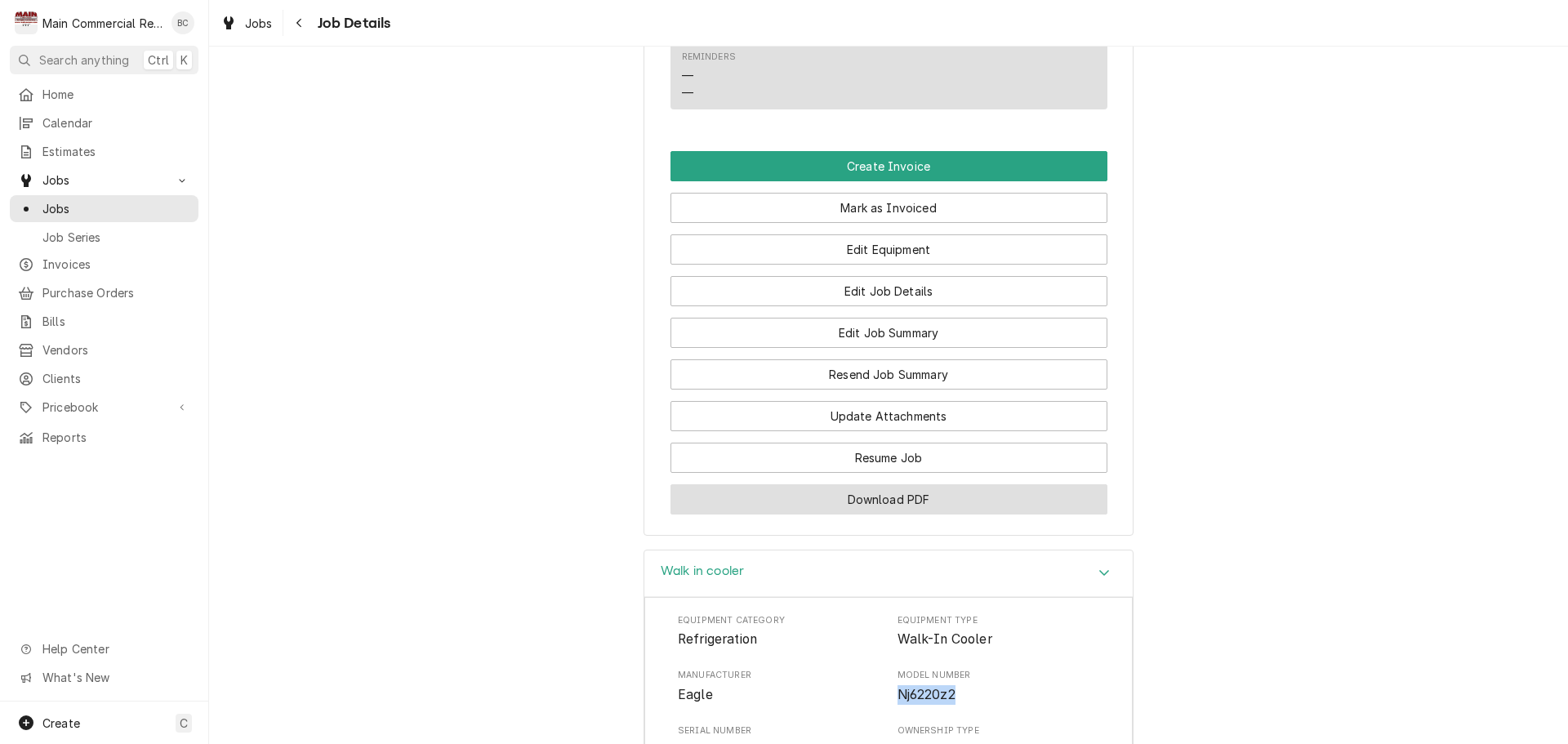
click at [882, 484] on button "Download PDF" at bounding box center [888, 499] width 437 height 30
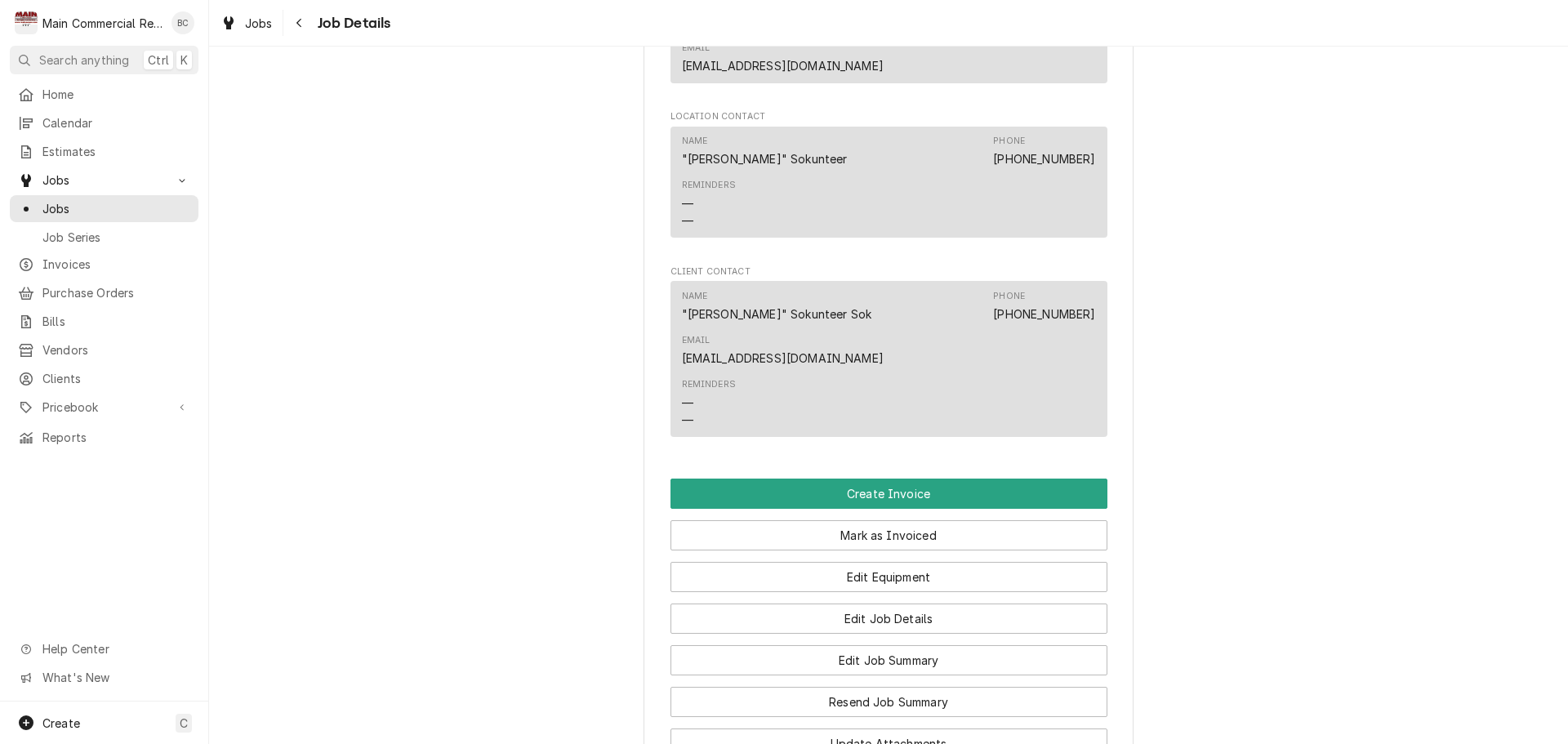
scroll to position [1311, 0]
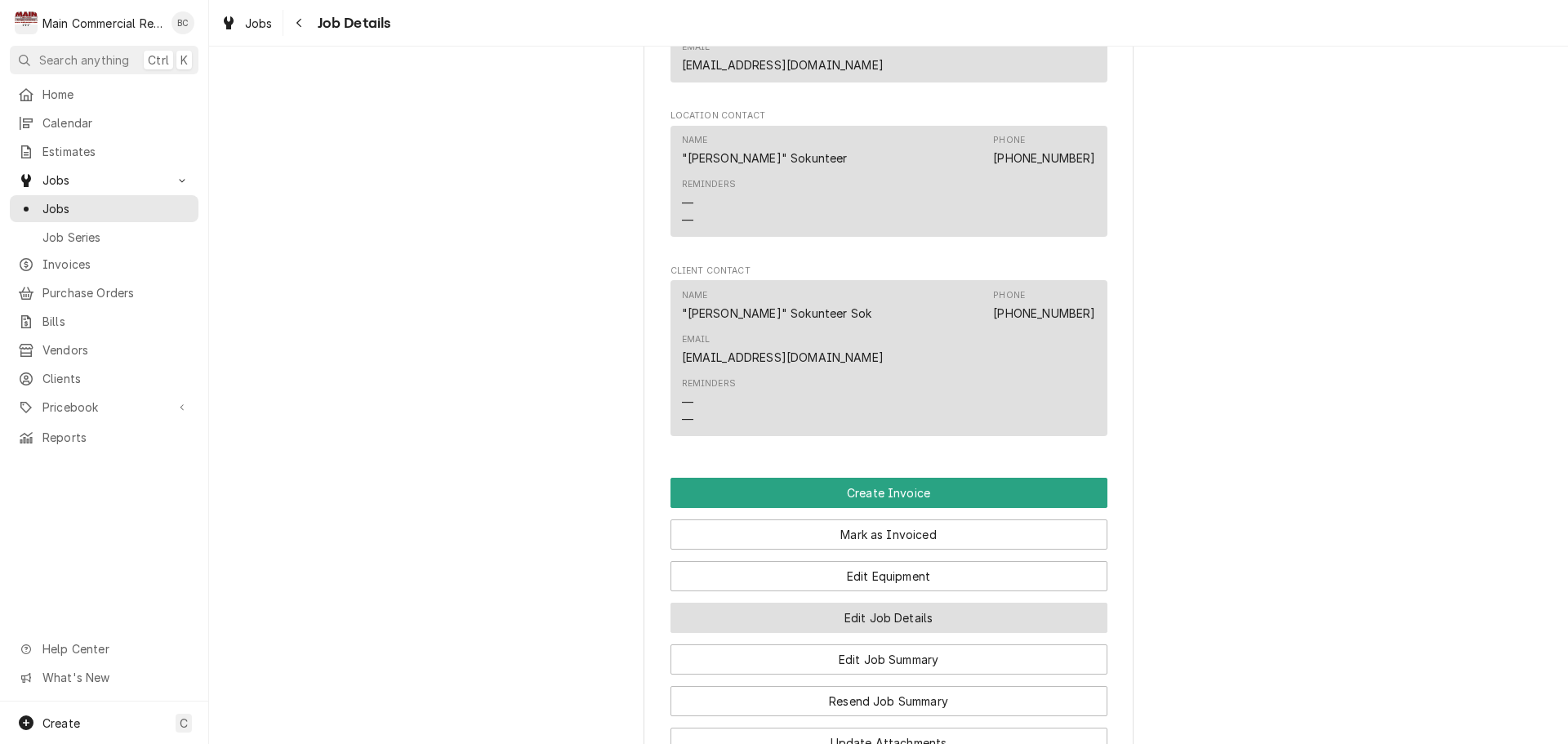
click at [878, 602] on button "Edit Job Details" at bounding box center [888, 617] width 437 height 30
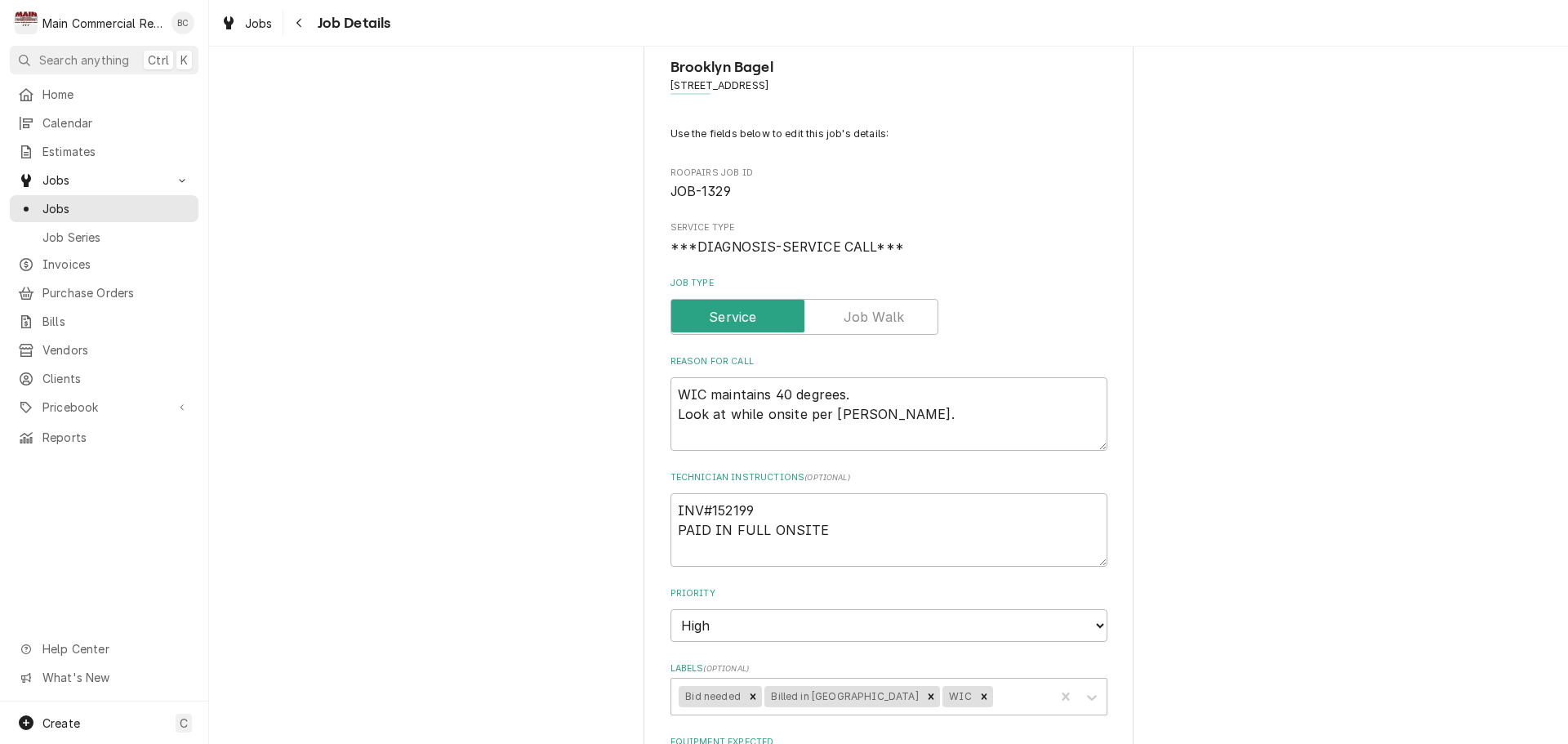
scroll to position [81, 0]
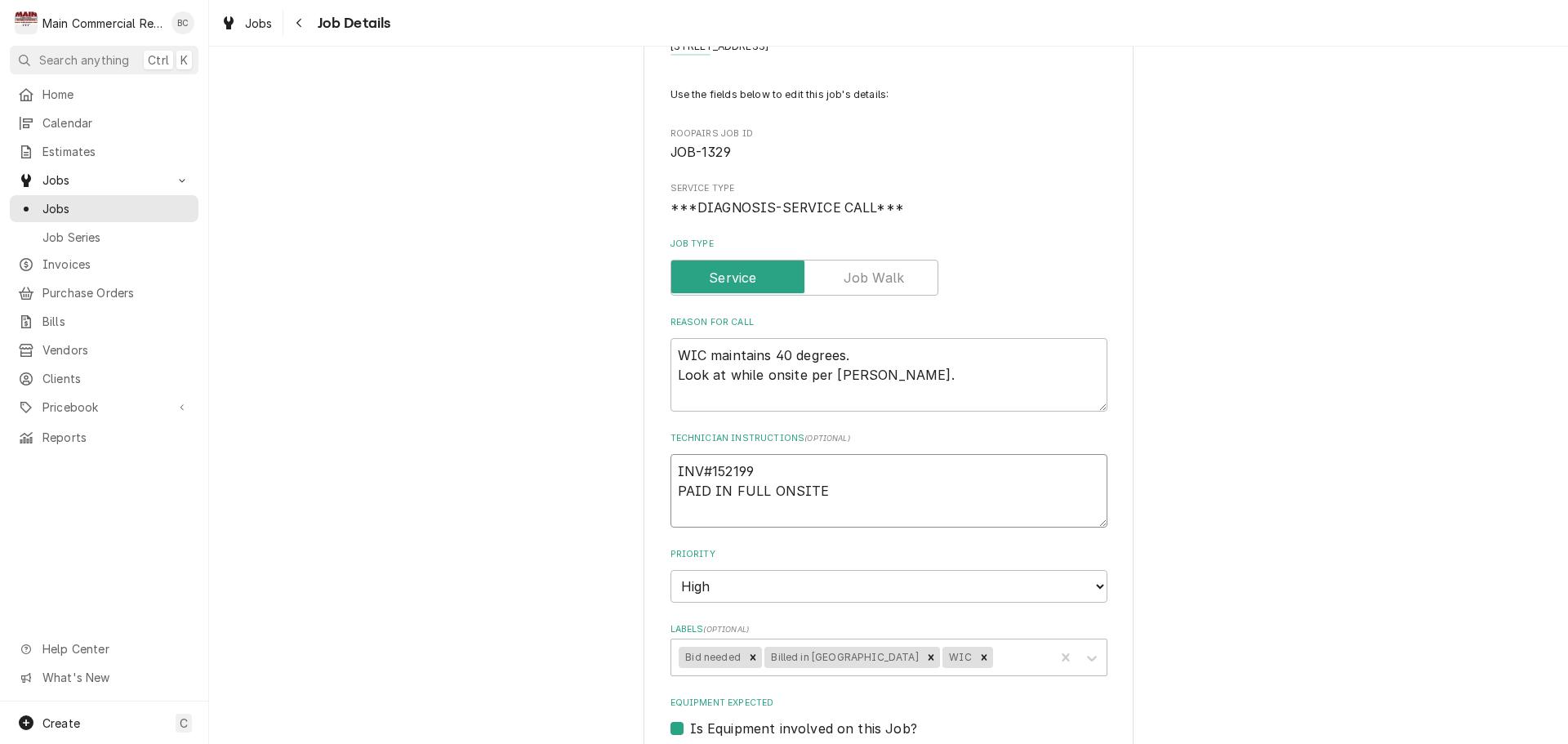
click at [838, 498] on textarea "INV#152199 PAID IN FULL ONSITE" at bounding box center [888, 491] width 437 height 73
type textarea "x"
type textarea "INV#152199 PAID IN FULL ONSITE"
type textarea "x"
type textarea "INV#152199 PAID IN FULL ONSITE E"
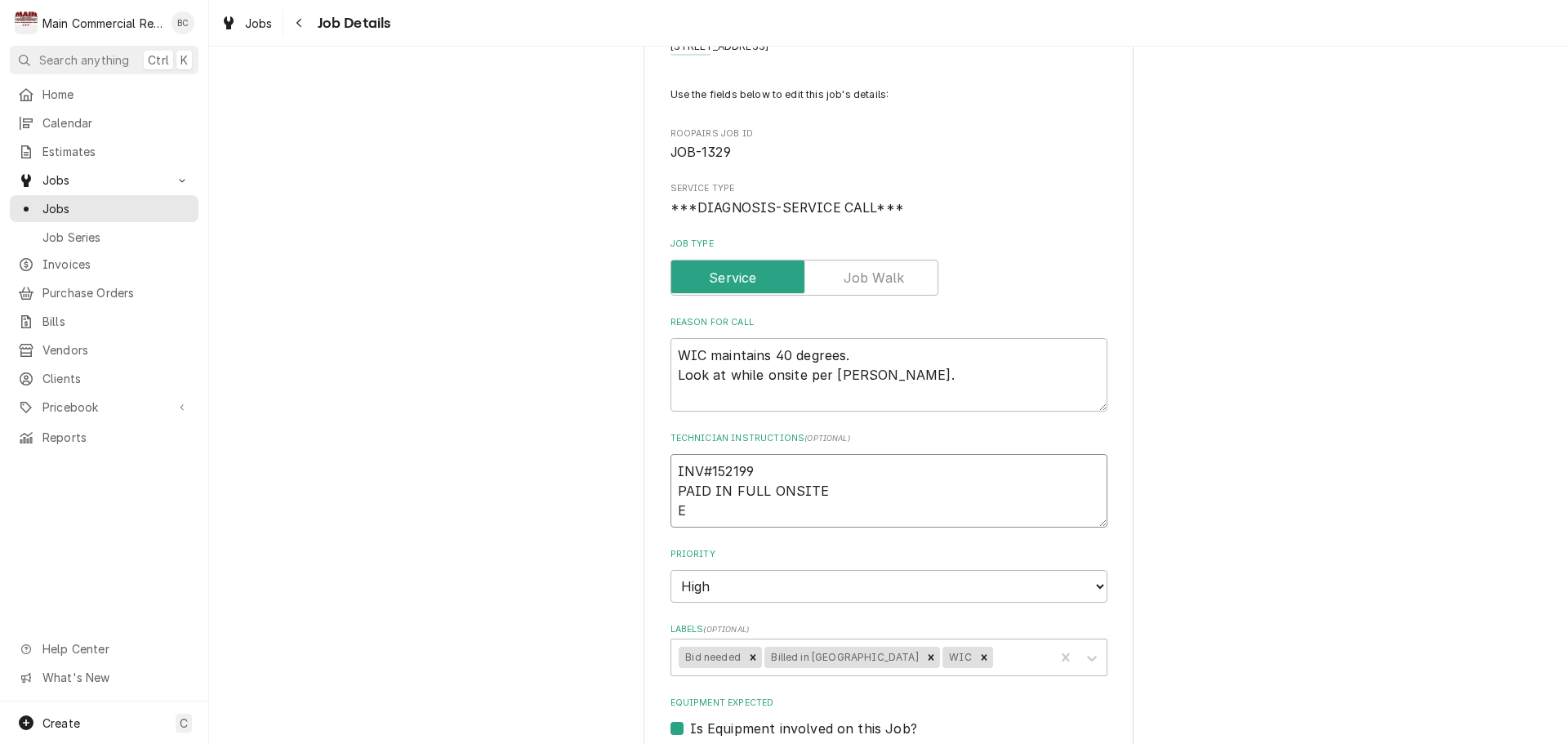
type textarea "x"
type textarea "INV#152199 PAID IN FULL ONSITE Es"
type textarea "x"
type textarea "INV#152199 PAID IN FULL ONSITE Est"
type textarea "x"
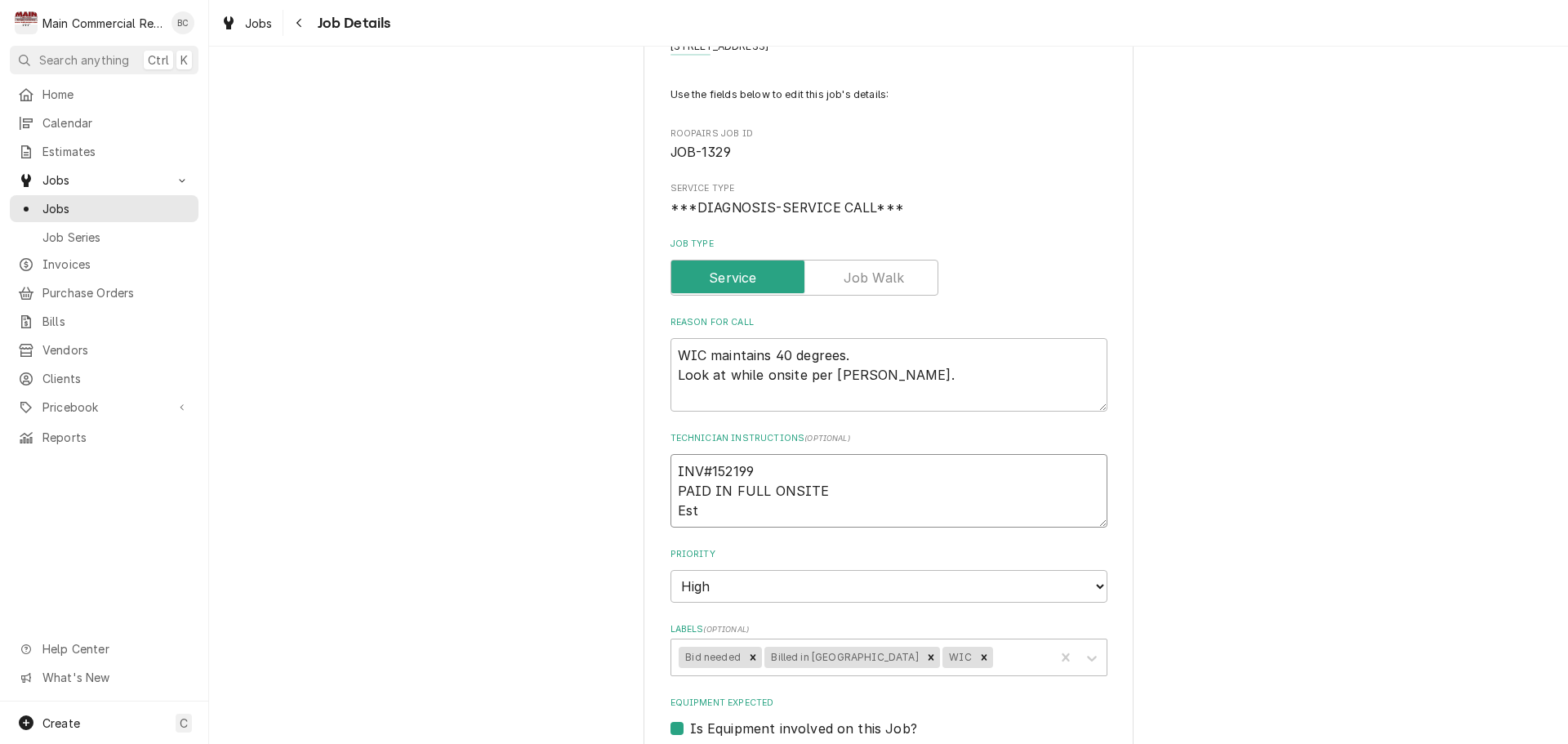
type textarea "INV#152199 PAID IN FULL ONSITE Esti"
type textarea "x"
type textarea "INV#152199 PAID IN FULL ONSITE Estim"
type textarea "x"
type textarea "INV#152199 PAID IN FULL ONSITE Estima"
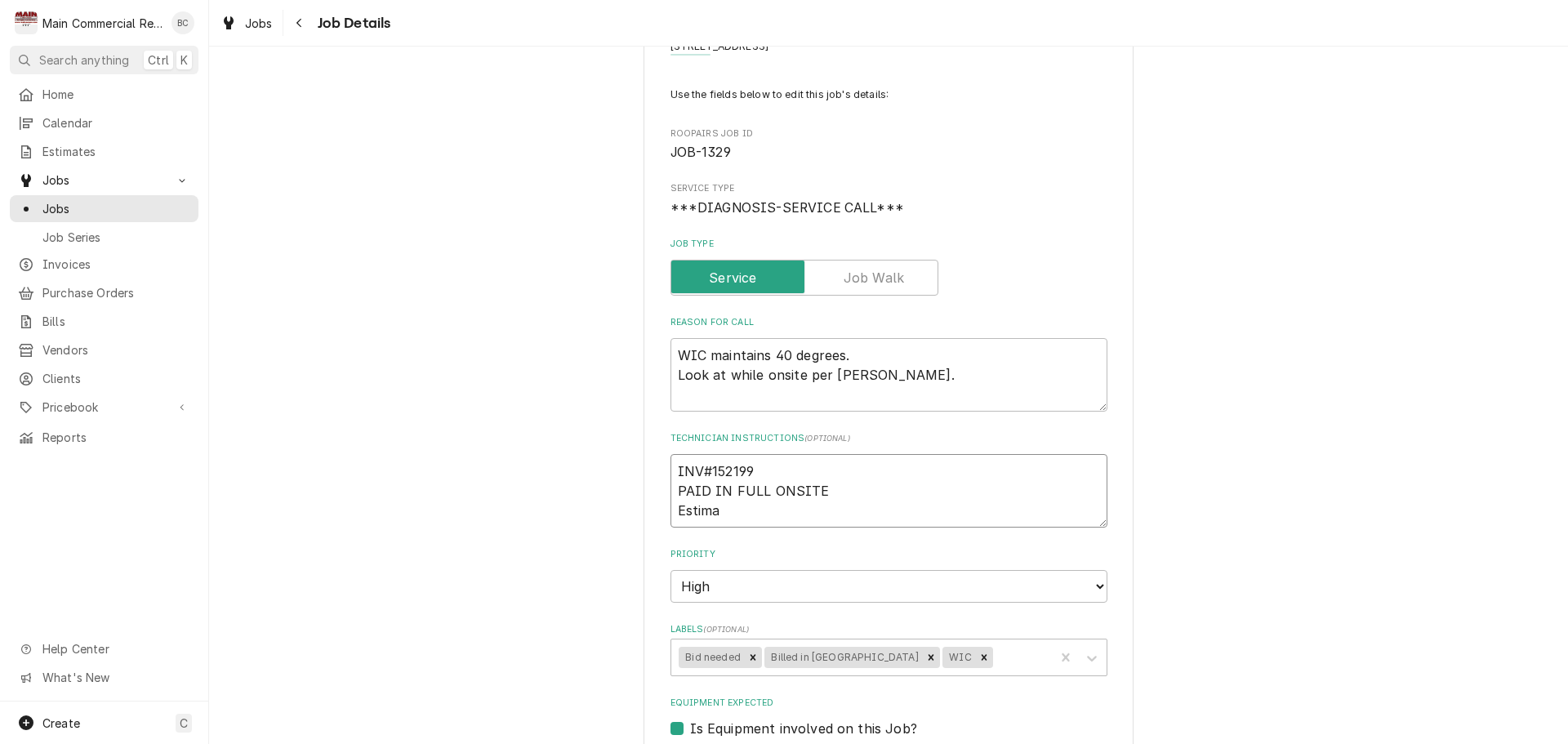
type textarea "x"
type textarea "INV#152199 PAID IN FULL ONSITE Estimate"
type textarea "x"
type textarea "INV#152199 PAID IN FULL ONSITE Estimate#"
type textarea "x"
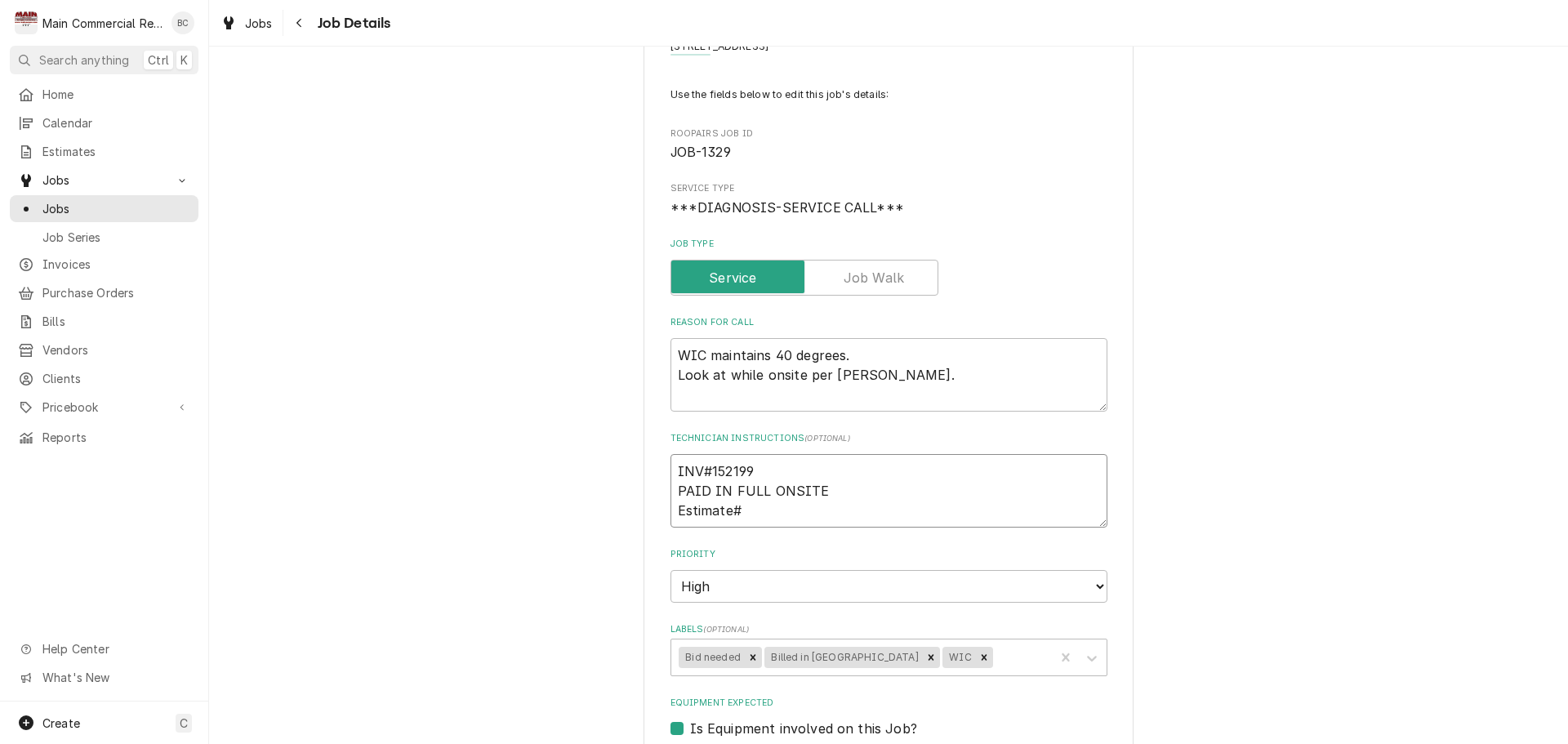
type textarea "INV#152199 PAID IN FULL ONSITE Estimate#Q"
type textarea "x"
type textarea "INV#152199 PAID IN FULL ONSITE Estimate#Q3"
type textarea "x"
type textarea "INV#152199 PAID IN FULL ONSITE Estimate#Q38"
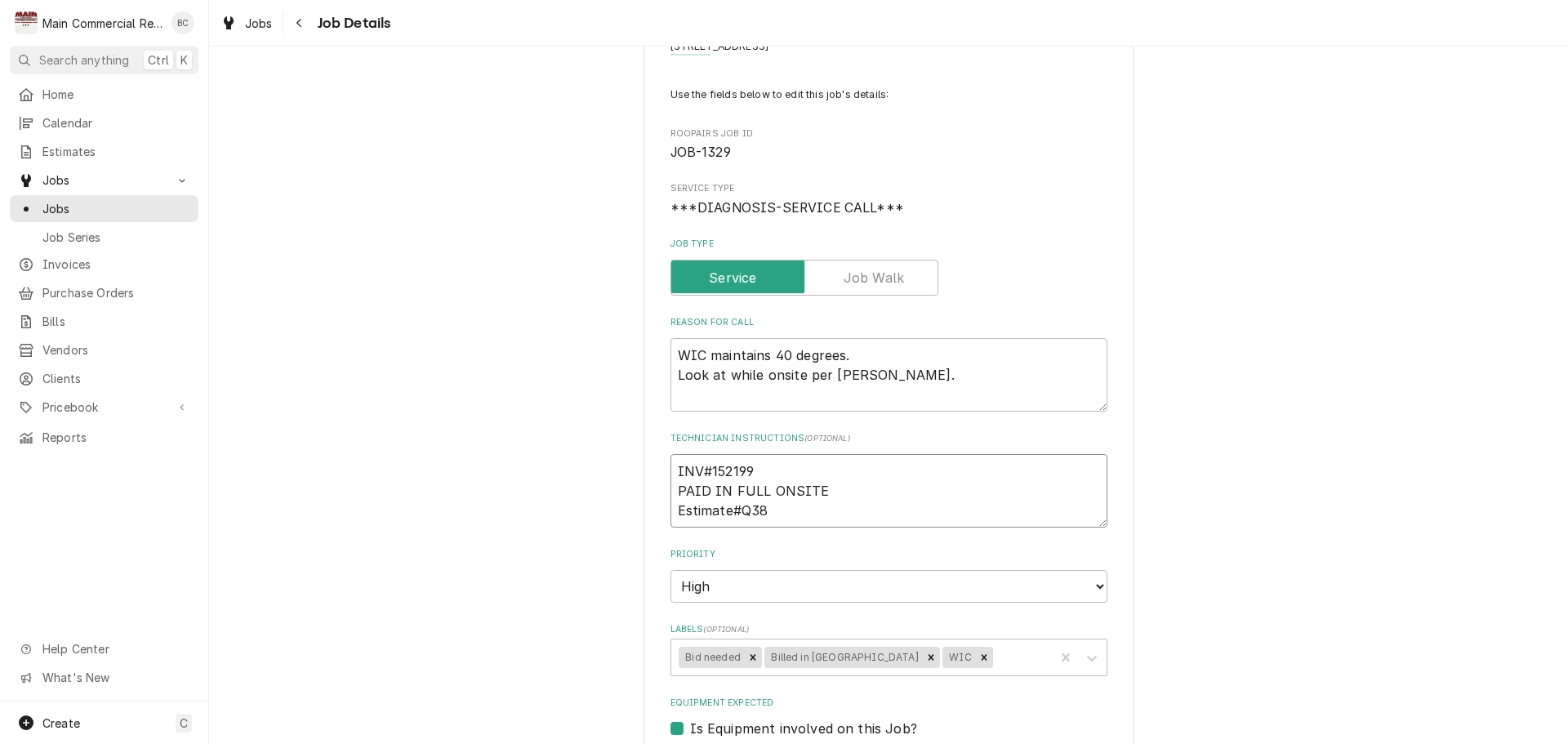
type textarea "x"
type textarea "INV#152199 PAID IN FULL ONSITE Estimate#Q381"
type textarea "x"
type textarea "INV#152199 PAID IN FULL ONSITE Estimate#Q3810"
type textarea "x"
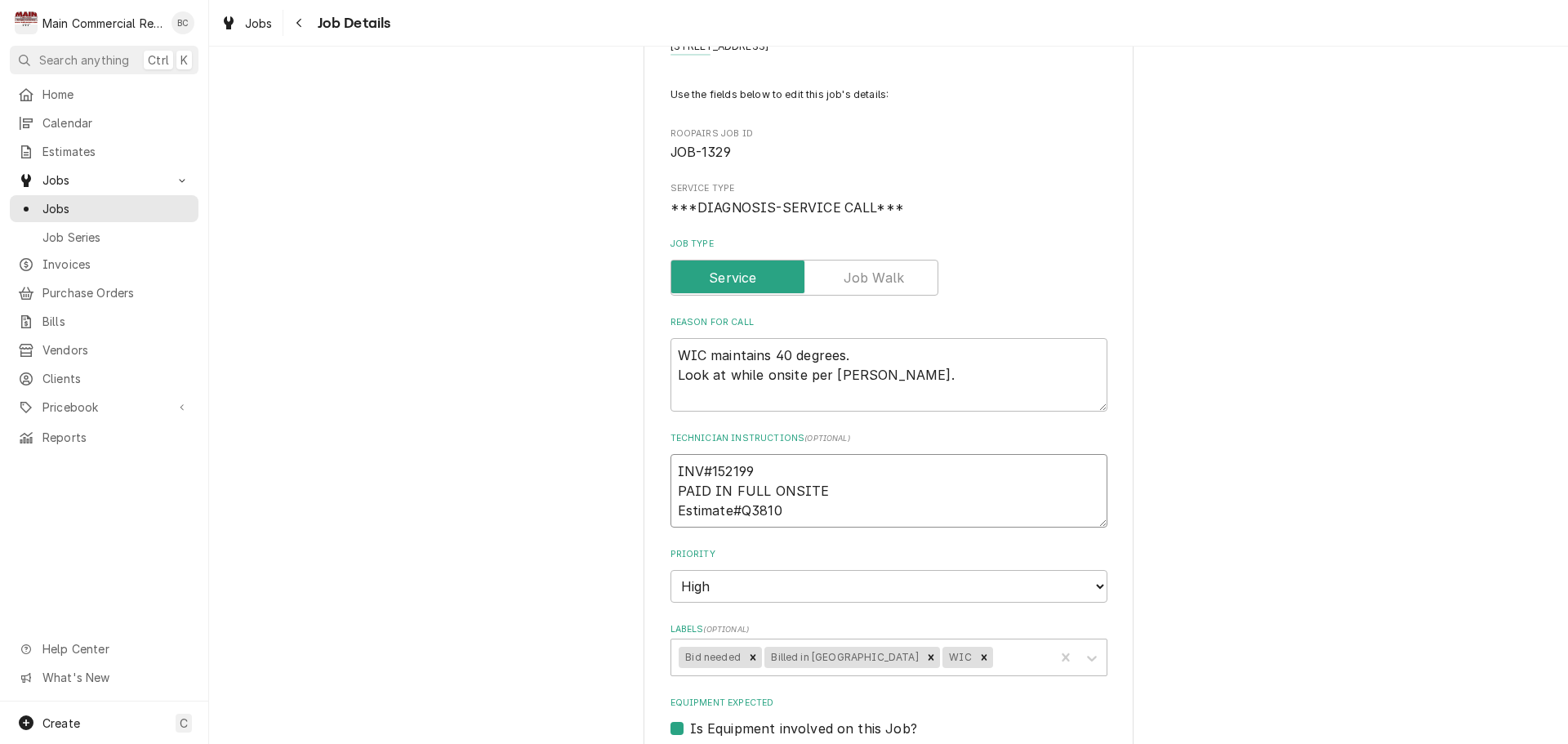
type textarea "INV#152199 PAID IN FULL ONSITE Estimate#Q3810"
type textarea "x"
type textarea "INV#152199 PAID IN FULL ONSITE Estimate#Q3810 c"
type textarea "x"
type textarea "INV#152199 PAID IN FULL ONSITE Estimate#Q3810 cr"
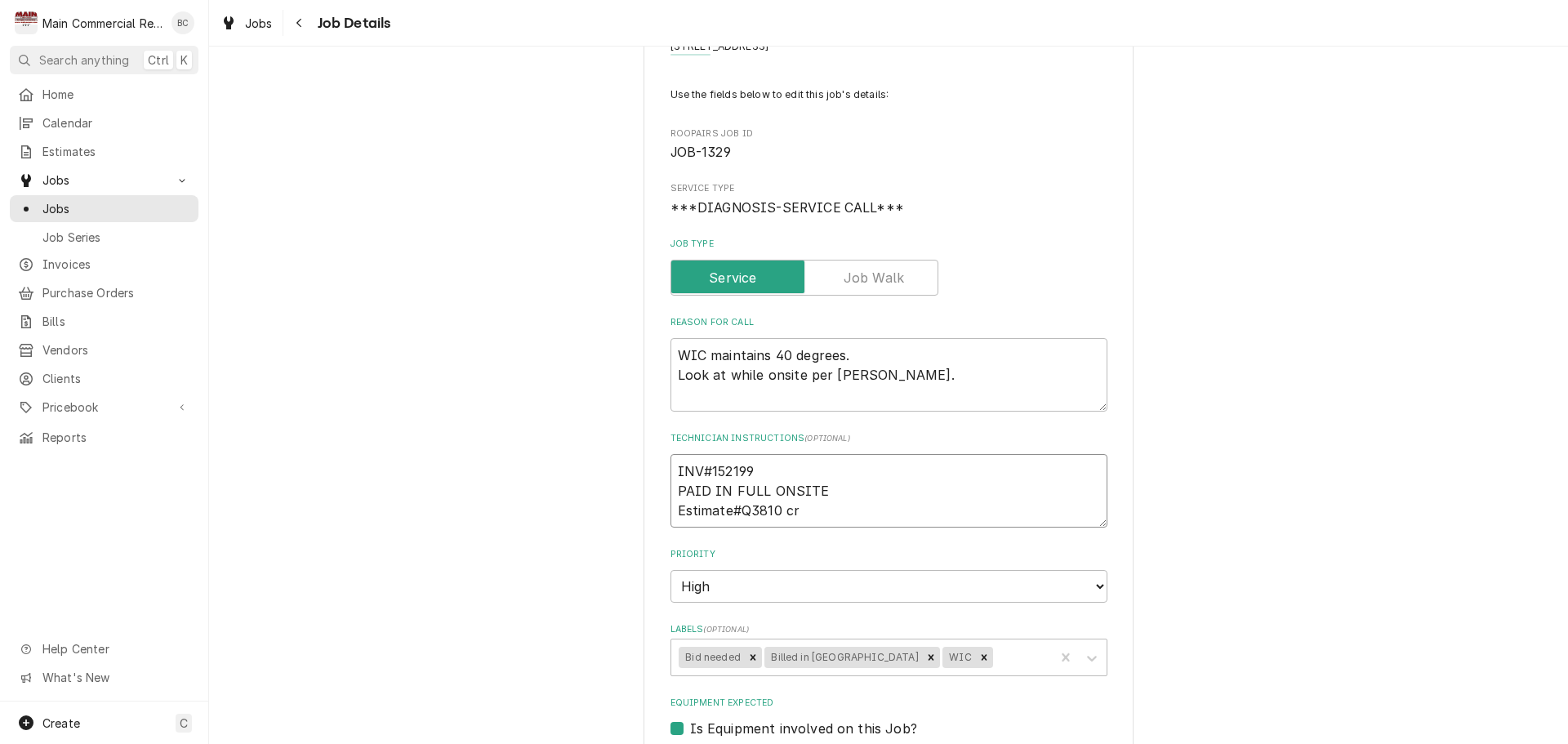
type textarea "x"
type textarea "INV#152199 PAID IN FULL ONSITE Estimate#Q3810 cre"
type textarea "x"
type textarea "INV#152199 PAID IN FULL ONSITE Estimate#Q3810 crea"
type textarea "x"
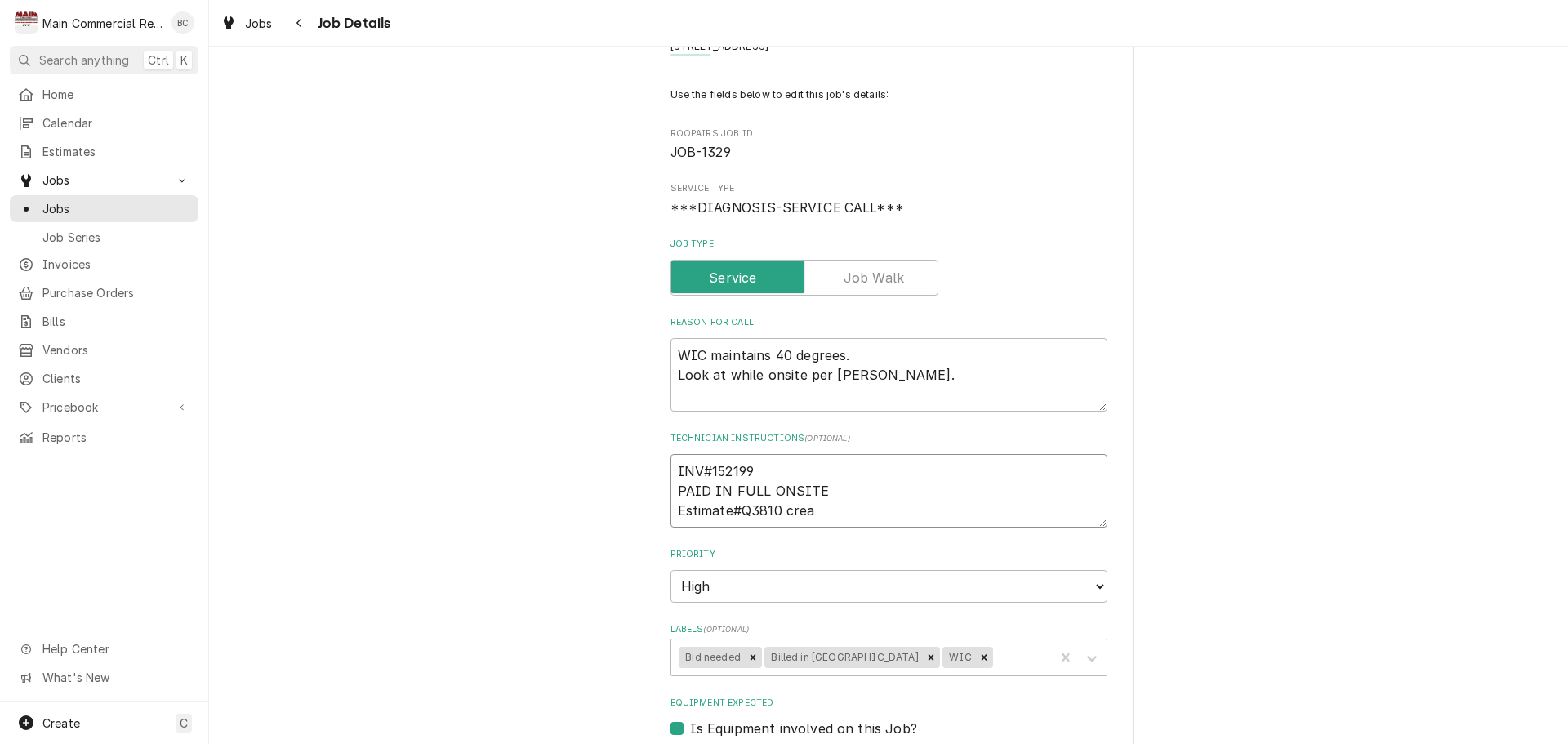
type textarea "INV#152199 PAID IN FULL ONSITE Estimate#Q3810 creat"
type textarea "x"
type textarea "INV#152199 PAID IN FULL ONSITE Estimate#Q3810 create"
type textarea "x"
type textarea "INV#152199 PAID IN FULL ONSITE Estimate#Q3810 created"
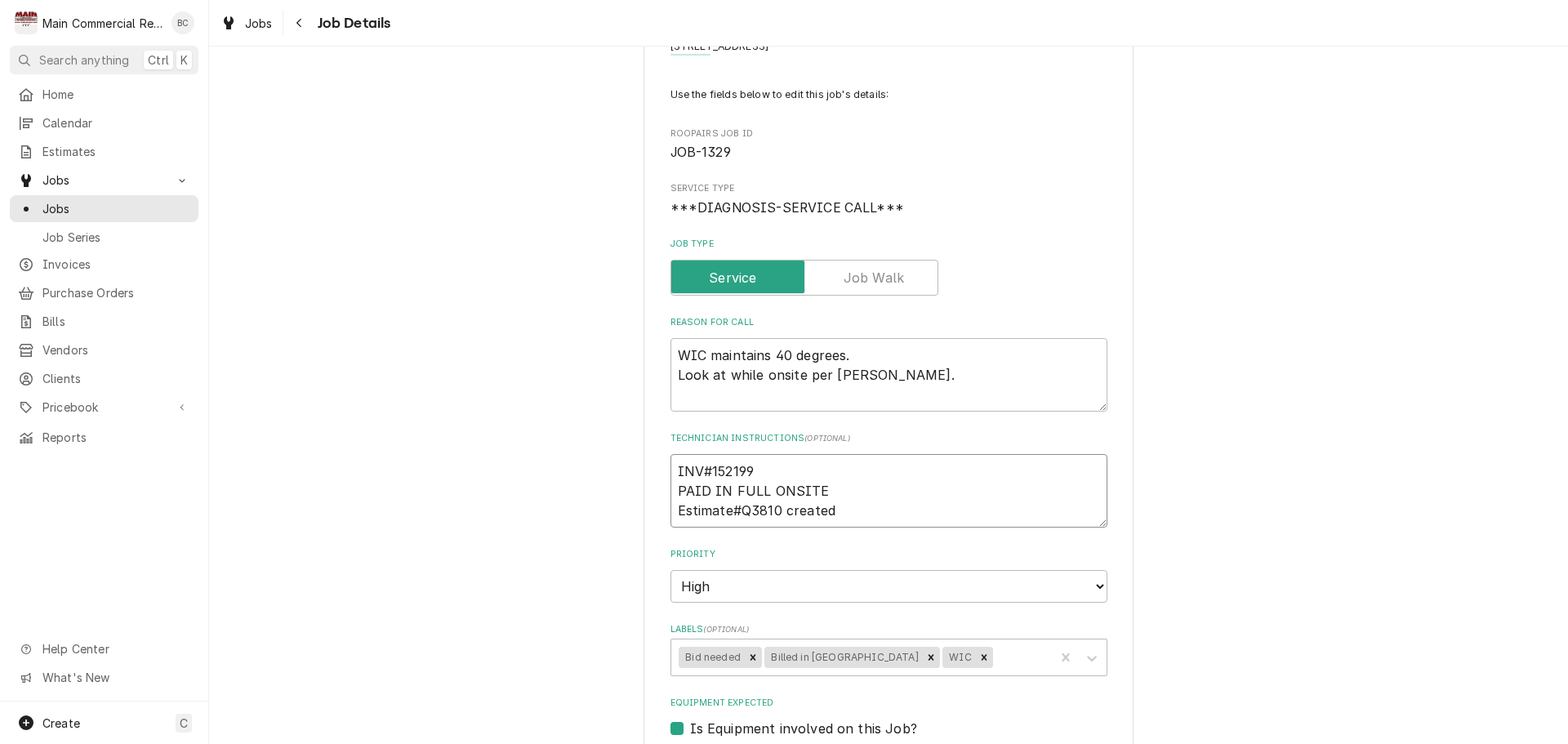
type textarea "x"
type textarea "INV#152199 PAID IN FULL ONSITE Estimate#Q3810 created i"
type textarea "x"
type textarea "INV#152199 PAID IN FULL ONSITE Estimate#Q3810 created in"
type textarea "x"
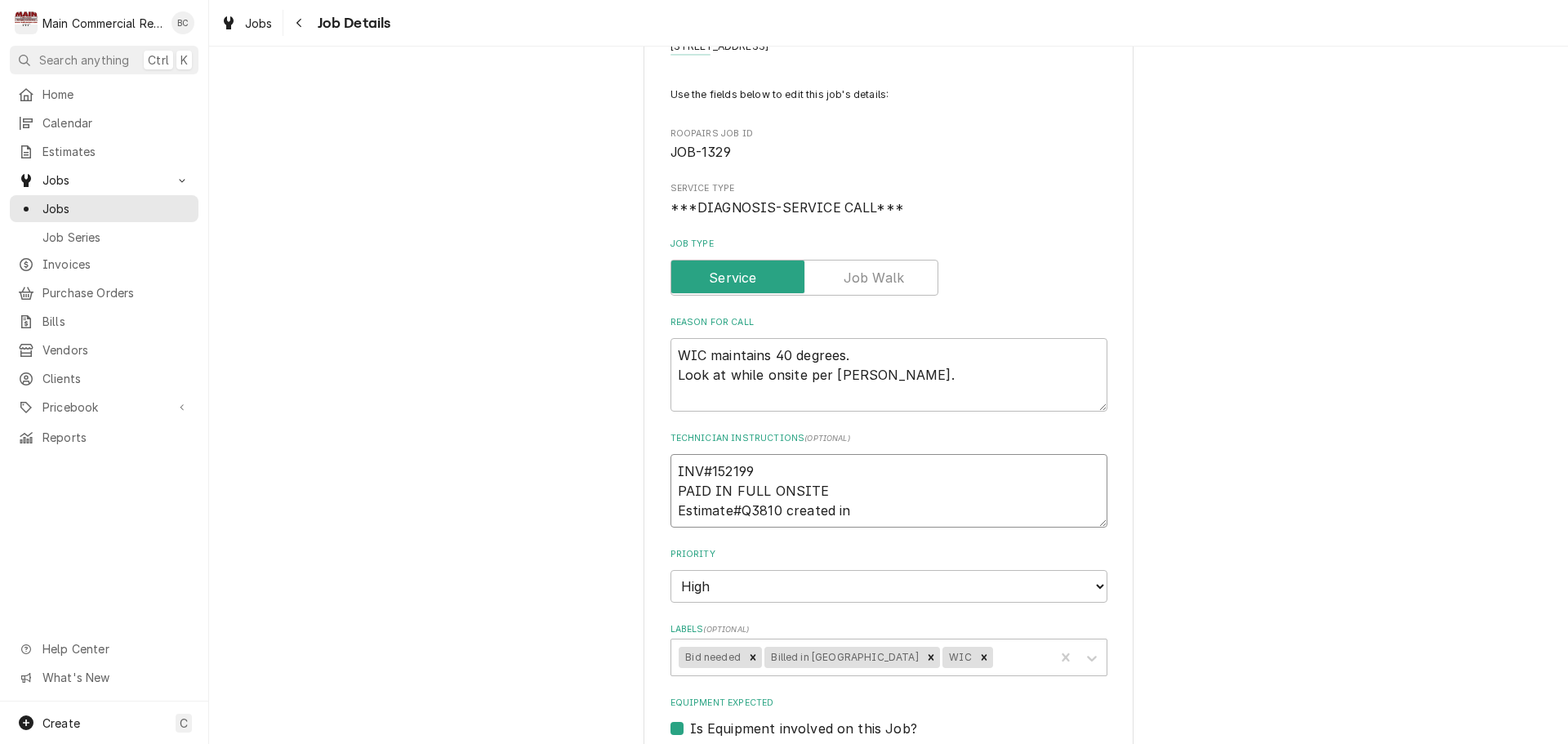
type textarea "INV#152199 PAID IN FULL ONSITE Estimate#Q3810 created in Q"
type textarea "x"
type textarea "INV#152199 PAID IN FULL ONSITE Estimate#Q3810 created in QB"
type textarea "x"
type textarea "INV#152199 PAID IN FULL ONSITE Estimate#Q3810 created in QBO"
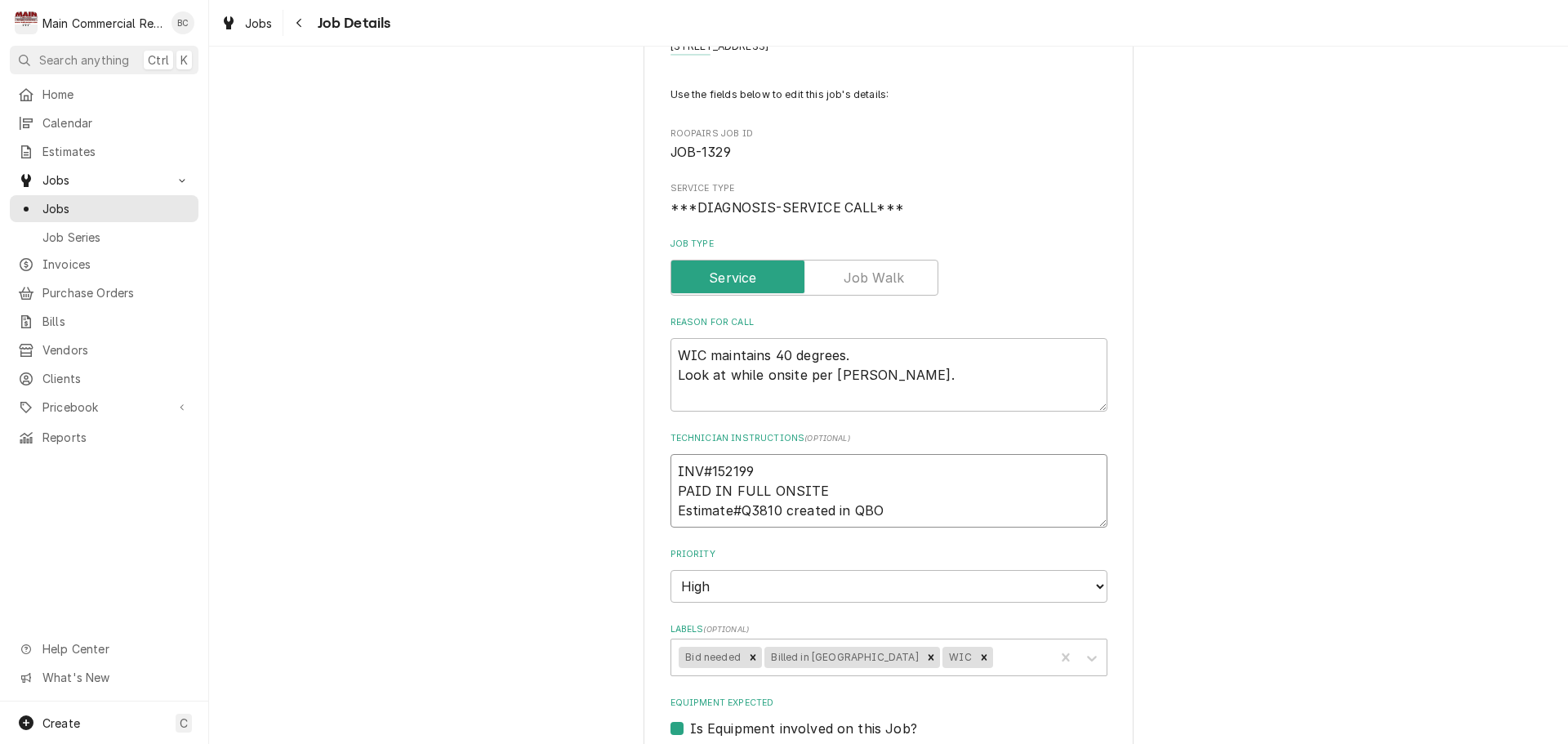
type textarea "x"
type textarea "INV#152199 PAID IN FULL ONSITE Estimate#Q3810 created in QBO"
type textarea "x"
type textarea "INV#152199 PAID IN FULL ONSITE Estimate#Q3810 created in QBO f"
type textarea "x"
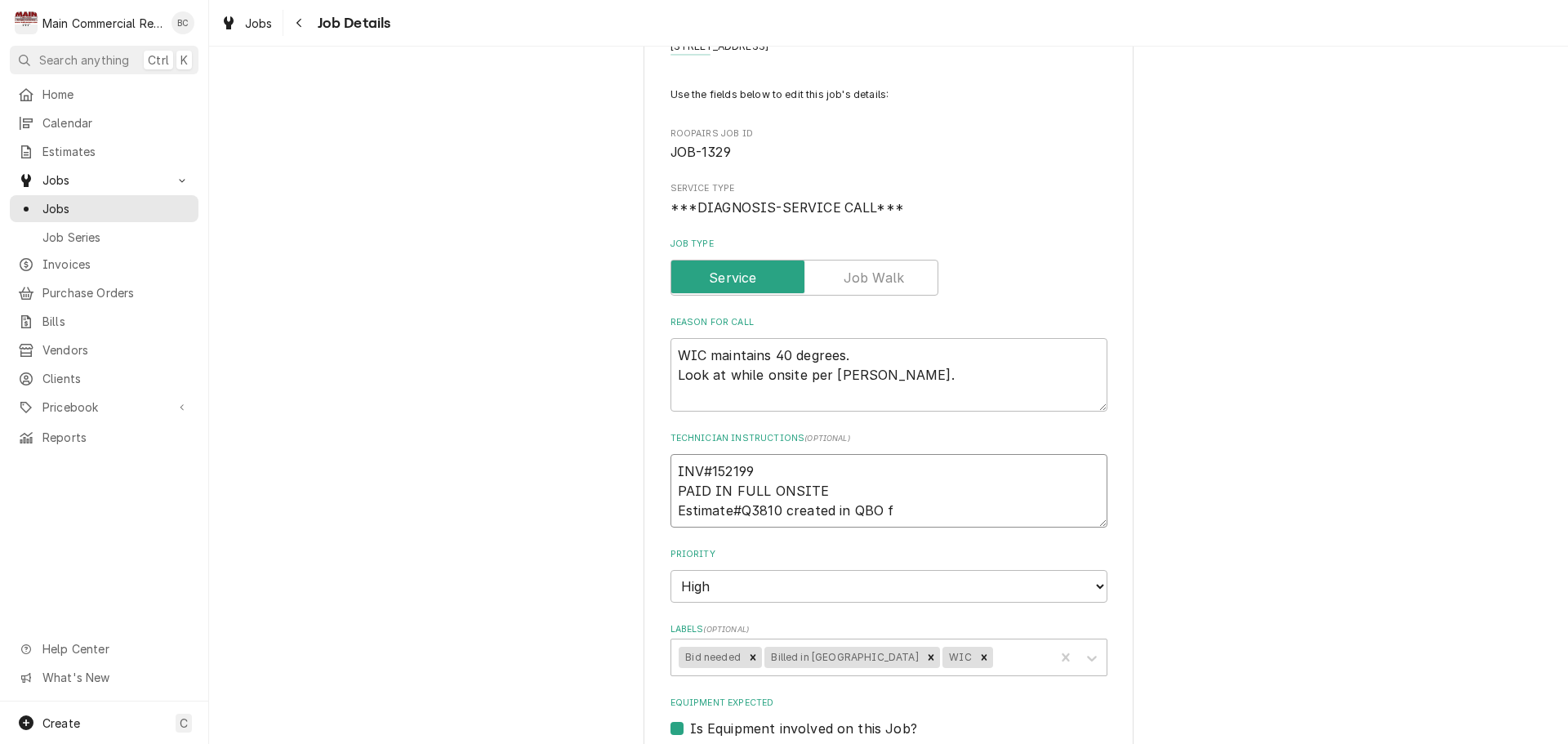
type textarea "INV#152199 PAID IN FULL ONSITE Estimate#Q3810 created in QBO fo"
type textarea "x"
type textarea "INV#152199 PAID IN FULL ONSITE Estimate#Q3810 created in QBO for"
type textarea "x"
type textarea "INV#152199 PAID IN FULL ONSITE Estimate#Q3810 created in QBO for"
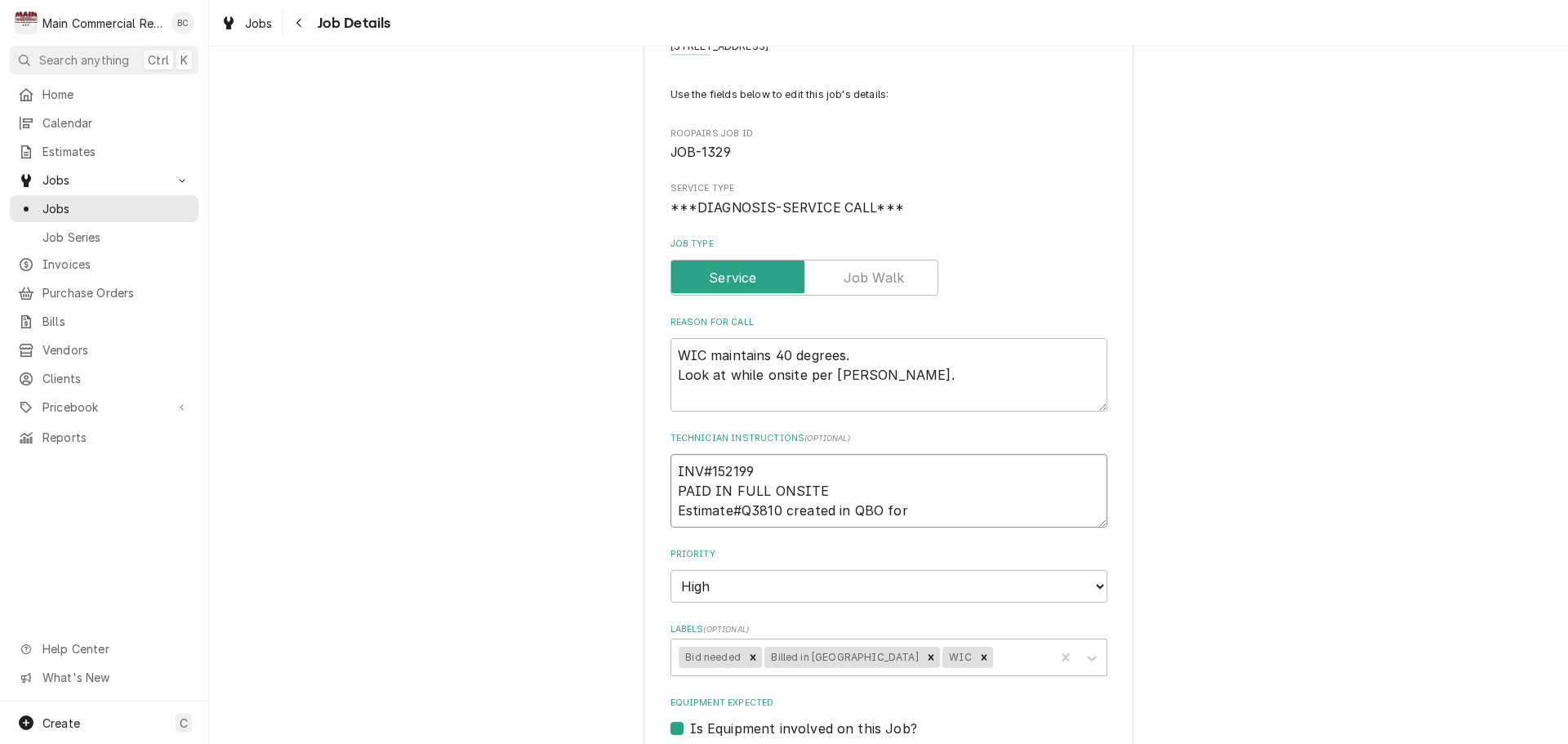
type textarea "x"
type textarea "INV#152199 PAID IN FULL ONSITE Estimate#Q3810 created in QBO for Eq"
type textarea "x"
type textarea "INV#152199 PAID IN FULL ONSITE Estimate#Q3810 created in QBO for Equ"
type textarea "x"
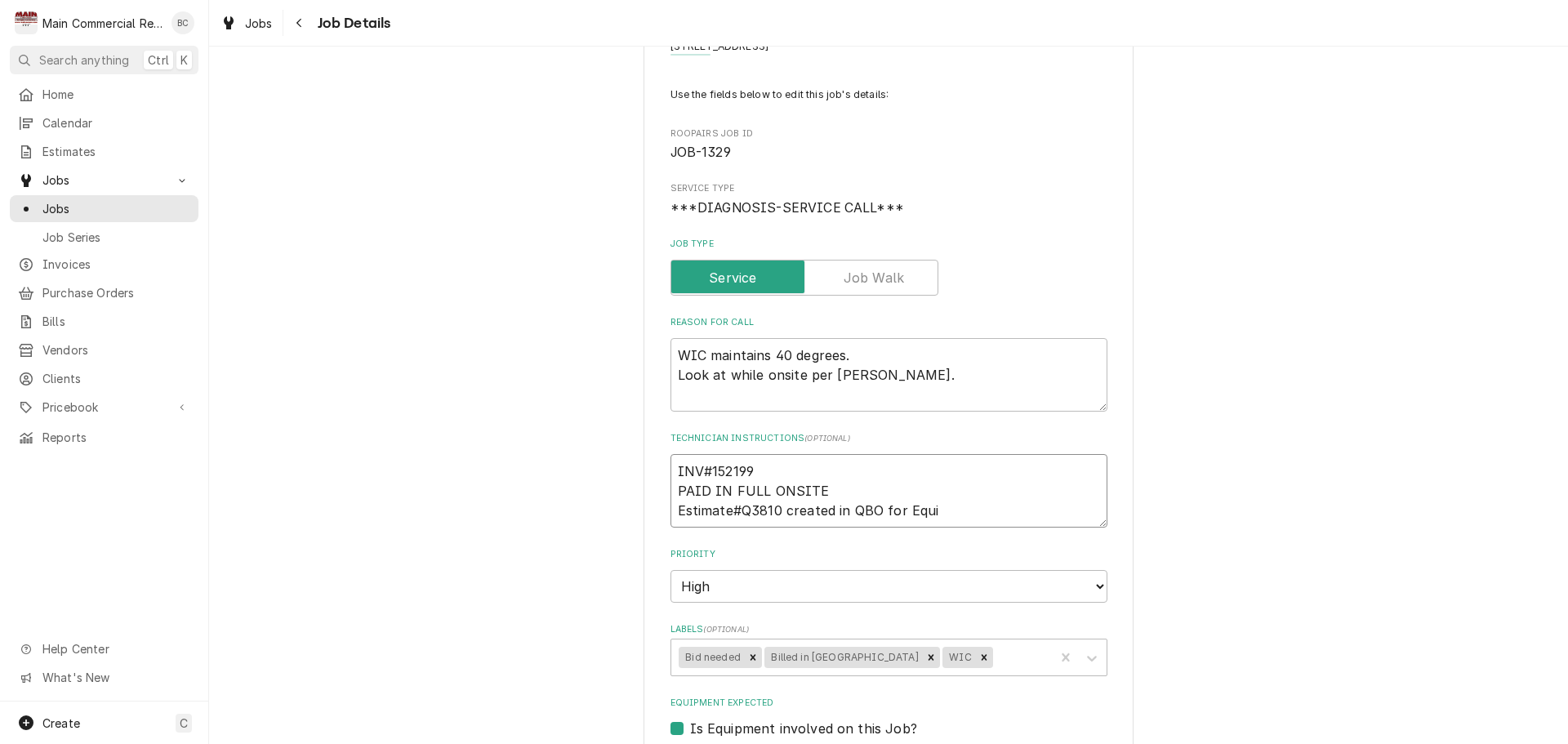
type textarea "INV#152199 PAID IN FULL ONSITE Estimate#Q3810 created in QBO for Equip"
type textarea "x"
type textarea "INV#152199 PAID IN FULL ONSITE Estimate#Q3810 created in QBO for Equipm"
type textarea "x"
type textarea "INV#152199 PAID IN FULL ONSITE Estimate#Q3810 created in QBO for Equipme"
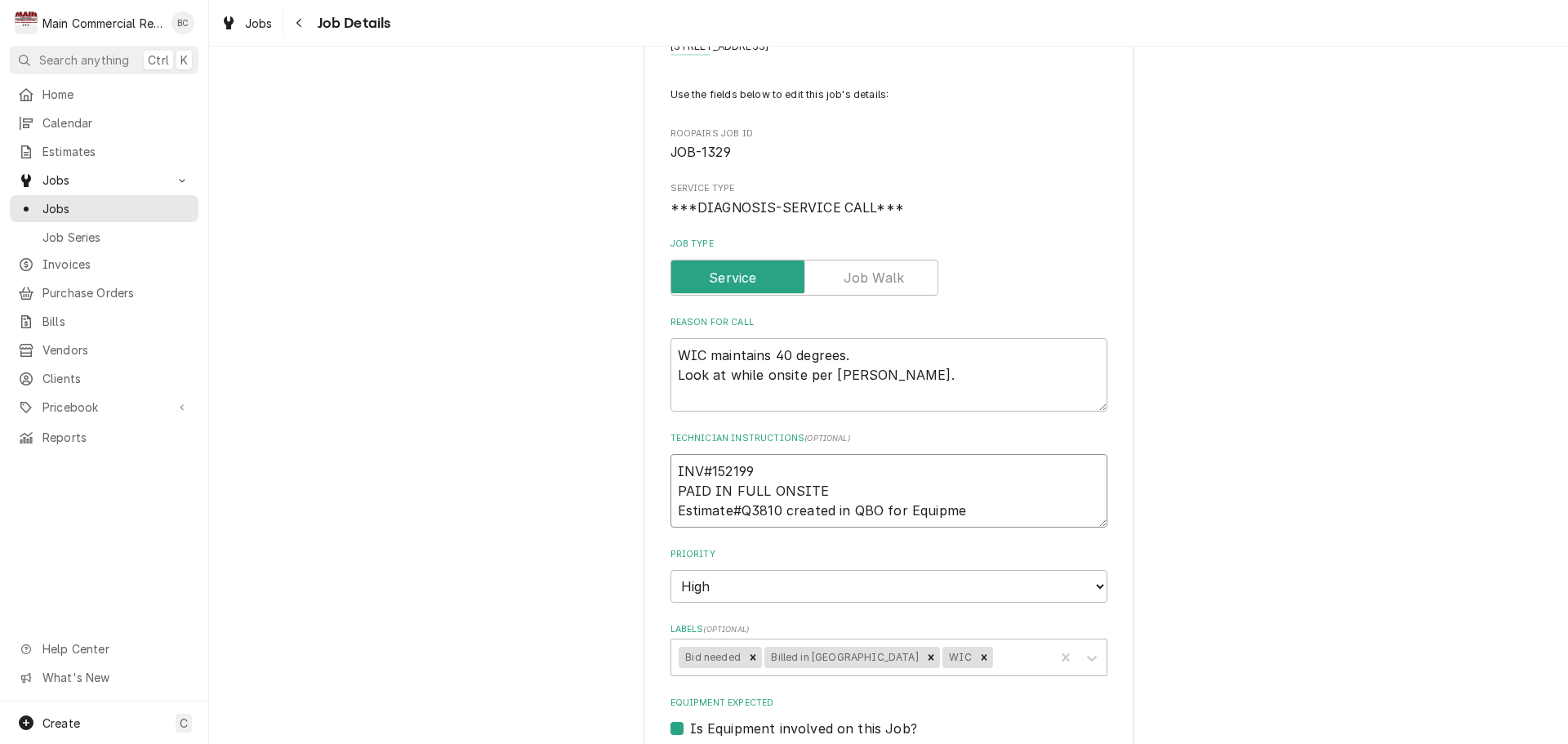
type textarea "x"
type textarea "INV#152199 PAID IN FULL ONSITE Estimate#Q3810 created in QBO for Equipmen"
type textarea "x"
type textarea "INV#152199 PAID IN FULL ONSITE Estimate#Q3810 created in QBO for Equipment"
type textarea "x"
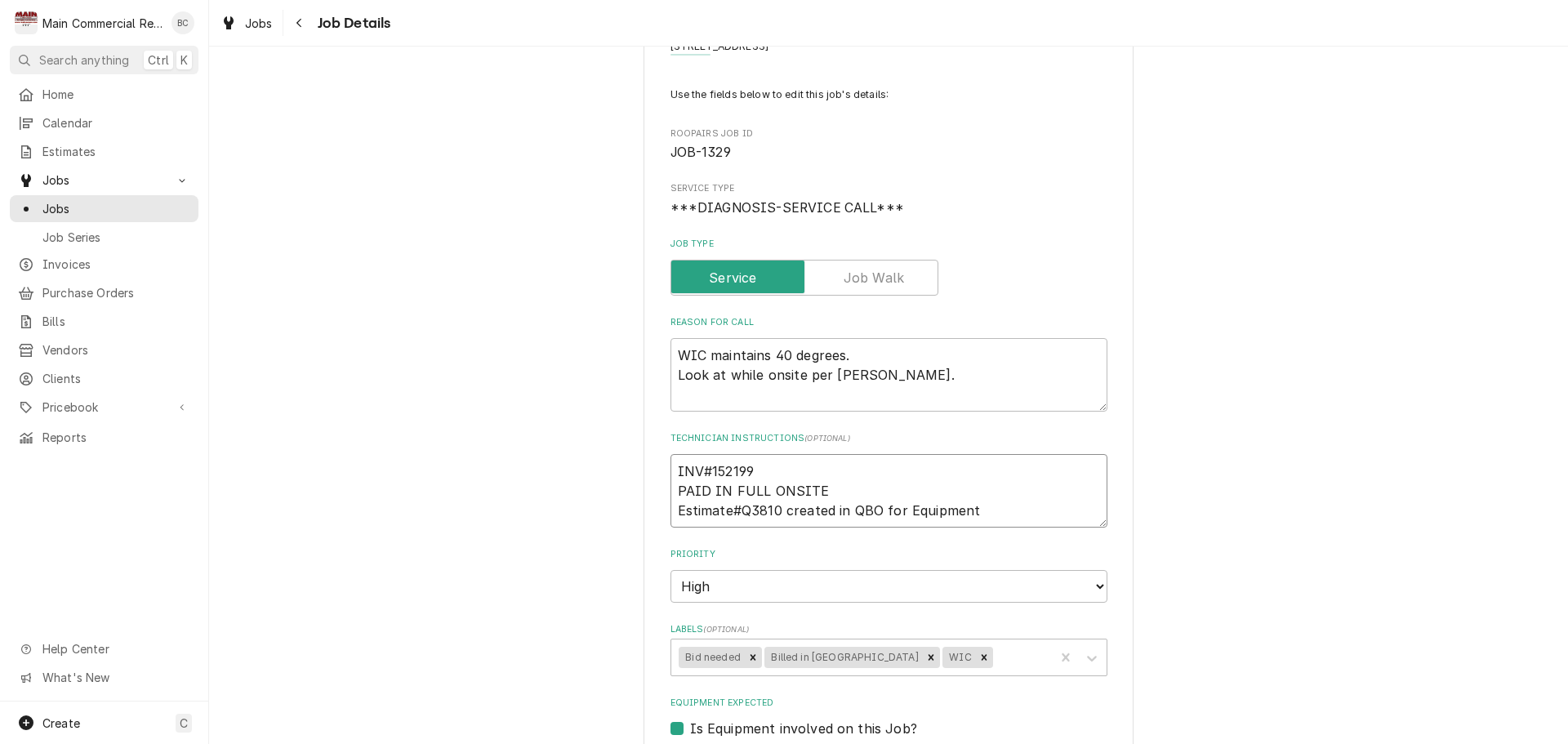
type textarea "INV#152199 PAID IN FULL ONSITE Estimate#Q3810 created in QBO for Equipment C"
type textarea "x"
type textarea "INV#152199 PAID IN FULL ONSITE Estimate#Q3810 created in QBO for Equipment C/"
type textarea "x"
type textarea "INV#152199 PAID IN FULL ONSITE Estimate#Q3810 created in QBO for Equipment C/O"
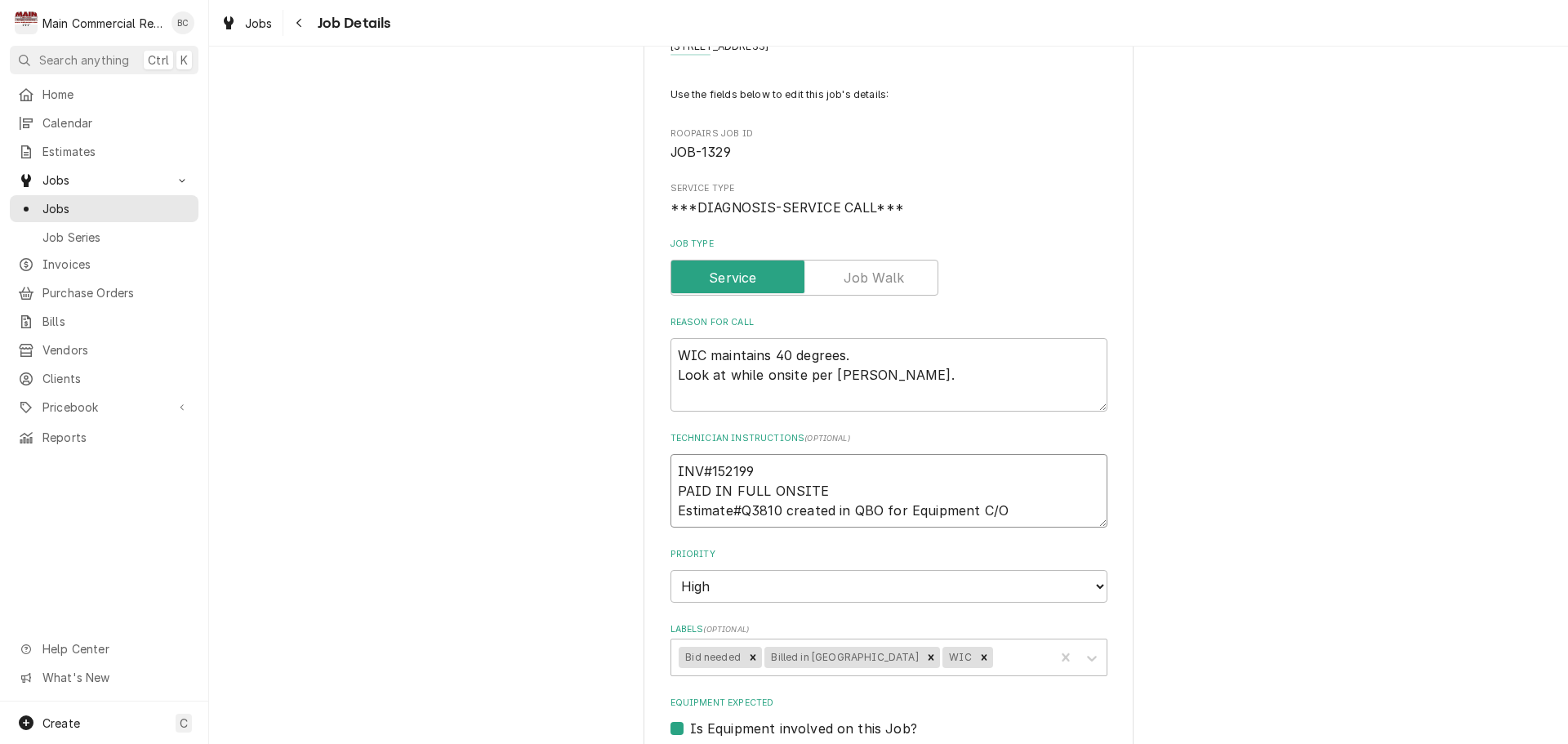
type textarea "x"
type textarea "INV#152199 PAID IN FULL ONSITE Estimate#Q3810 created in QBO for Equipment C/O"
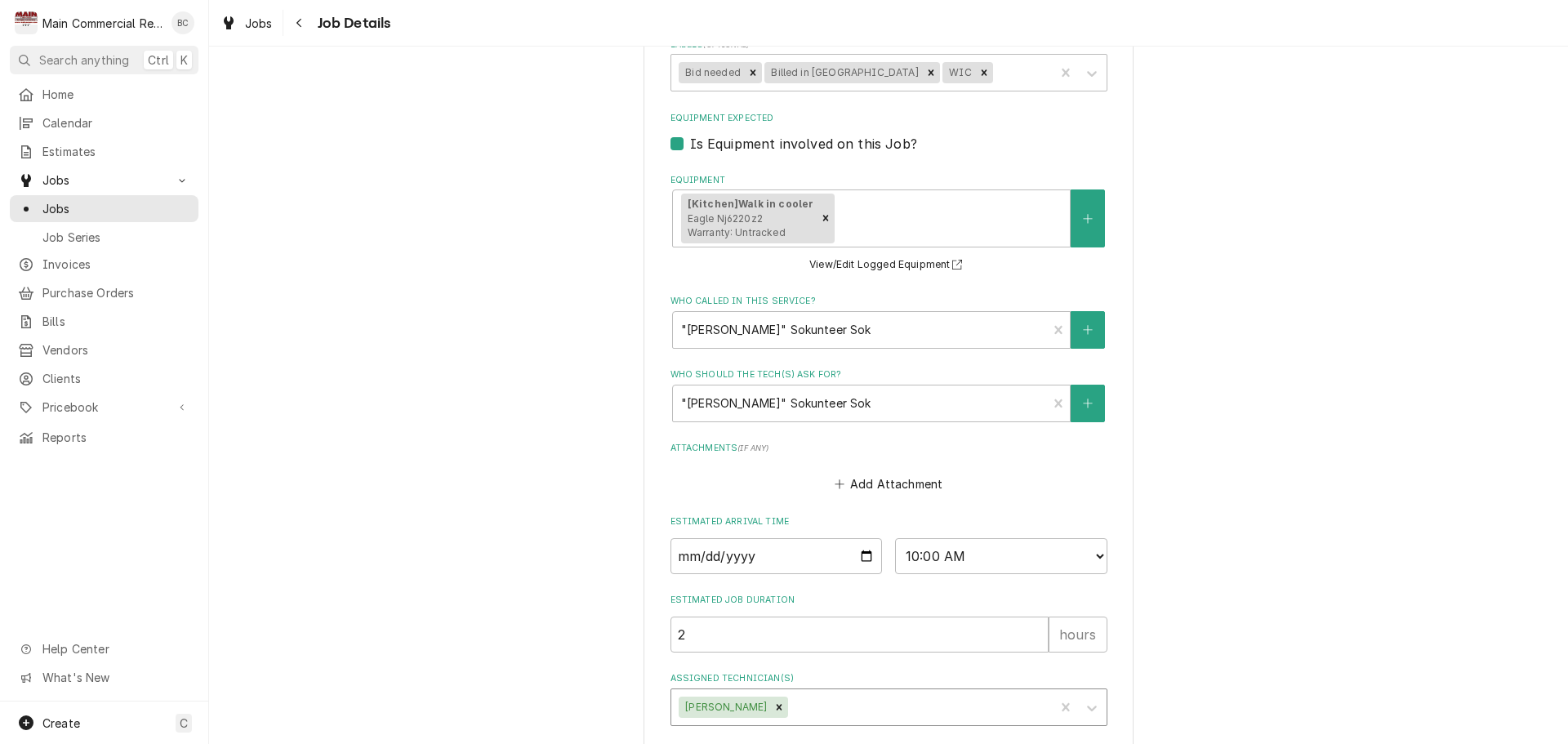
scroll to position [748, 0]
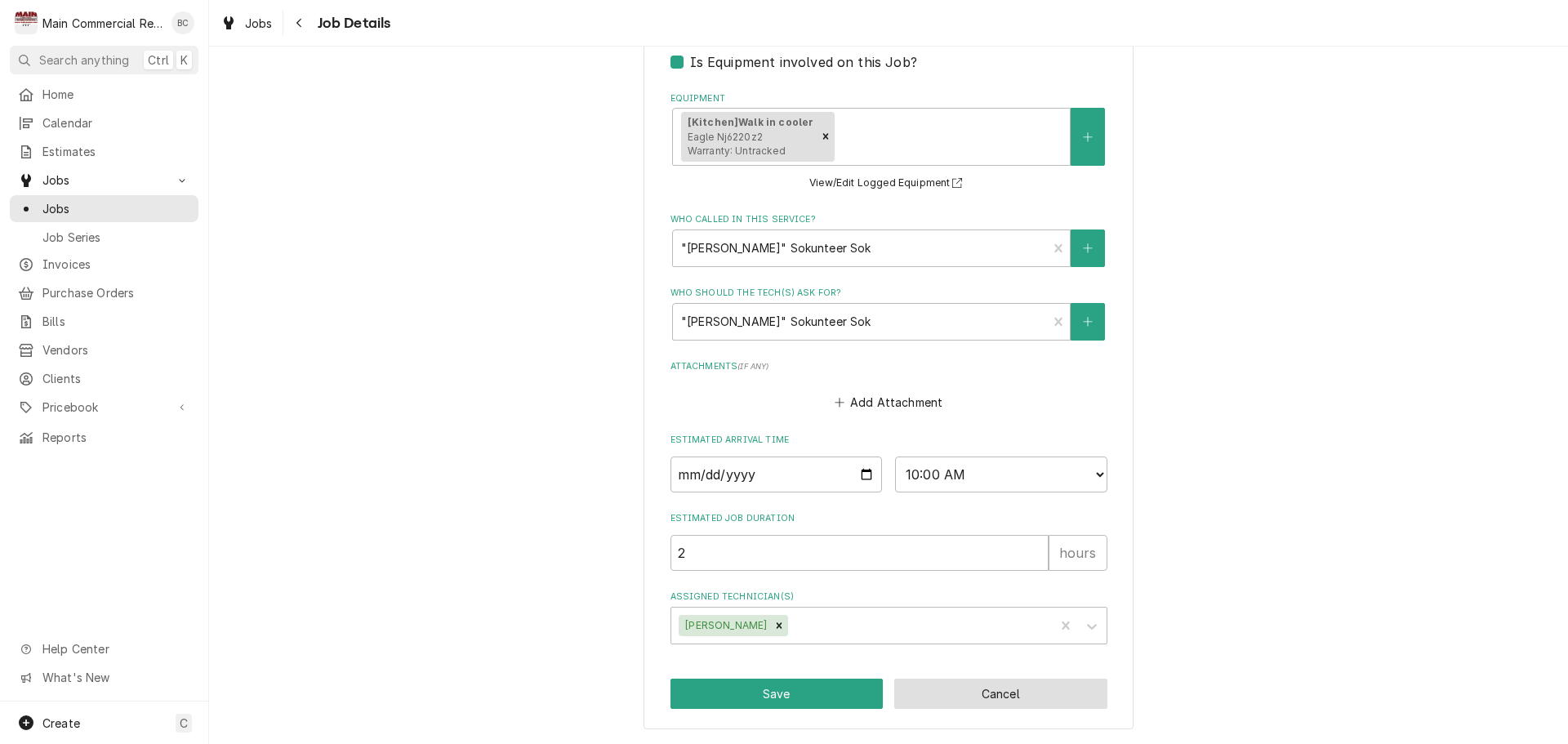
click at [1008, 693] on button "Cancel" at bounding box center [1000, 693] width 213 height 30
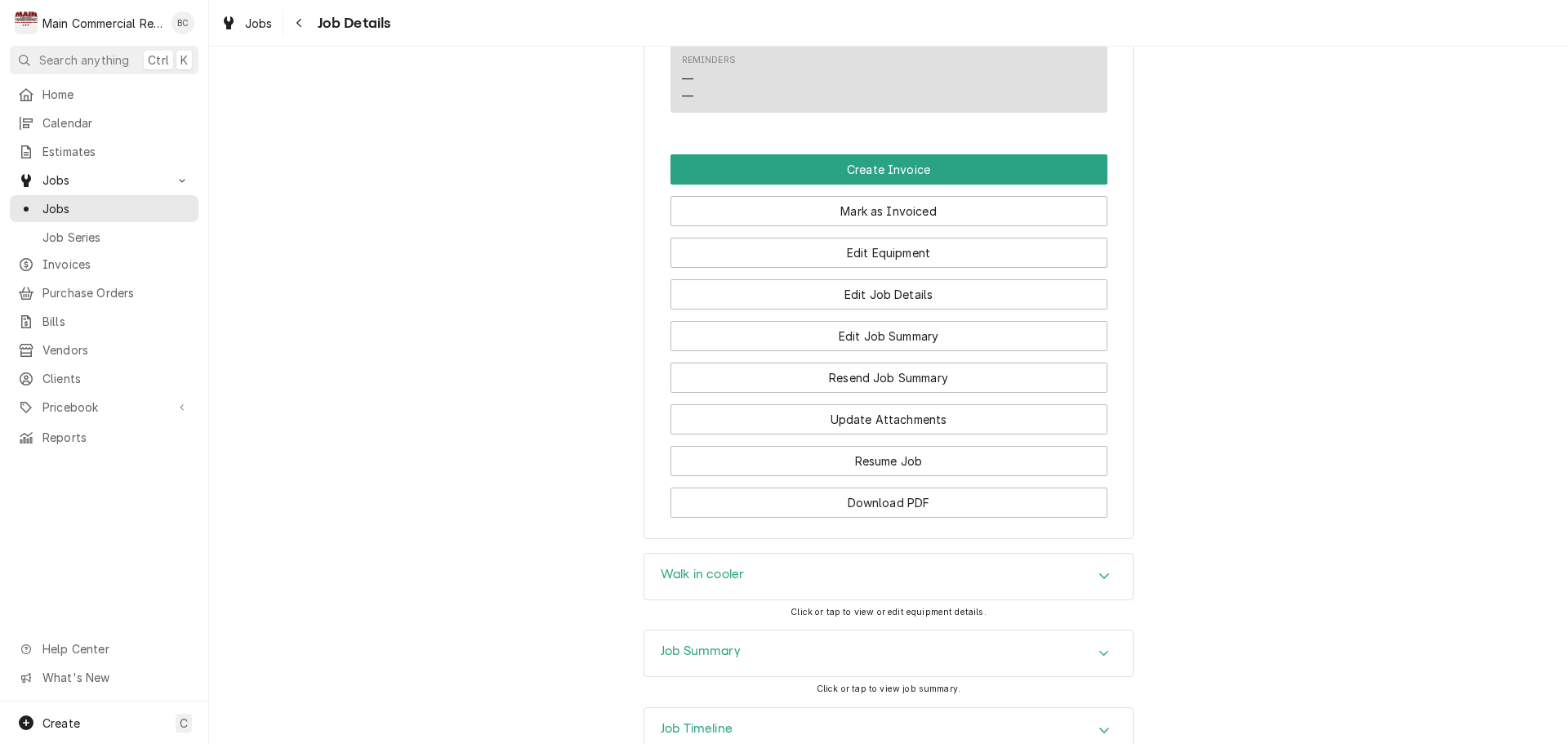
scroll to position [1638, 0]
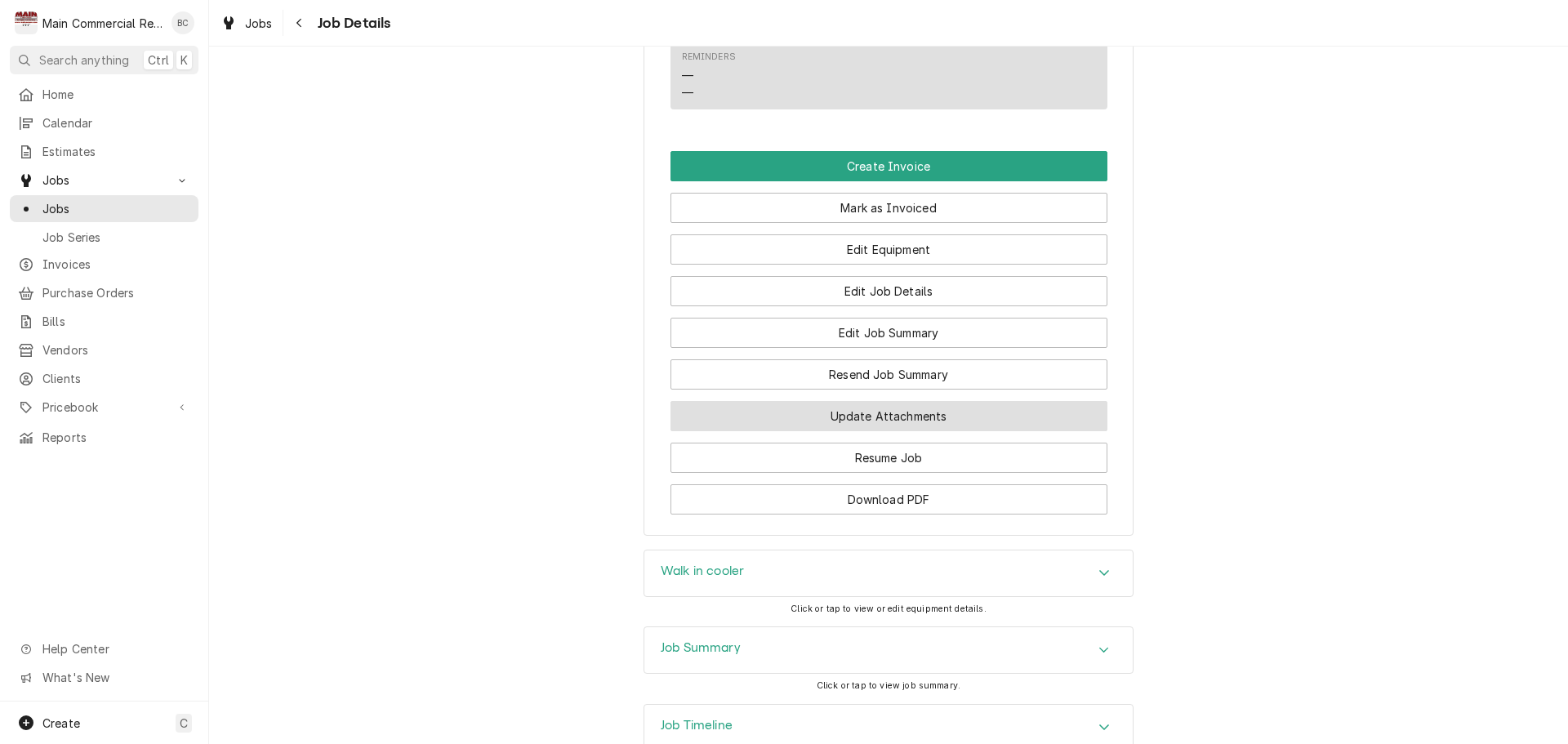
click at [922, 401] on button "Update Attachments" at bounding box center [888, 415] width 437 height 30
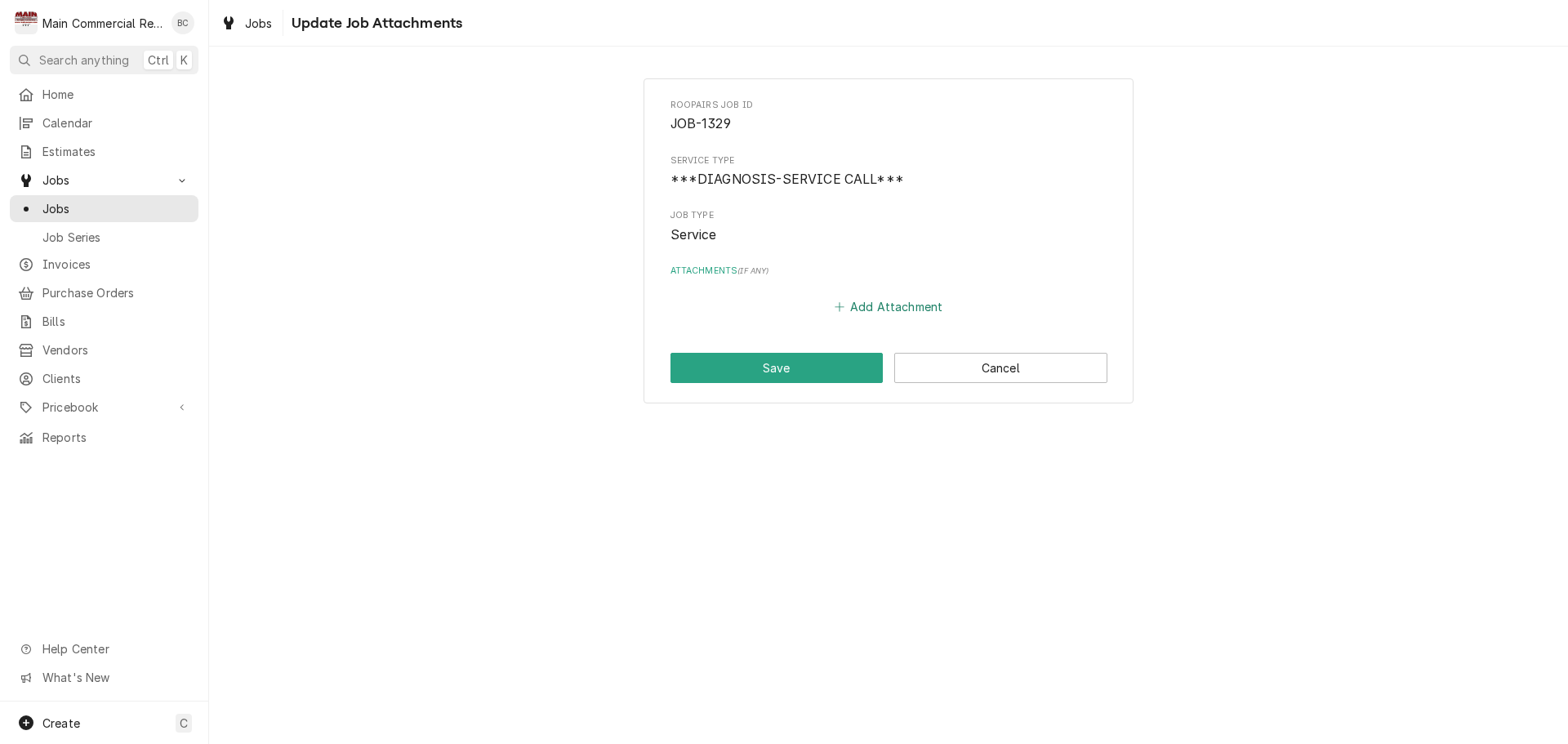
click at [925, 306] on button "Add Attachment" at bounding box center [888, 307] width 114 height 23
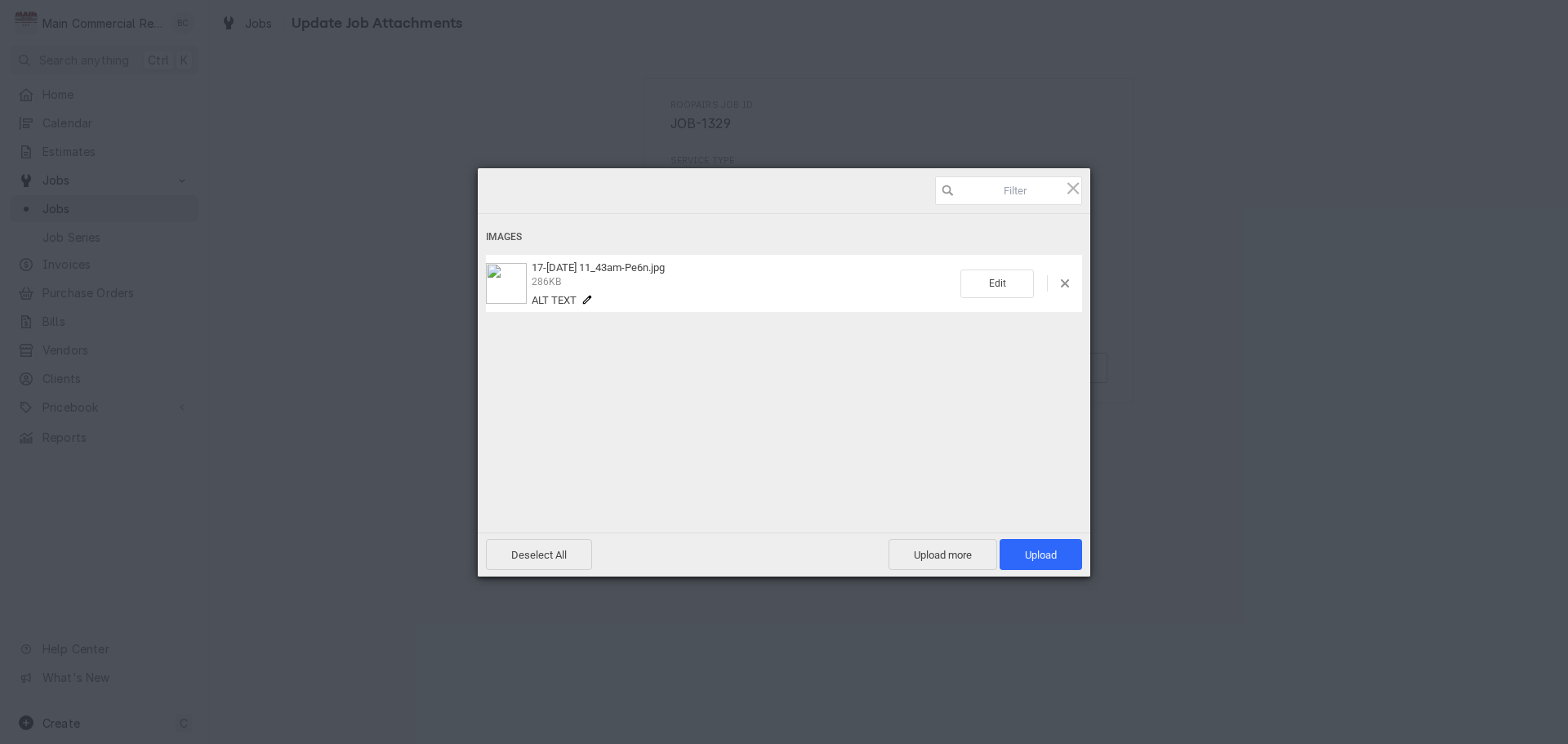
click at [1069, 291] on div "Edit" at bounding box center [1021, 283] width 122 height 28
click at [1063, 283] on span at bounding box center [1065, 283] width 8 height 8
click at [1075, 191] on span at bounding box center [1073, 188] width 18 height 18
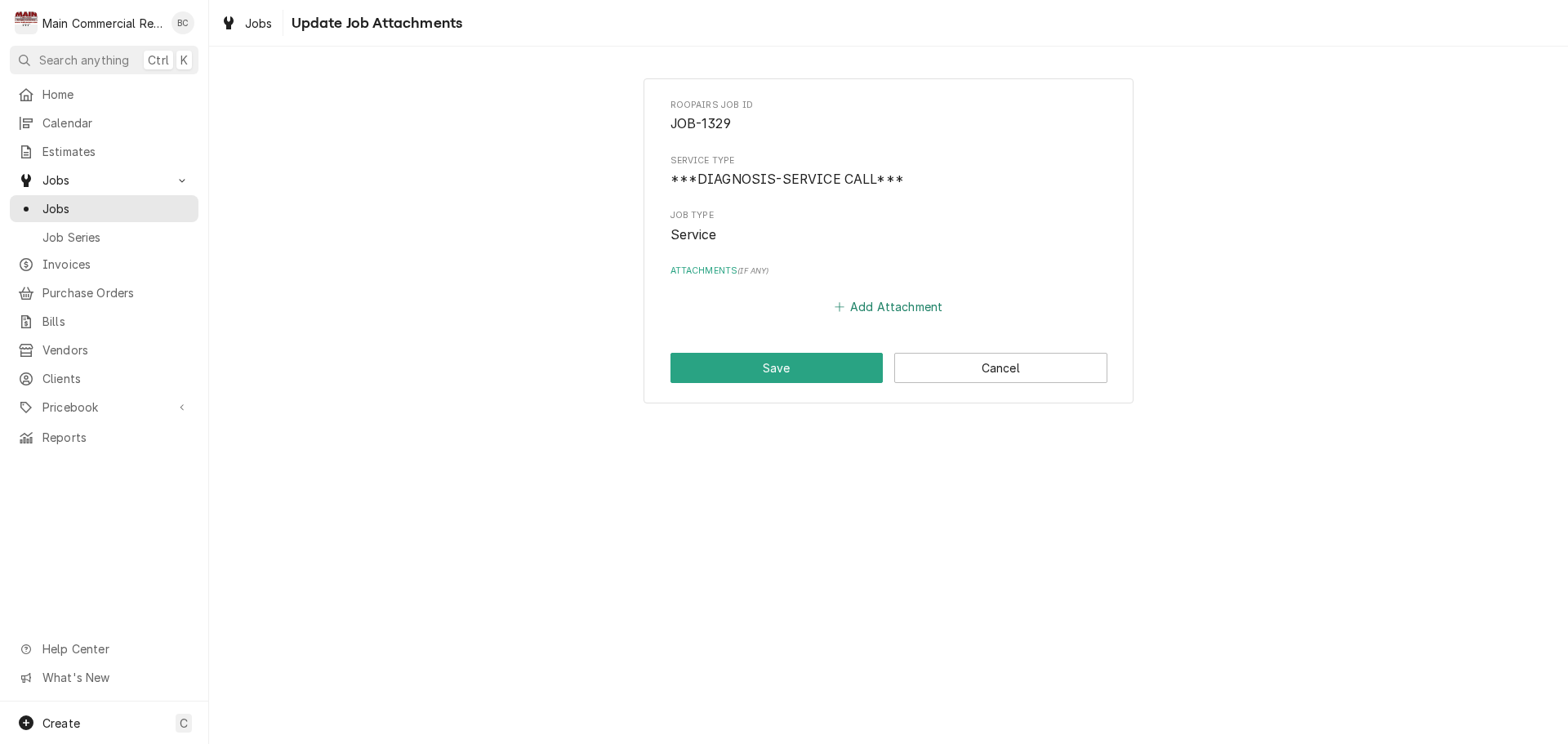
click at [853, 304] on button "Add Attachment" at bounding box center [888, 307] width 114 height 23
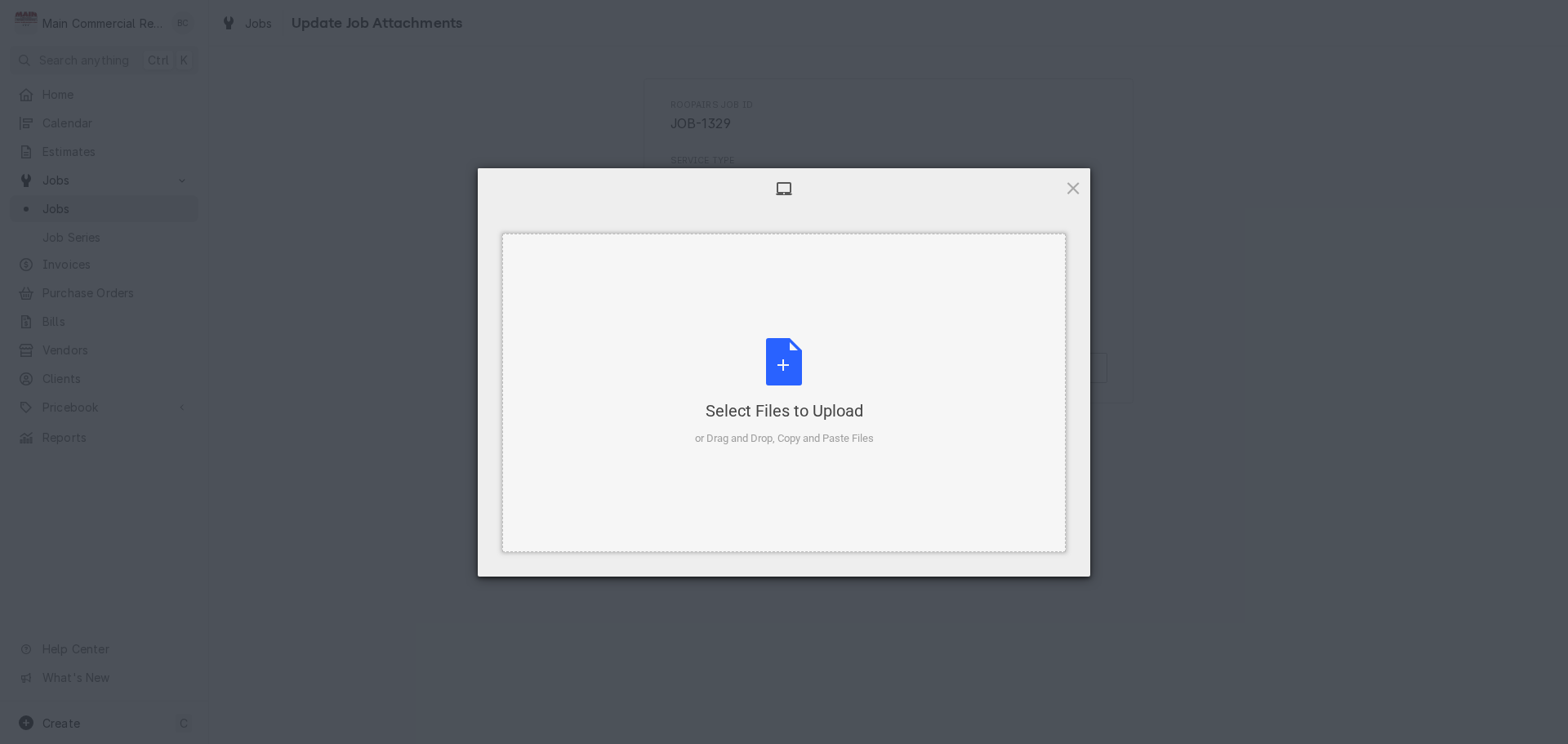
drag, startPoint x: 687, startPoint y: 329, endPoint x: 605, endPoint y: 360, distance: 87.7
click at [605, 360] on div "Select Files to Upload or Drag and Drop, Copy and Paste Files" at bounding box center [784, 393] width 564 height 318
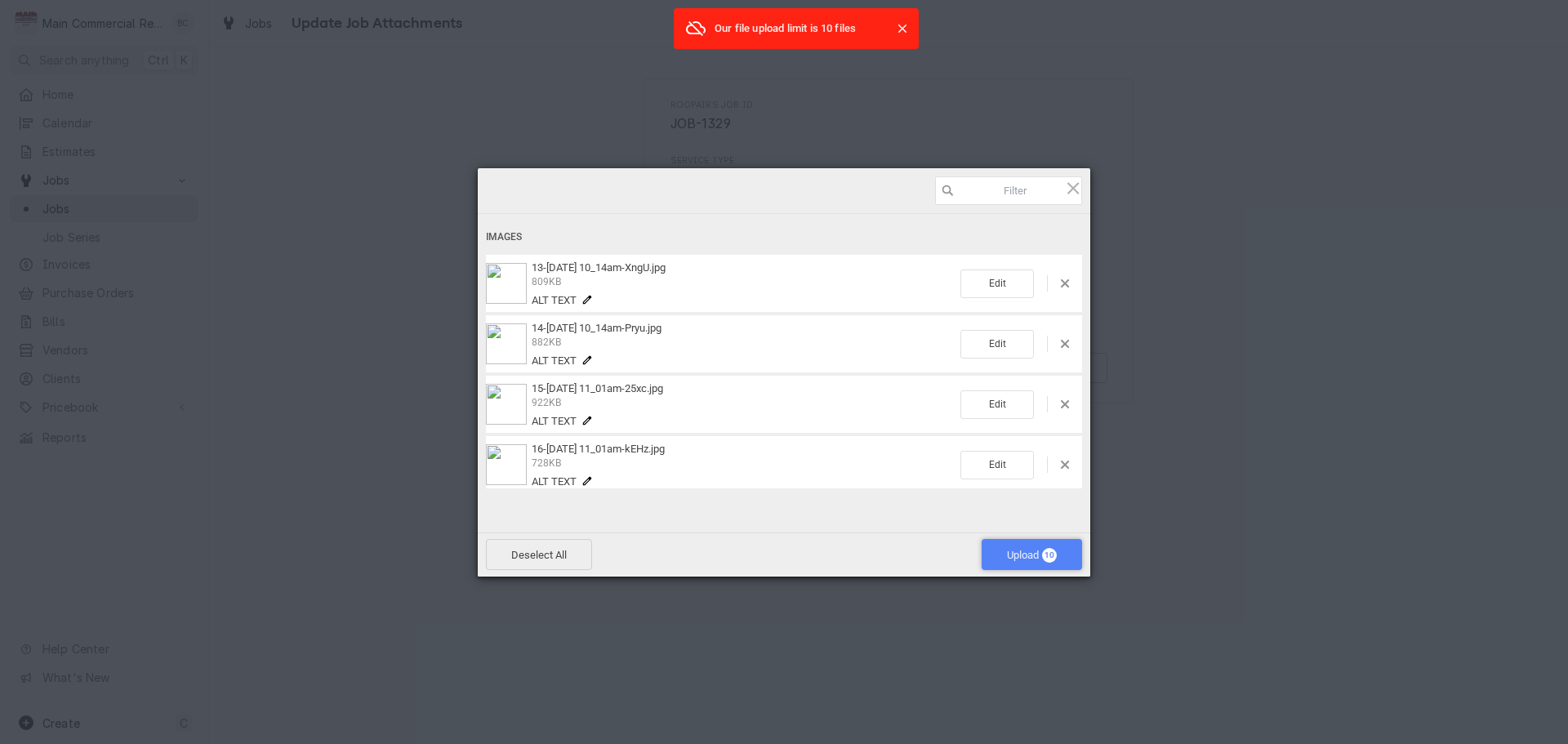
click at [1017, 555] on span "Upload 10" at bounding box center [1032, 555] width 49 height 12
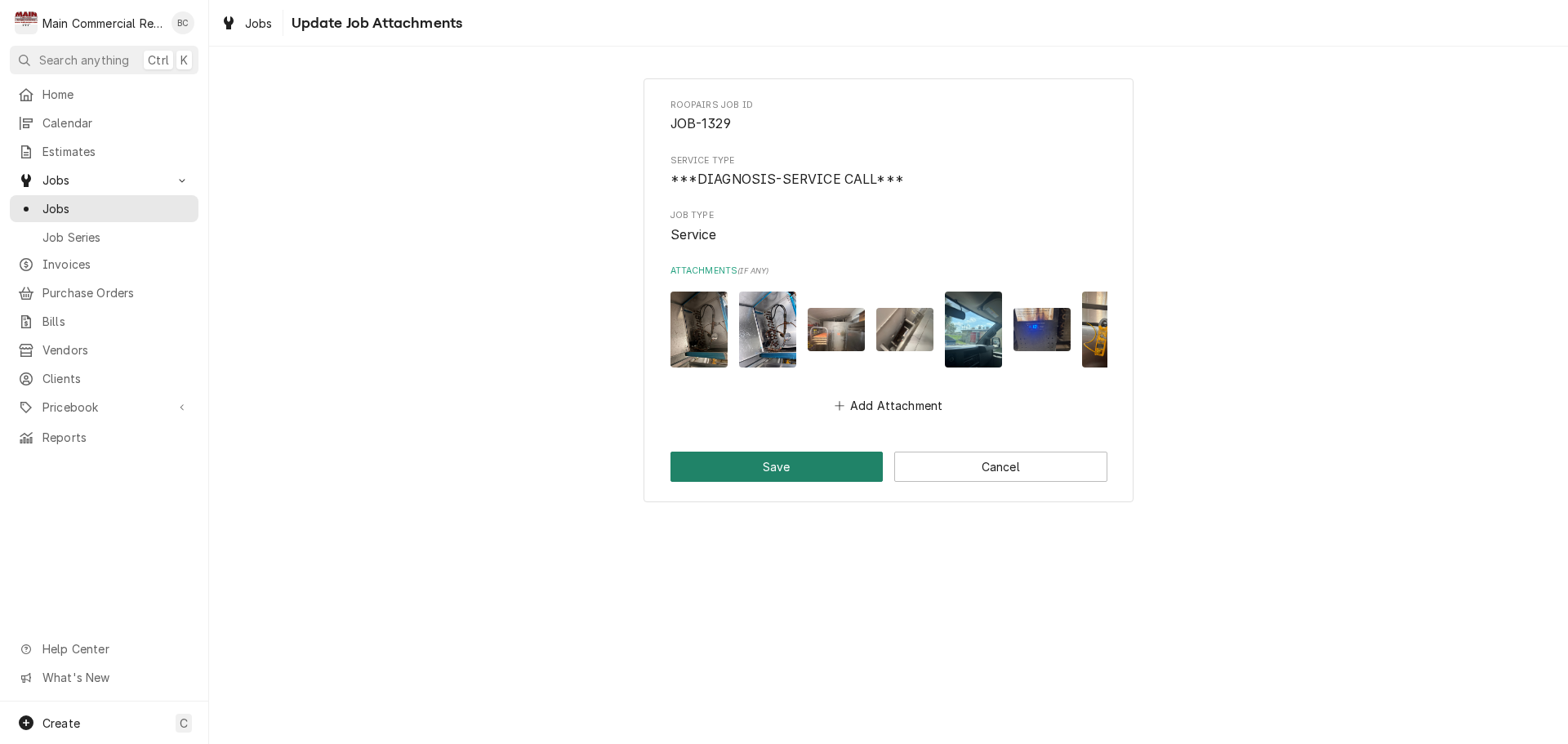
click at [788, 481] on button "Save" at bounding box center [776, 466] width 213 height 30
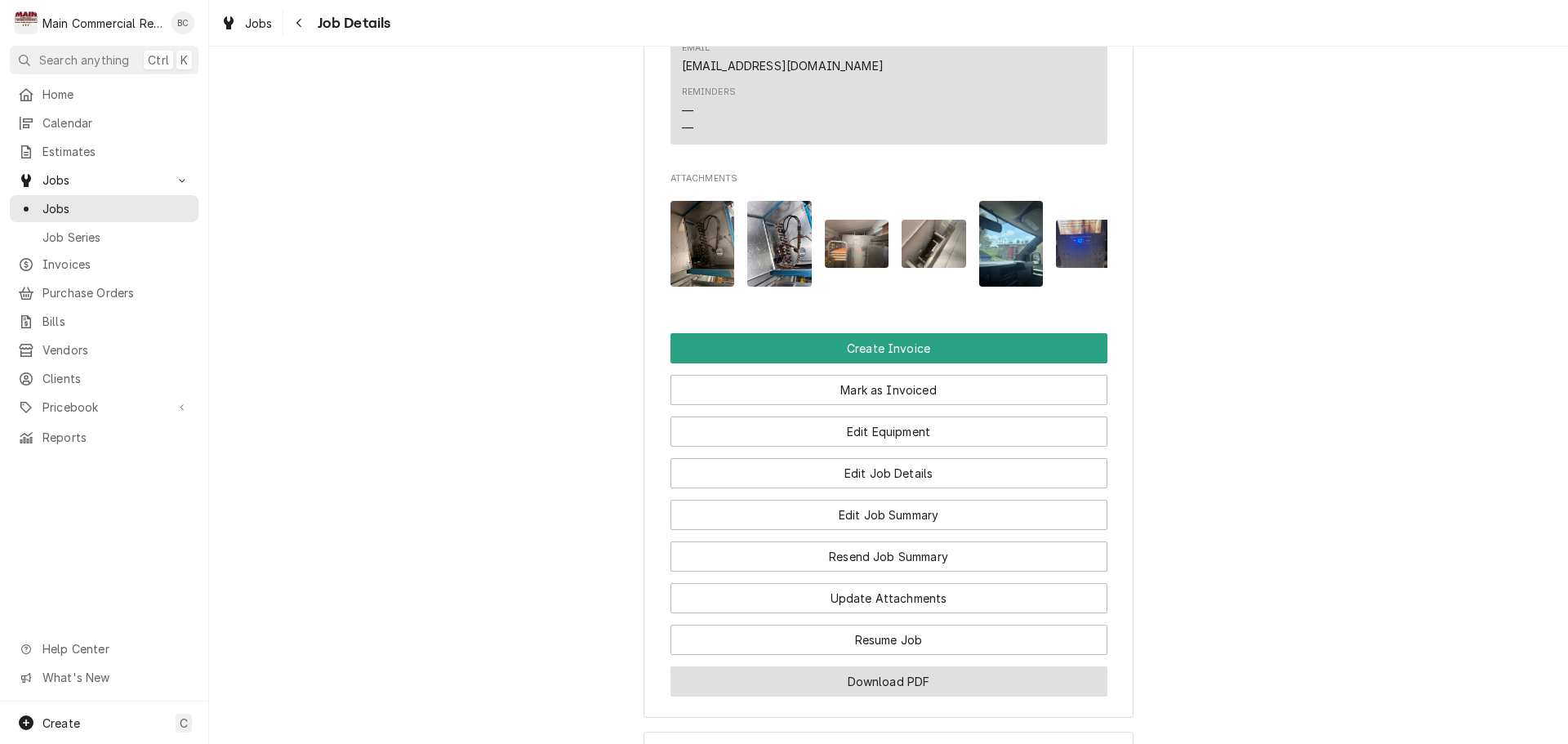
scroll to position [1796, 0]
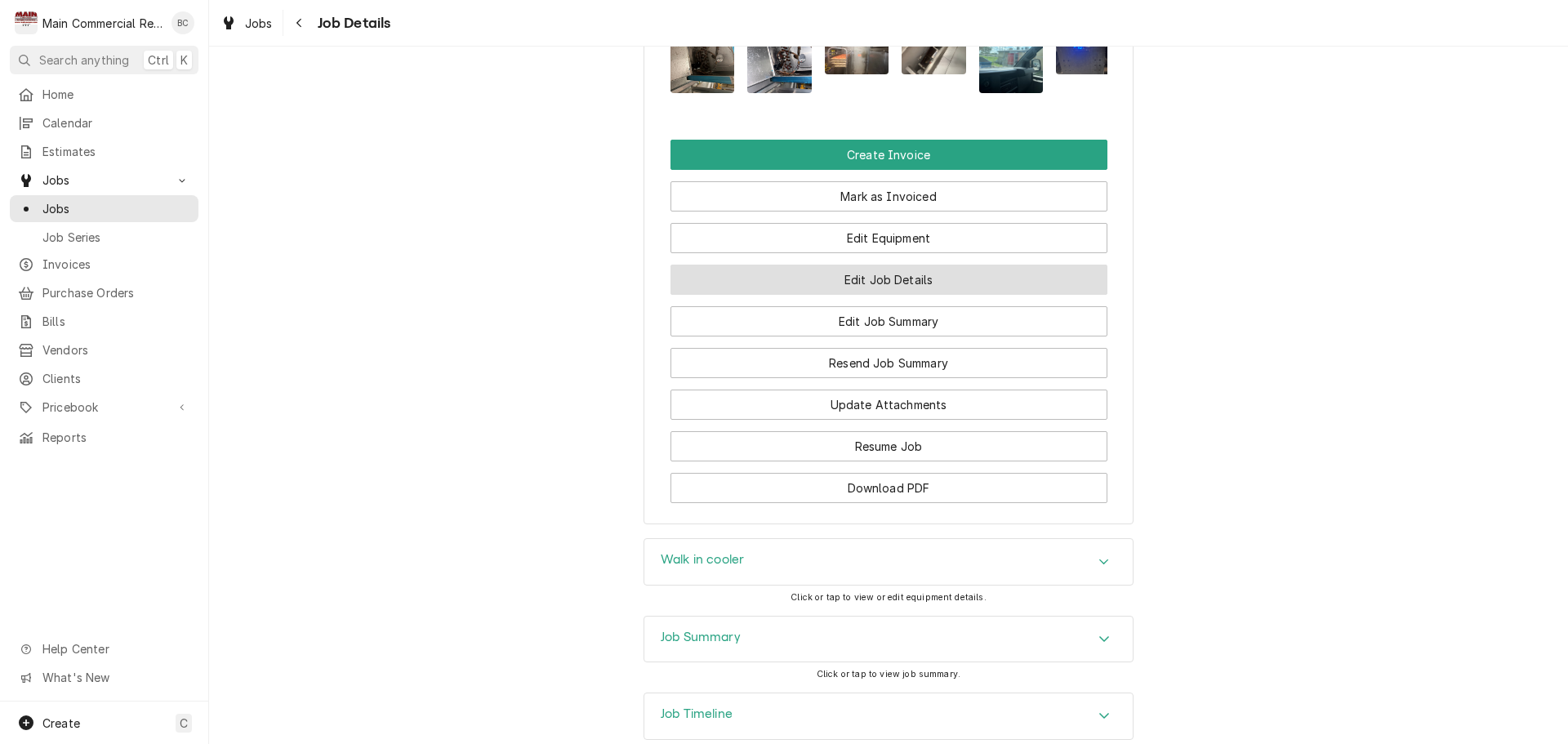
click at [838, 264] on button "Edit Job Details" at bounding box center [888, 279] width 437 height 30
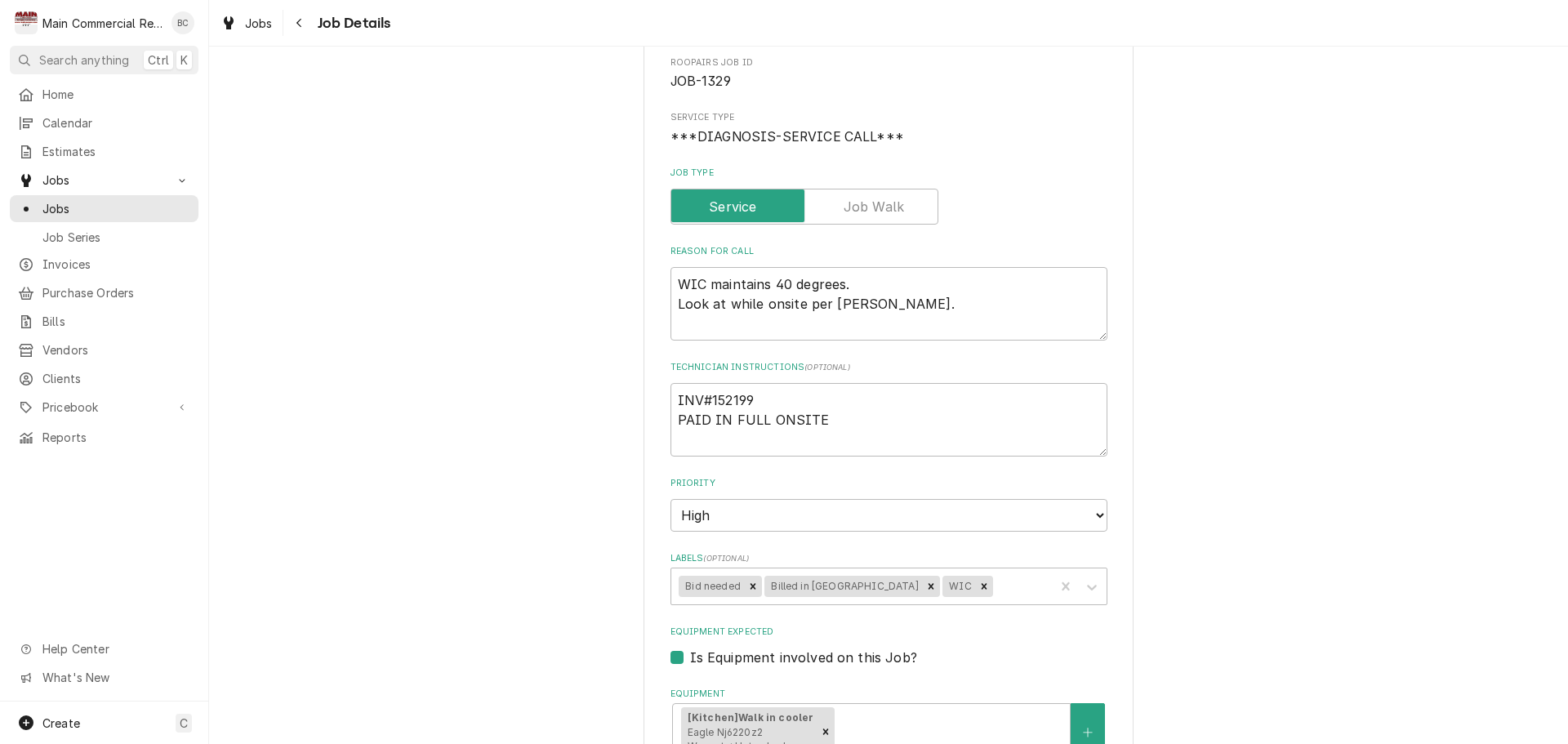
scroll to position [163, 0]
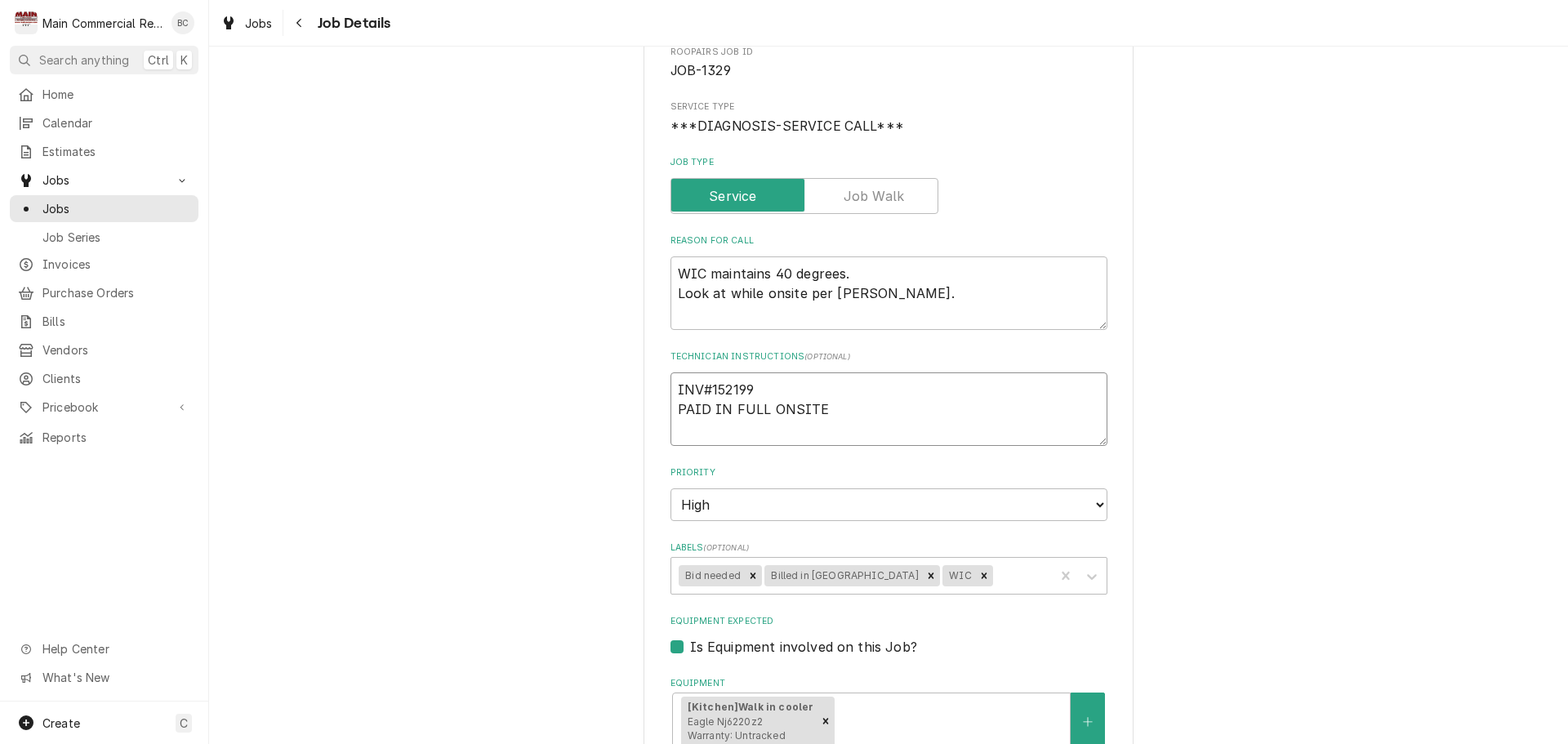
click at [672, 387] on textarea "INV#152199 PAID IN FULL ONSITE" at bounding box center [888, 409] width 437 height 73
type textarea "x"
type textarea "INV#152199 PAID IN FULL ONSITE"
type textarea "x"
type textarea "NV#152199 PAID IN FULL ONSITE"
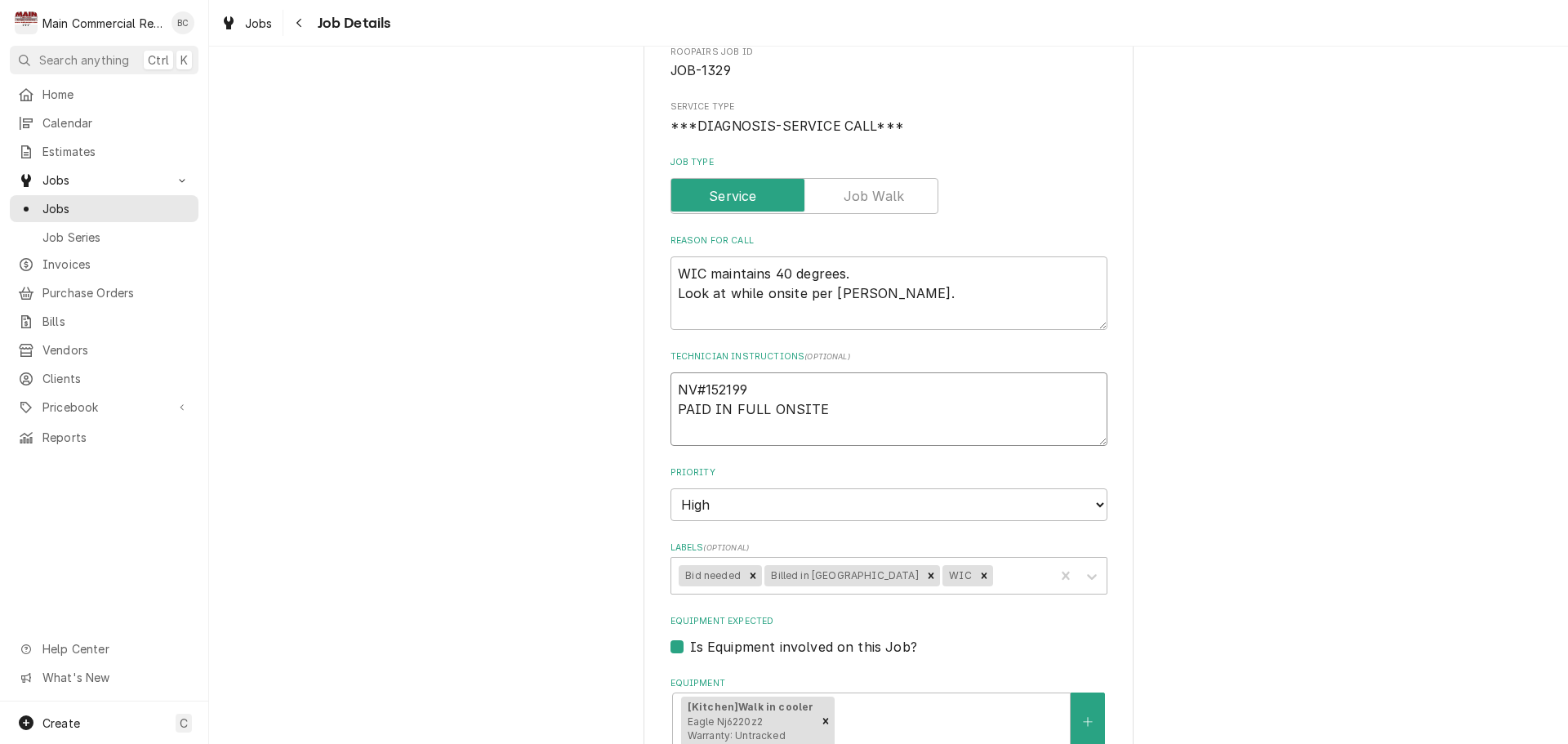
type textarea "x"
type textarea "INV#152199 PAID IN FULL ONSITE"
type textarea "x"
type textarea "INV#152199 PAID IN FULL ONSITE"
drag, startPoint x: 844, startPoint y: 404, endPoint x: 829, endPoint y: 402, distance: 15.1
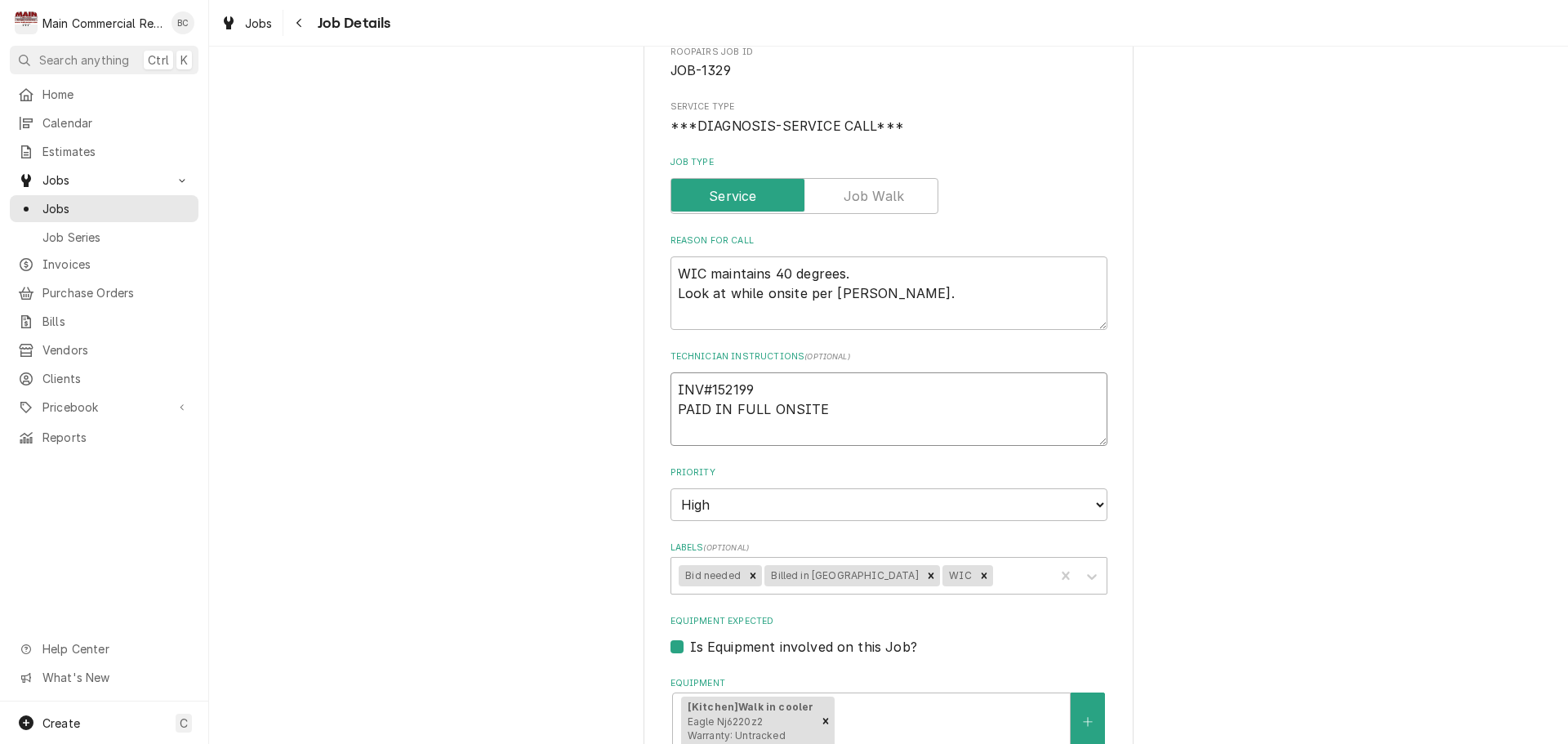
click at [844, 404] on textarea "INV#152199 PAID IN FULL ONSITE" at bounding box center [888, 409] width 437 height 73
type textarea "x"
type textarea "INV#152199 PAID IN FULL ONSITE"
type textarea "x"
type textarea "INV#152199 PAID IN FULL ONSITE I"
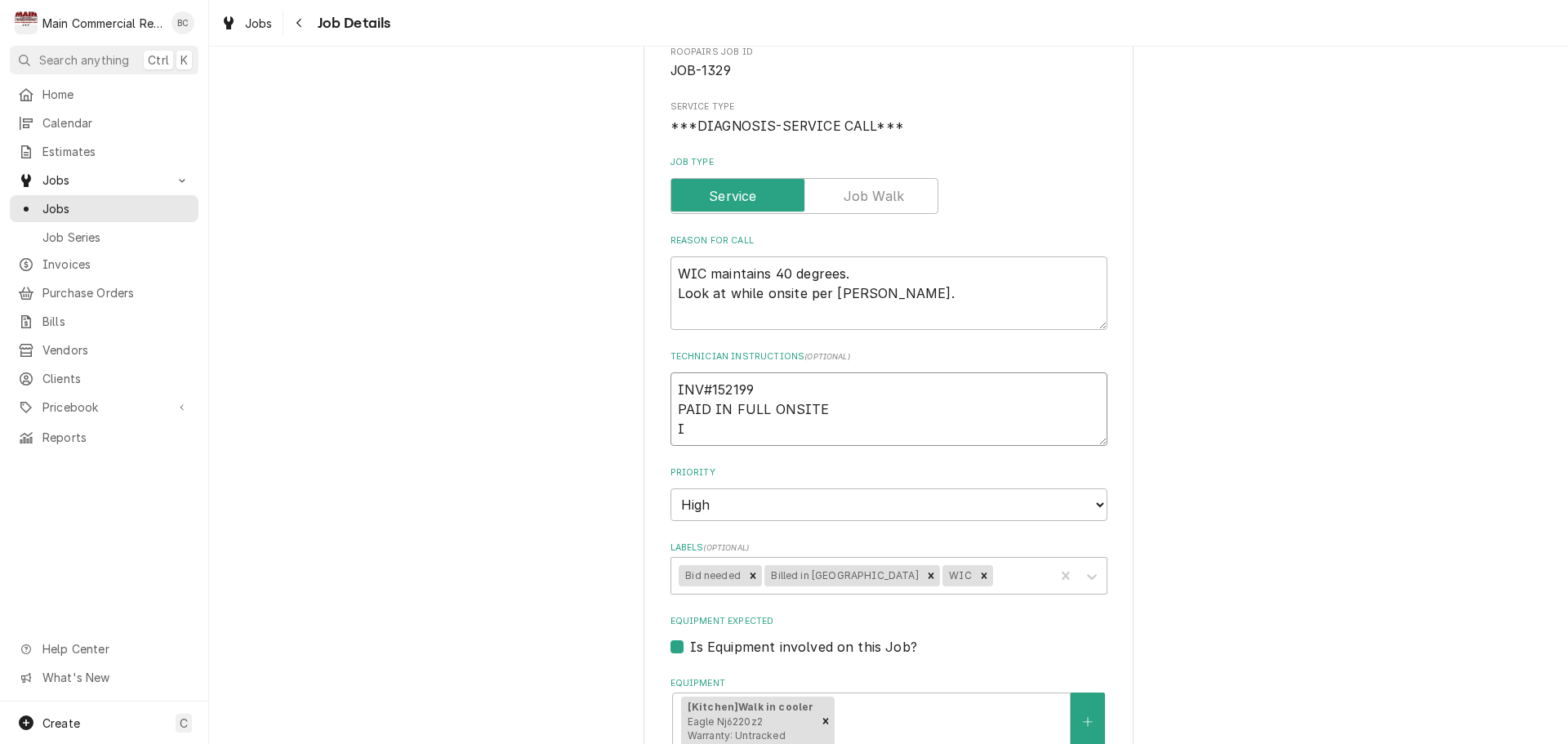
type textarea "x"
type textarea "INV#152199 PAID IN FULL ONSITE In"
type textarea "x"
type textarea "INV#152199 PAID IN FULL ONSITE I"
type textarea "x"
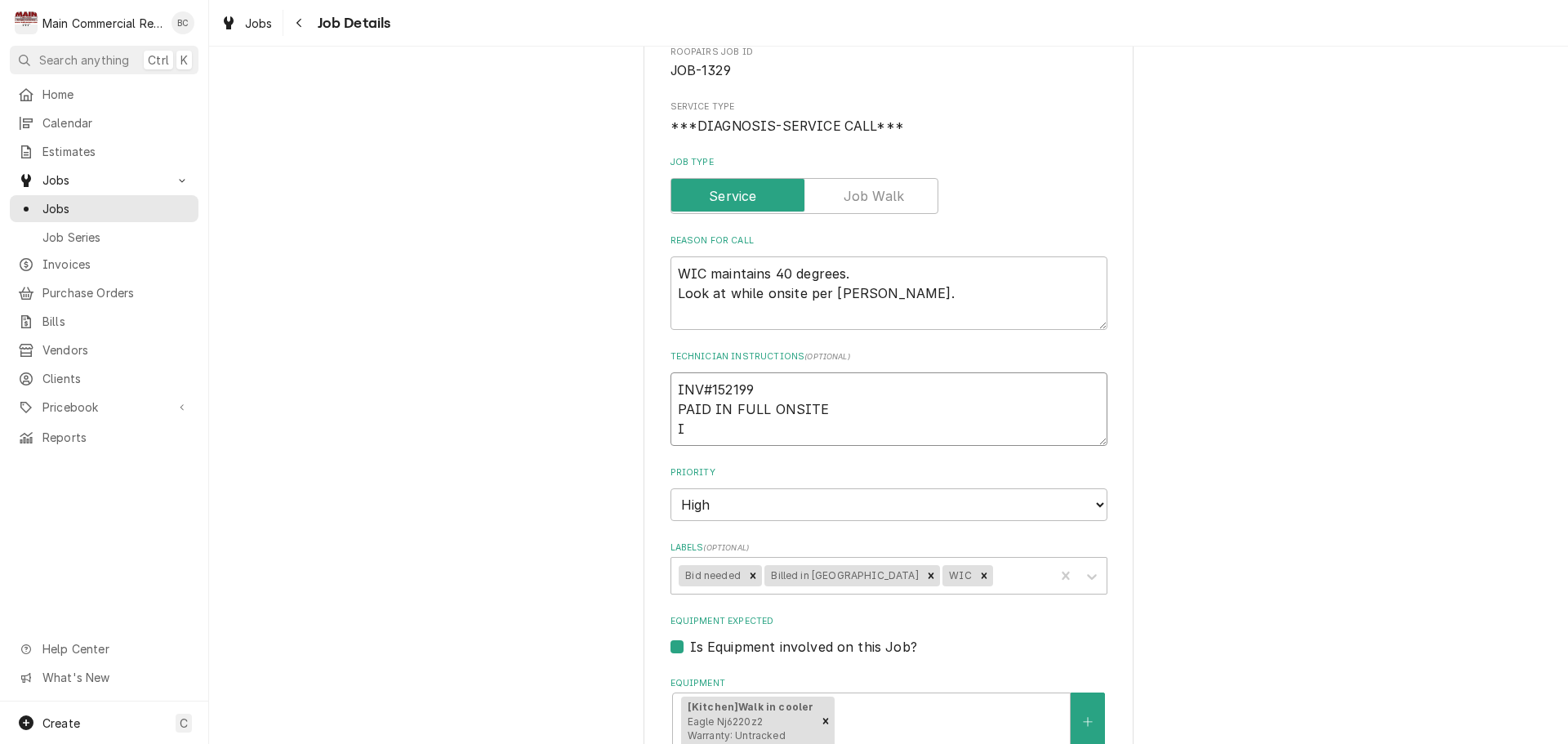
type textarea "INV#152199 PAID IN FULL ONSITE"
type textarea "x"
type textarea "INV#152199 PAID IN FULL ONSITE s"
type textarea "x"
type textarea "INV#152199 PAID IN FULL ONSITE st"
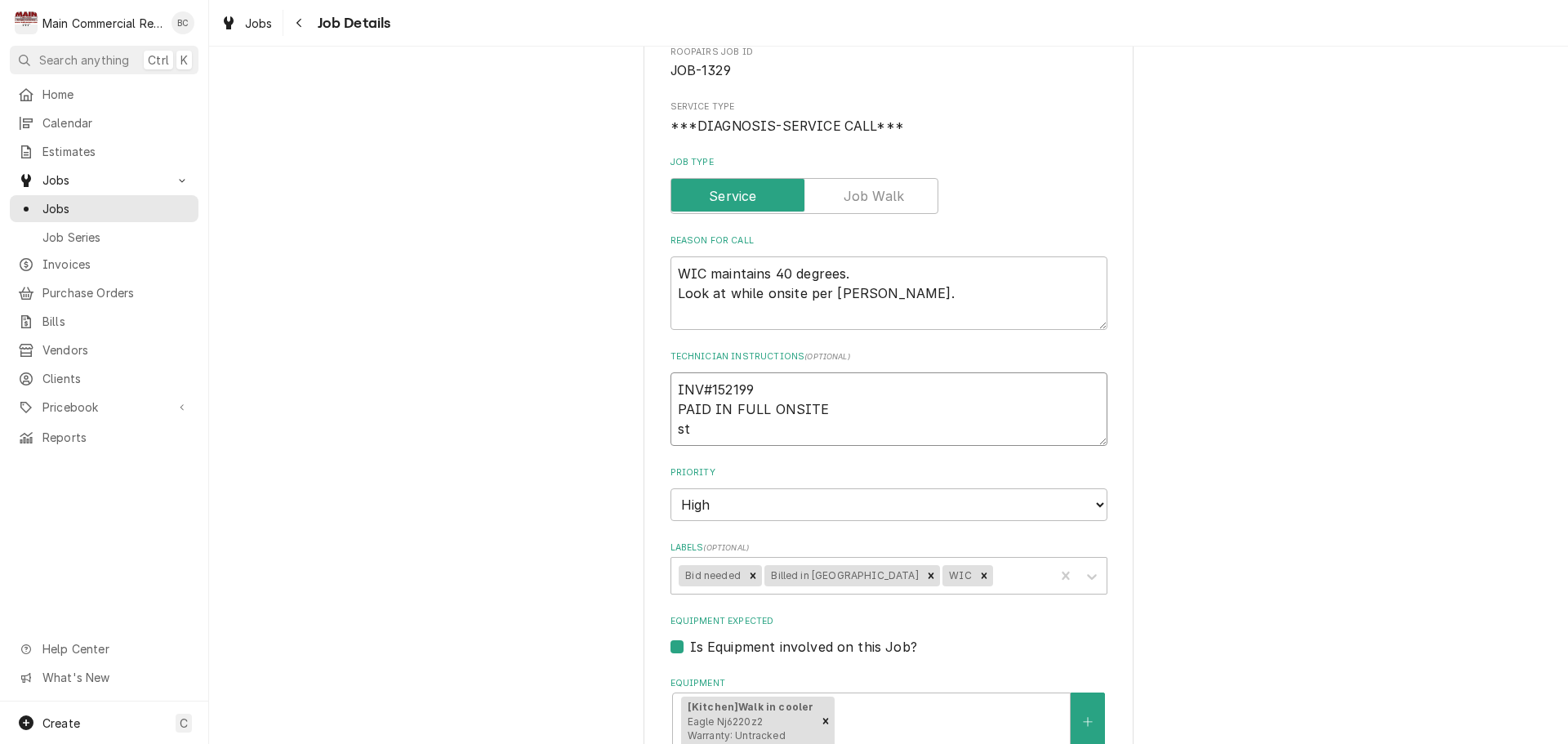
type textarea "x"
type textarea "INV#152199 PAID IN FULL ONSITE sta"
type textarea "x"
type textarea "INV#152199 PAID IN FULL ONSITE st"
type textarea "x"
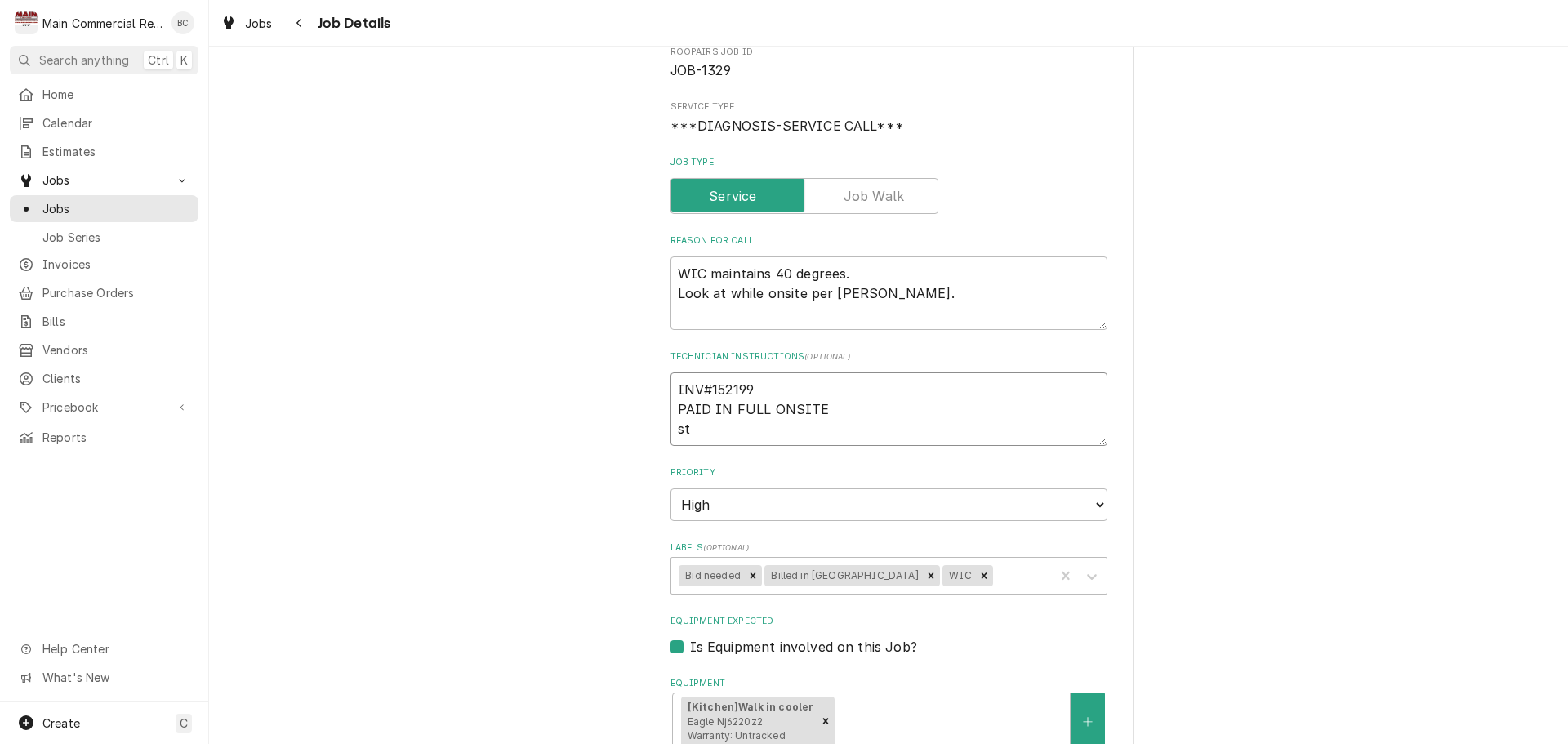
type textarea "INV#152199 PAID IN FULL ONSITE s"
type textarea "x"
type textarea "INV#152199 PAID IN FULL ONSITE"
type textarea "x"
type textarea "INV#152199 PAID IN FULL ONSITE E"
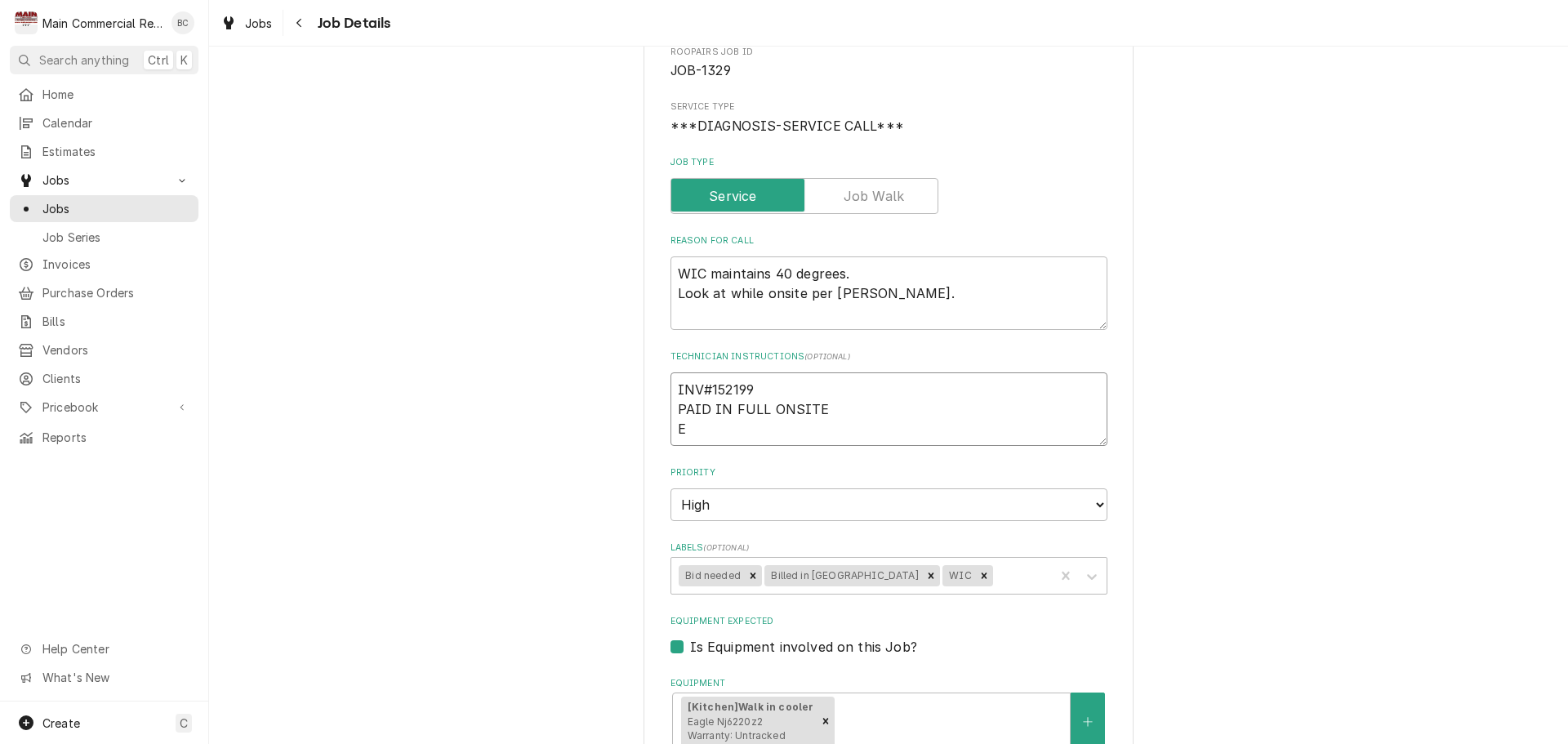
type textarea "x"
type textarea "INV#152199 PAID IN FULL ONSITE Es"
type textarea "x"
type textarea "INV#152199 PAID IN FULL ONSITE Est"
type textarea "x"
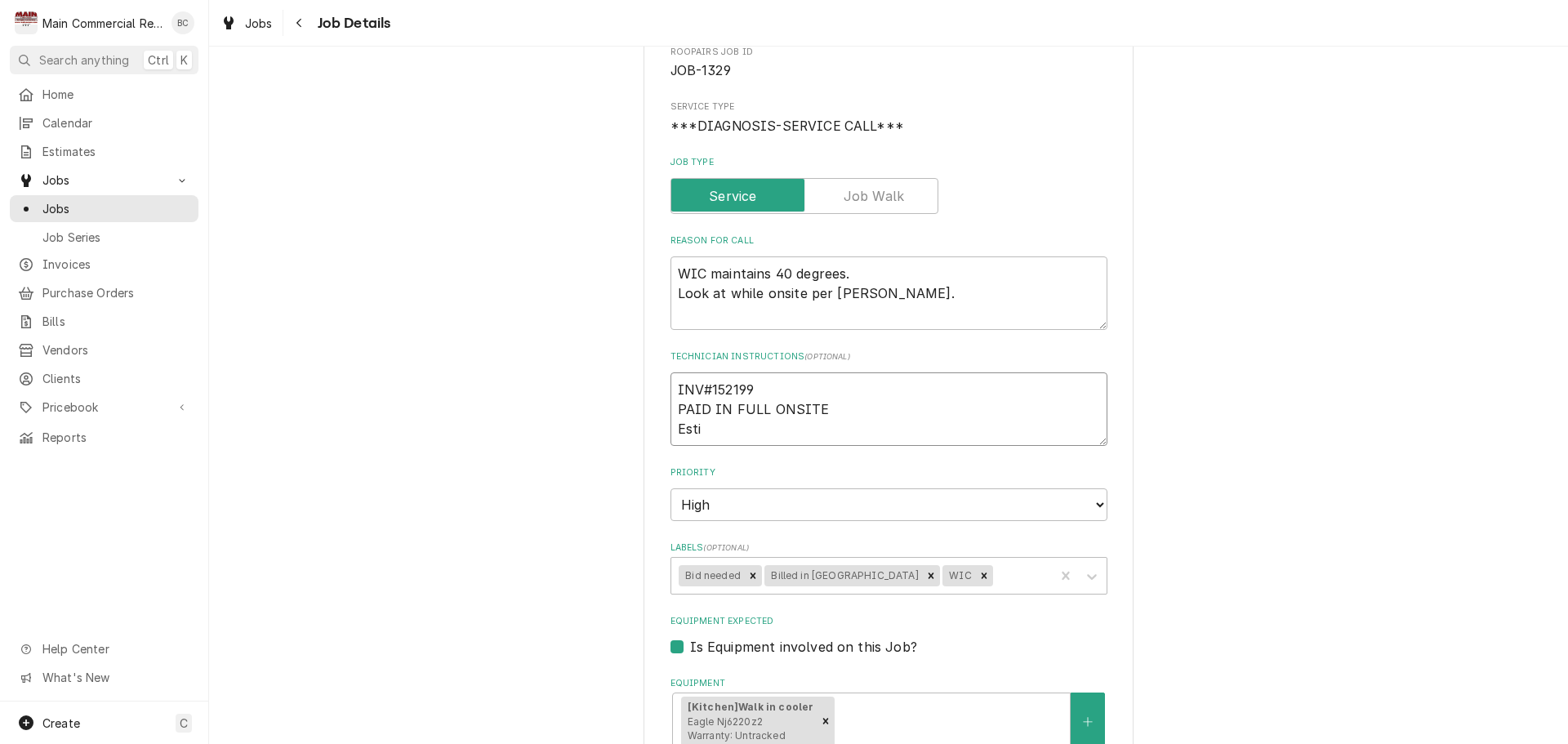
type textarea "INV#152199 PAID IN FULL ONSITE Estim"
type textarea "x"
type textarea "INV#152199 PAID IN FULL ONSITE Estima"
type textarea "x"
type textarea "INV#152199 PAID IN FULL ONSITE Estimat"
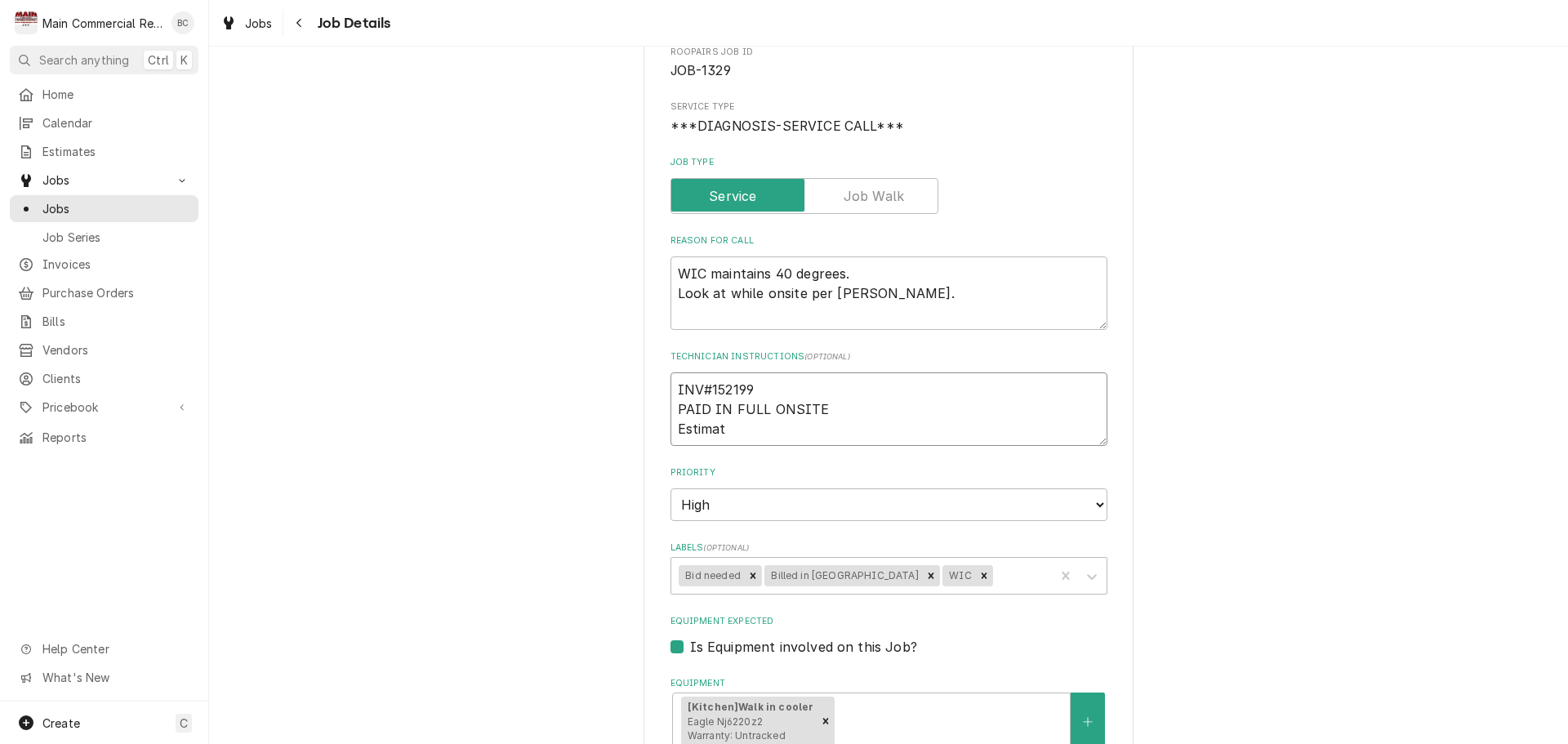
type textarea "x"
type textarea "INV#152199 PAID IN FULL ONSITE Estimate"
type textarea "x"
type textarea "INV#152199 PAID IN FULL ONSITE Estimate:"
type textarea "x"
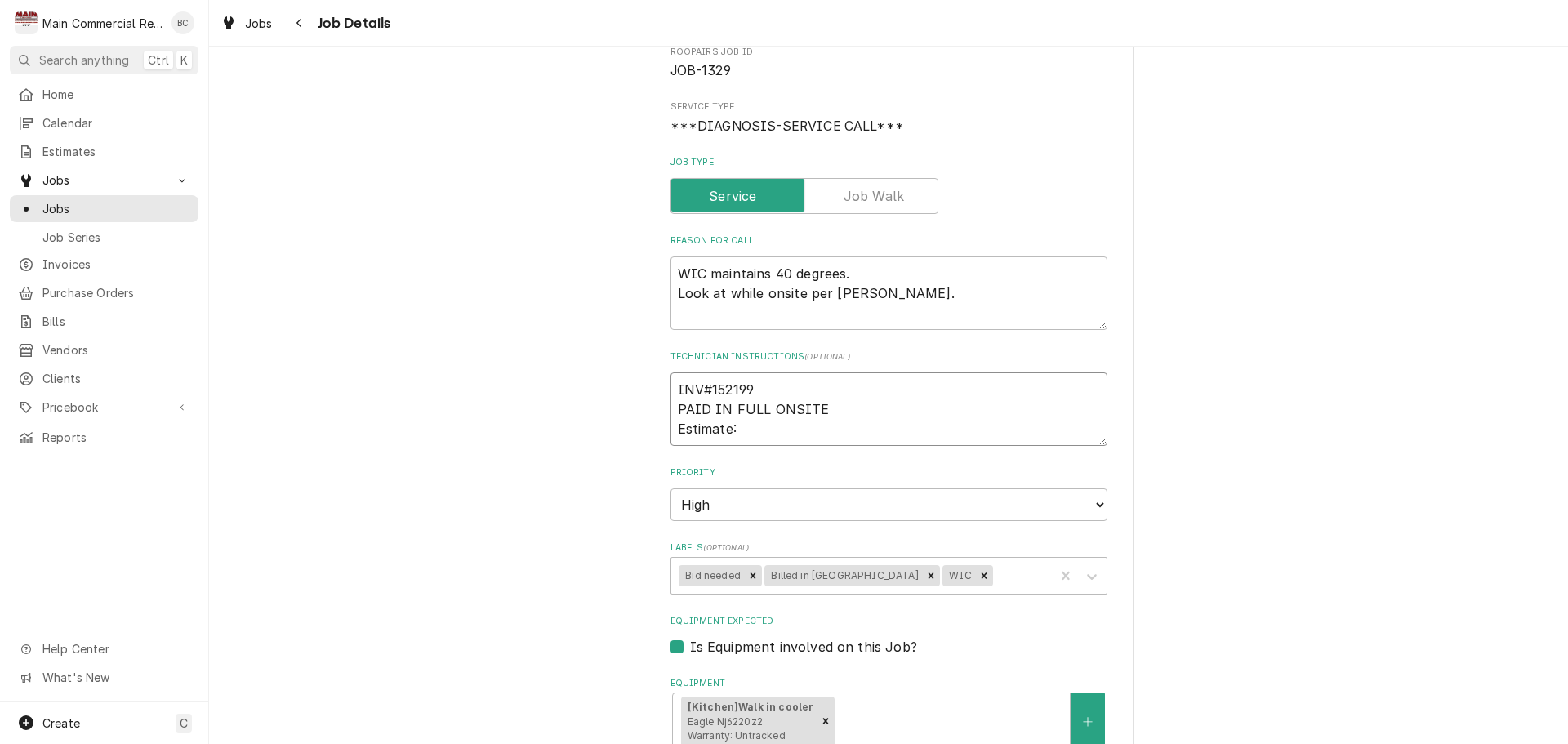
type textarea "INV#152199 PAID IN FULL ONSITE Estimate: Q"
type textarea "x"
type textarea "INV#152199 PAID IN FULL ONSITE Estimate: Q-"
type textarea "x"
type textarea "INV#152199 PAID IN FULL ONSITE Estimate: Q-3"
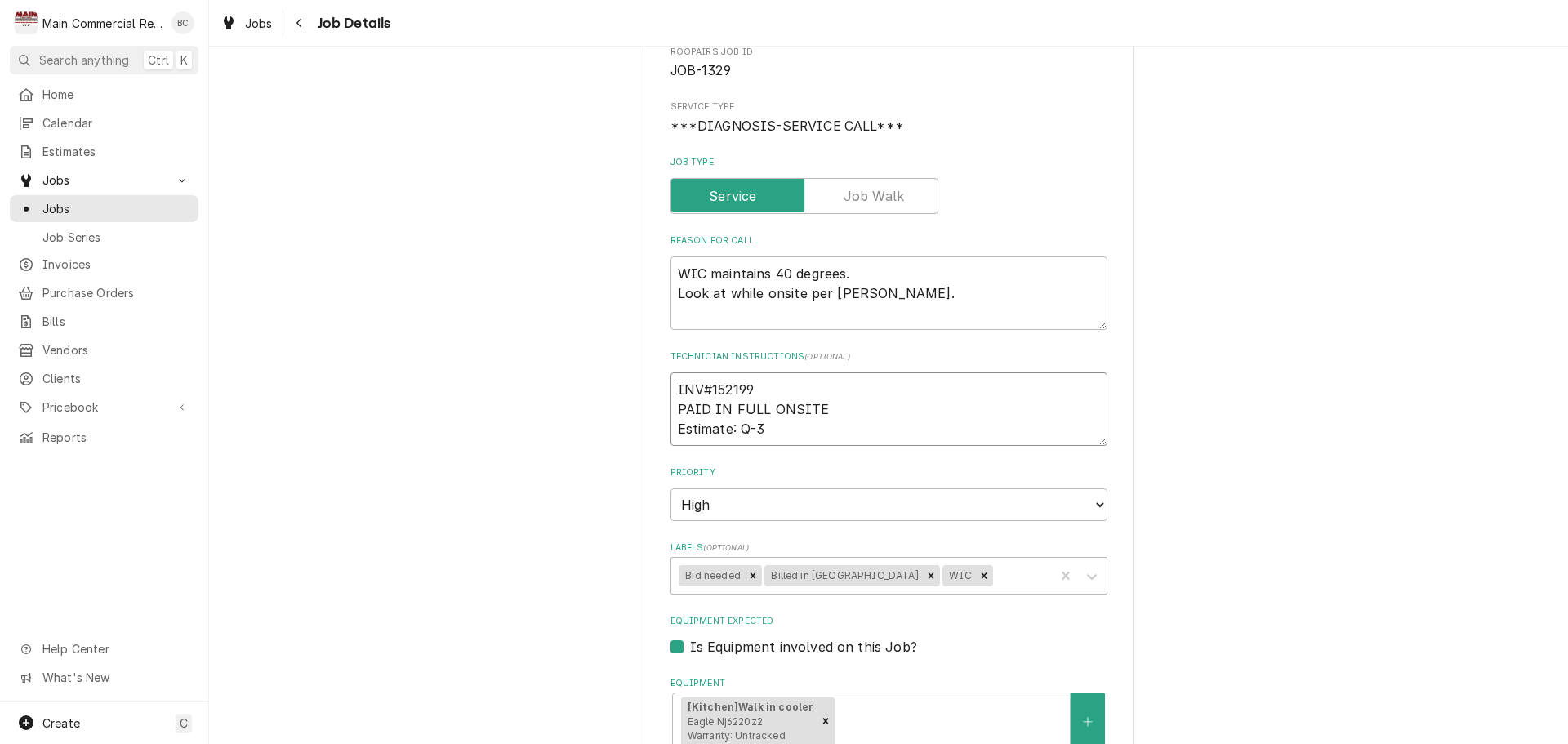
type textarea "x"
type textarea "INV#152199 PAID IN FULL ONSITE Estimate: Q-38"
type textarea "x"
type textarea "INV#152199 PAID IN FULL ONSITE Estimate: Q-381"
type textarea "x"
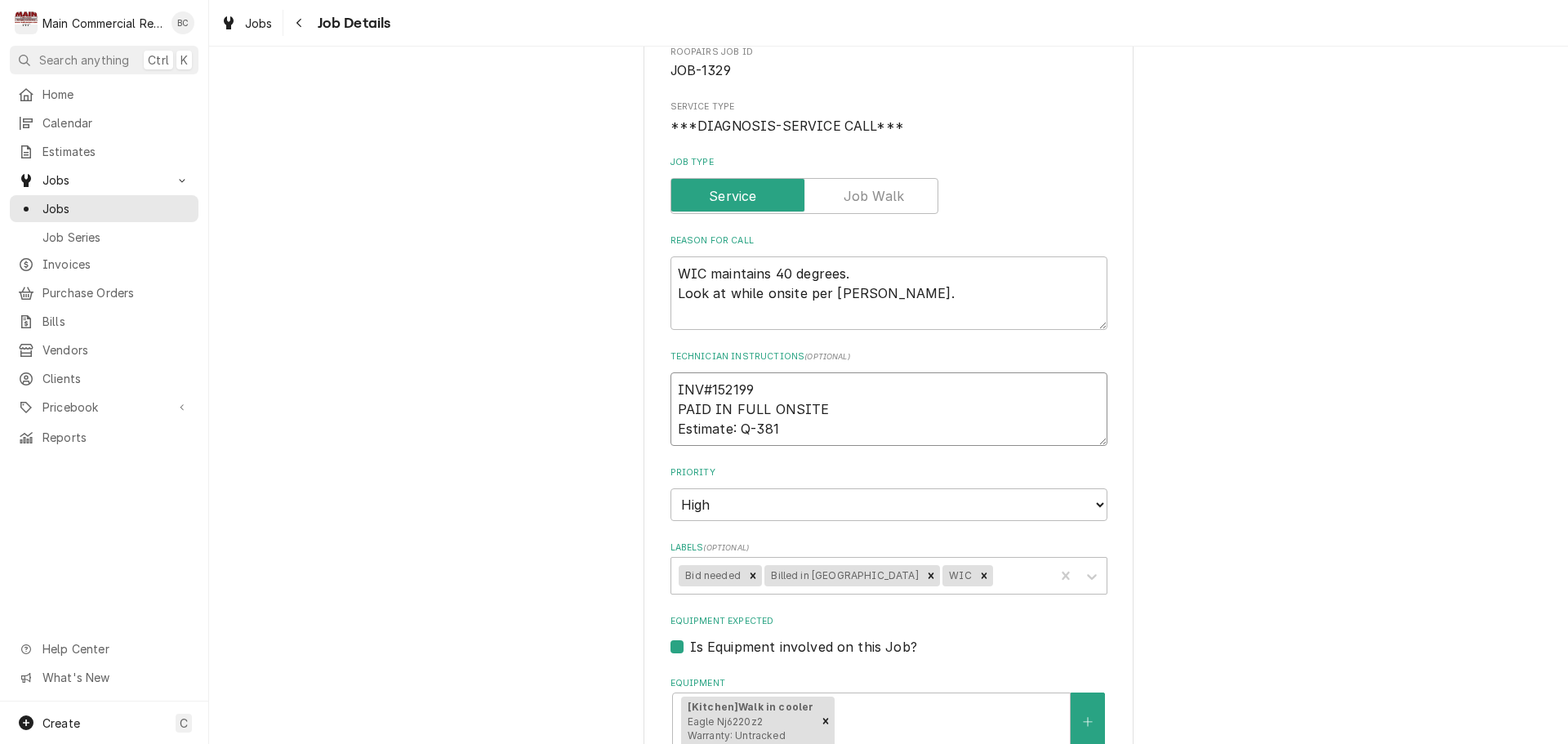
type textarea "INV#152199 PAID IN FULL ONSITE Estimate: Q-3810"
type textarea "x"
type textarea "INV#152199 PAID IN FULL ONSITE Estimate: Q-3810"
type textarea "x"
type textarea "INV#152199 PAID IN FULL ONSITE Estimate: Q-3810 fo"
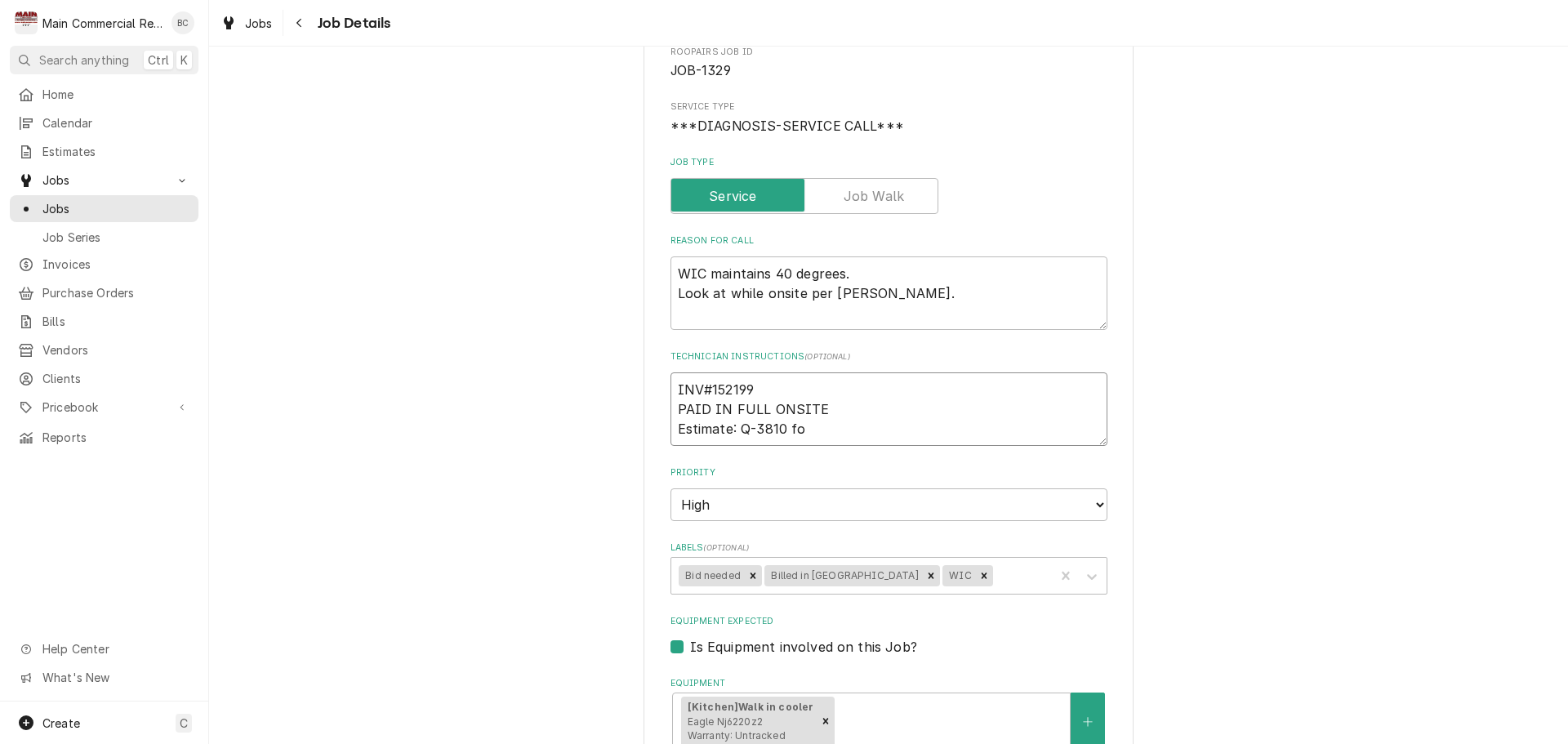
type textarea "x"
type textarea "INV#152199 PAID IN FULL ONSITE Estimate: Q-3810 for"
type textarea "x"
type textarea "INV#152199 PAID IN FULL ONSITE Estimate: Q-3810 for"
type textarea "x"
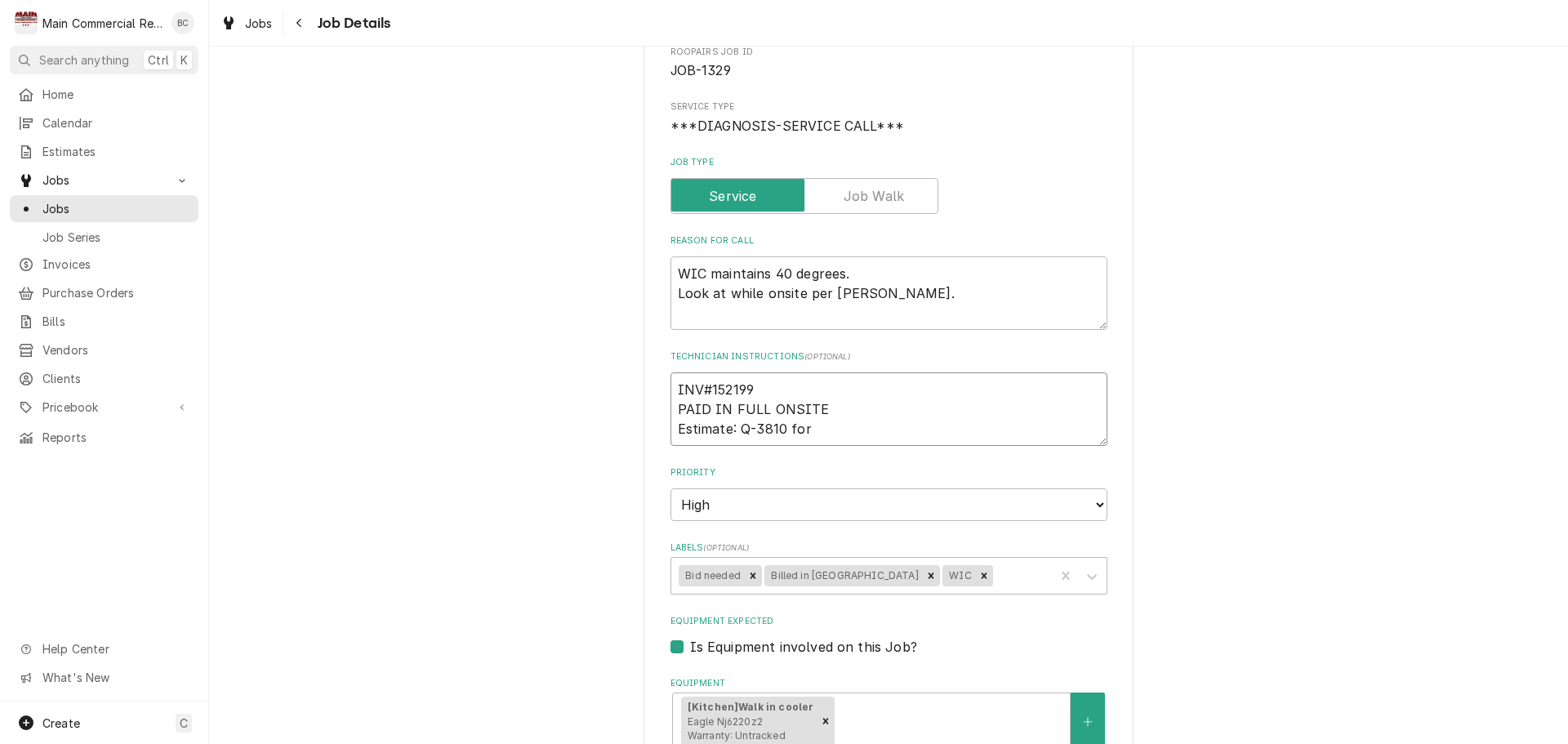
type textarea "INV#152199 PAID IN FULL ONSITE Estimate: Q-3810 for W"
type textarea "x"
type textarea "INV#152199 PAID IN FULL ONSITE Estimate: Q-3810 for WI"
type textarea "x"
type textarea "INV#152199 PAID IN FULL ONSITE Estimate: Q-3810 for WIC"
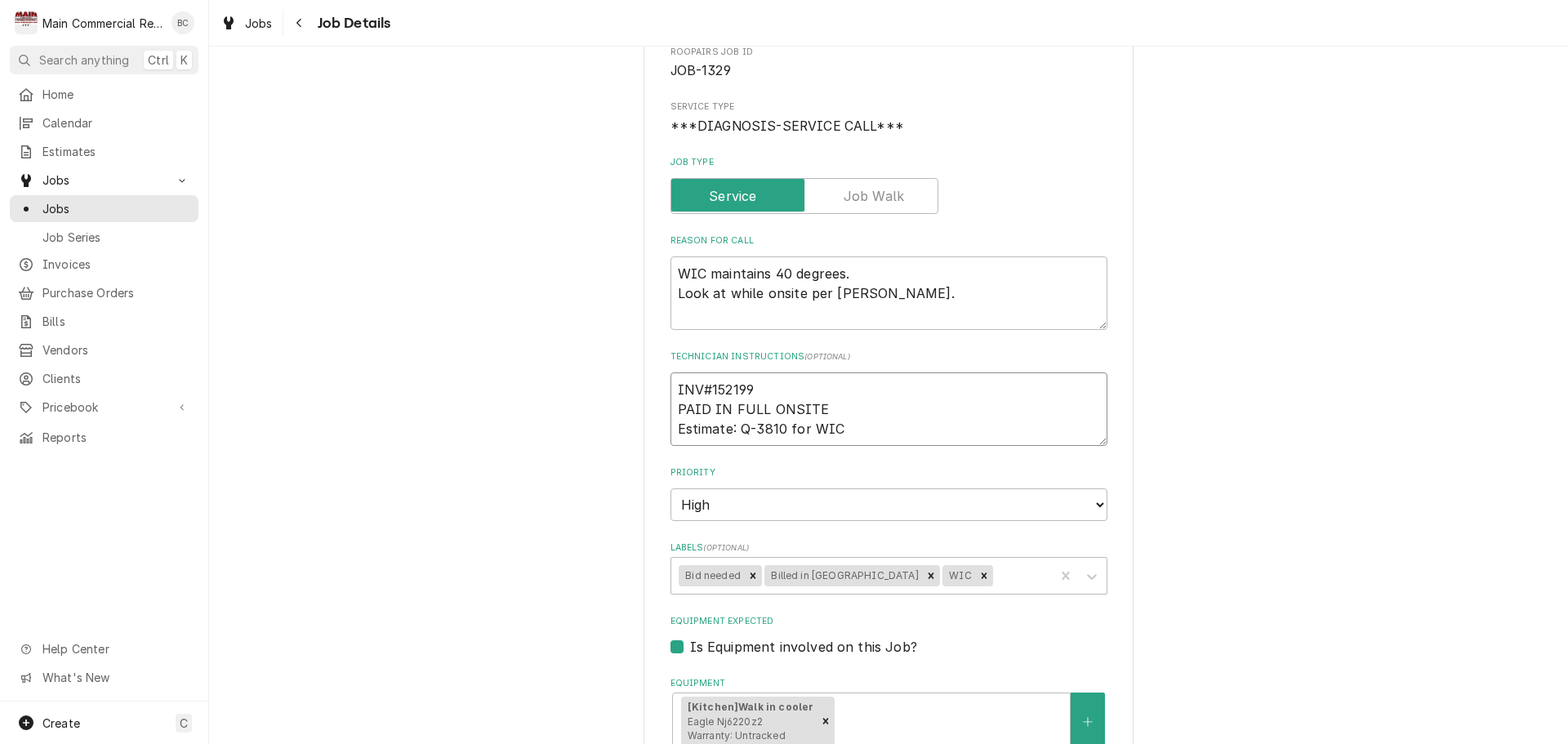
type textarea "x"
type textarea "INV#152199 PAID IN FULL ONSITE Estimate: Q-3810 for WI"
type textarea "x"
type textarea "INV#152199 PAID IN FULL ONSITE Estimate: Q-3810 for W"
type textarea "x"
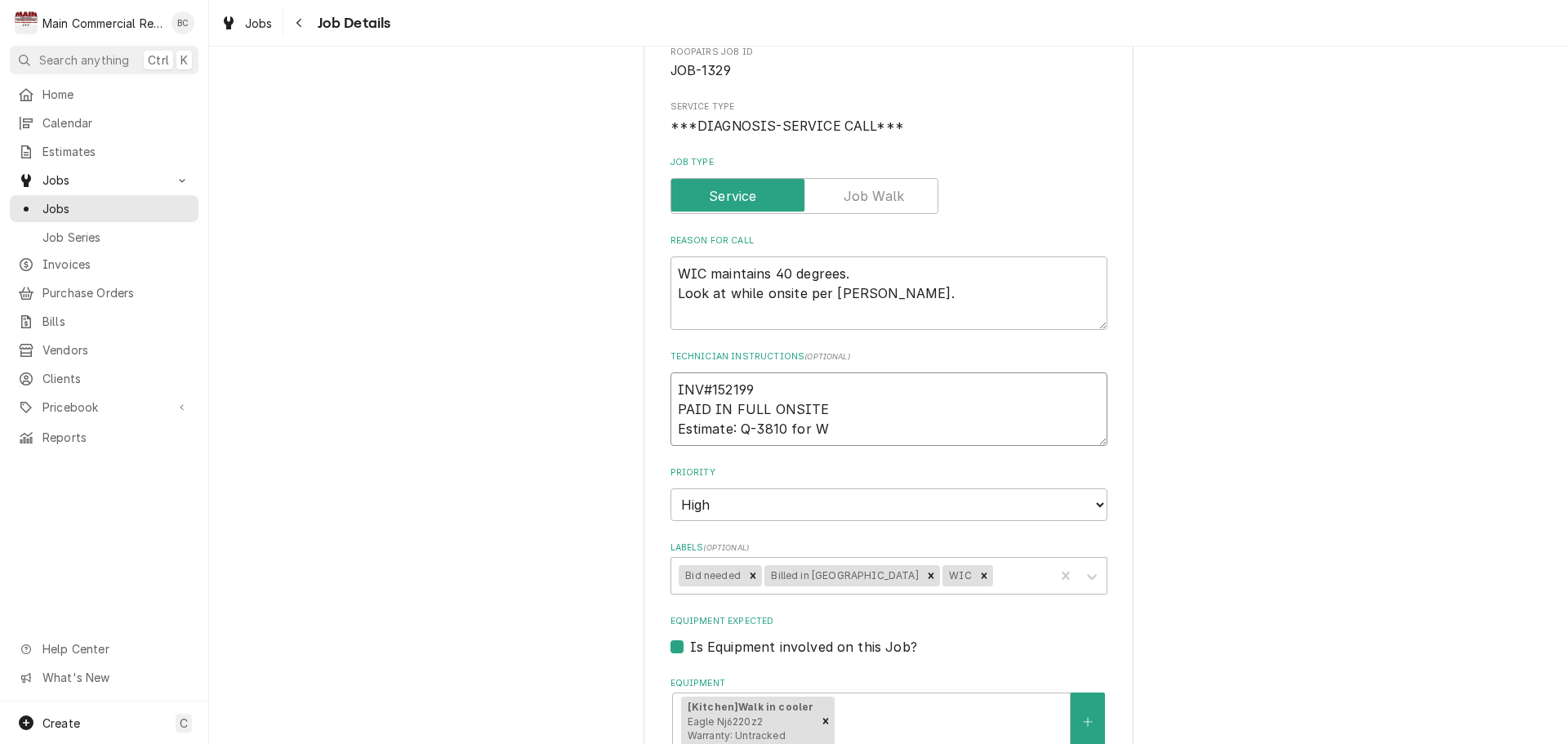
type textarea "INV#152199 PAID IN FULL ONSITE Estimate: Q-3810 for"
type textarea "x"
type textarea "INV#152199 PAID IN FULL ONSITE Estimate: Q-3810 for"
type textarea "x"
type textarea "INV#152199 PAID IN FULL ONSITE Estimate: Q-3810 fo"
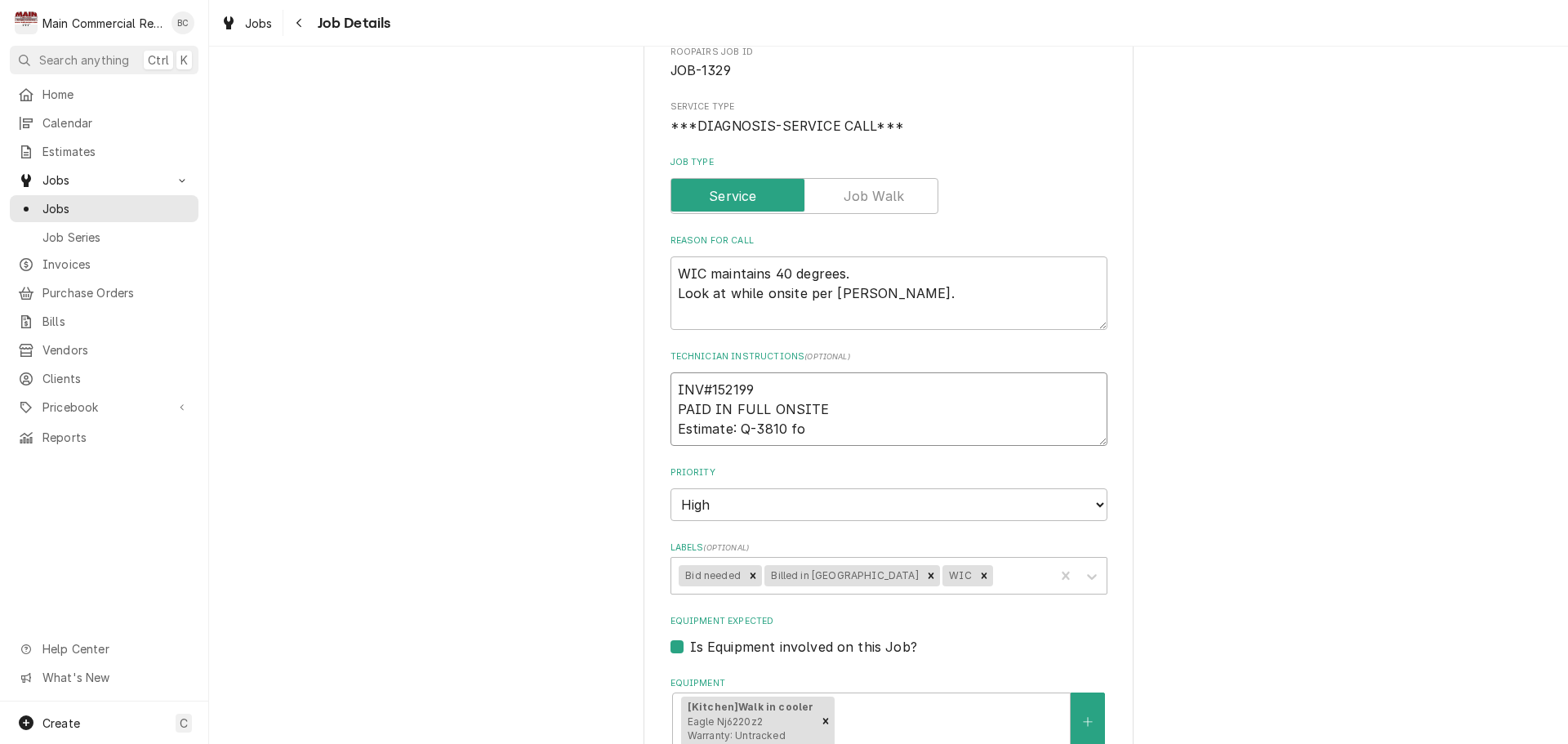
type textarea "x"
type textarea "INV#152199 PAID IN FULL ONSITE Estimate: Q-3810 f"
type textarea "x"
type textarea "INV#152199 PAID IN FULL ONSITE Estimate: Q-3810"
type textarea "x"
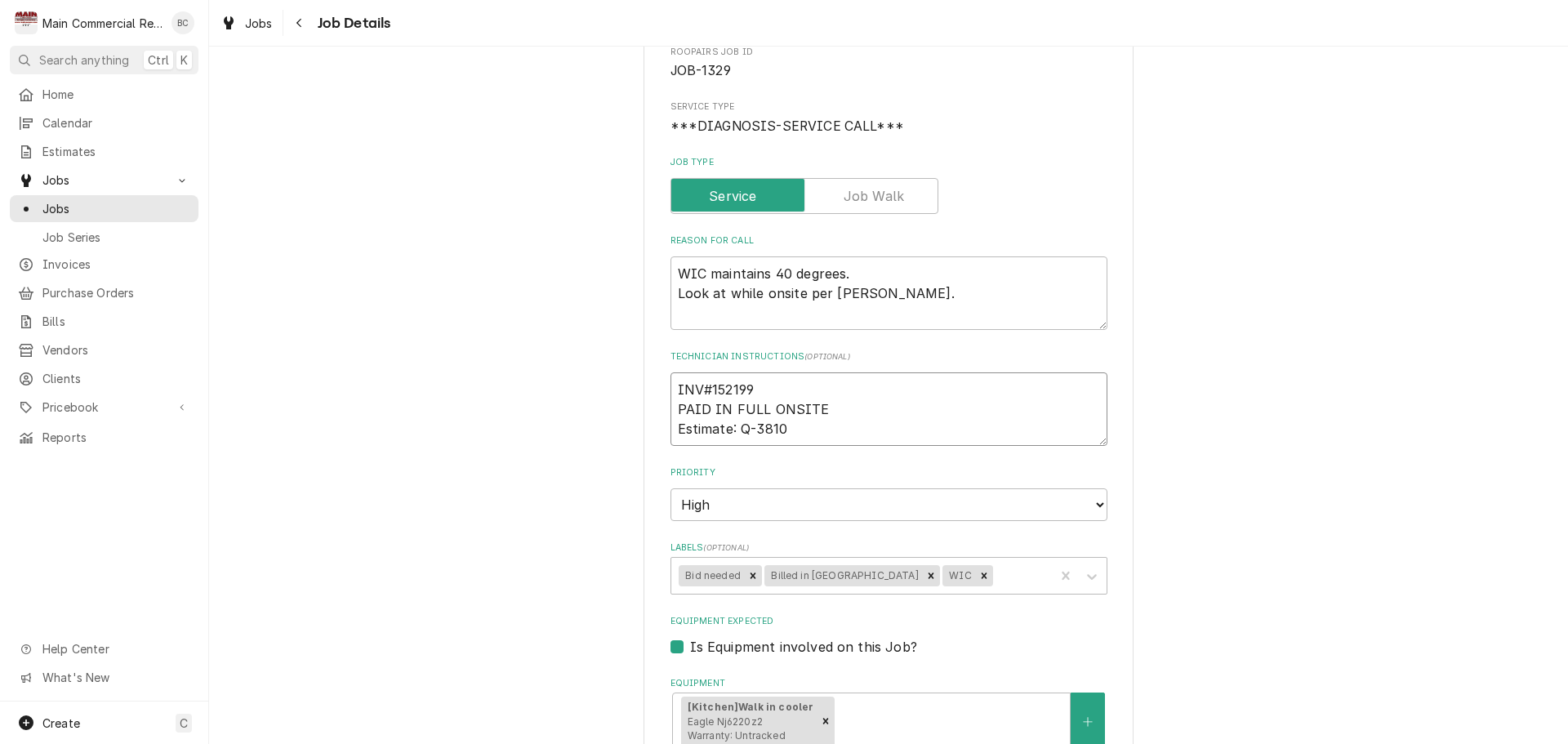
type textarea "INV#152199 PAID IN FULL ONSITE Estimate: Q-3810"
type textarea "x"
type textarea "INV#152199 PAID IN FULL ONSITE Estimate: Q-381"
type textarea "x"
type textarea "INV#152199 PAID IN FULL ONSITE Estimate: Q-38"
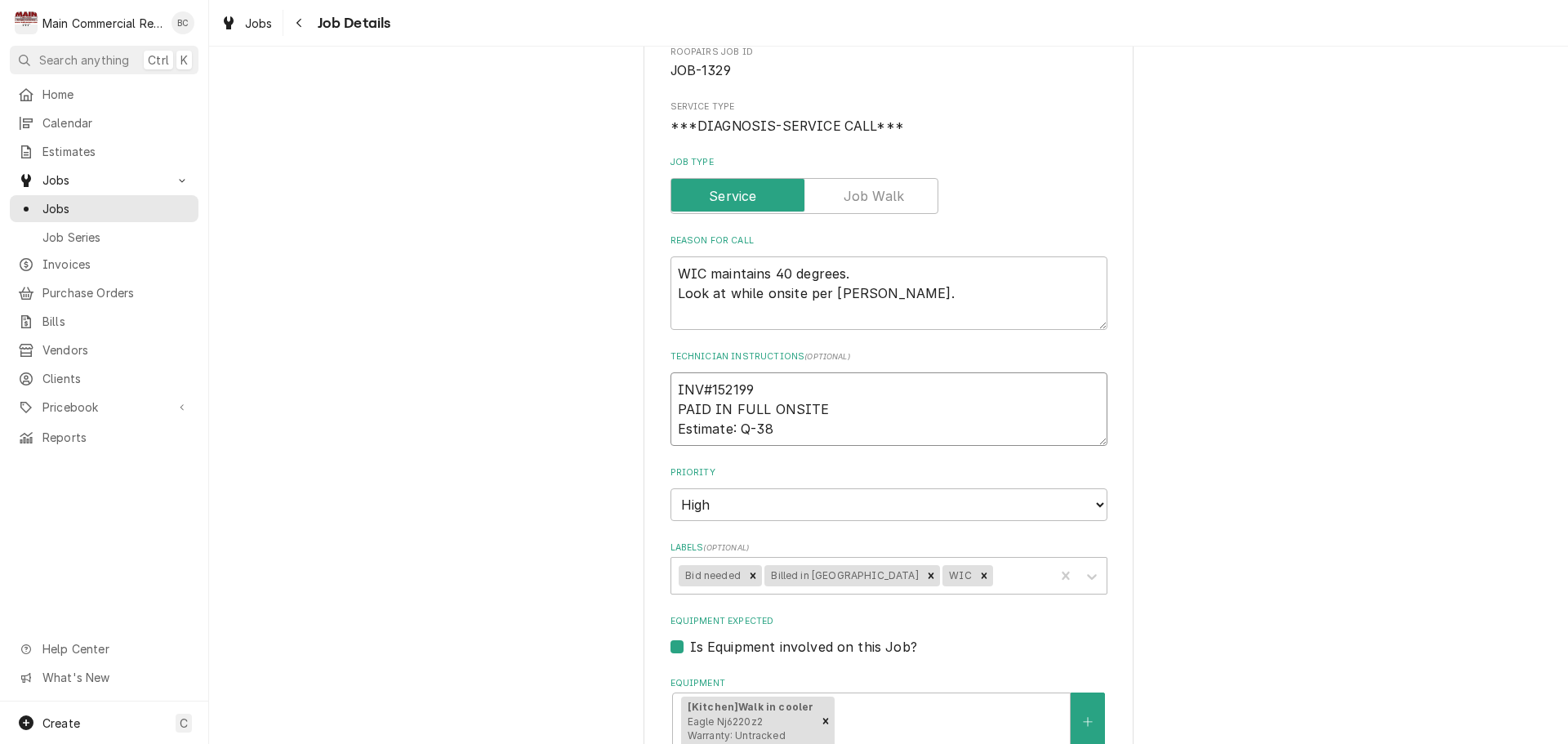
type textarea "x"
type textarea "INV#152199 PAID IN FULL ONSITE Estimate: Q-3"
type textarea "x"
type textarea "INV#152199 PAID IN FULL ONSITE Estimate: Q-"
type textarea "x"
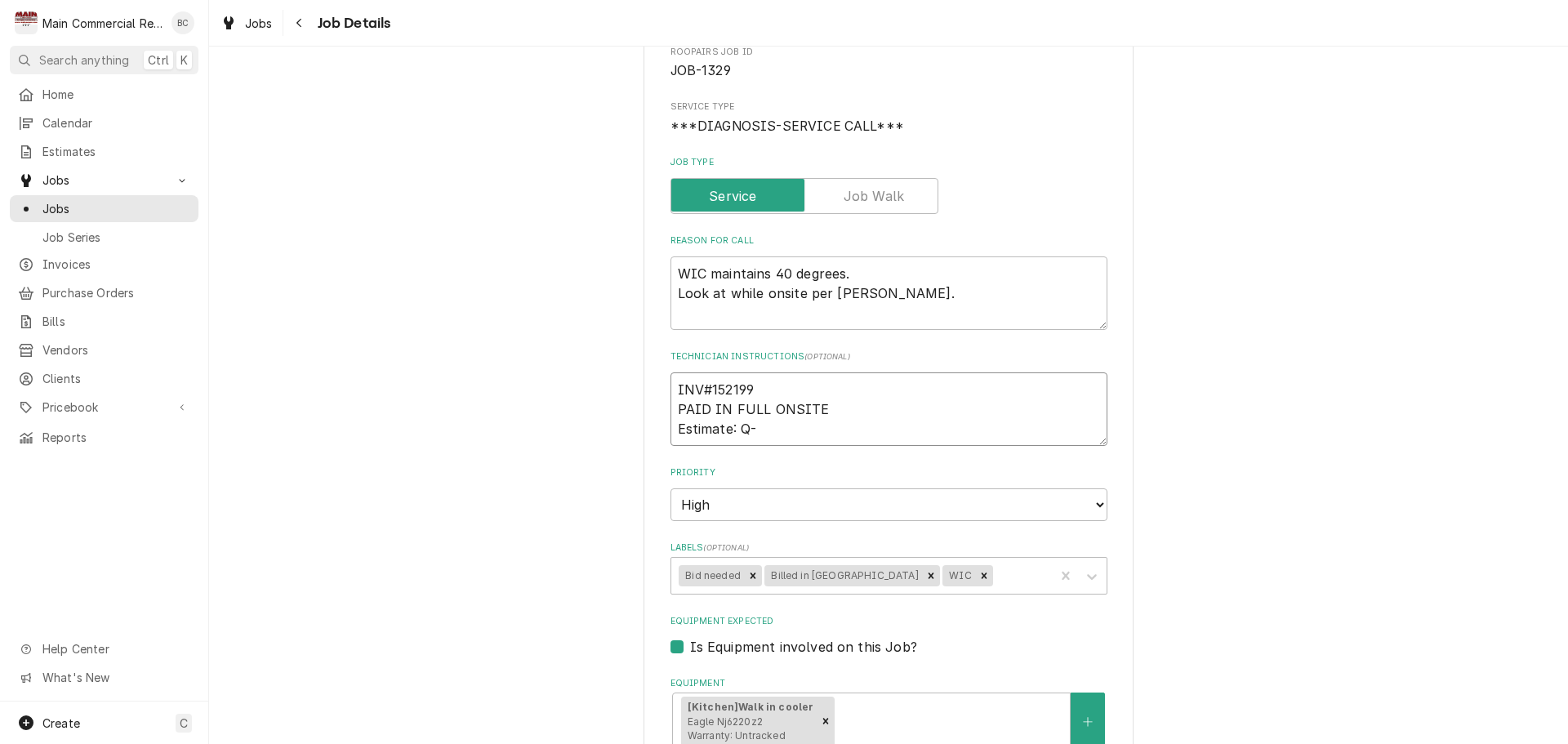
type textarea "INV#152199 PAID IN FULL ONSITE Estimate: Q"
type textarea "x"
type textarea "INV#152199 PAID IN FULL ONSITE Estimate:"
type textarea "x"
type textarea "INV#152199 PAID IN FULL ONSITE Estimate:"
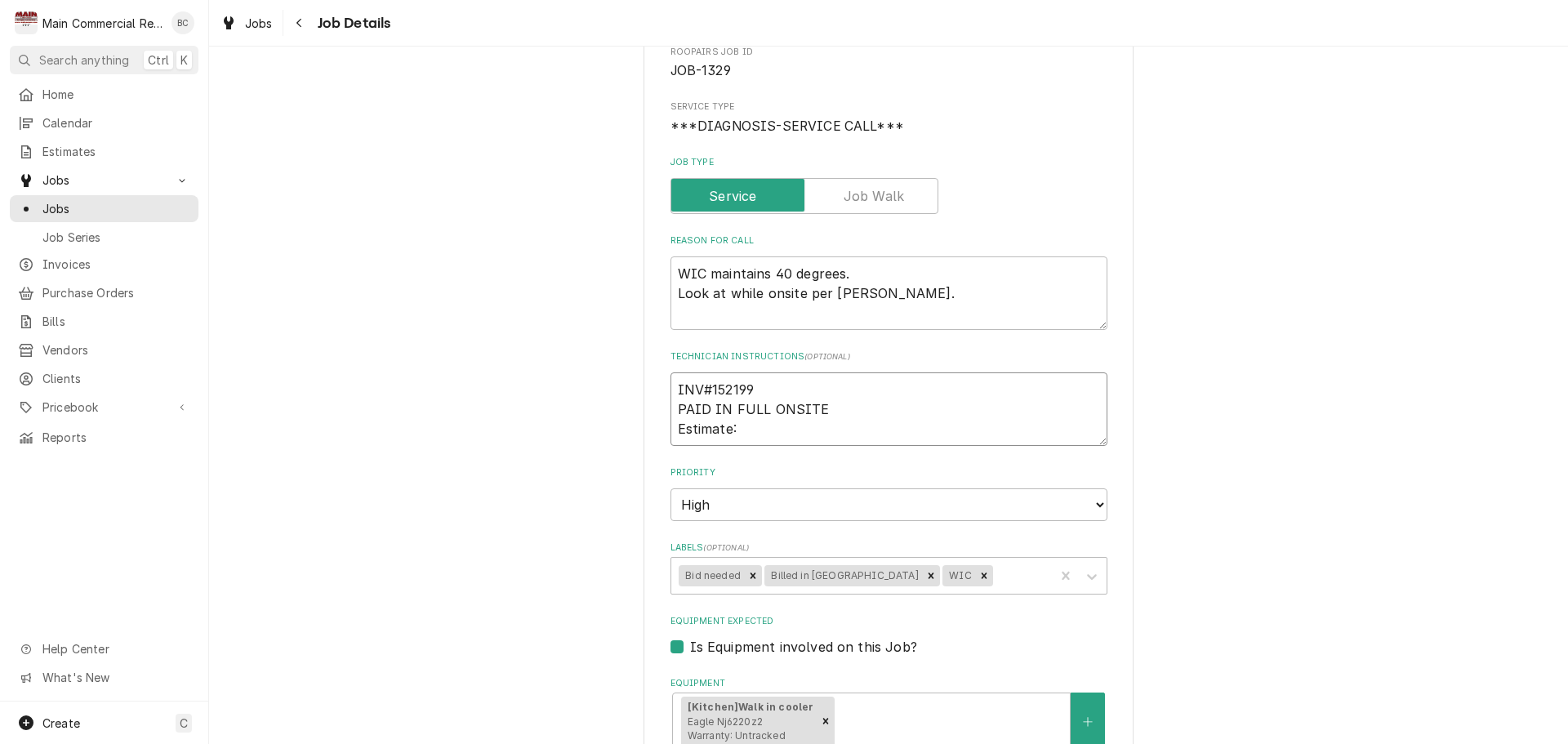
type textarea "x"
type textarea "INV#152199 PAID IN FULL ONSITE Estimate"
type textarea "x"
type textarea "INV#152199 PAID IN FULL ONSITE Estimat"
type textarea "x"
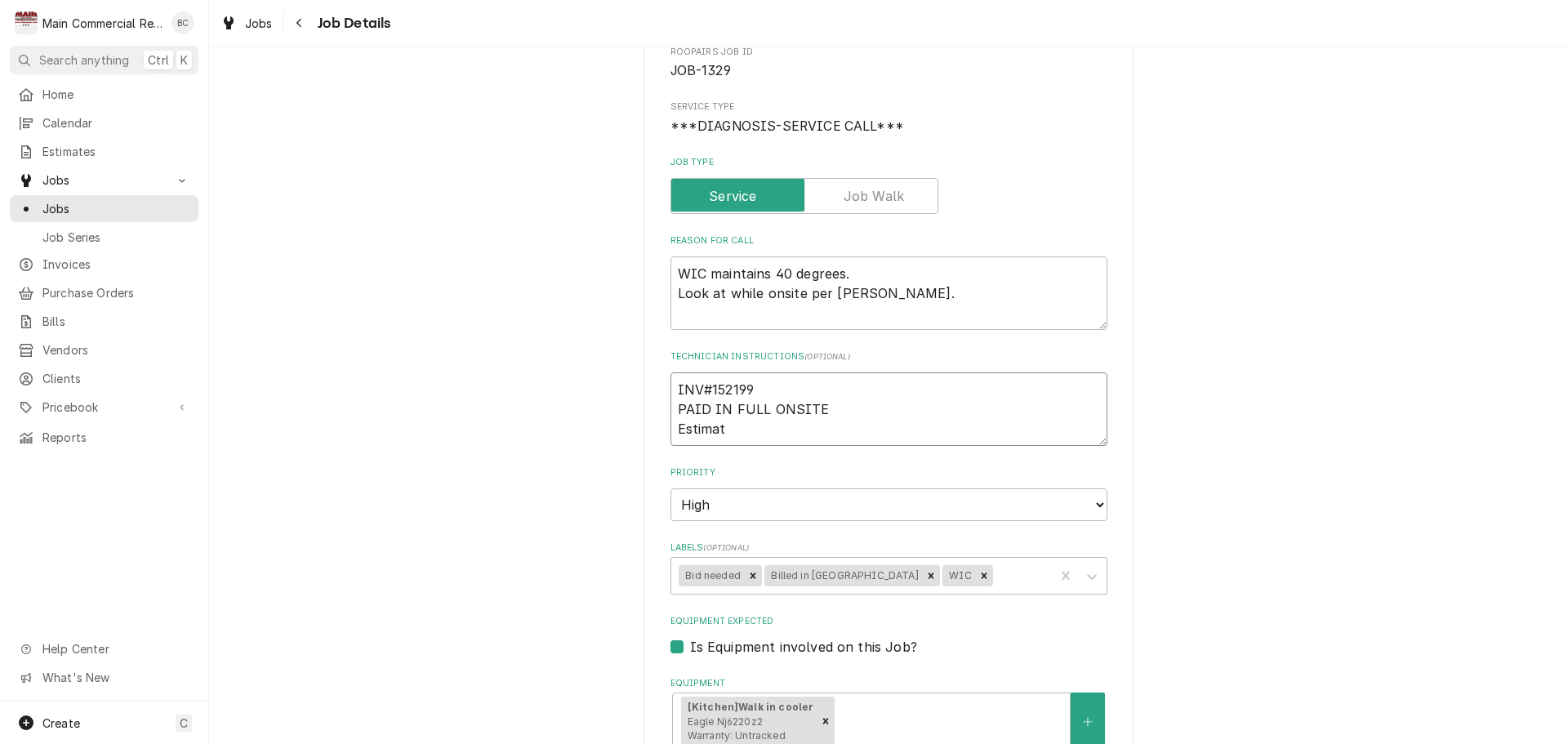
type textarea "INV#152199 PAID IN FULL ONSITE Estima"
type textarea "x"
type textarea "INV#152199 PAID IN FULL ONSITE Estim"
type textarea "x"
type textarea "INV#152199 PAID IN FULL ONSITE Esti"
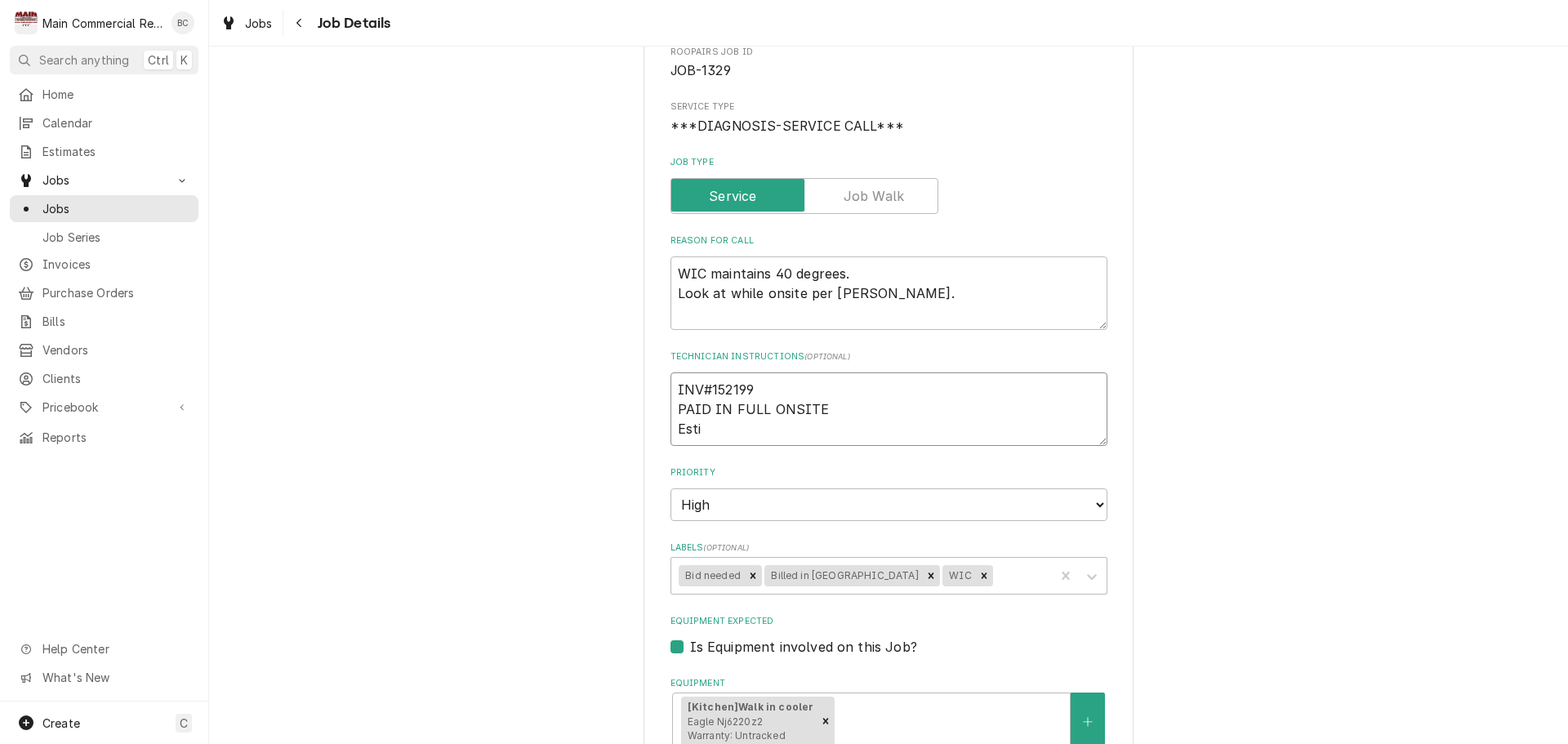
type textarea "x"
type textarea "INV#152199 PAID IN FULL ONSITE Est"
type textarea "x"
type textarea "INV#152199 PAID IN FULL ONSITE Es"
type textarea "x"
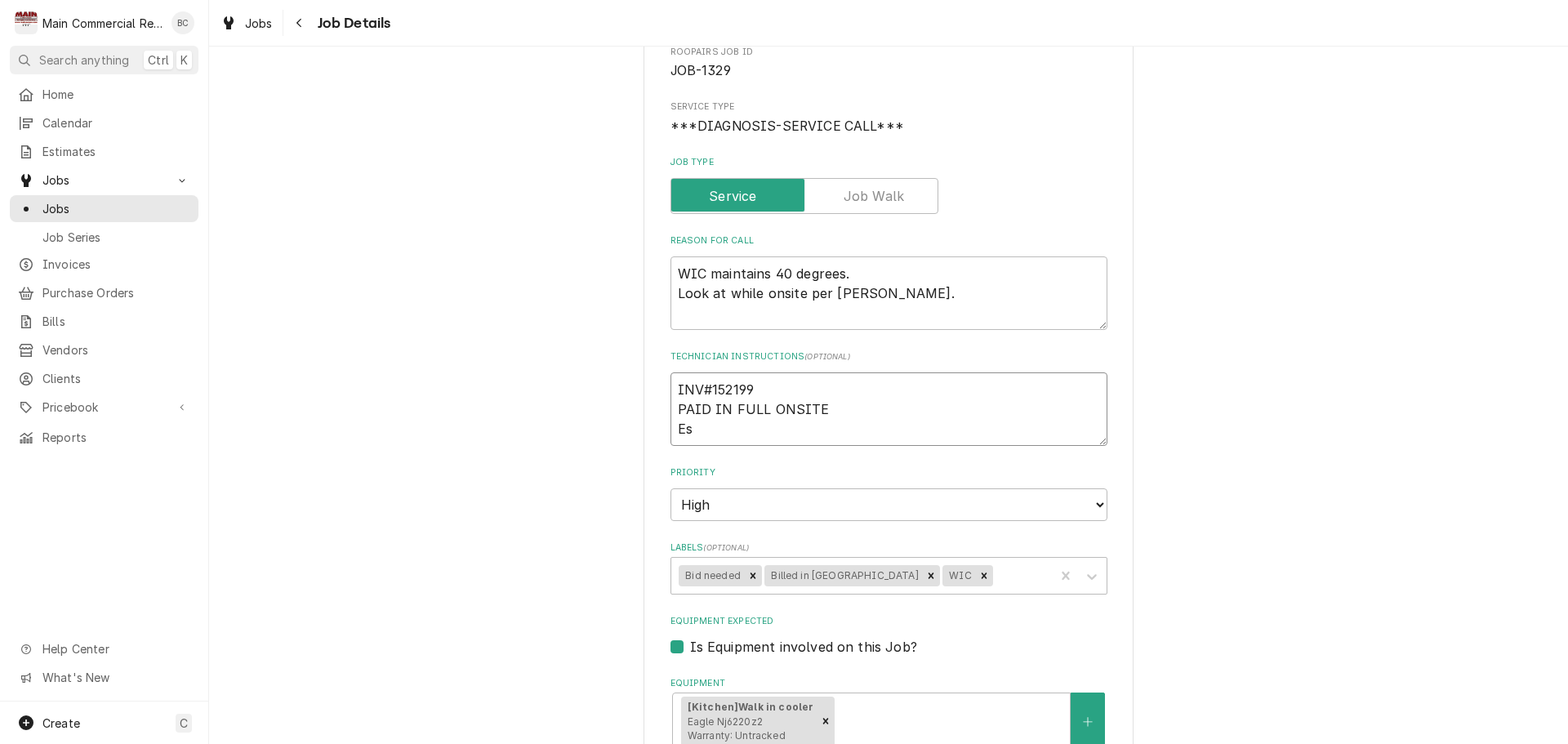
type textarea "INV#152199 PAID IN FULL ONSITE E"
type textarea "x"
type textarea "INV#152199 PAID IN FULL ONSITE"
type textarea "x"
type textarea "INV#152199 PAID IN FULL ONSIT"
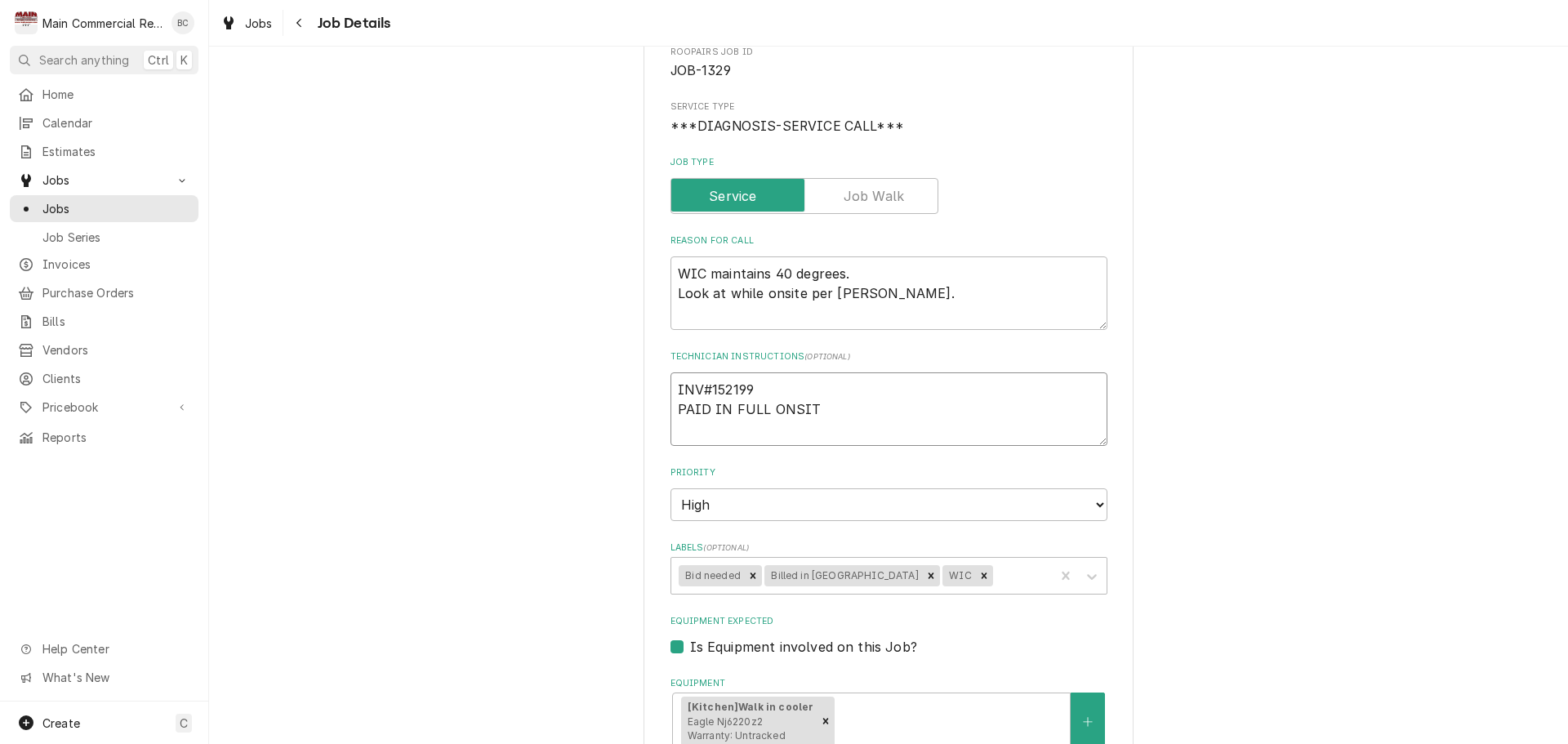
type textarea "x"
type textarea "INV#152199 PAID IN FULL ONSITE"
type textarea "x"
type textarea "INV#152199 PAID IN FULL ONSITE"
type textarea "x"
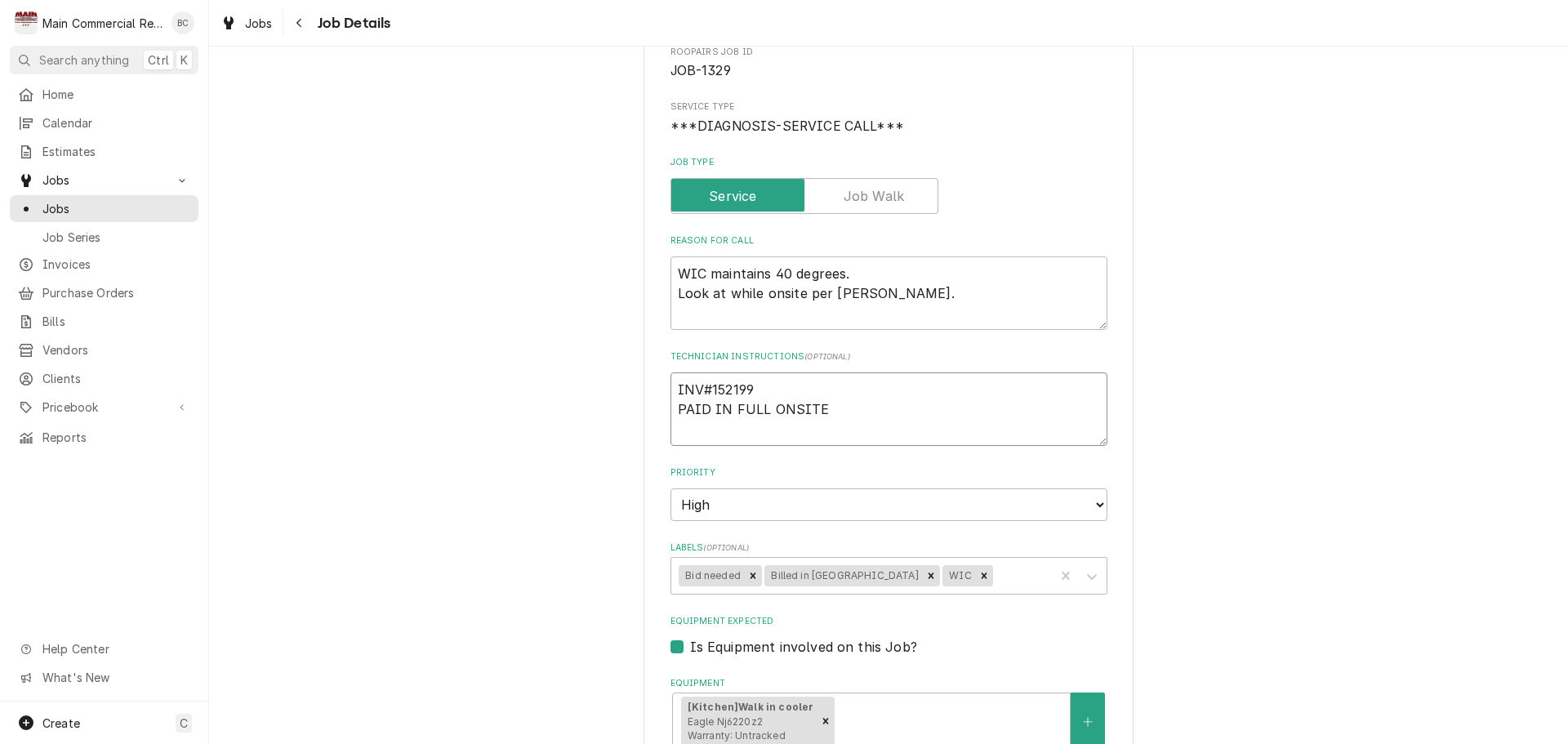
type textarea "INV#152199 PAID IN FULL ONSITE C"
type textarea "x"
type textarea "INV#152199 PAID IN FULL ONSITE Cr"
type textarea "x"
type textarea "INV#152199 PAID IN FULL ONSITE Cre"
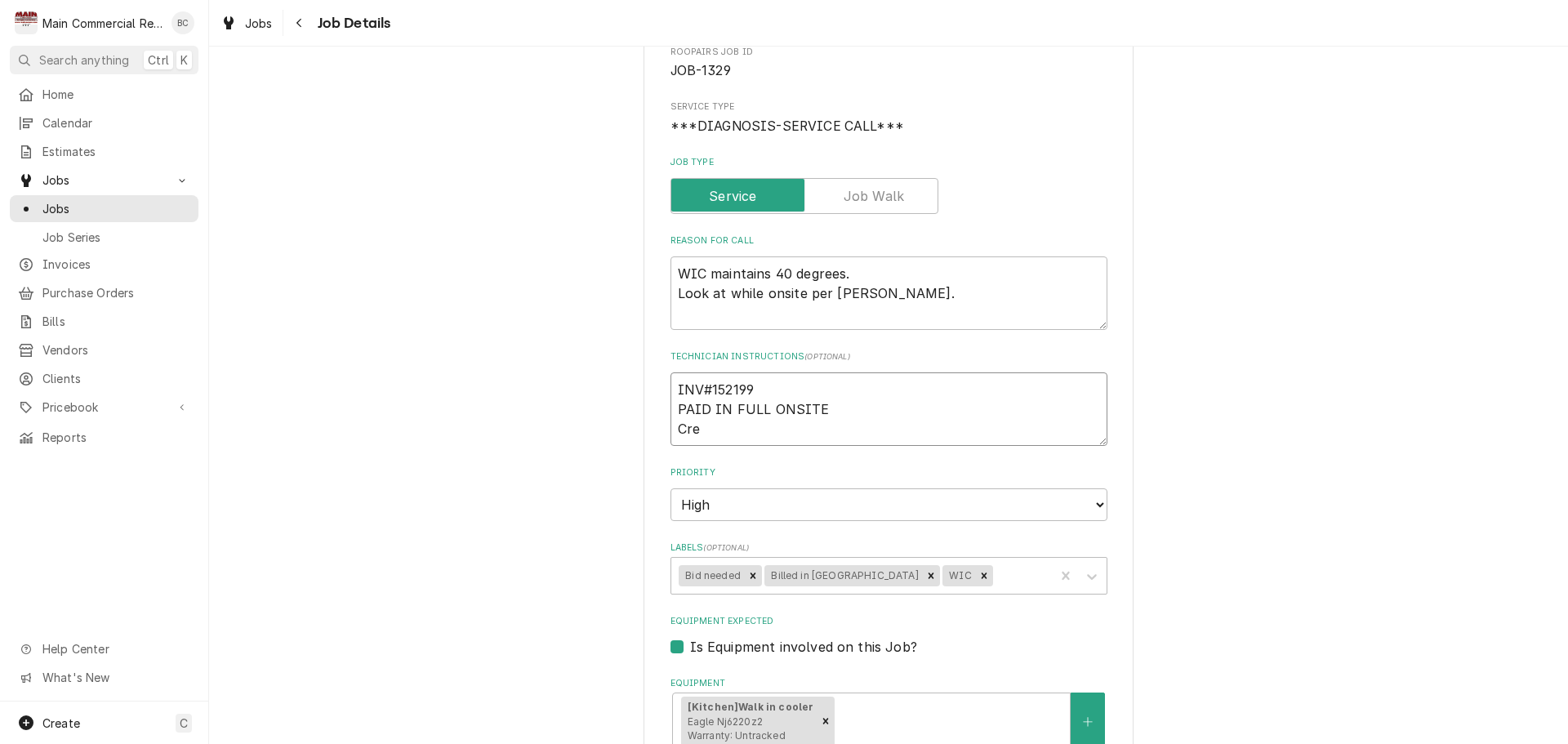
type textarea "x"
type textarea "INV#152199 PAID IN FULL ONSITE Cred"
type textarea "x"
type textarea "INV#152199 PAID IN FULL ONSITE Credi"
type textarea "x"
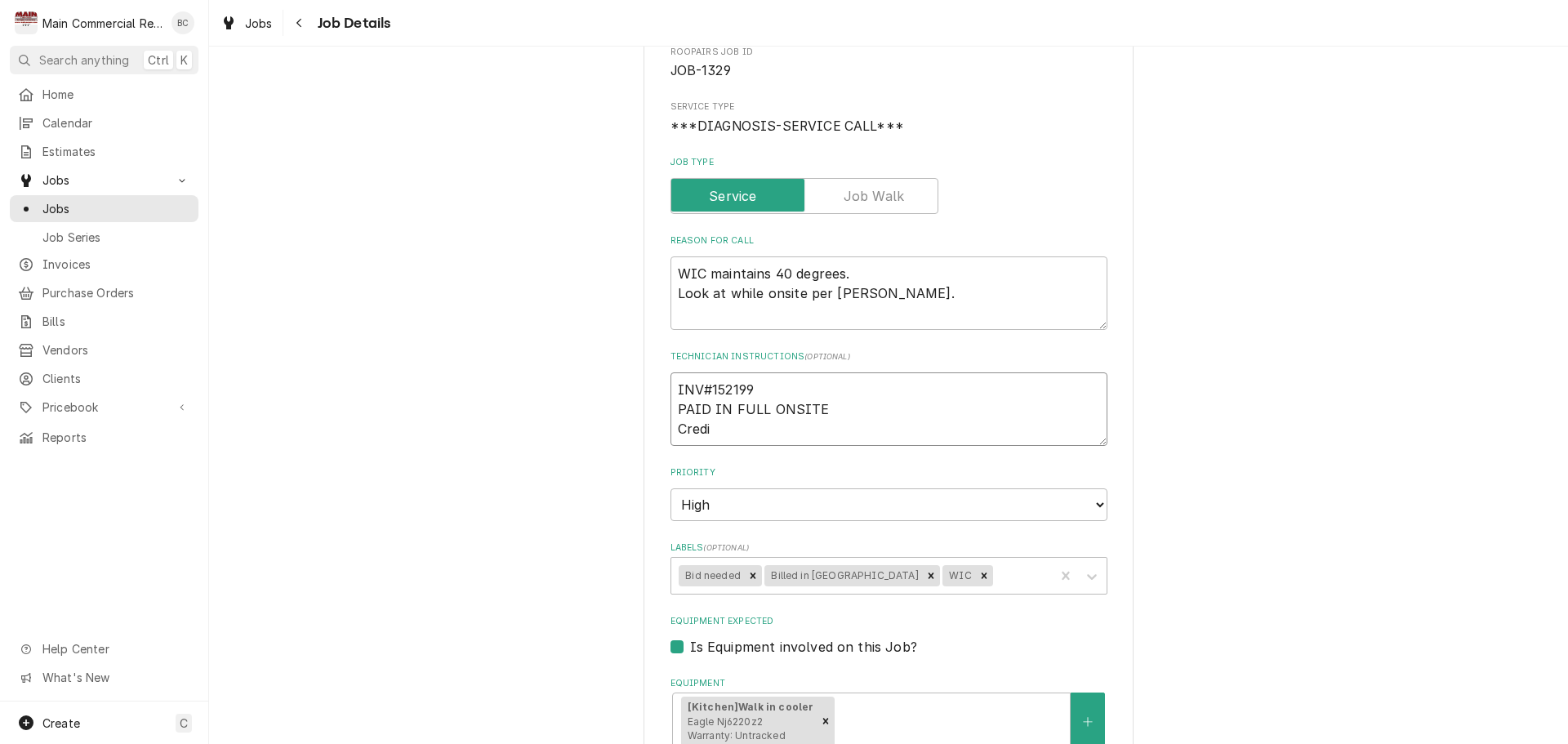
type textarea "INV#152199 PAID IN FULL ONSITE Credit"
type textarea "x"
type textarea "INV#152199 PAID IN FULL ONSITE Credite"
type textarea "x"
type textarea "INV#152199 PAID IN FULL ONSITE Credit"
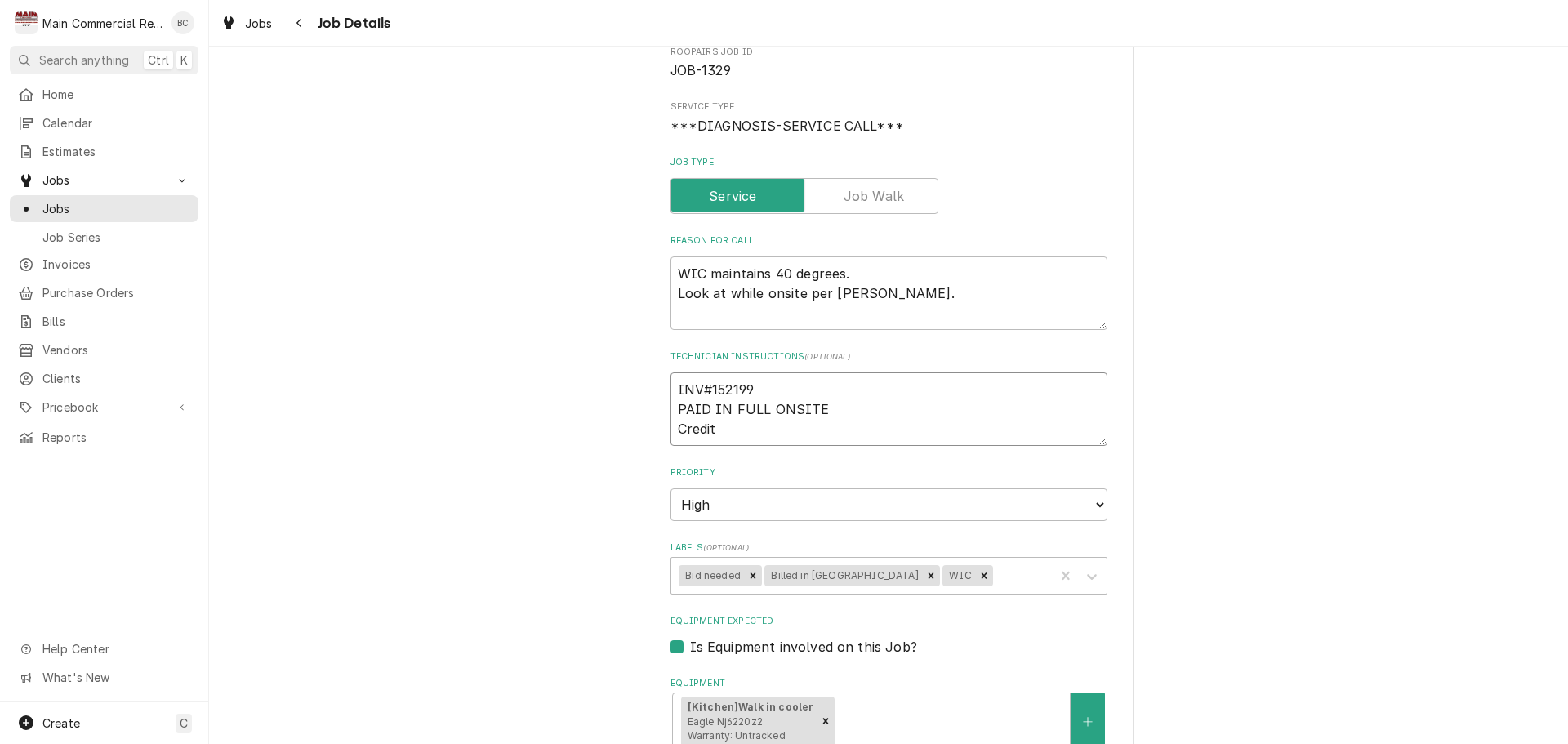
type textarea "x"
type textarea "INV#152199 PAID IN FULL ONSITE Credi"
type textarea "x"
type textarea "INV#152199 PAID IN FULL ONSITE Cred"
type textarea "x"
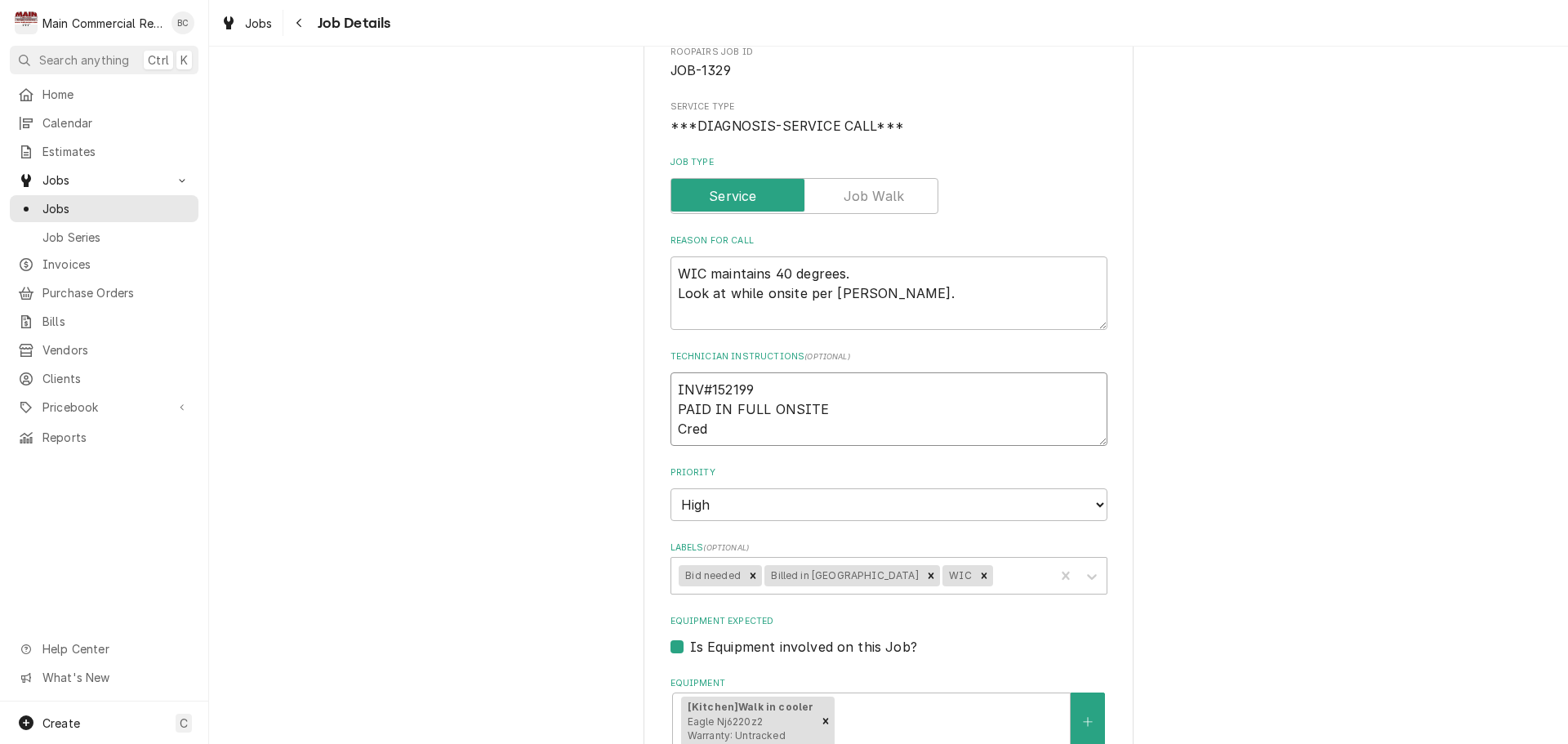
type textarea "INV#152199 PAID IN FULL ONSITE Cre"
type textarea "x"
type textarea "INV#152199 PAID IN FULL ONSITE Crea"
type textarea "x"
type textarea "INV#152199 PAID IN FULL ONSITE Creat"
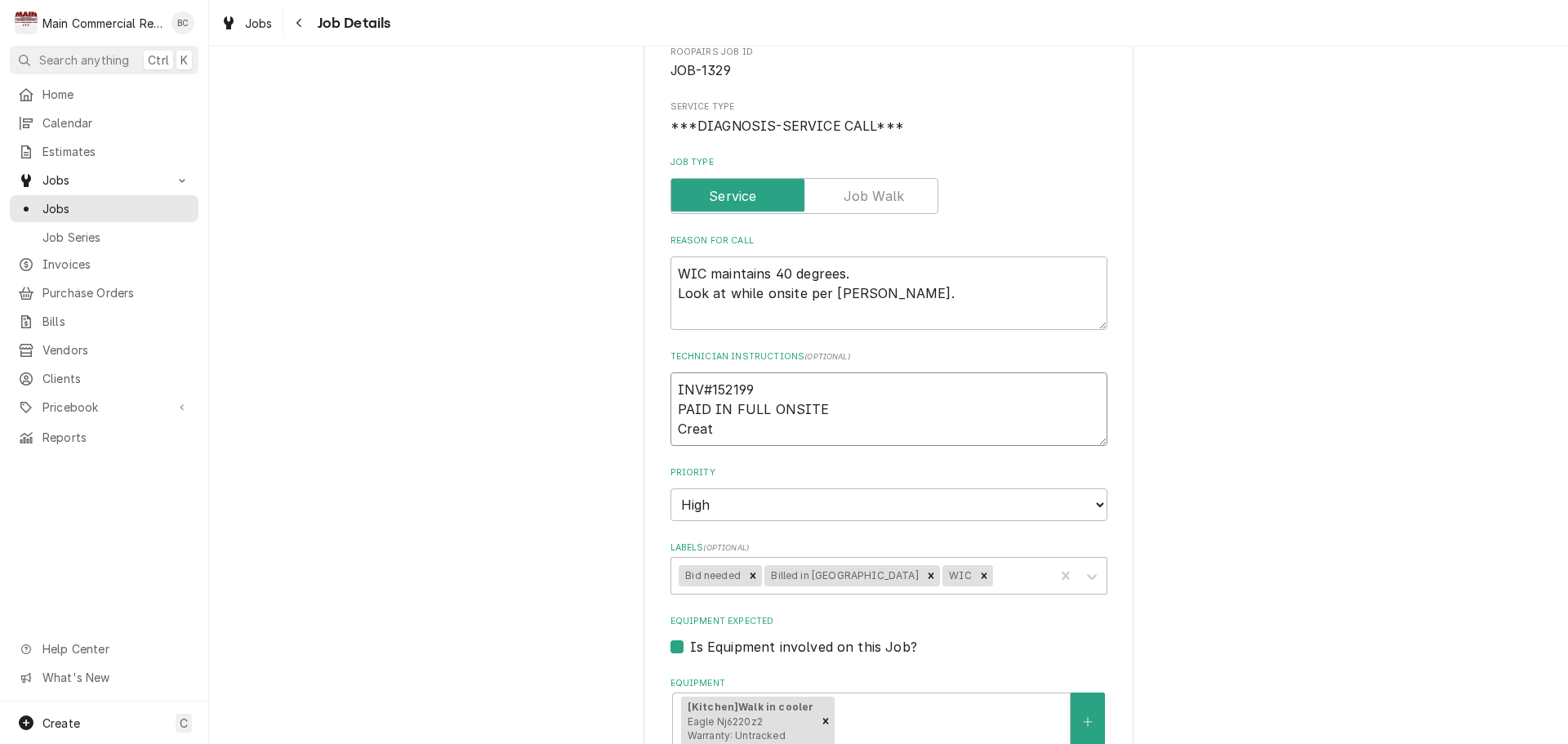
type textarea "x"
type textarea "INV#152199 PAID IN FULL ONSITE Create"
type textarea "x"
type textarea "INV#152199 PAID IN FULL ONSITE Created"
type textarea "x"
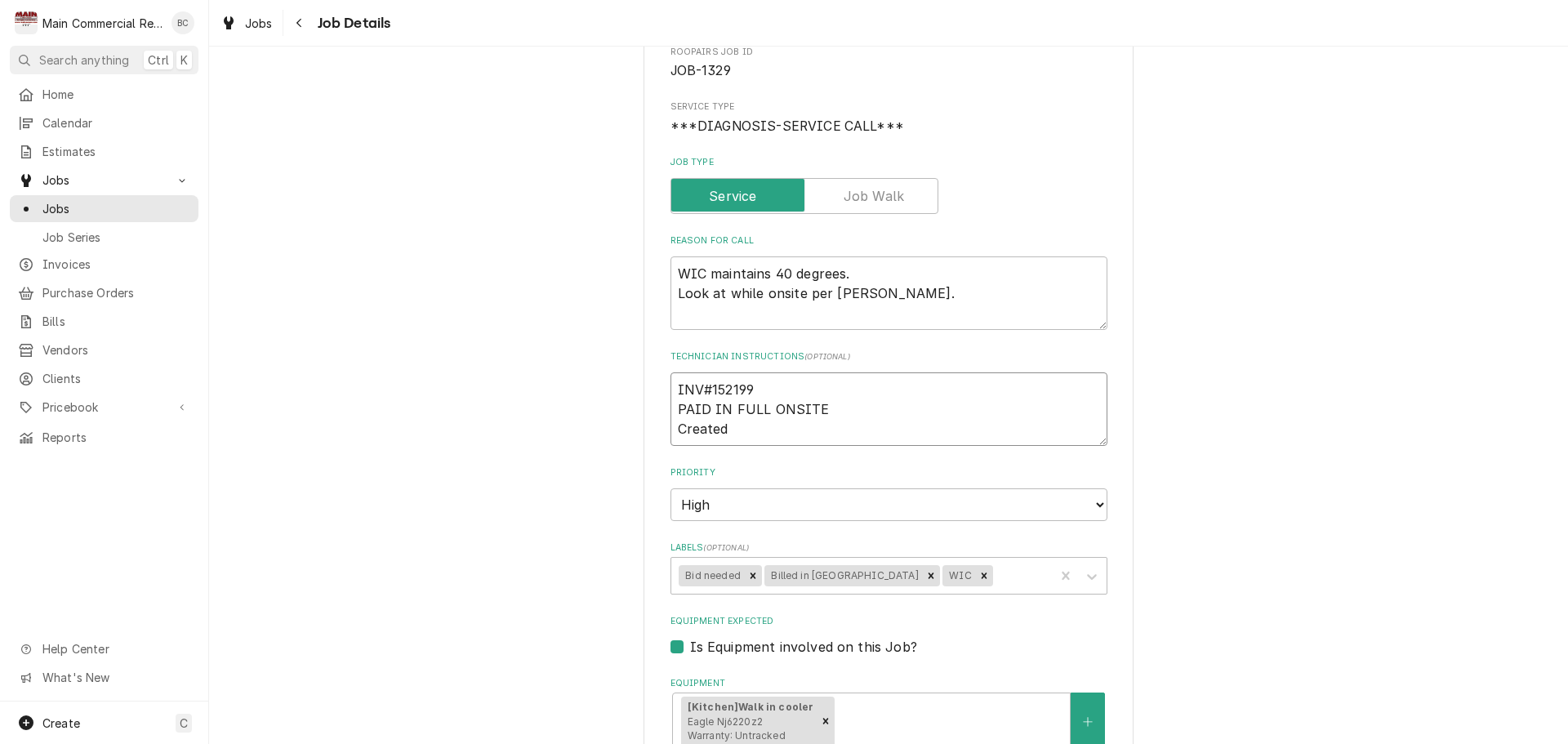
type textarea "INV#152199 PAID IN FULL ONSITE Created"
type textarea "x"
type textarea "INV#152199 PAID IN FULL ONSITE Created Q"
type textarea "x"
type textarea "INV#152199 PAID IN FULL ONSITE Created Q-"
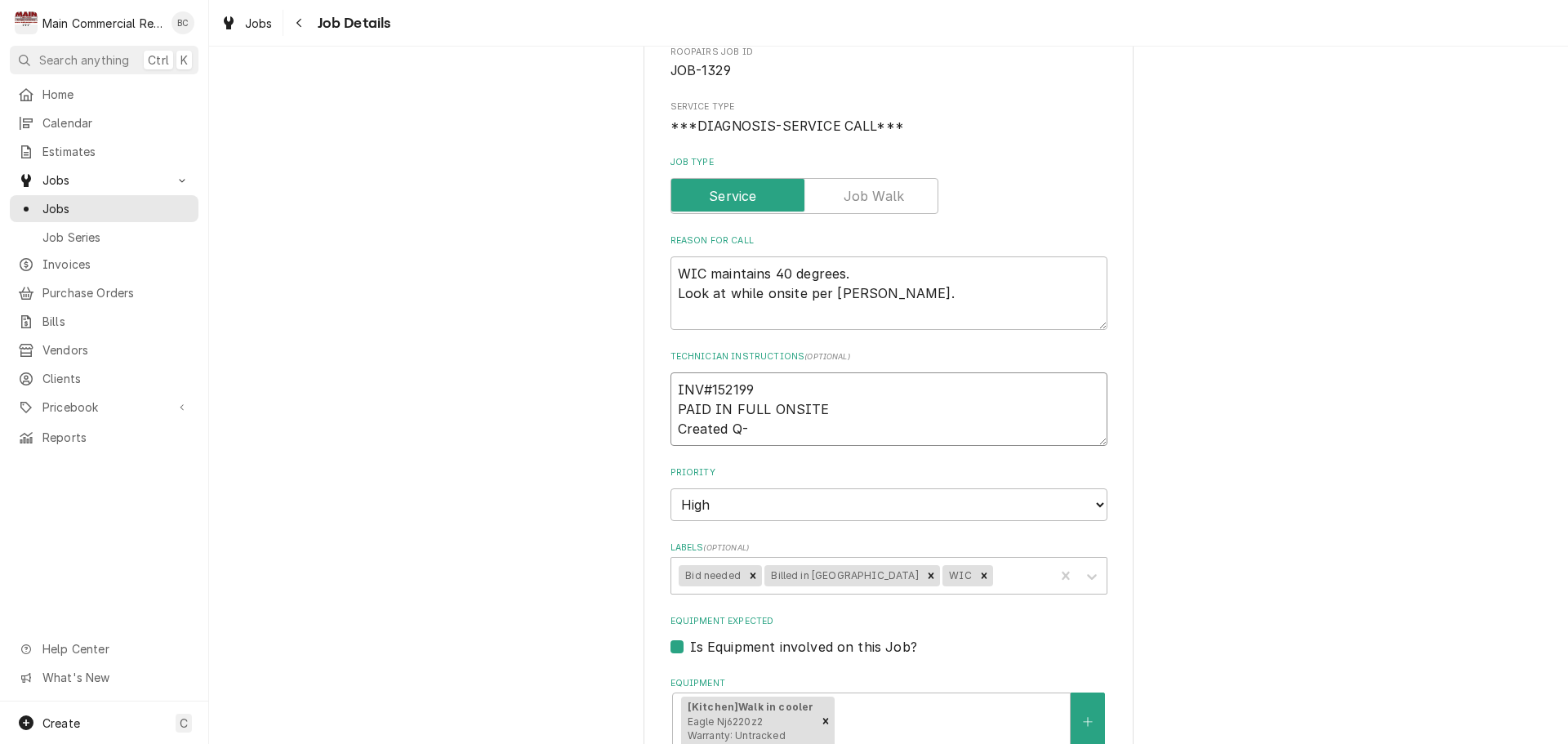
type textarea "x"
type textarea "INV#152199 PAID IN FULL ONSITE Created Q-3"
type textarea "x"
type textarea "INV#152199 PAID IN FULL ONSITE Created Q-38"
type textarea "x"
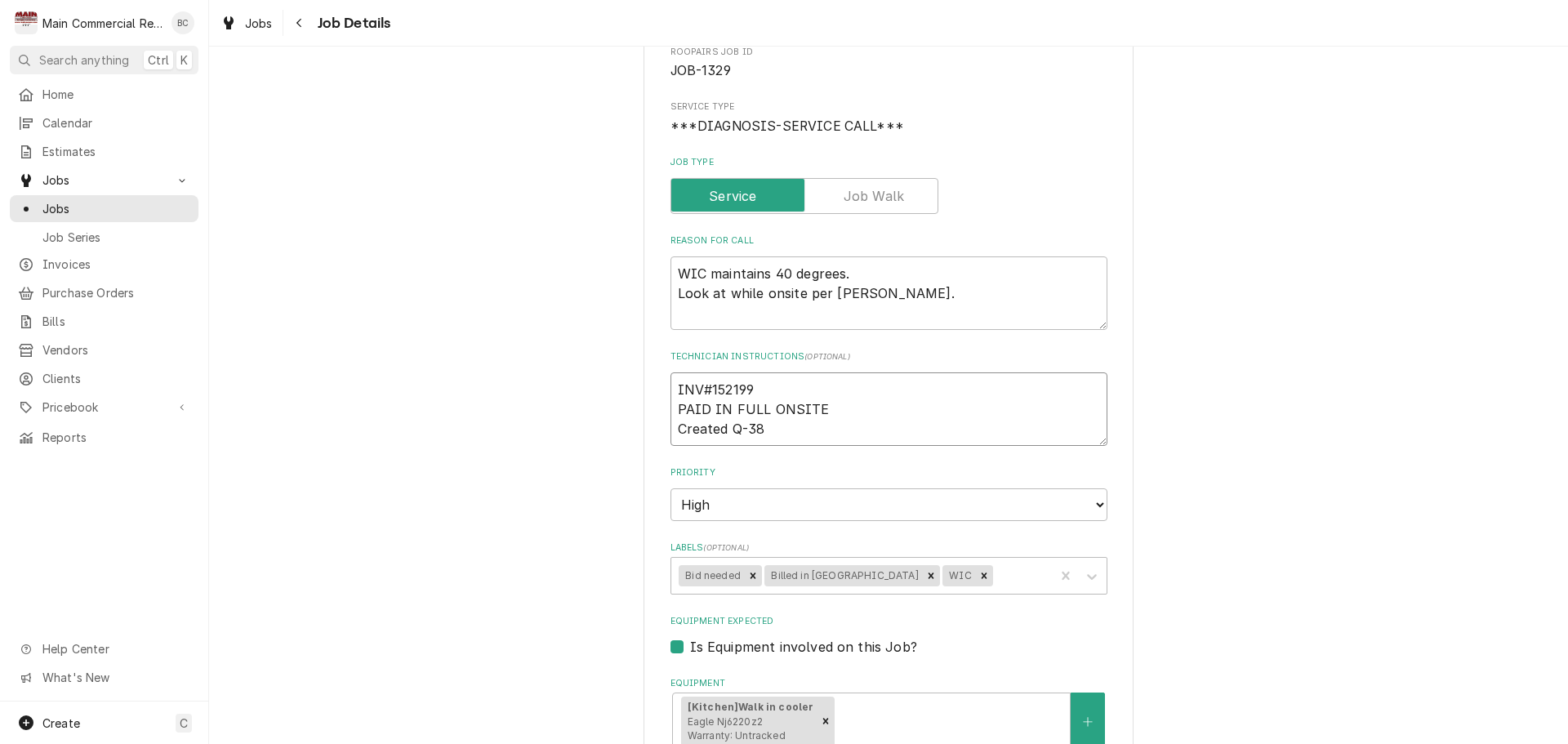
type textarea "INV#152199 PAID IN FULL ONSITE Created Q-381"
type textarea "x"
type textarea "INV#152199 PAID IN FULL ONSITE Created Q-3810"
type textarea "x"
type textarea "INV#152199 PAID IN FULL ONSITE Created Q-3810"
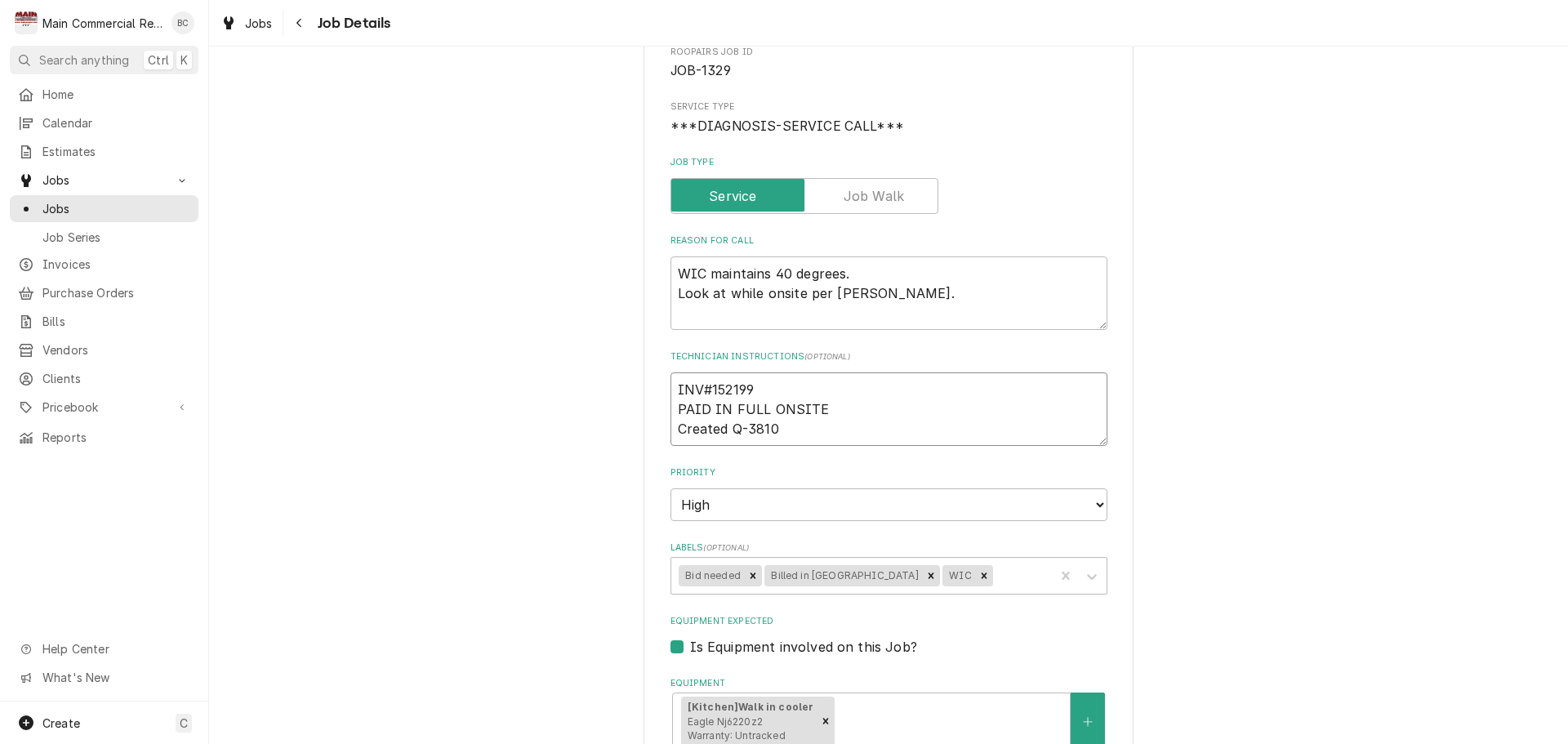
type textarea "x"
type textarea "INV#152199 PAID IN FULL ONSITE Created Q-3810 -"
type textarea "x"
type textarea "INV#152199 PAID IN FULL ONSITE Created Q-3810 -"
type textarea "x"
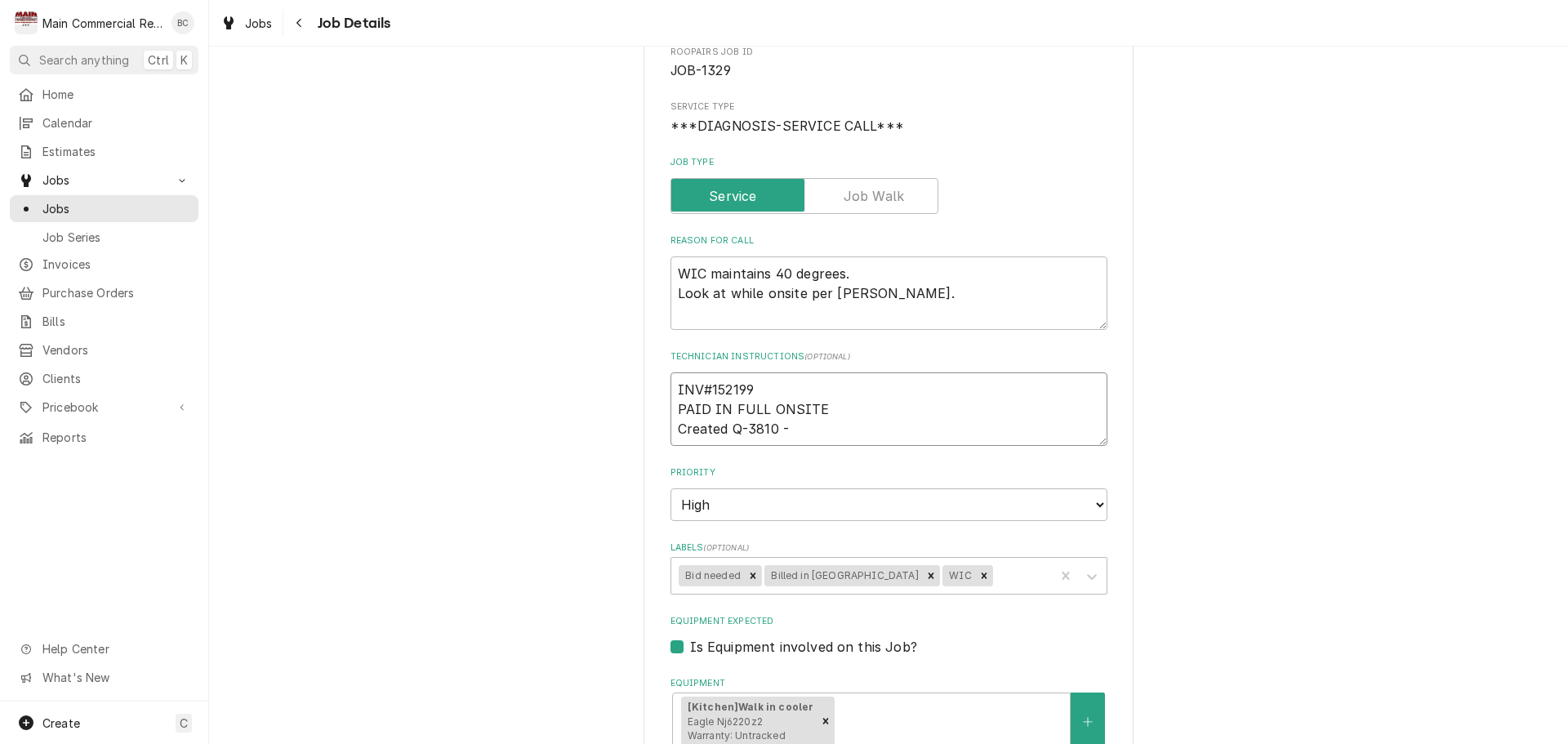
type textarea "INV#152199 PAID IN FULL ONSITE Created Q-3810 - s"
type textarea "x"
type textarea "INV#152199 PAID IN FULL ONSITE Created Q-3810 - st"
type textarea "x"
type textarea "INV#152199 PAID IN FULL ONSITE Created Q-3810 - sti"
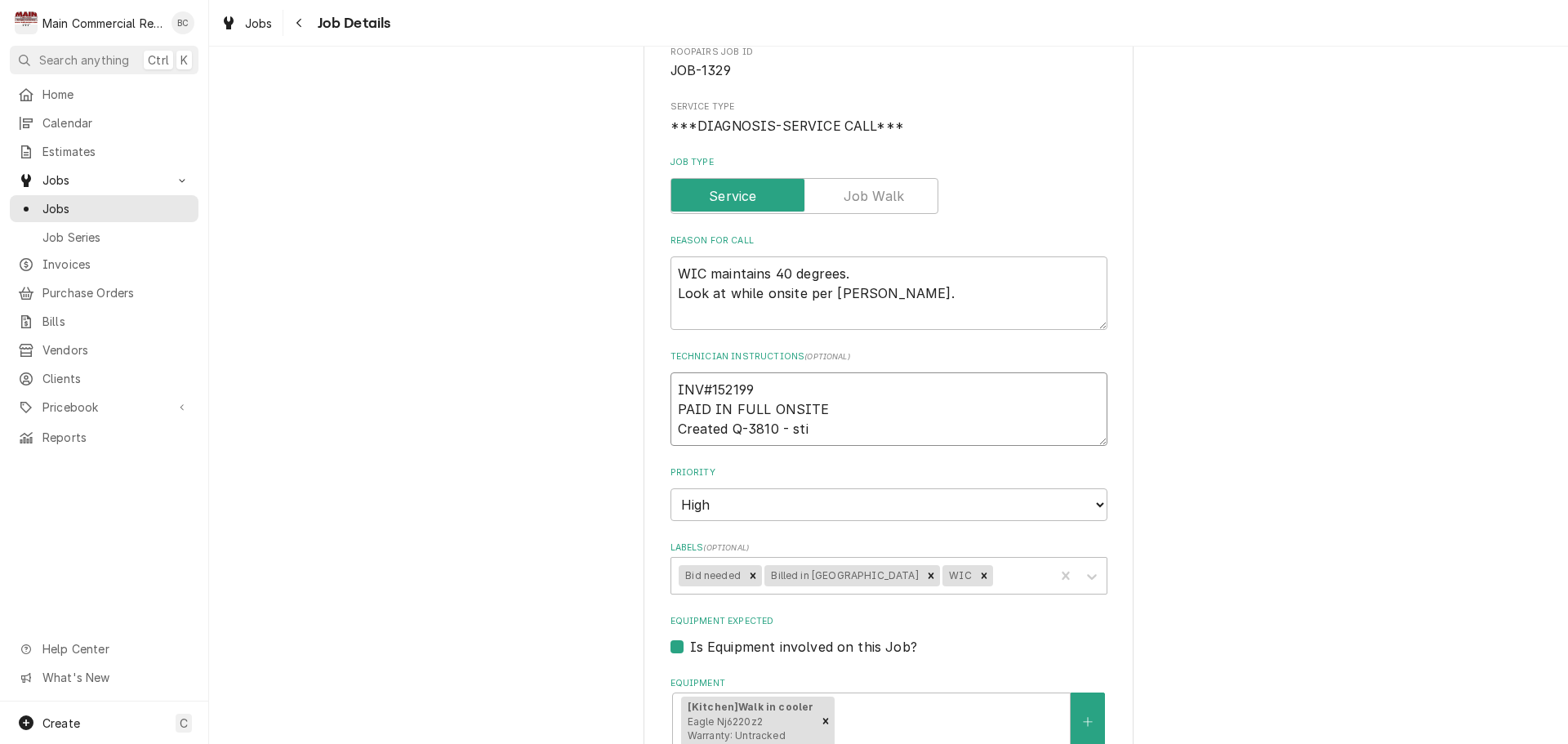
type textarea "x"
type textarea "INV#152199 PAID IN FULL ONSITE Created Q-3810 - stil"
type textarea "x"
type textarea "INV#152199 PAID IN FULL ONSITE Created Q-3810 - still"
type textarea "x"
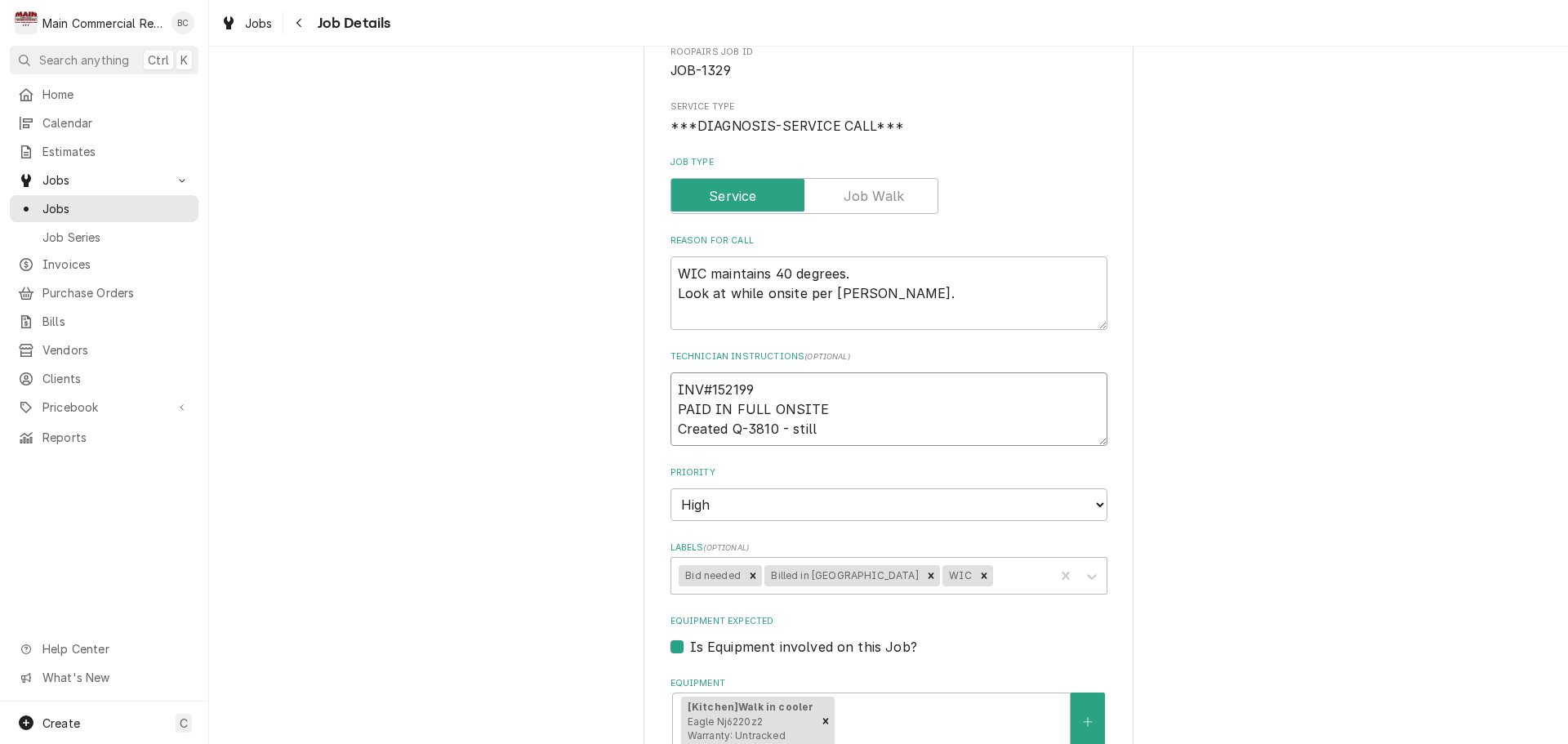
type textarea "INV#152199 PAID IN FULL ONSITE Created Q-3810 - still"
type textarea "x"
type textarea "INV#152199 PAID IN FULL ONSITE Created Q-3810 - still n"
type textarea "x"
type textarea "INV#152199 PAID IN FULL ONSITE Created Q-3810 - still ne"
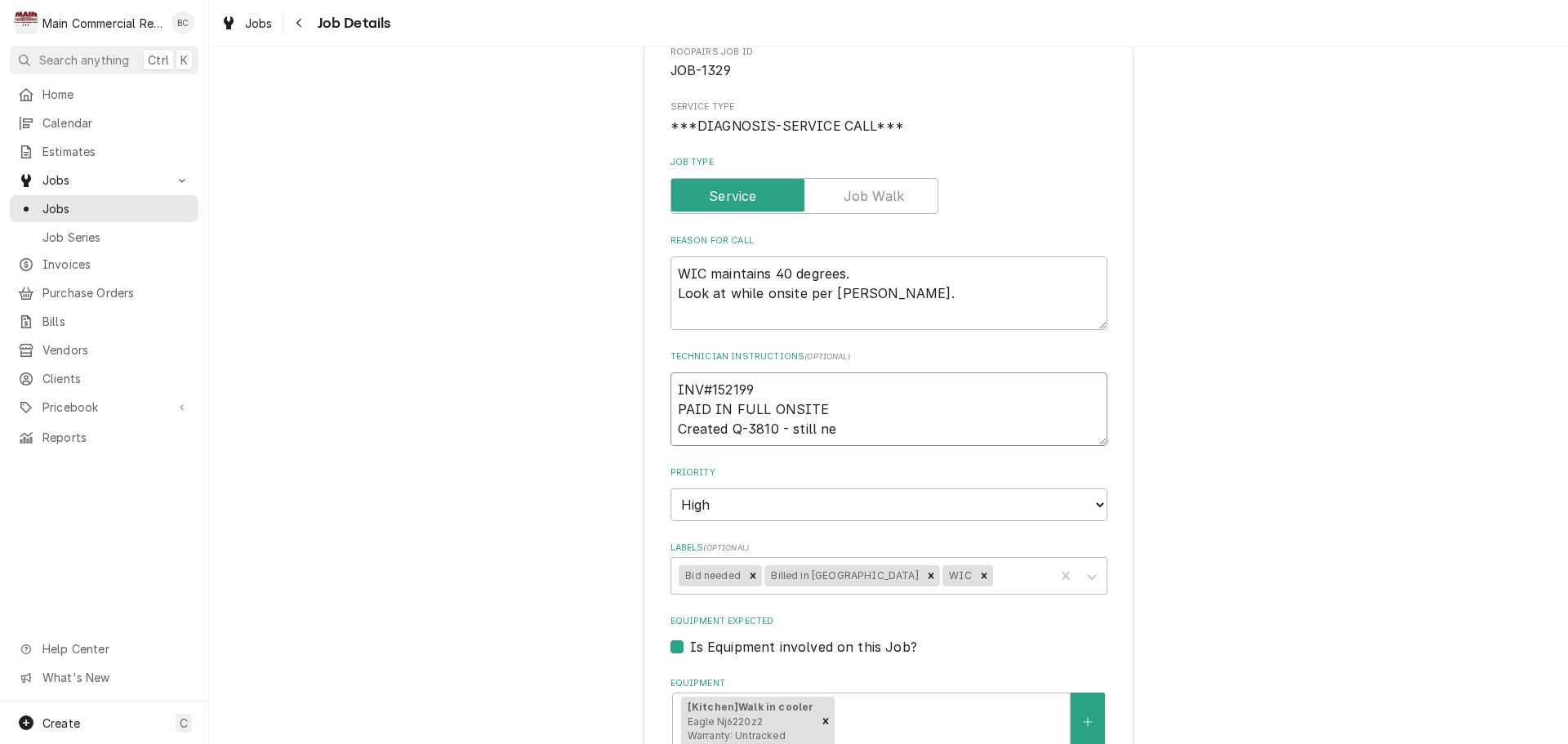
type textarea "x"
type textarea "INV#152199 PAID IN FULL ONSITE Created Q-3810 - still nee"
type textarea "x"
type textarea "INV#152199 PAID IN FULL ONSITE Created Q-3810 - still needs"
type textarea "x"
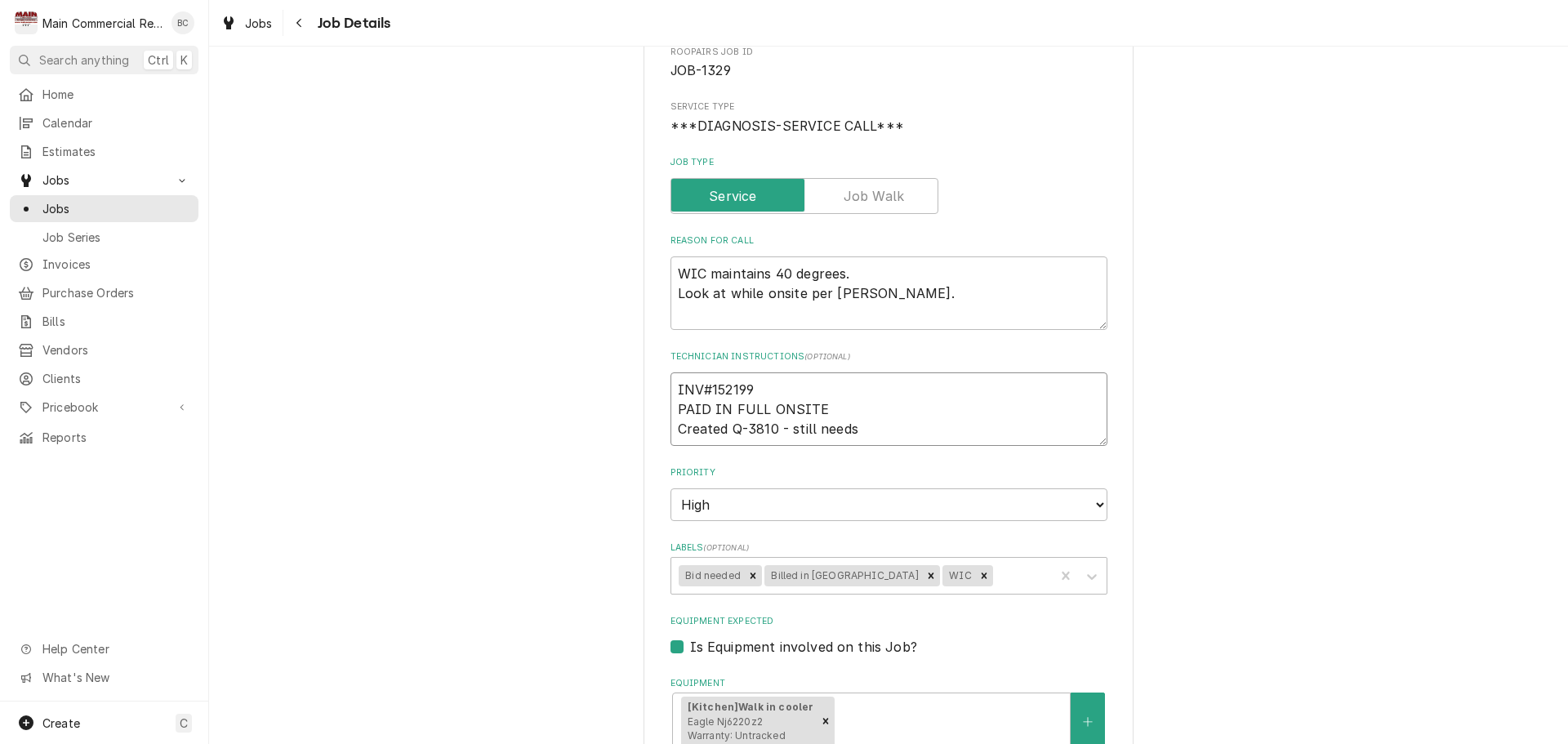
type textarea "INV#152199 PAID IN FULL ONSITE Created Q-3810 - still needs"
type textarea "x"
type textarea "INV#152199 PAID IN FULL ONSITE Created Q-3810 - still needs t"
drag, startPoint x: 723, startPoint y: 431, endPoint x: 667, endPoint y: 432, distance: 56.0
click at [670, 432] on textarea "INV#152199 PAID IN FULL ONSITE Created Q-3810 -" at bounding box center [888, 409] width 437 height 73
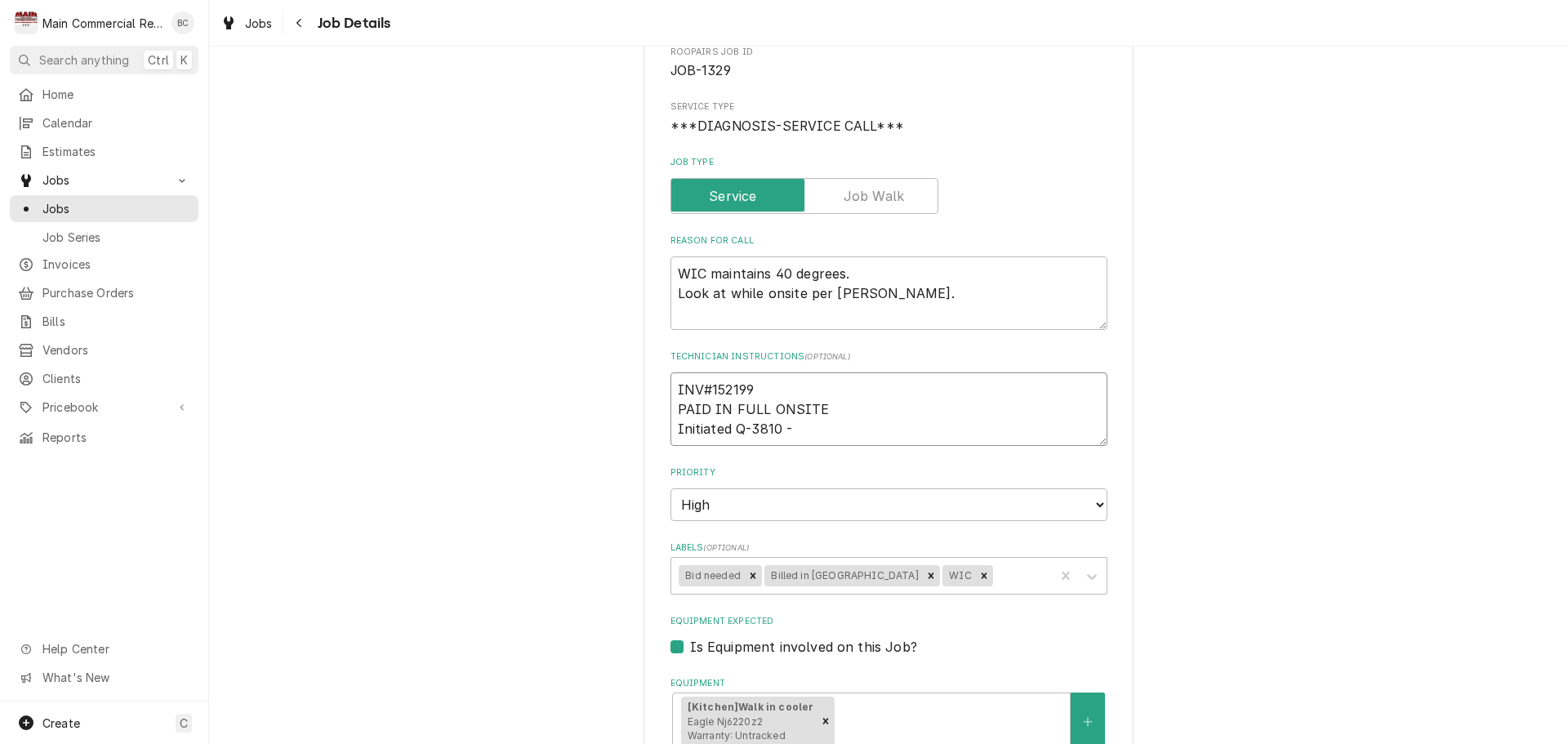
click at [789, 426] on textarea "INV#152199 PAID IN FULL ONSITE Initiated Q-3810 -" at bounding box center [888, 409] width 437 height 73
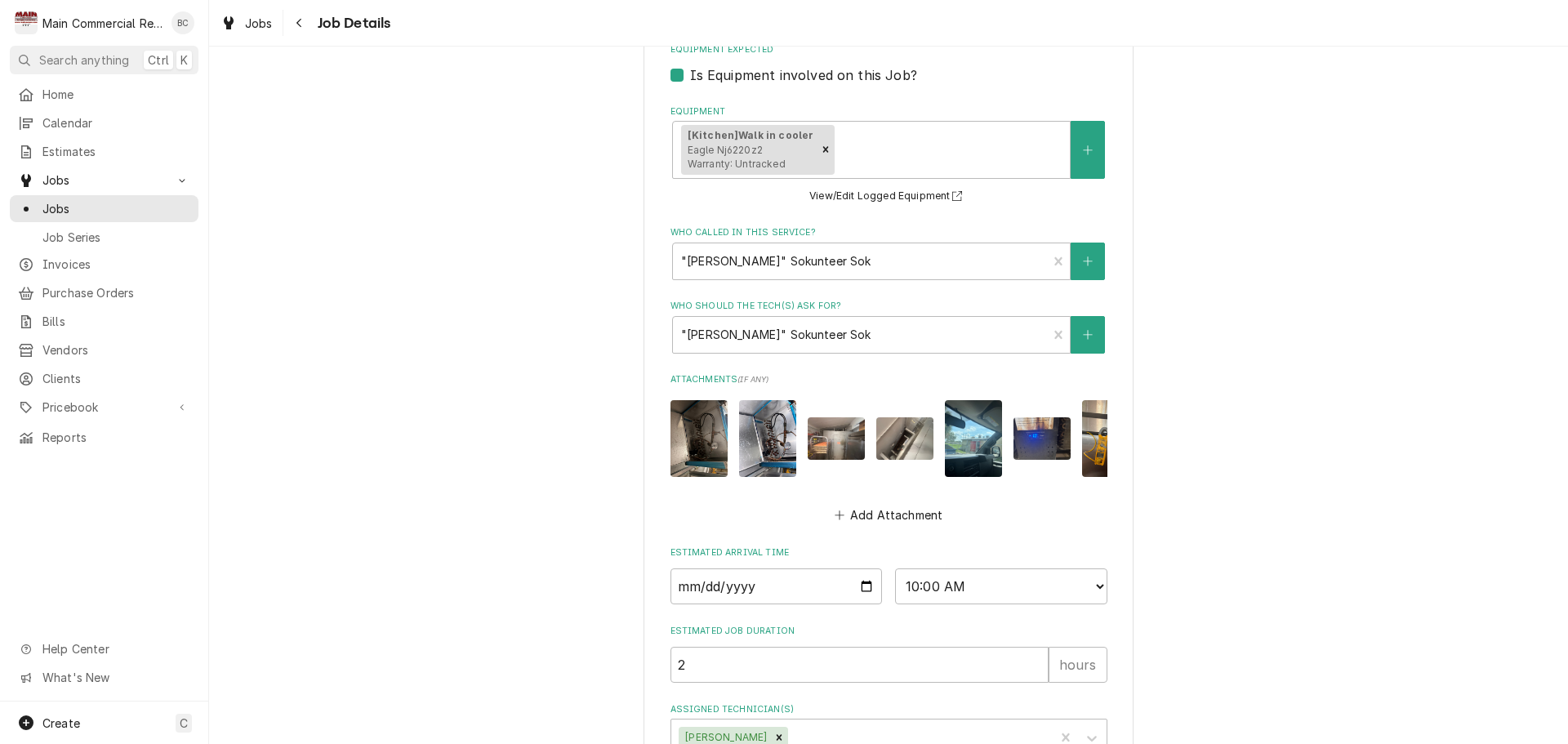
scroll to position [859, 0]
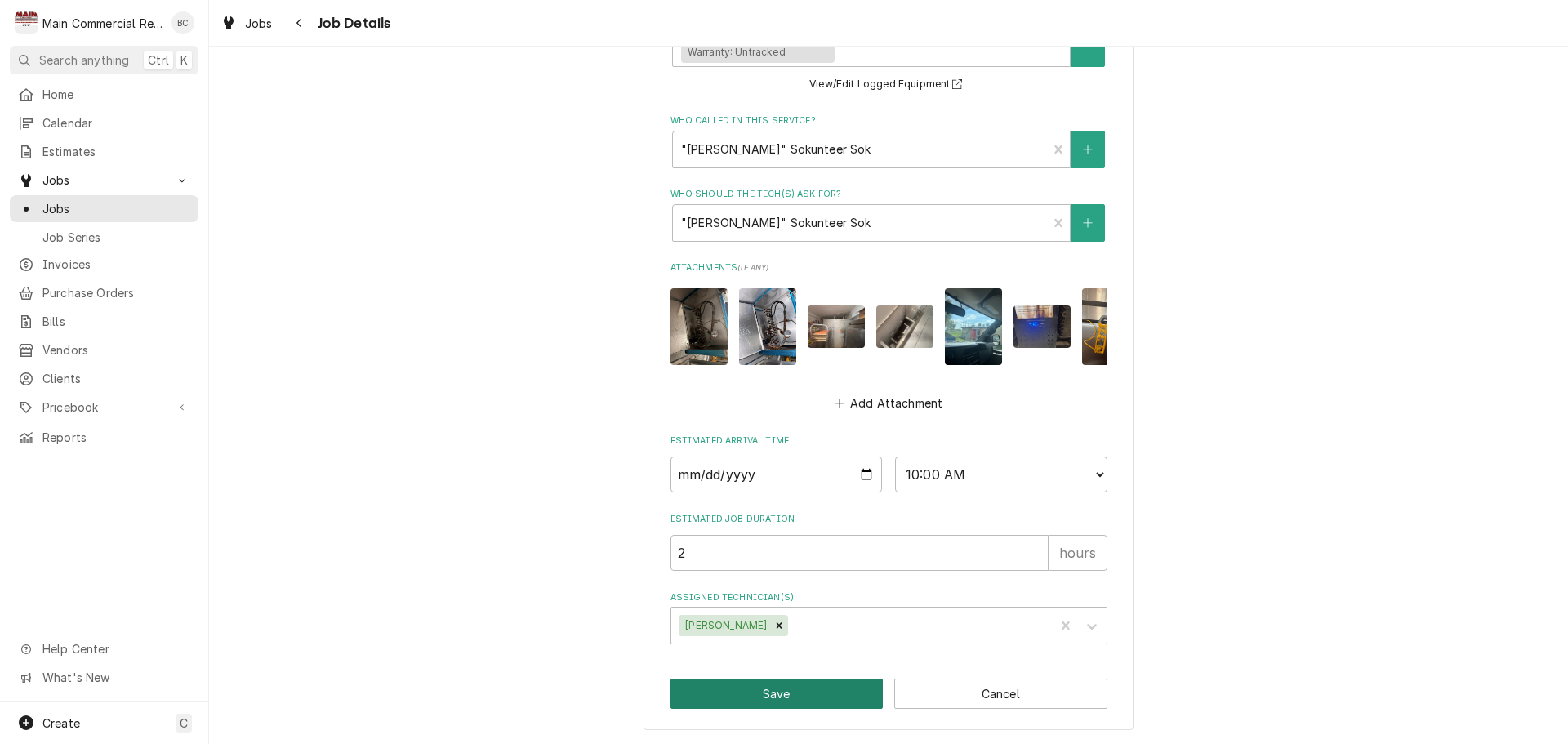
click at [752, 692] on button "Save" at bounding box center [776, 693] width 213 height 30
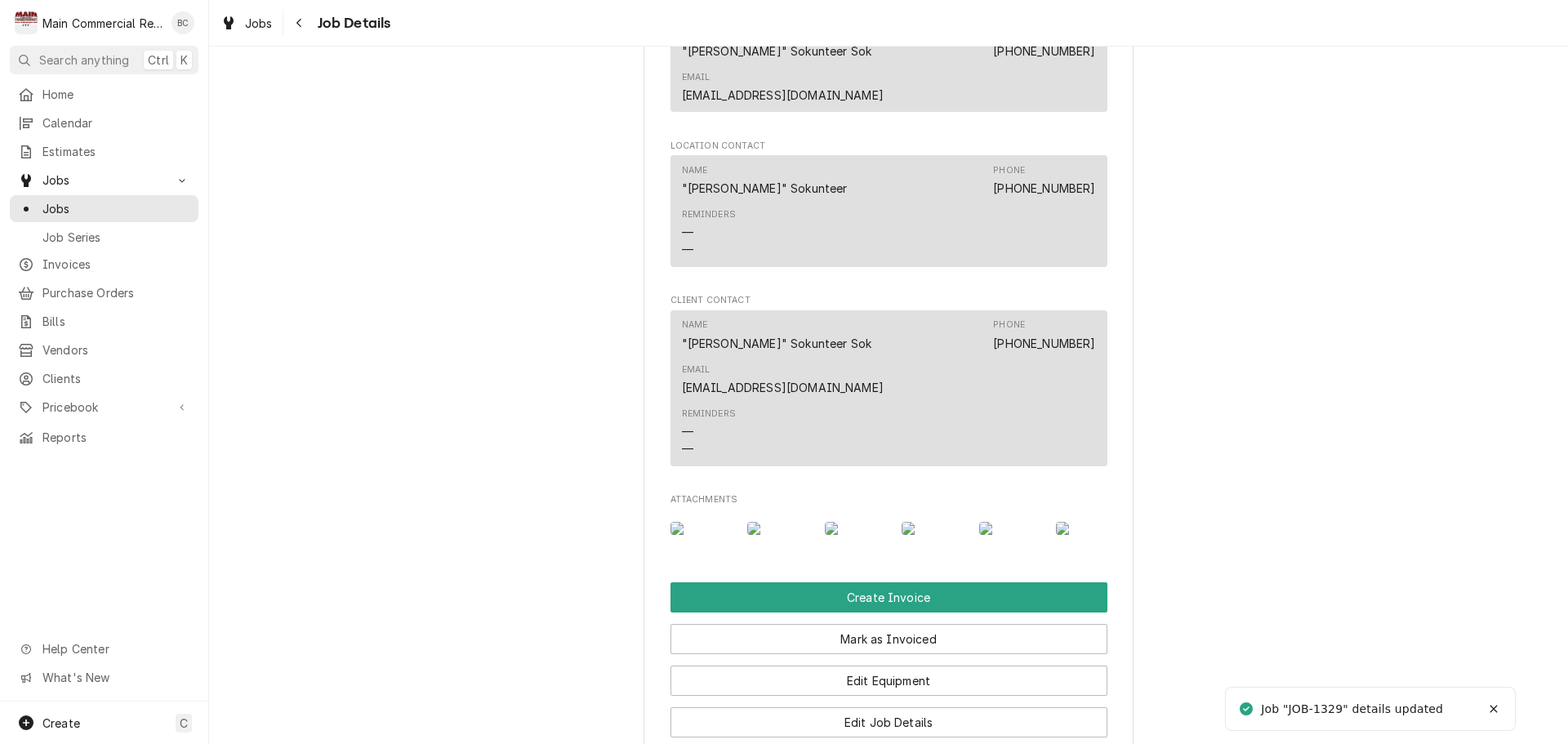
scroll to position [1470, 0]
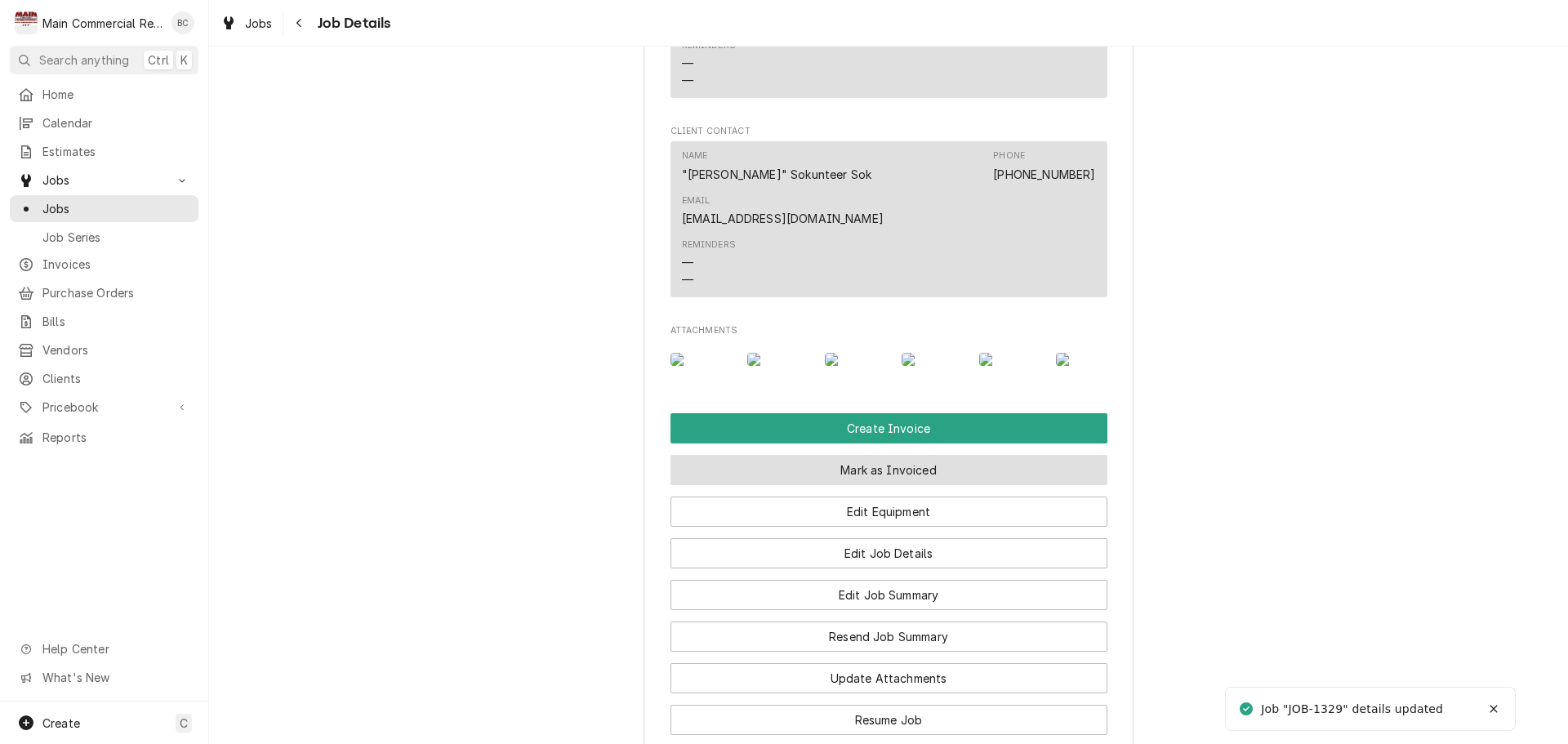
click at [871, 455] on button "Mark as Invoiced" at bounding box center [888, 469] width 437 height 30
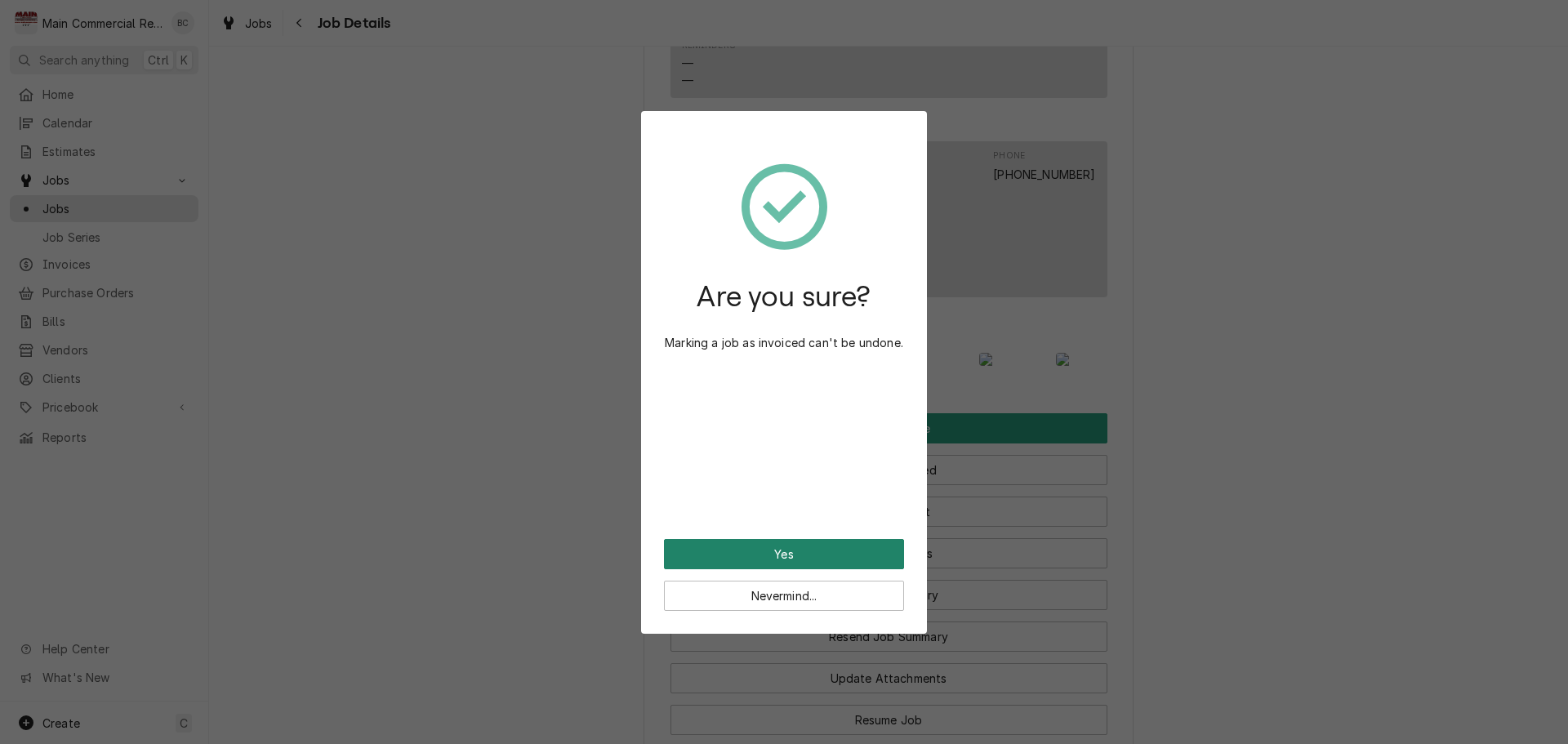
click at [807, 543] on button "Yes" at bounding box center [784, 554] width 240 height 30
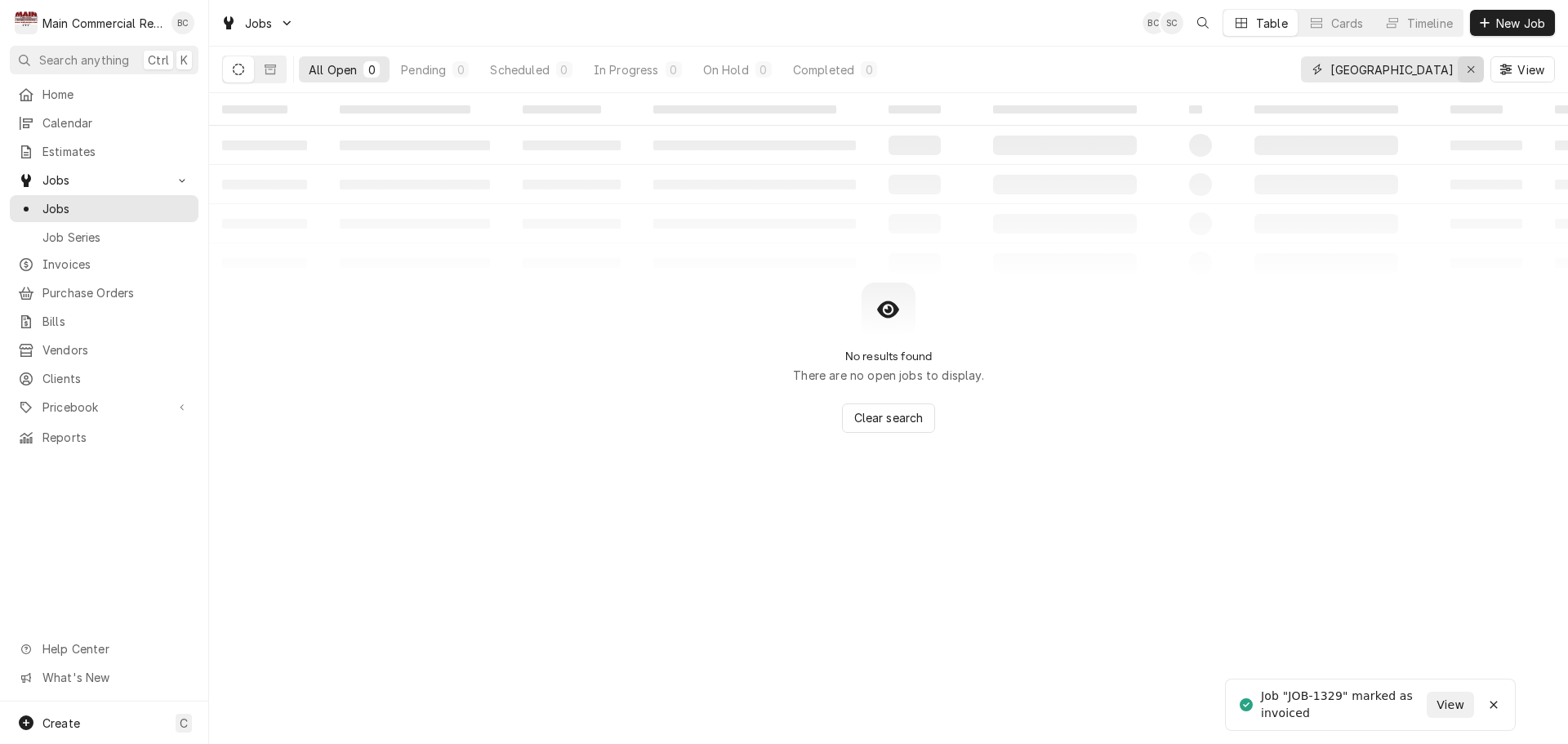
click at [1470, 70] on icon "Erase input" at bounding box center [1471, 70] width 9 height 11
